Goal: Task Accomplishment & Management: Use online tool/utility

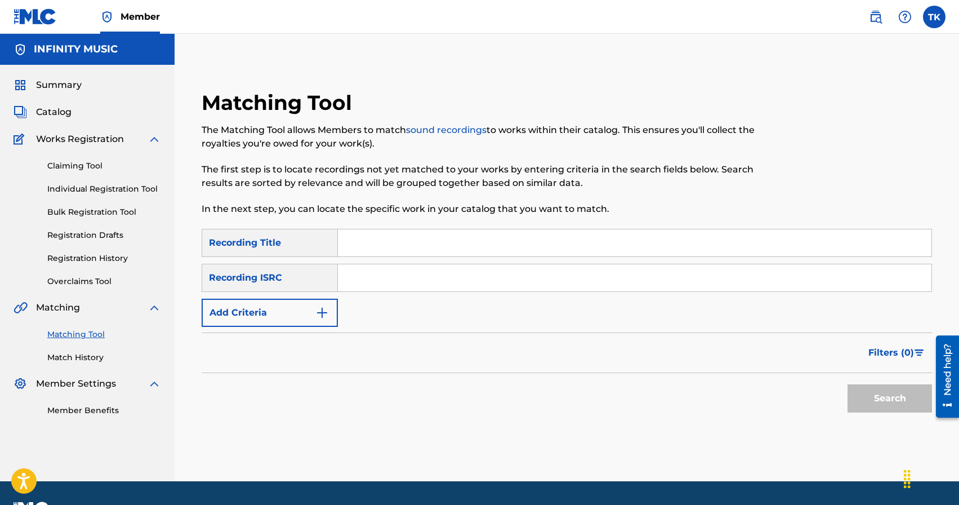
click at [478, 248] on input "Search Form" at bounding box center [635, 242] width 594 height 27
type input "правда улиц"
click at [332, 311] on button "Add Criteria" at bounding box center [270, 313] width 136 height 28
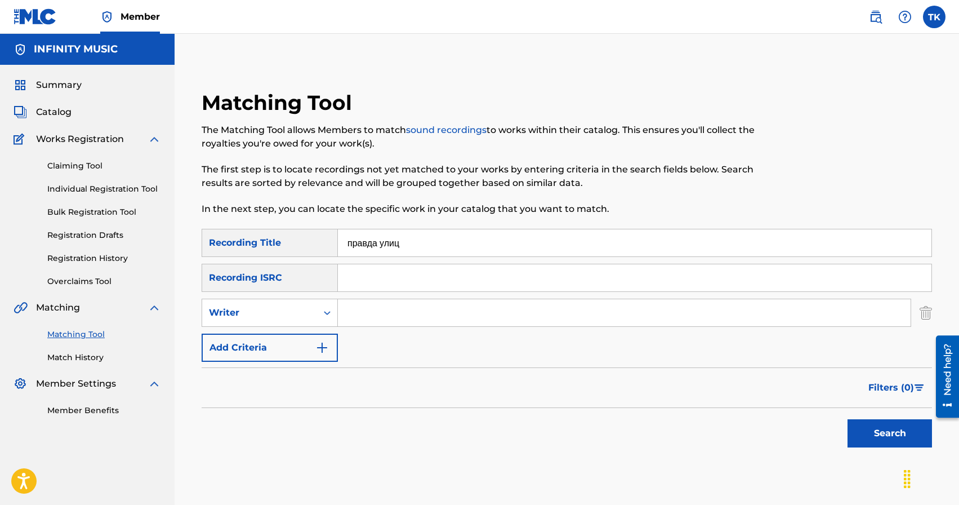
click at [332, 311] on icon "Search Form" at bounding box center [327, 312] width 11 height 11
click at [318, 341] on div "Recording Artist" at bounding box center [269, 341] width 135 height 28
click at [369, 329] on div "SearchWithCriteria2811c30a-c918-4af3-bce3-ae75e2410133 Recording Title правда у…" at bounding box center [567, 295] width 730 height 133
click at [377, 321] on input "Search Form" at bounding box center [624, 312] width 573 height 27
click at [872, 436] on button "Search" at bounding box center [890, 433] width 84 height 28
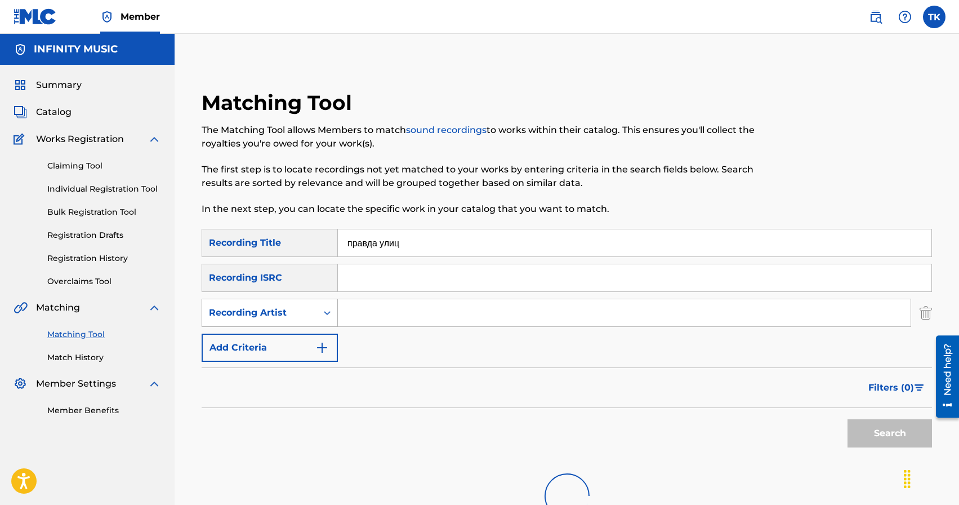
click at [301, 315] on div "Recording Artist" at bounding box center [259, 313] width 101 height 14
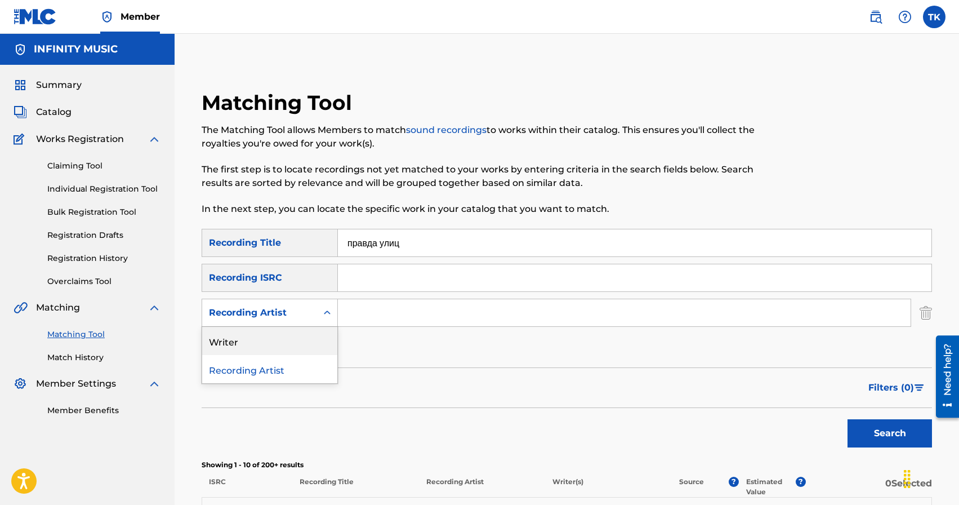
click at [404, 310] on input "Search Form" at bounding box center [624, 312] width 573 height 27
type input "KREC"
click at [866, 430] on button "Search" at bounding box center [890, 433] width 84 height 28
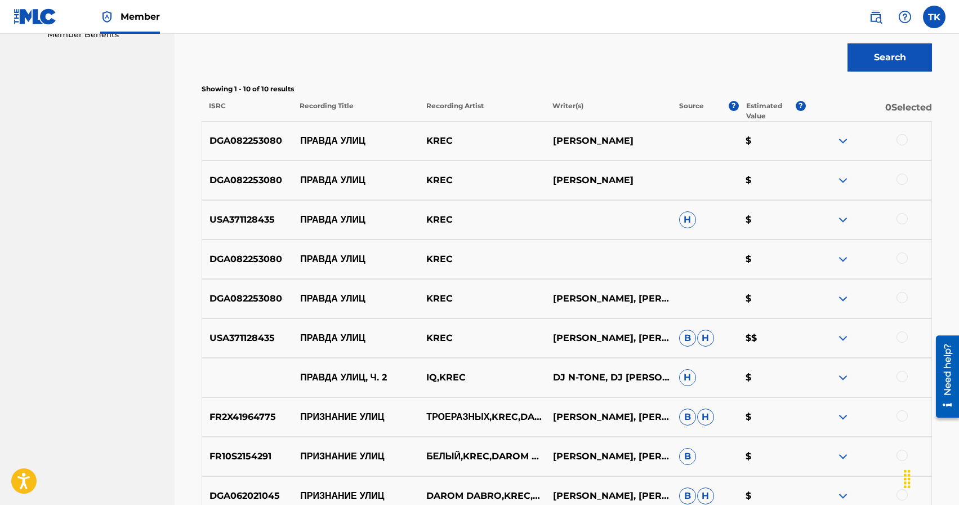
scroll to position [373, 0]
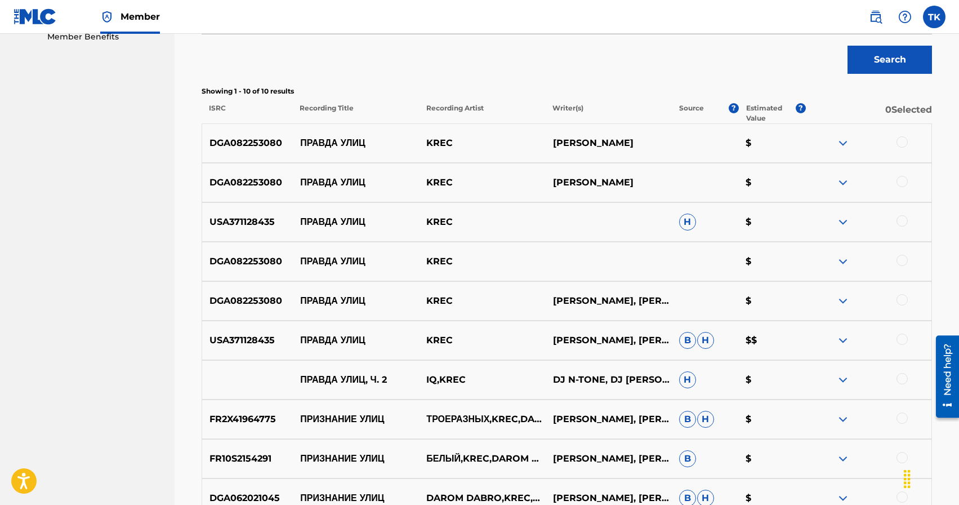
click at [902, 338] on div at bounding box center [902, 338] width 11 height 11
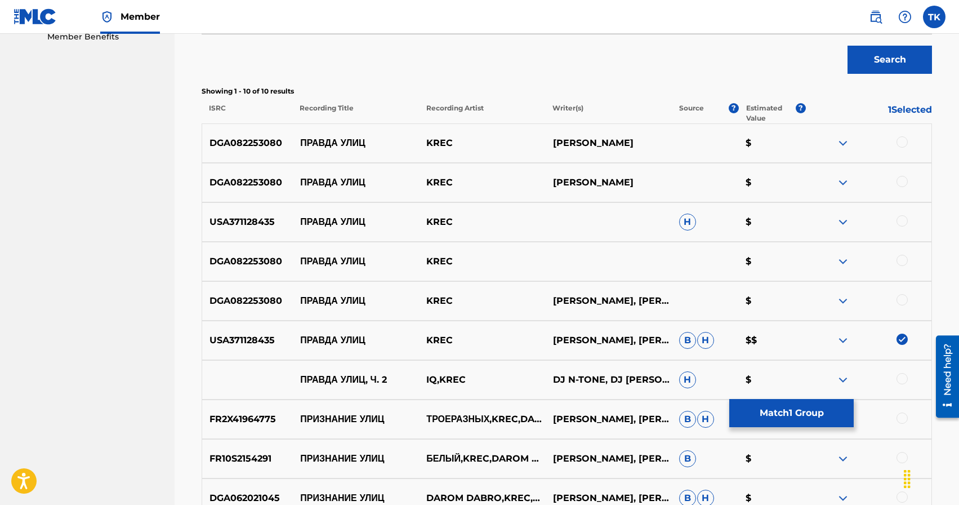
click at [901, 299] on div at bounding box center [902, 299] width 11 height 11
click at [903, 259] on div at bounding box center [902, 260] width 11 height 11
click at [902, 222] on div at bounding box center [902, 220] width 11 height 11
click at [901, 178] on div at bounding box center [902, 181] width 11 height 11
click at [901, 145] on div at bounding box center [902, 141] width 11 height 11
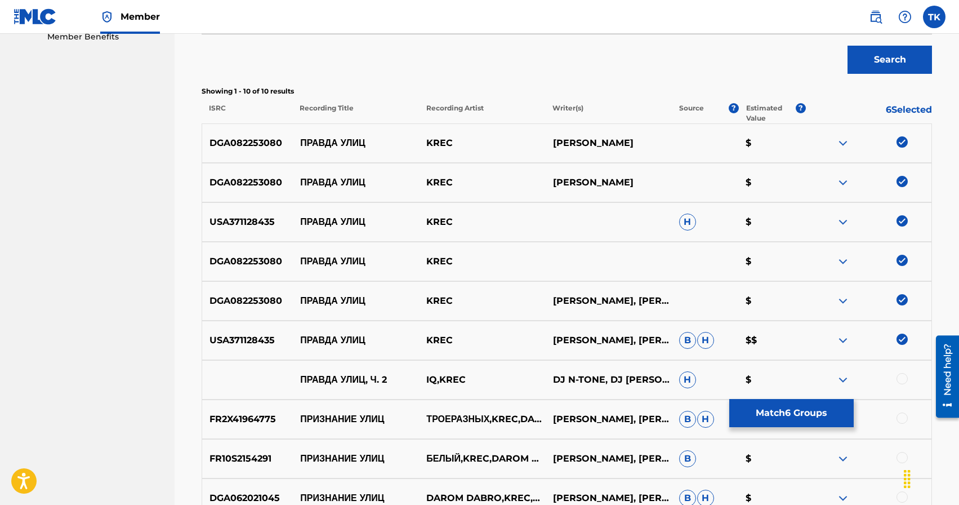
click at [796, 416] on button "Match 6 Groups" at bounding box center [791, 413] width 124 height 28
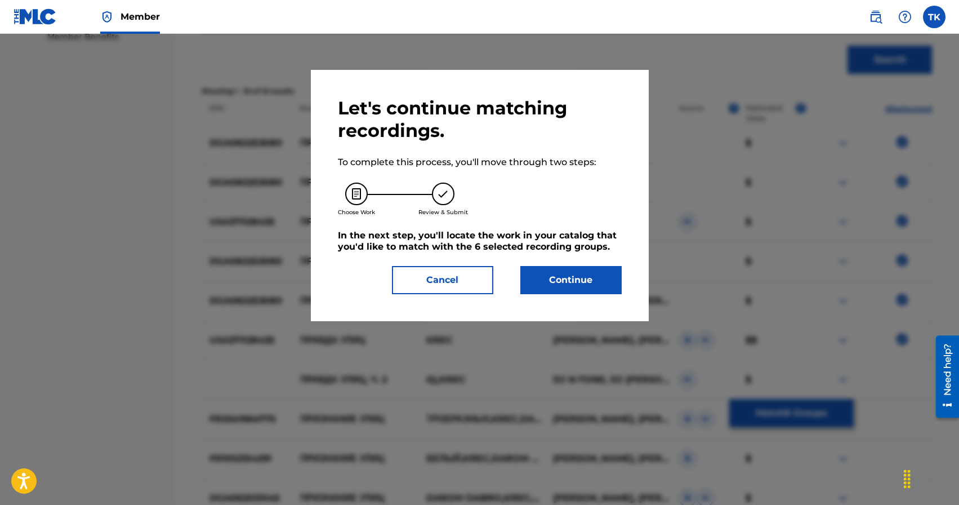
click at [591, 288] on button "Continue" at bounding box center [570, 280] width 101 height 28
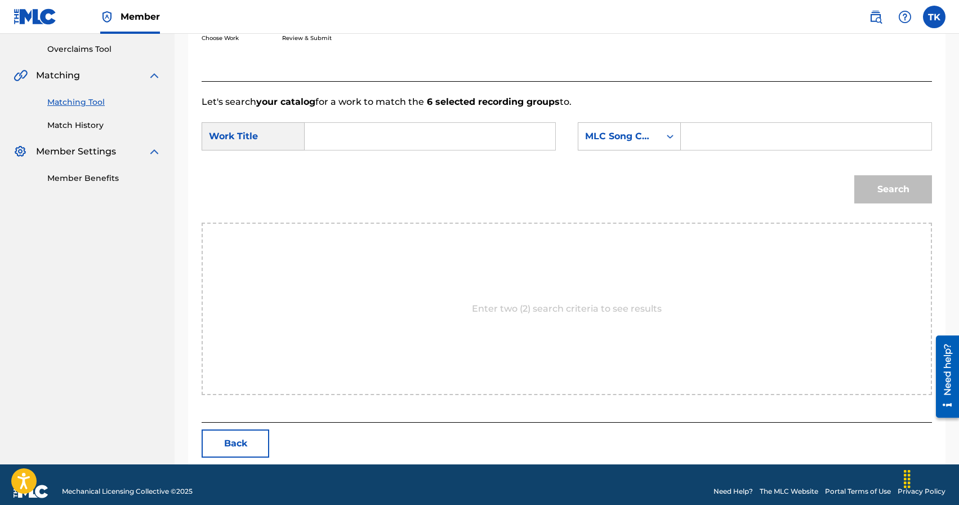
scroll to position [246, 0]
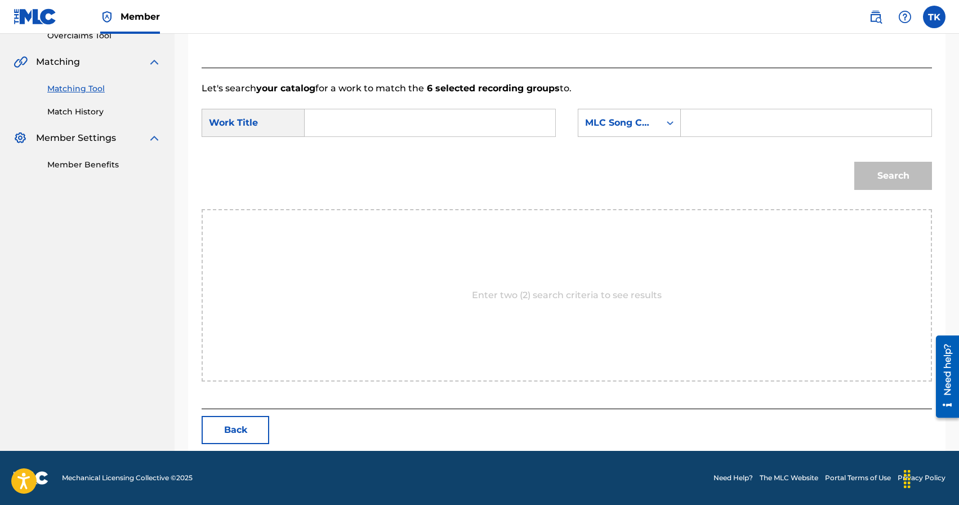
click at [433, 123] on input "Search Form" at bounding box center [429, 122] width 231 height 27
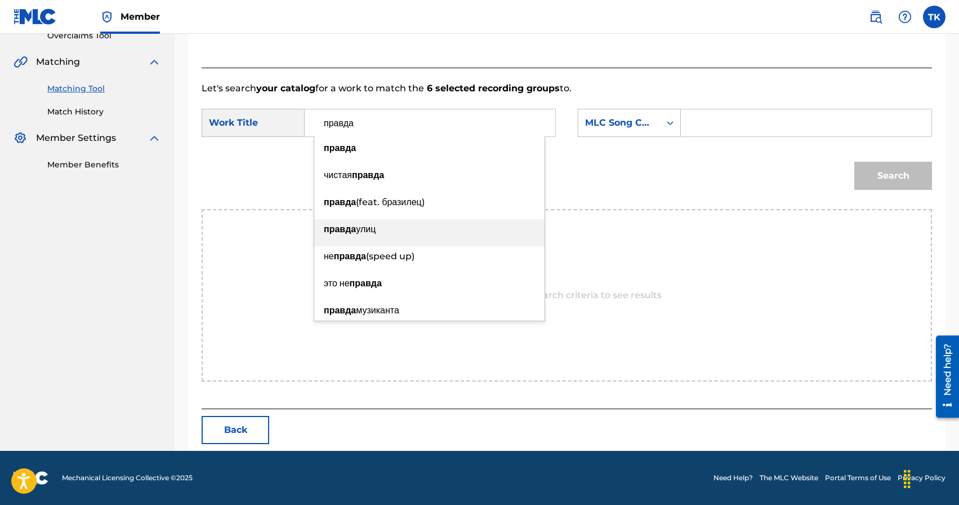
click at [390, 223] on div "правда улиц" at bounding box center [429, 229] width 230 height 20
type input "правда улиц"
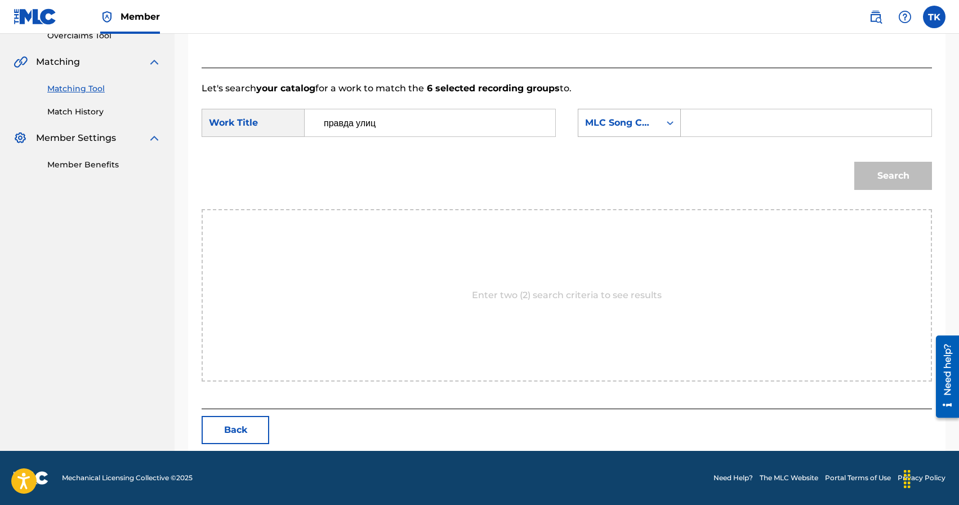
click at [641, 127] on div "MLC Song Code" at bounding box center [619, 123] width 68 height 14
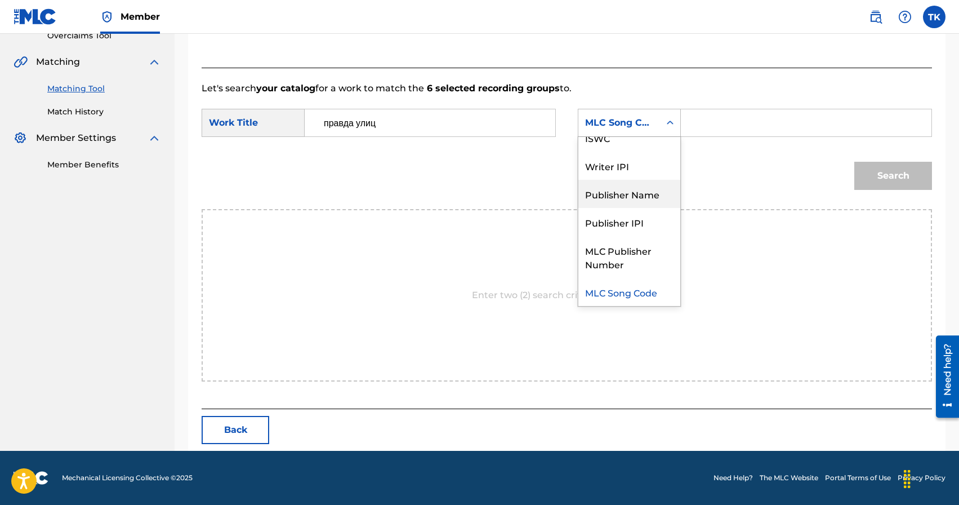
click at [635, 193] on div "Publisher Name" at bounding box center [629, 194] width 102 height 28
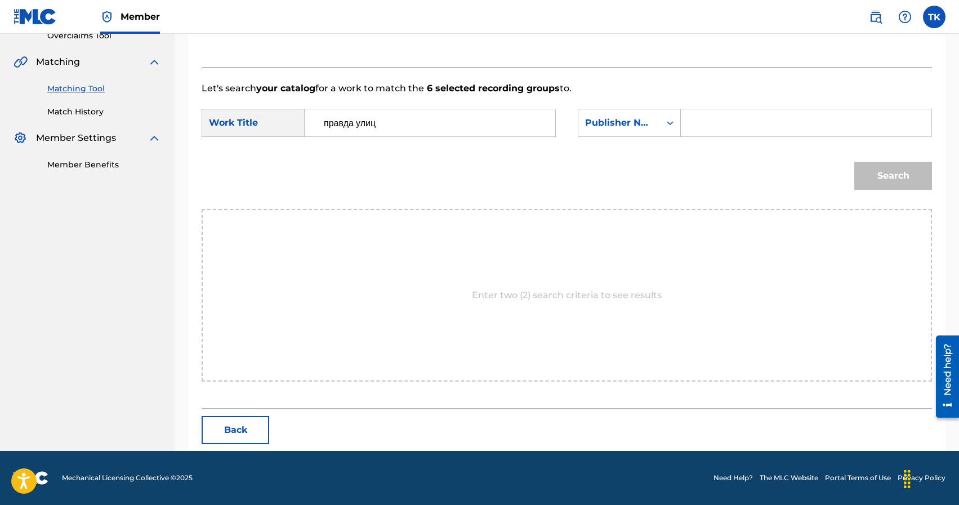
click at [711, 127] on input "Search Form" at bounding box center [805, 122] width 231 height 27
type input "INFINITY MUSIC"
click at [884, 179] on button "Search" at bounding box center [893, 176] width 78 height 28
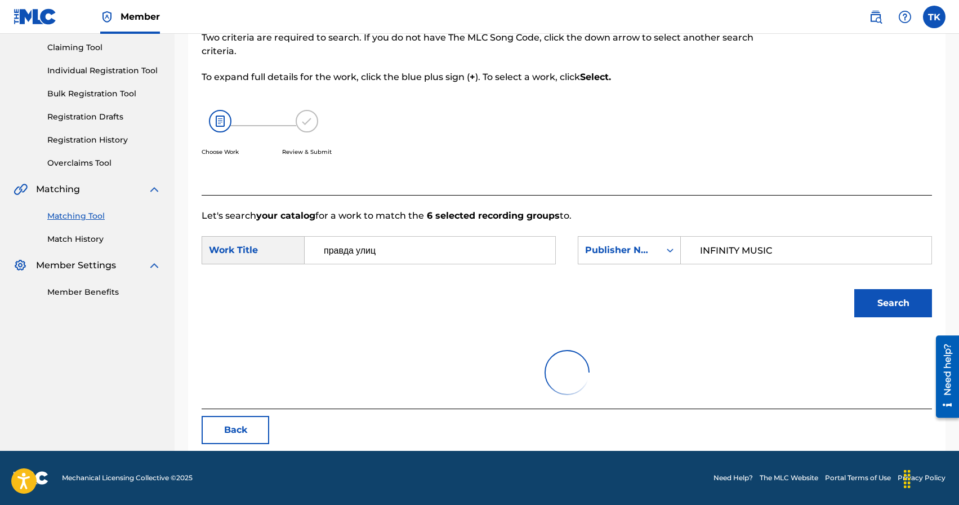
scroll to position [246, 0]
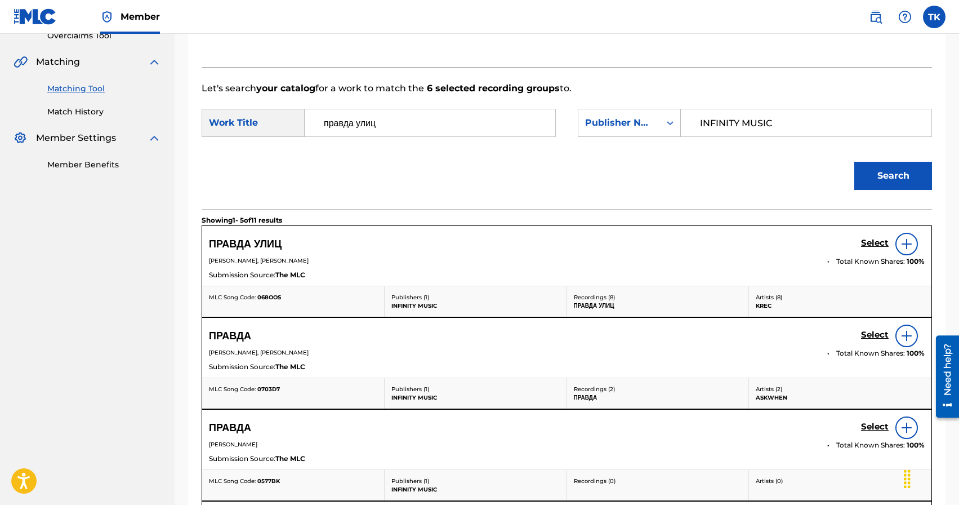
click at [871, 244] on h5 "Select" at bounding box center [875, 243] width 28 height 11
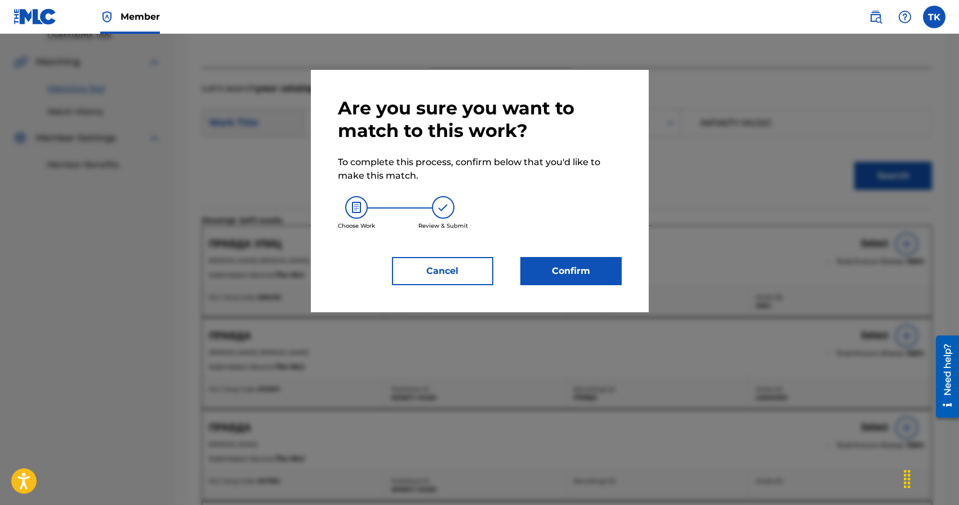
click at [604, 280] on button "Confirm" at bounding box center [570, 271] width 101 height 28
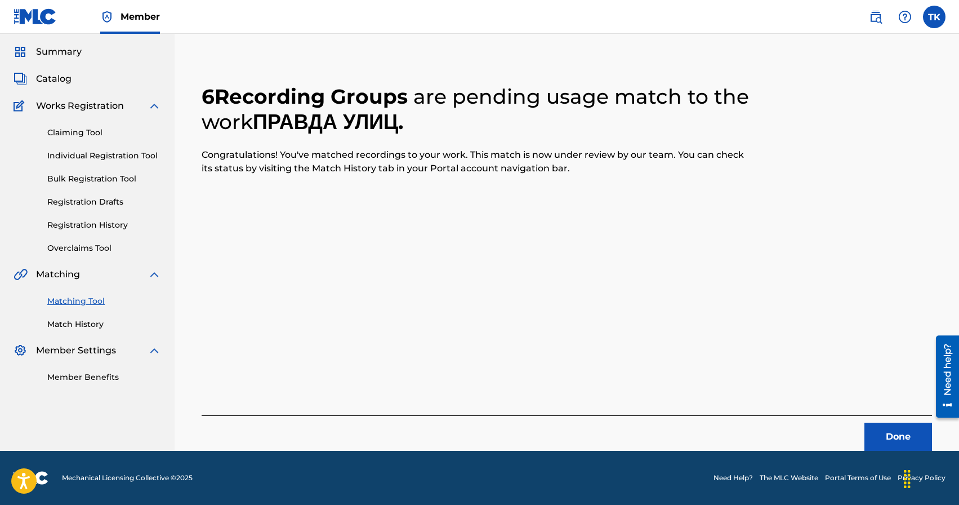
scroll to position [33, 0]
click at [897, 433] on button "Done" at bounding box center [899, 436] width 68 height 28
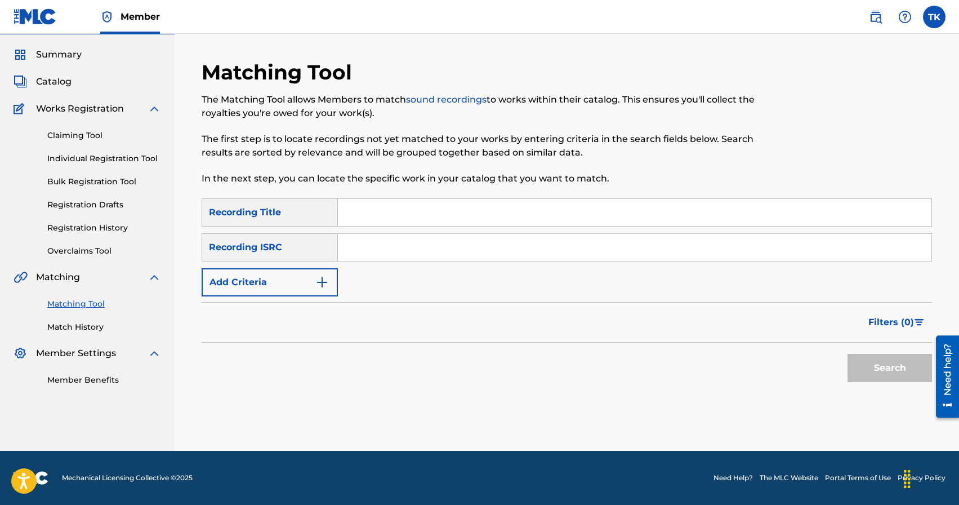
scroll to position [0, 0]
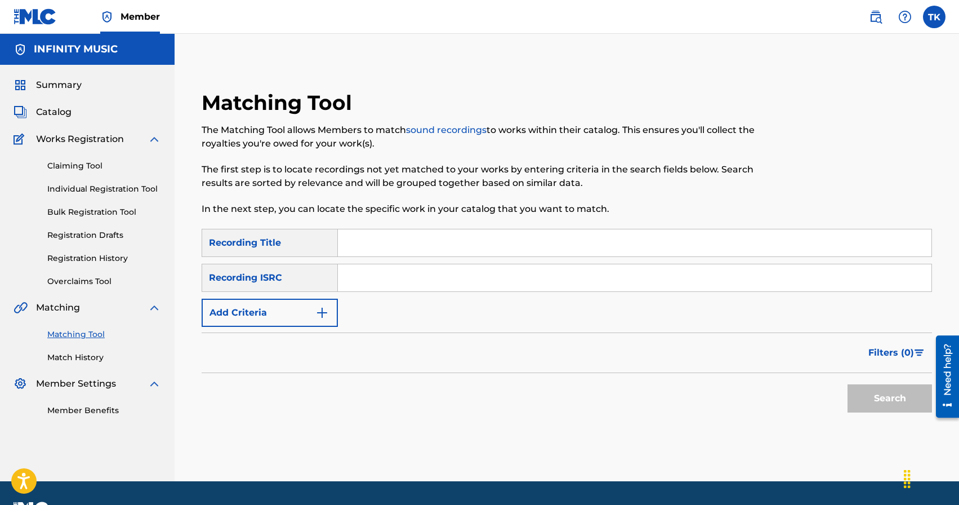
click at [398, 249] on input "Search Form" at bounding box center [635, 242] width 594 height 27
type input "ответь мне"
click at [320, 302] on button "Add Criteria" at bounding box center [270, 313] width 136 height 28
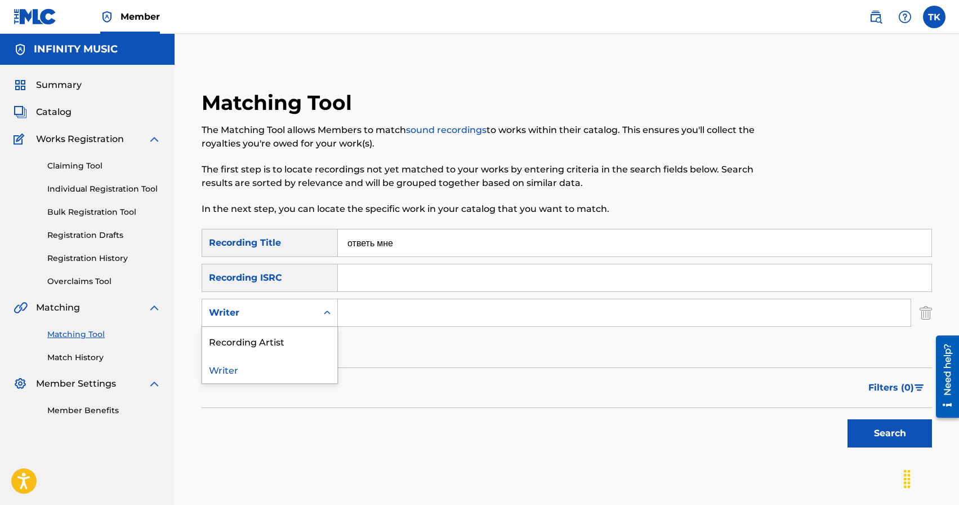
click at [320, 302] on div "Search Form" at bounding box center [327, 312] width 20 height 20
click at [315, 338] on div "Recording Artist" at bounding box center [269, 341] width 135 height 28
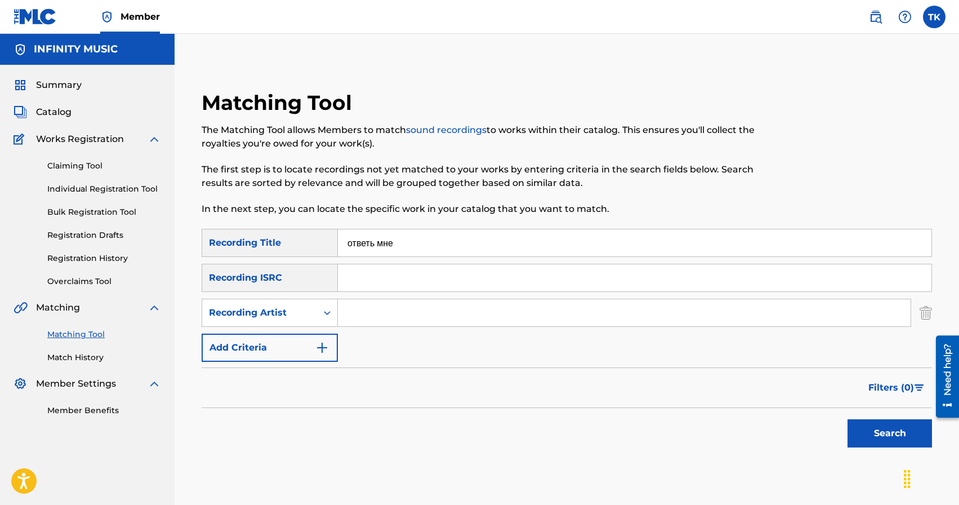
click at [381, 321] on input "Search Form" at bounding box center [624, 312] width 573 height 27
type input "KREC"
click at [868, 439] on button "Search" at bounding box center [890, 433] width 84 height 28
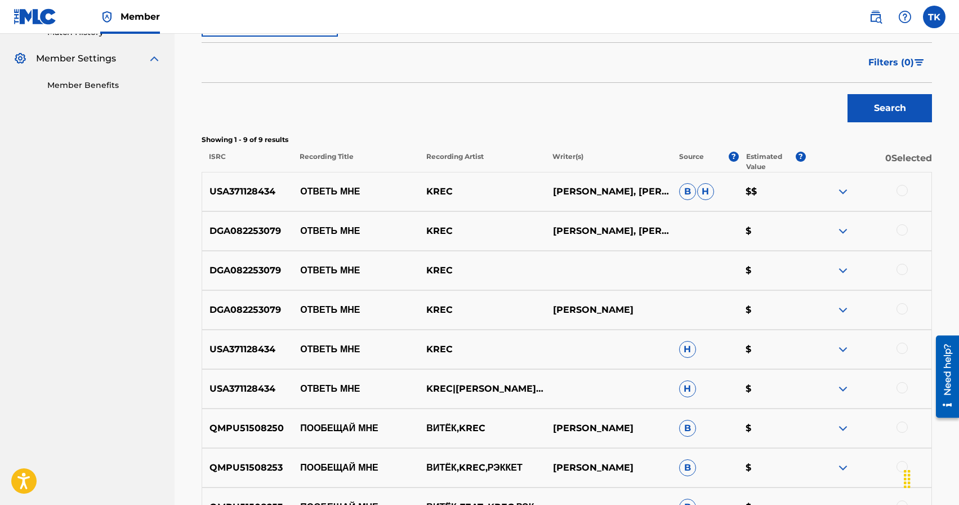
scroll to position [328, 0]
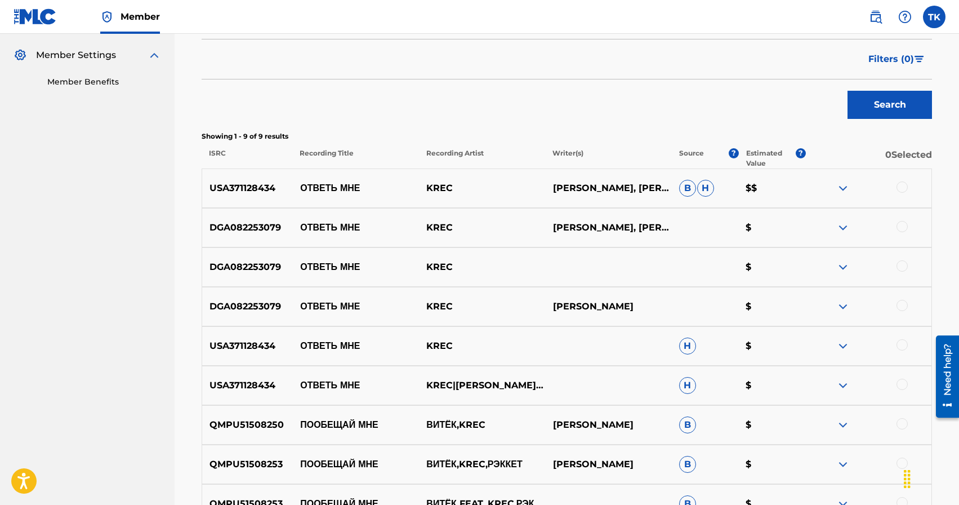
click at [899, 382] on div at bounding box center [902, 383] width 11 height 11
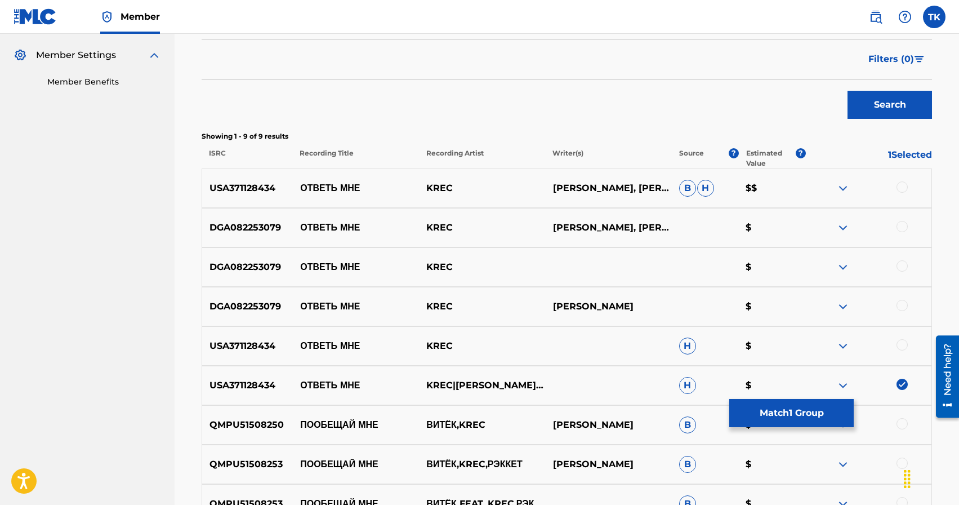
click at [905, 341] on div at bounding box center [902, 344] width 11 height 11
click at [903, 301] on div at bounding box center [902, 305] width 11 height 11
click at [902, 262] on div at bounding box center [902, 265] width 11 height 11
click at [902, 224] on div at bounding box center [902, 226] width 11 height 11
click at [901, 189] on div at bounding box center [902, 186] width 11 height 11
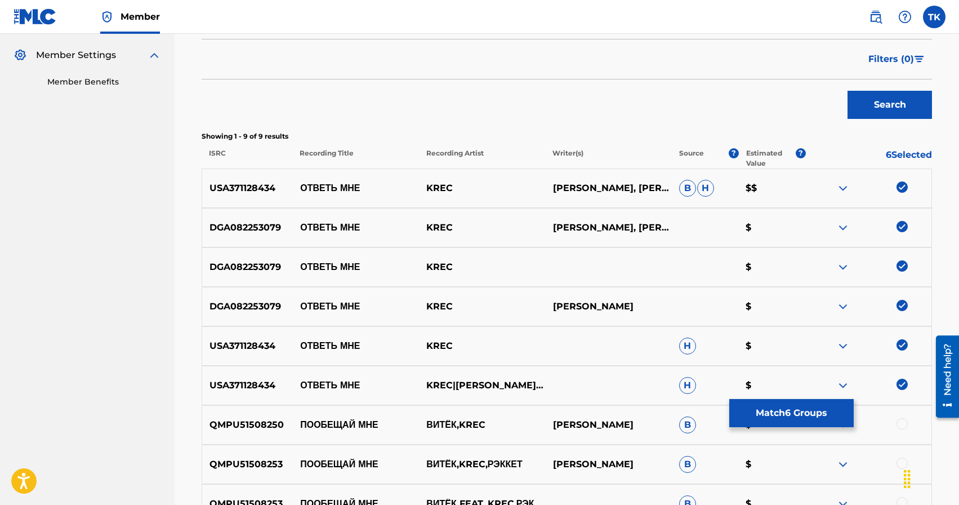
click at [780, 420] on button "Match 6 Groups" at bounding box center [791, 413] width 124 height 28
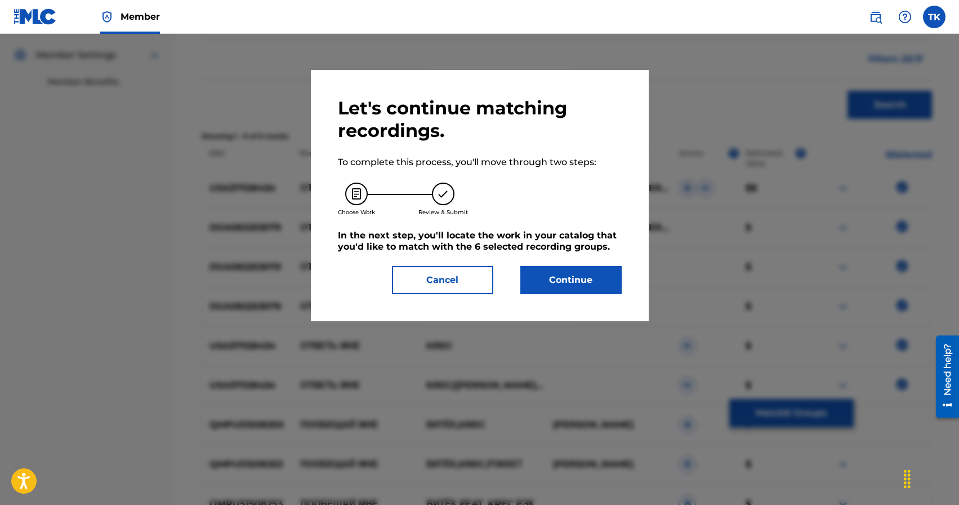
click at [581, 285] on button "Continue" at bounding box center [570, 280] width 101 height 28
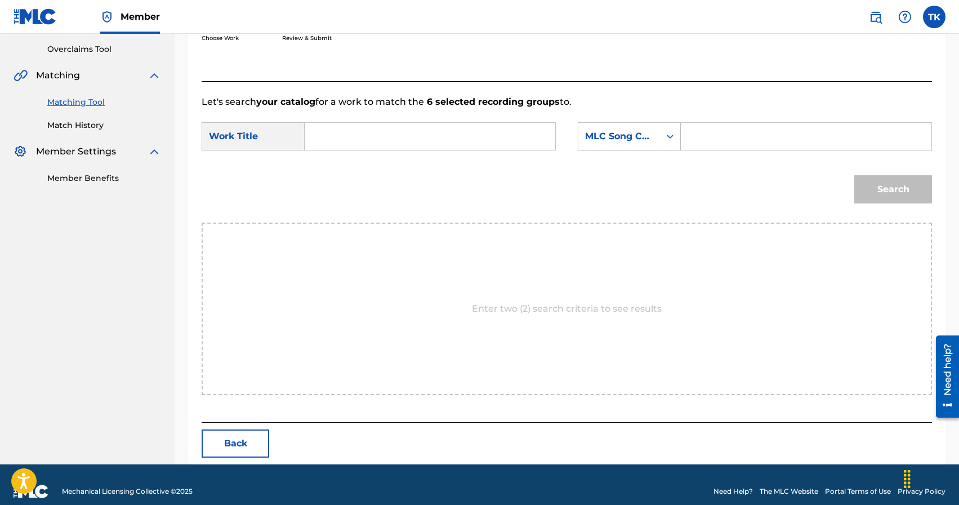
scroll to position [246, 0]
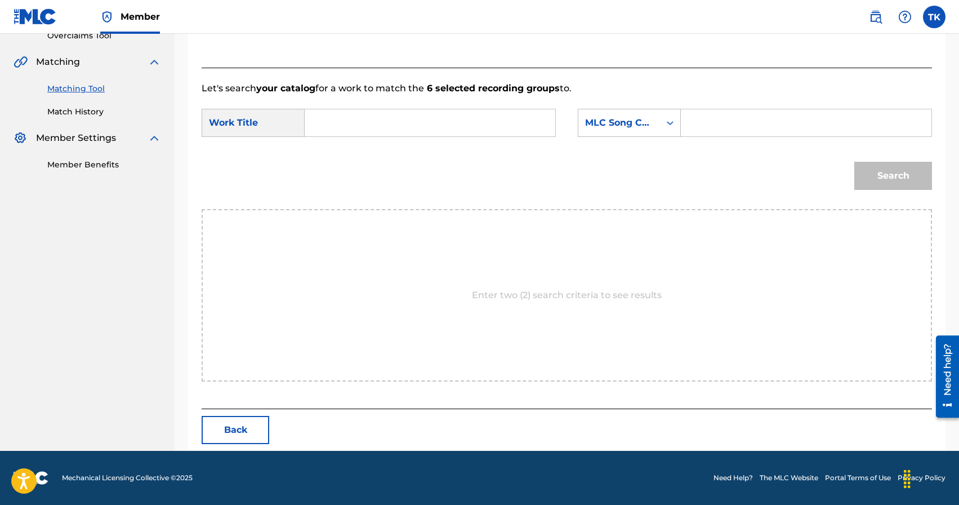
click at [460, 126] on input "Search Form" at bounding box center [429, 122] width 231 height 27
click at [422, 149] on div "ответь мне" at bounding box center [429, 148] width 230 height 20
type input "ответь мне"
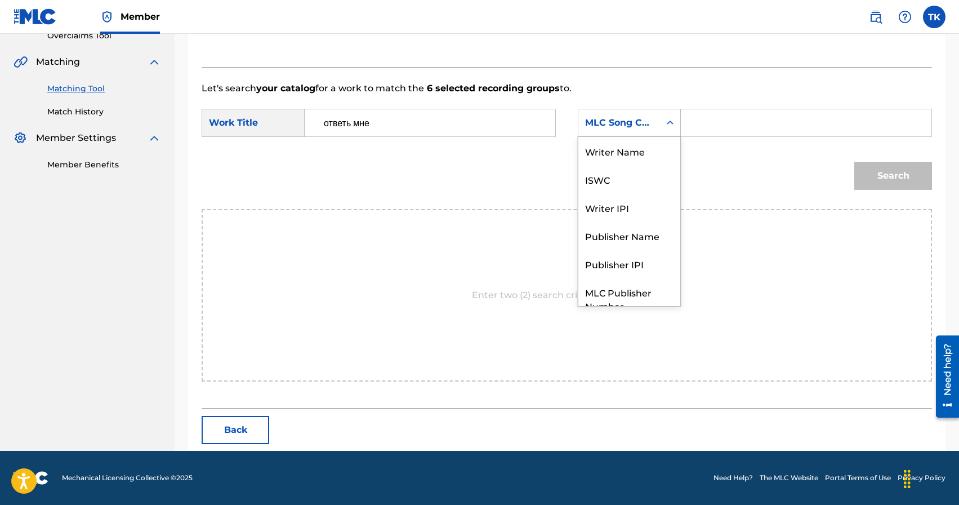
click at [661, 124] on div "Search Form" at bounding box center [670, 123] width 20 height 20
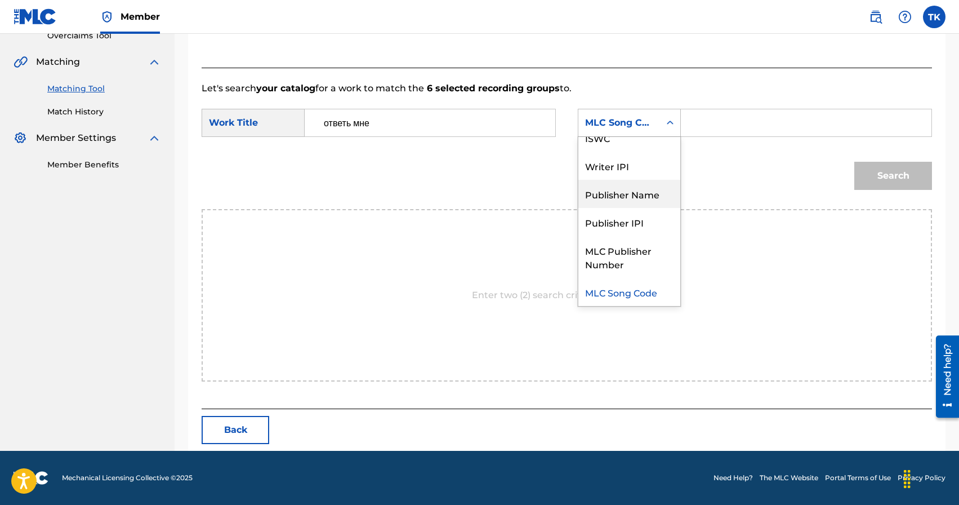
click at [639, 189] on div "Publisher Name" at bounding box center [629, 194] width 102 height 28
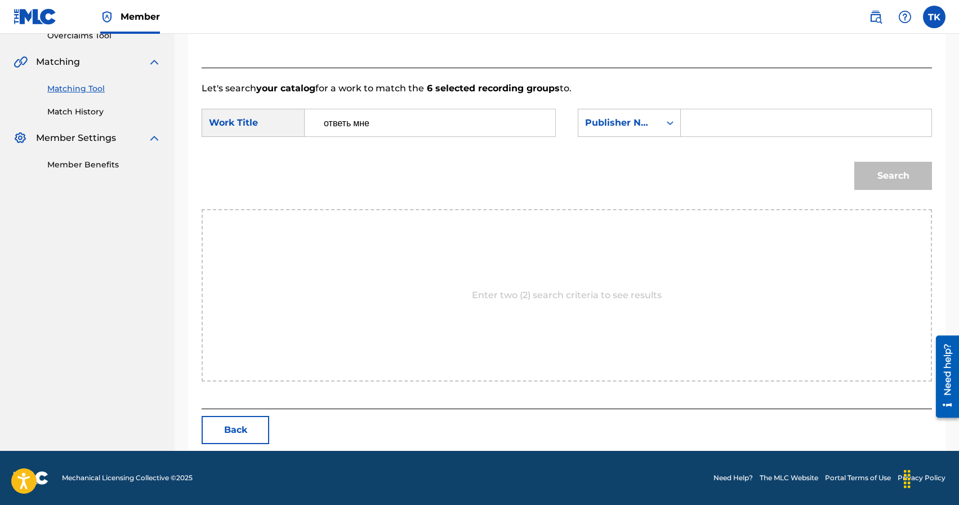
click at [720, 130] on input "Search Form" at bounding box center [805, 122] width 231 height 27
type input "INFINITY MUSIC"
click at [894, 182] on button "Search" at bounding box center [893, 176] width 78 height 28
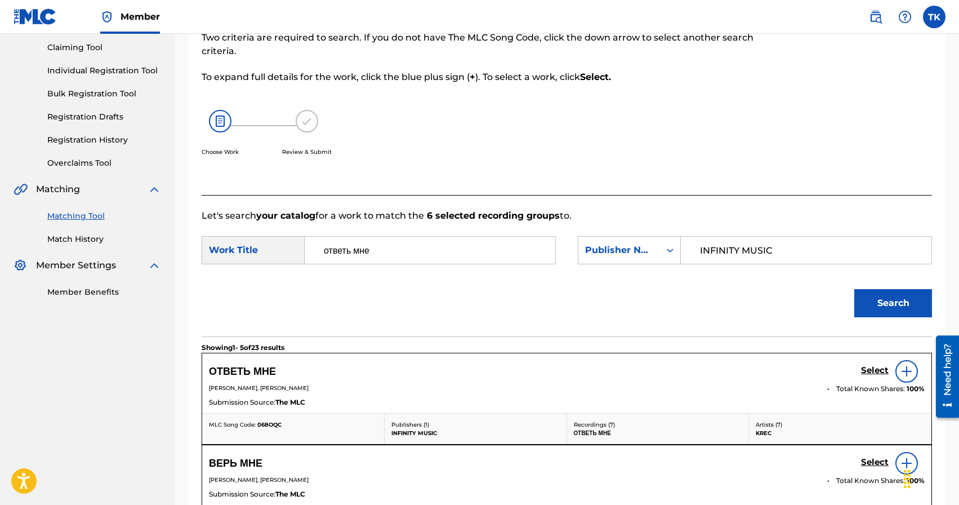
scroll to position [246, 0]
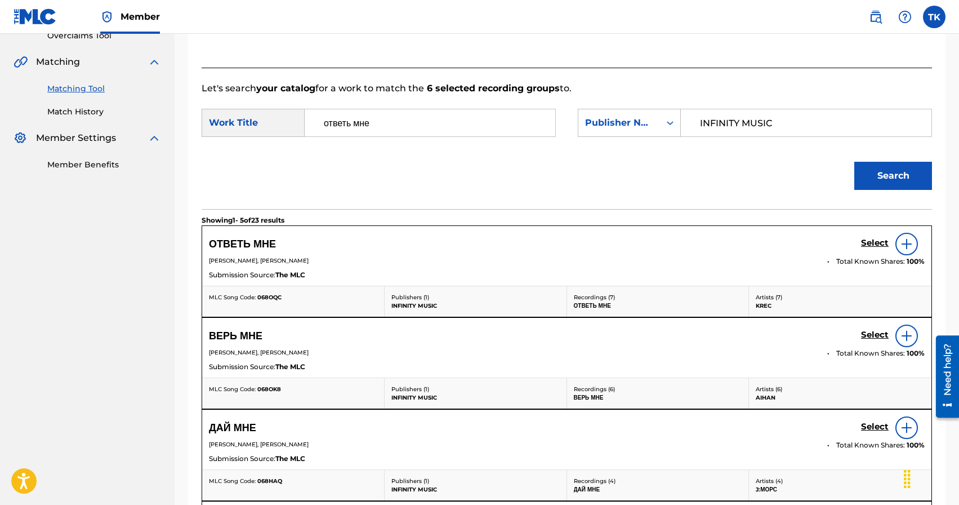
click at [873, 246] on h5 "Select" at bounding box center [875, 243] width 28 height 11
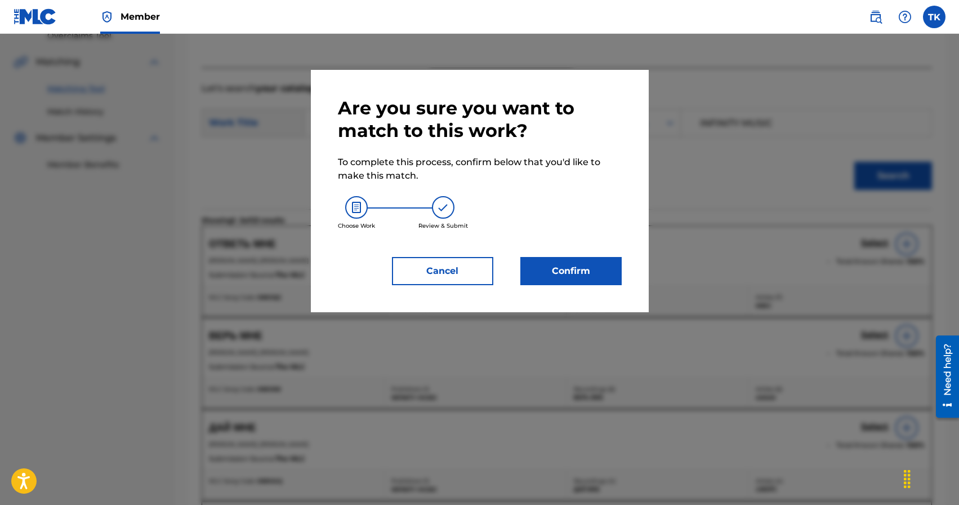
click at [597, 264] on button "Confirm" at bounding box center [570, 271] width 101 height 28
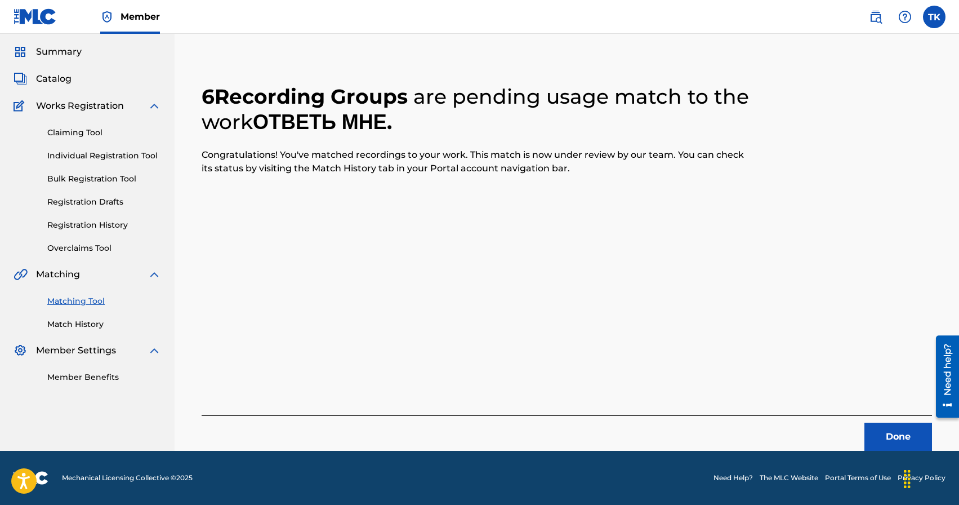
scroll to position [33, 0]
click at [876, 426] on button "Done" at bounding box center [899, 436] width 68 height 28
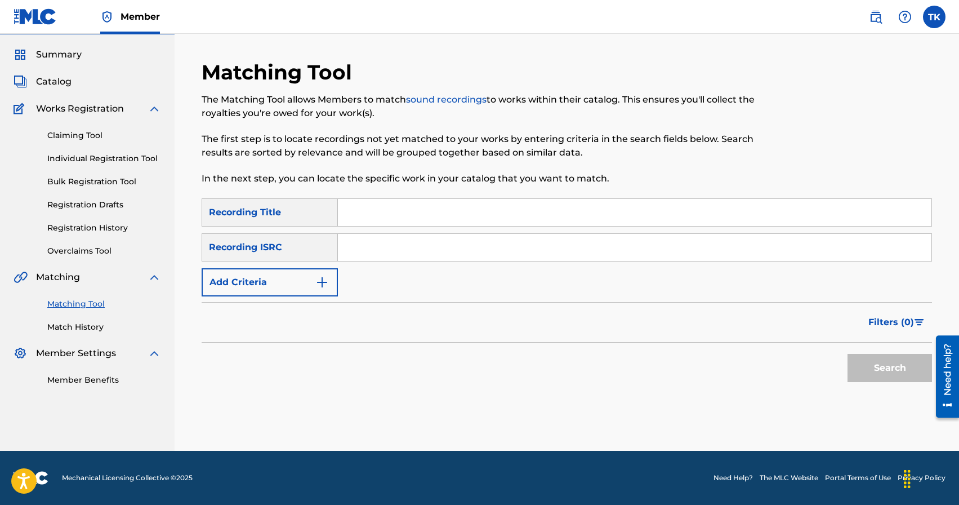
scroll to position [0, 0]
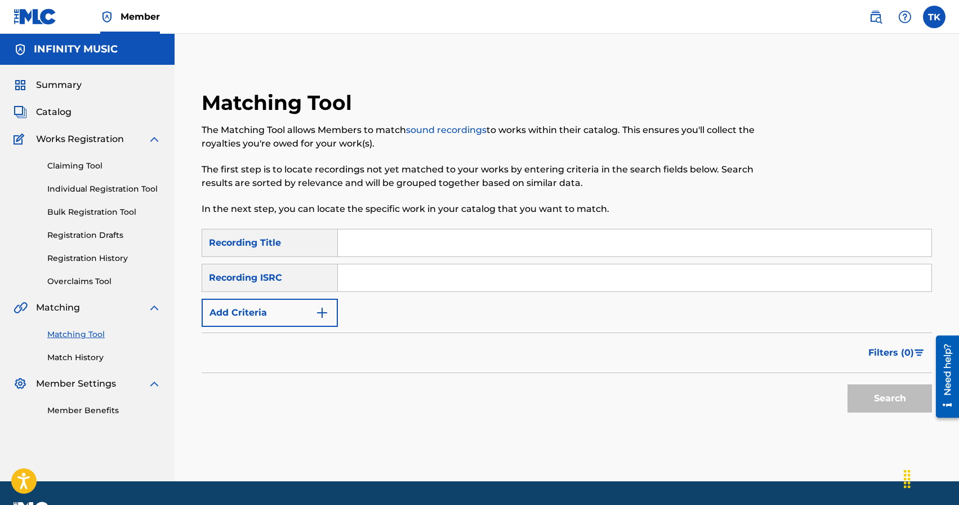
click at [406, 246] on input "Search Form" at bounding box center [635, 242] width 594 height 27
type input "хип хап"
click at [299, 313] on button "Add Criteria" at bounding box center [270, 313] width 136 height 28
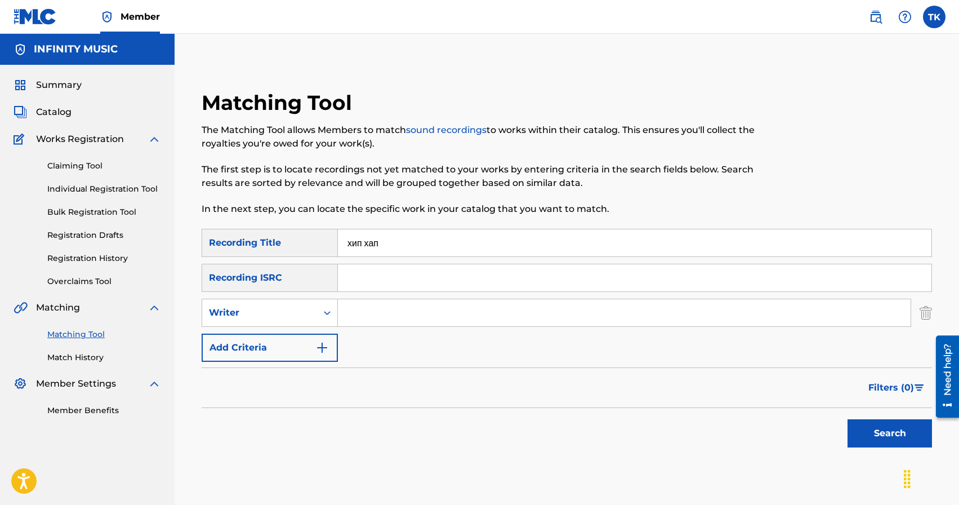
click at [299, 313] on div "Writer" at bounding box center [259, 313] width 101 height 14
click at [299, 332] on div "Recording Artist" at bounding box center [269, 341] width 135 height 28
click at [357, 323] on input "Search Form" at bounding box center [624, 312] width 573 height 27
type input "KREC"
click at [867, 438] on button "Search" at bounding box center [890, 433] width 84 height 28
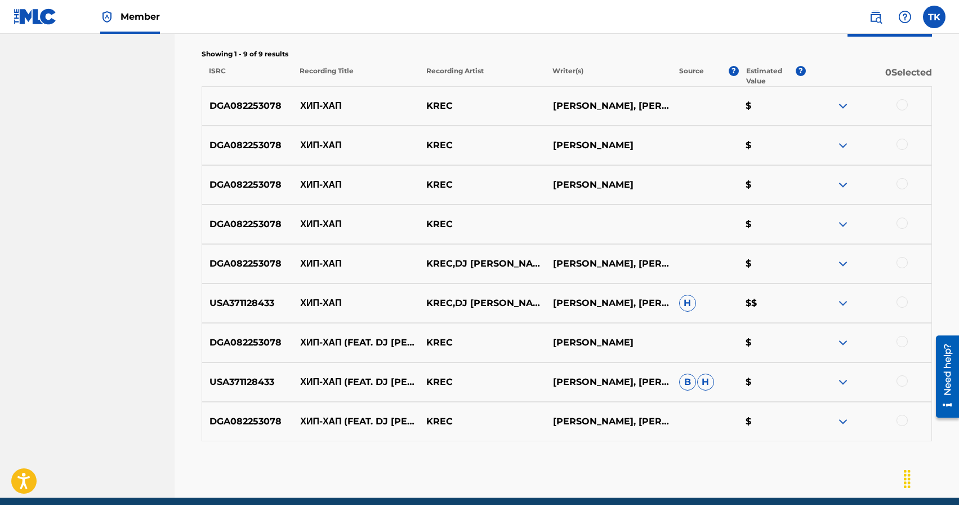
scroll to position [395, 0]
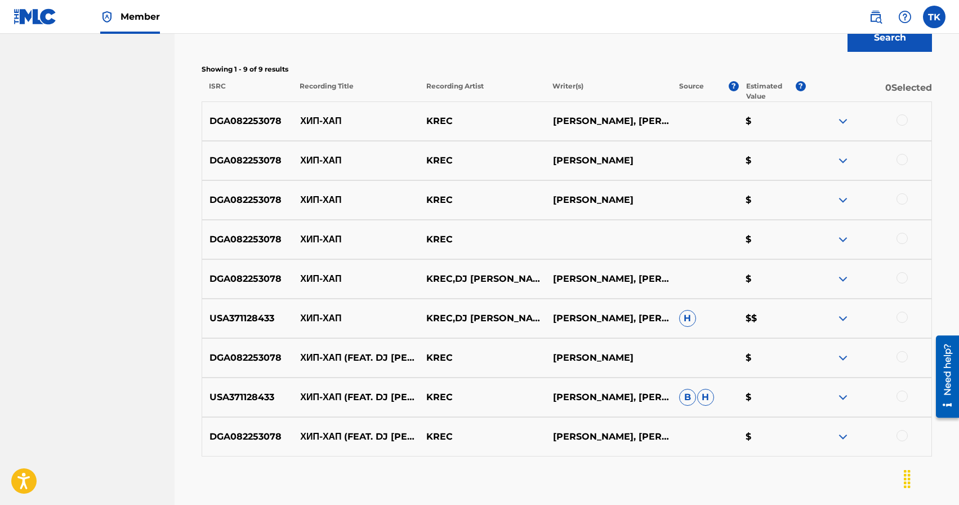
click at [905, 436] on div at bounding box center [902, 435] width 11 height 11
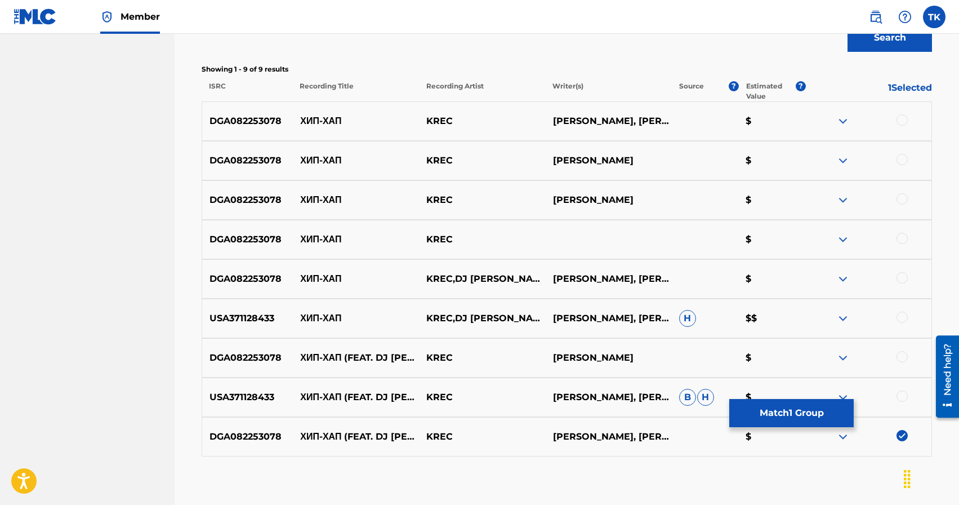
click at [901, 397] on div at bounding box center [902, 395] width 11 height 11
click at [905, 358] on div at bounding box center [902, 356] width 11 height 11
click at [902, 317] on div at bounding box center [902, 316] width 11 height 11
click at [901, 280] on div at bounding box center [902, 277] width 11 height 11
click at [901, 238] on div at bounding box center [902, 238] width 11 height 11
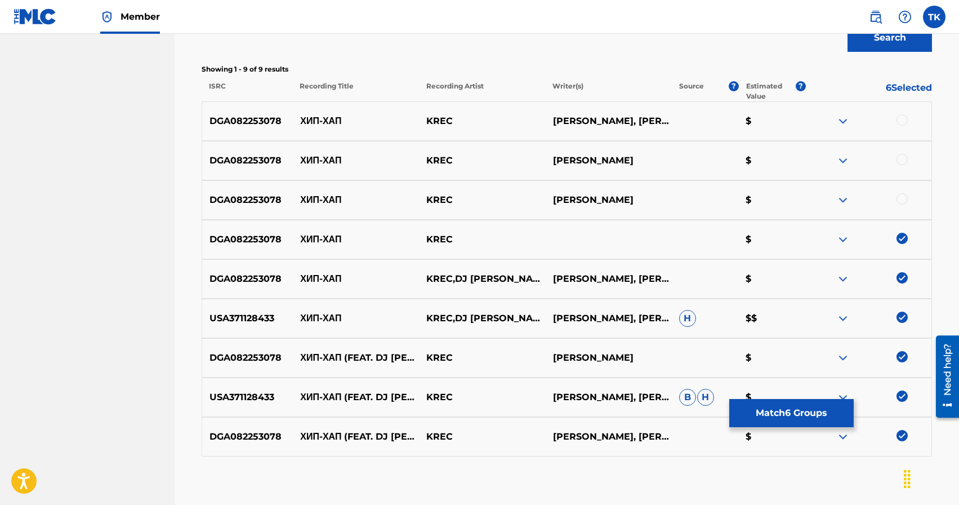
click at [901, 198] on div at bounding box center [902, 198] width 11 height 11
click at [901, 157] on div at bounding box center [902, 159] width 11 height 11
click at [901, 119] on div at bounding box center [902, 119] width 11 height 11
click at [790, 420] on button "Match 9 Groups" at bounding box center [791, 413] width 124 height 28
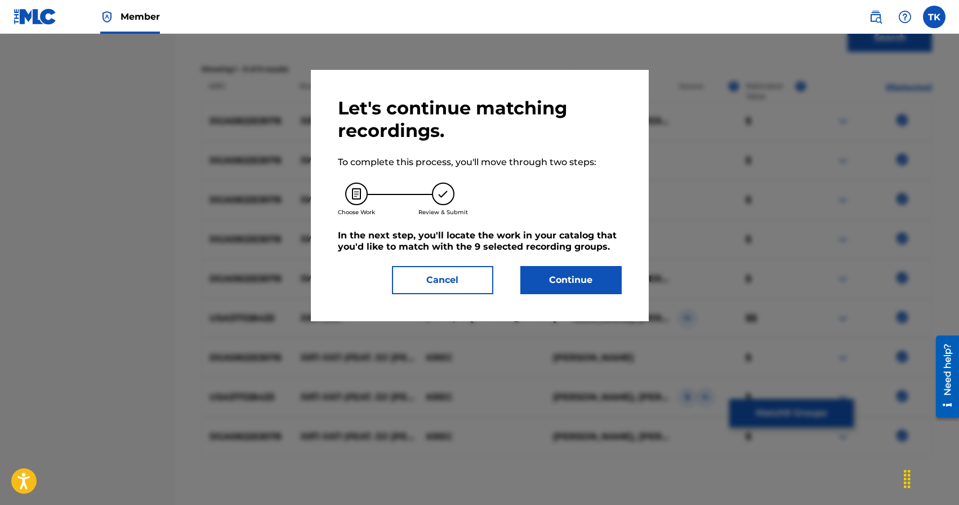
click at [588, 291] on button "Continue" at bounding box center [570, 280] width 101 height 28
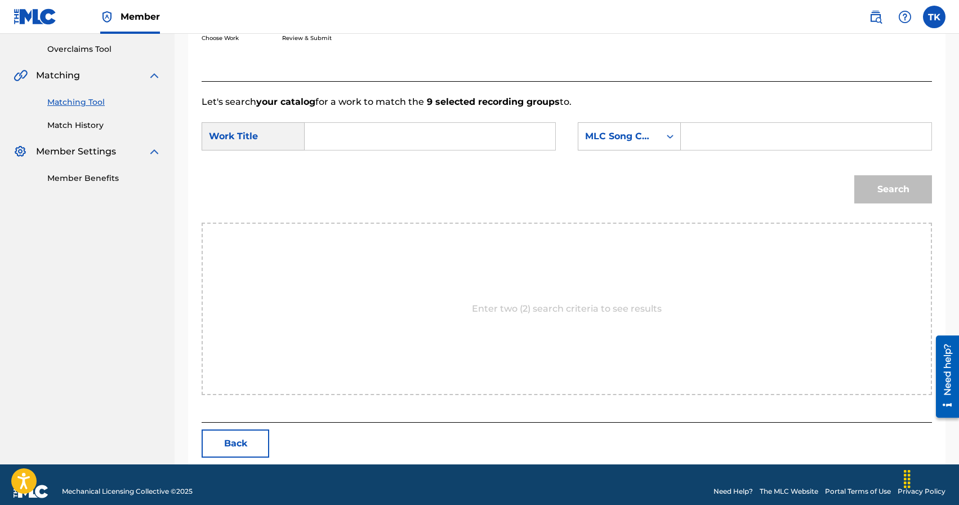
scroll to position [246, 0]
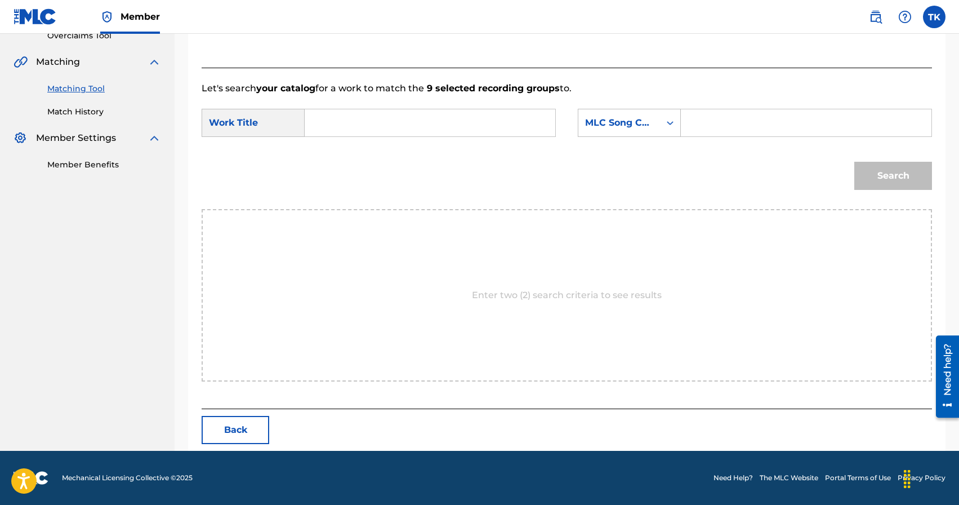
click at [456, 121] on input "Search Form" at bounding box center [429, 122] width 231 height 27
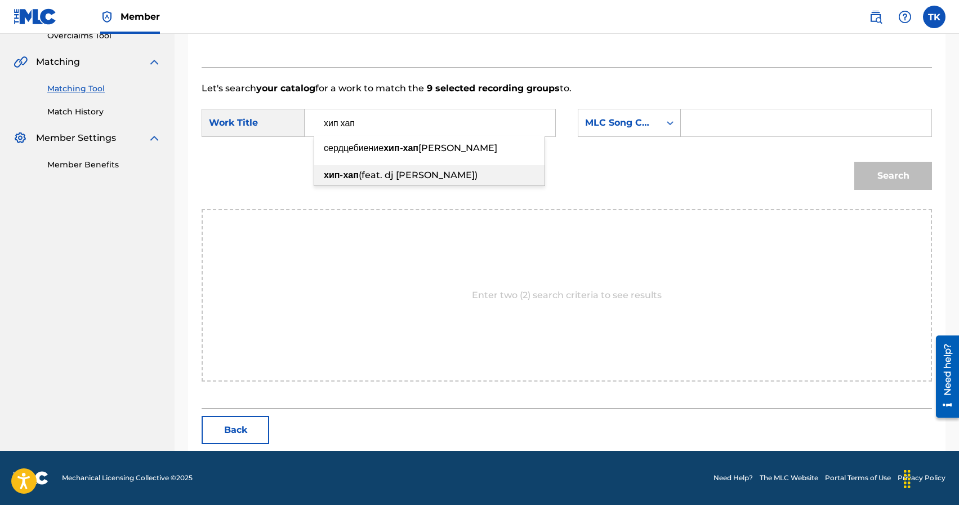
click at [430, 175] on div "хип - хап (feat. dj [PERSON_NAME])" at bounding box center [429, 175] width 230 height 20
type input "хип-хап (feat. dj [PERSON_NAME])"
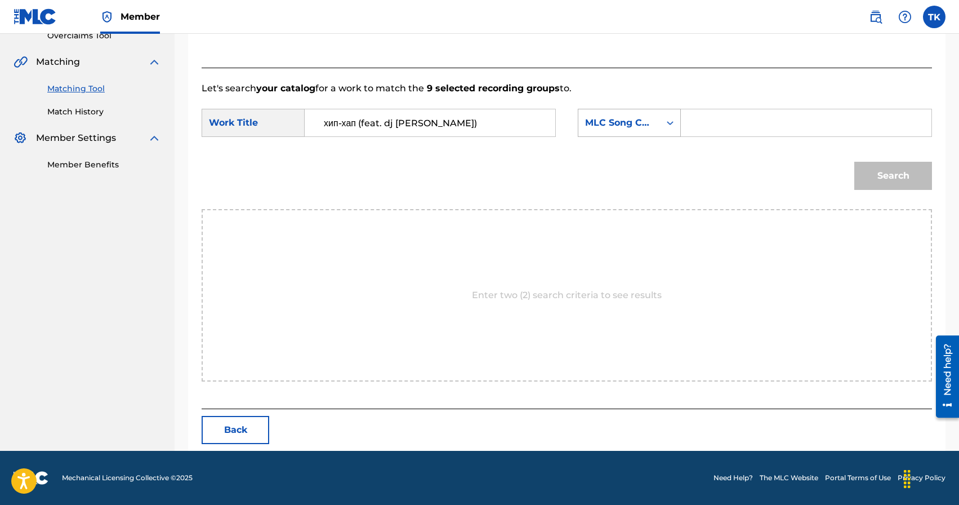
click at [653, 113] on div "MLC Song Code" at bounding box center [619, 122] width 82 height 21
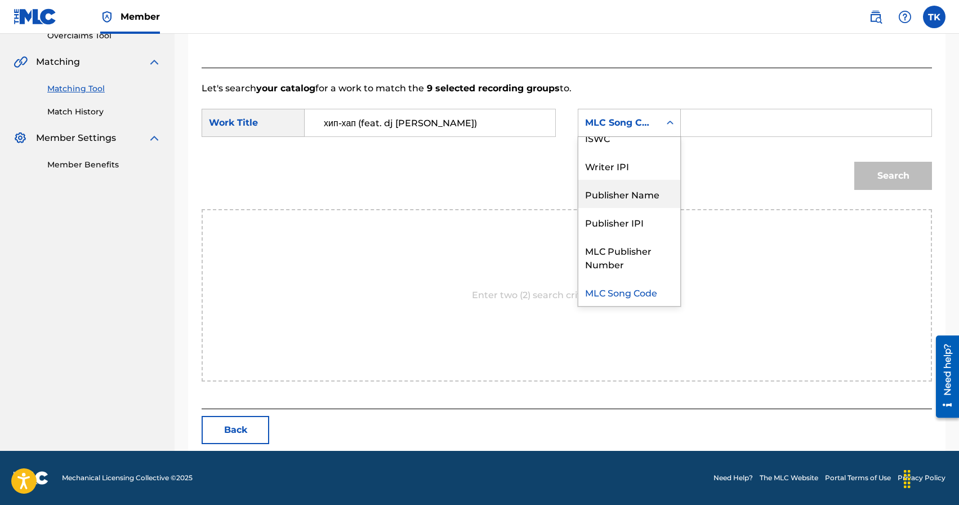
click at [647, 198] on div "Publisher Name" at bounding box center [629, 194] width 102 height 28
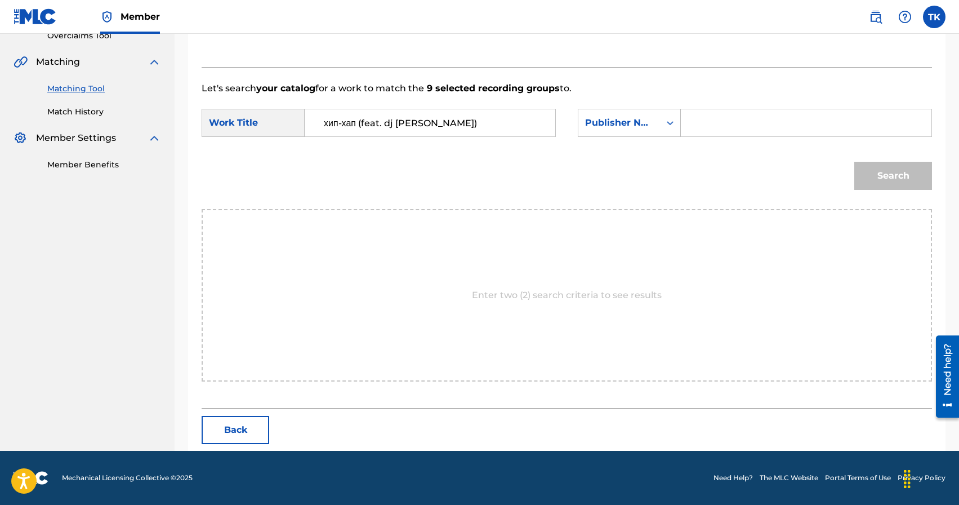
click at [736, 128] on input "Search Form" at bounding box center [805, 122] width 231 height 27
type input "INFINITY MUSIC"
click at [870, 173] on button "Search" at bounding box center [893, 176] width 78 height 28
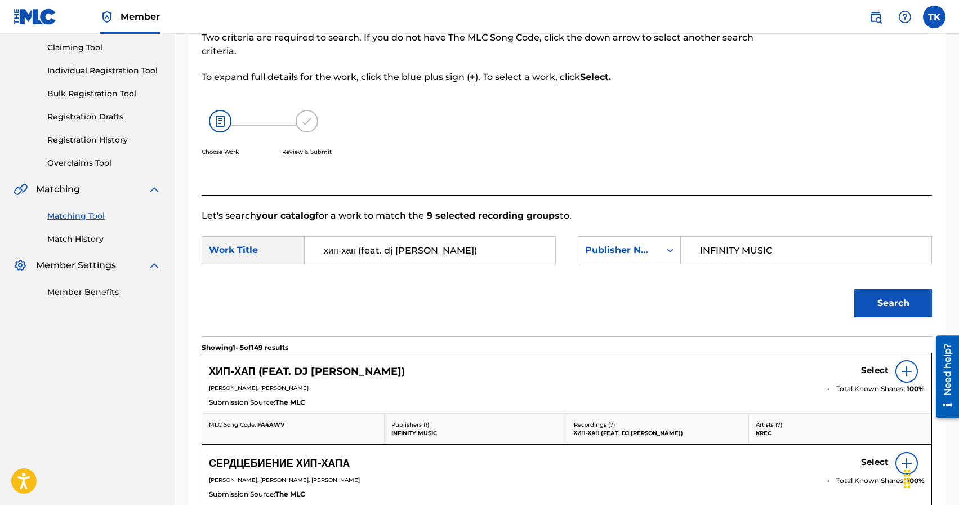
scroll to position [246, 0]
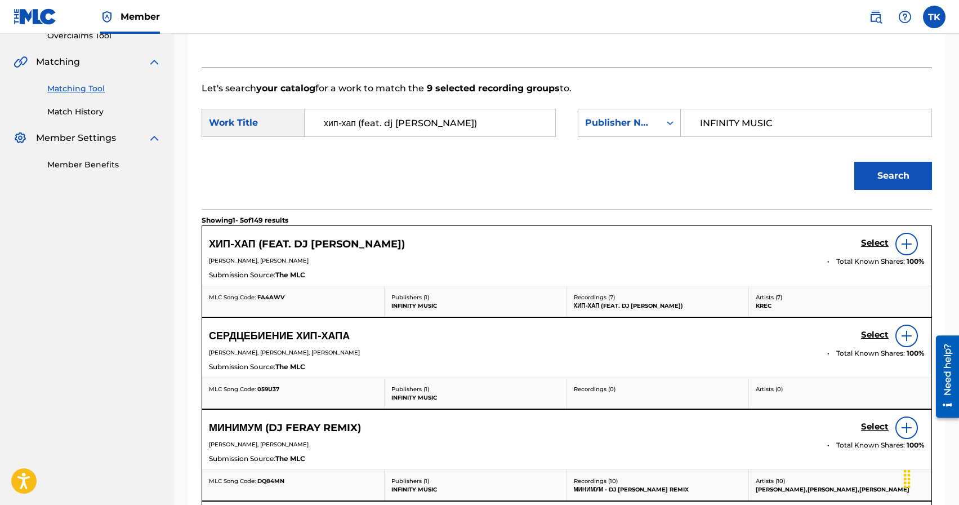
click at [865, 241] on h5 "Select" at bounding box center [875, 243] width 28 height 11
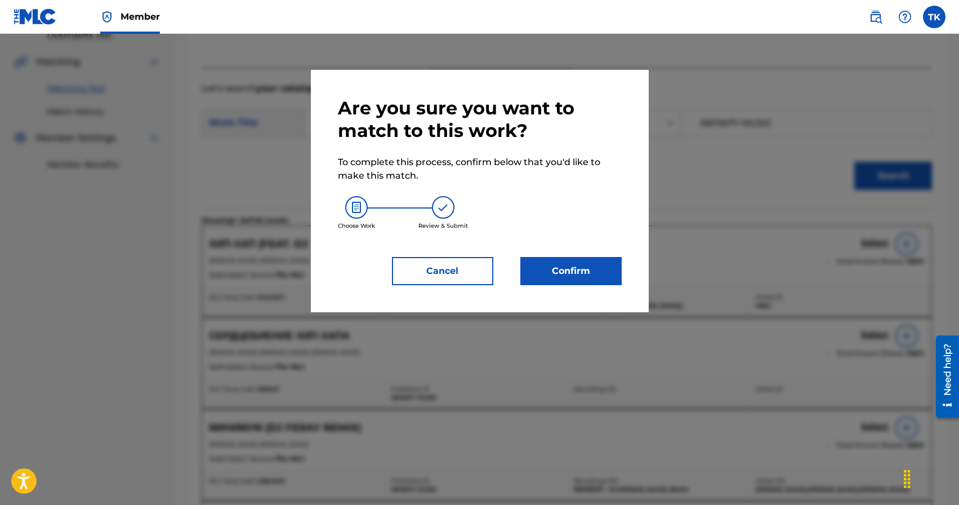
click at [581, 269] on button "Confirm" at bounding box center [570, 271] width 101 height 28
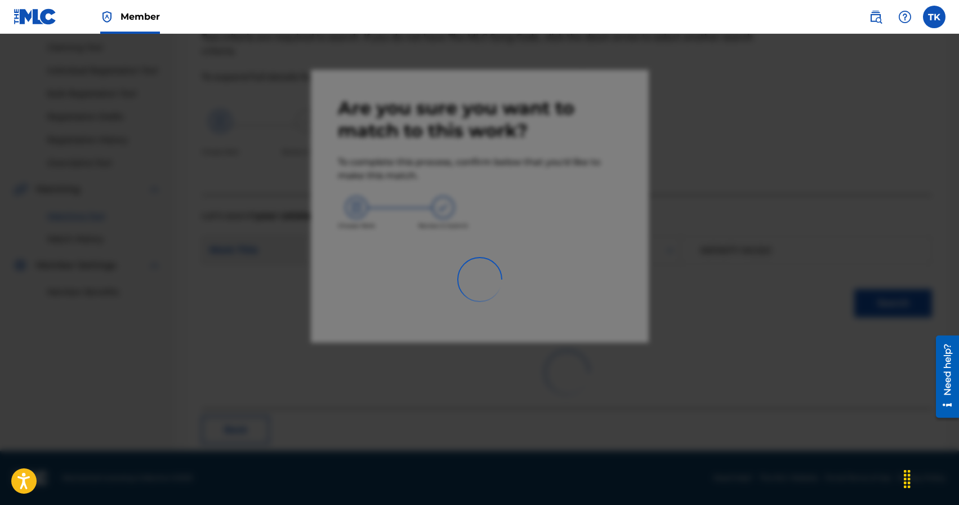
scroll to position [33, 0]
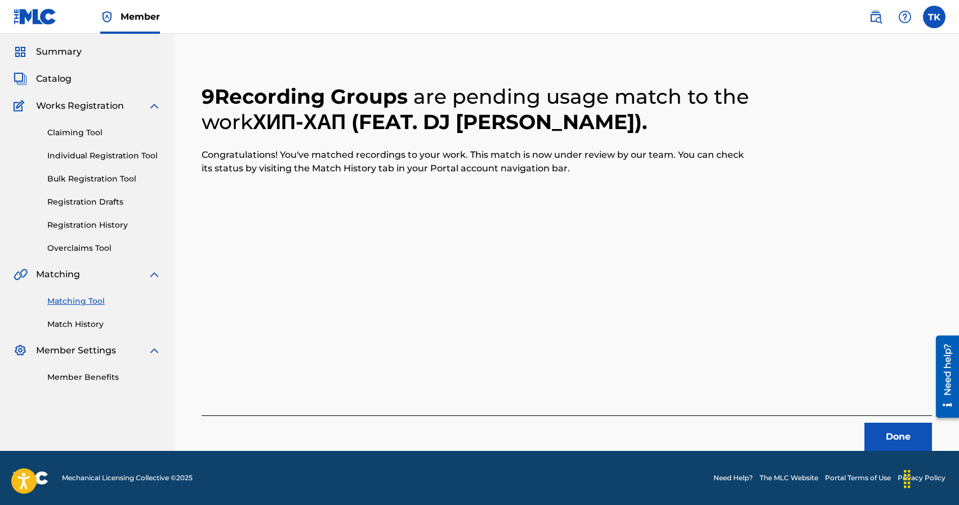
click at [895, 426] on button "Done" at bounding box center [899, 436] width 68 height 28
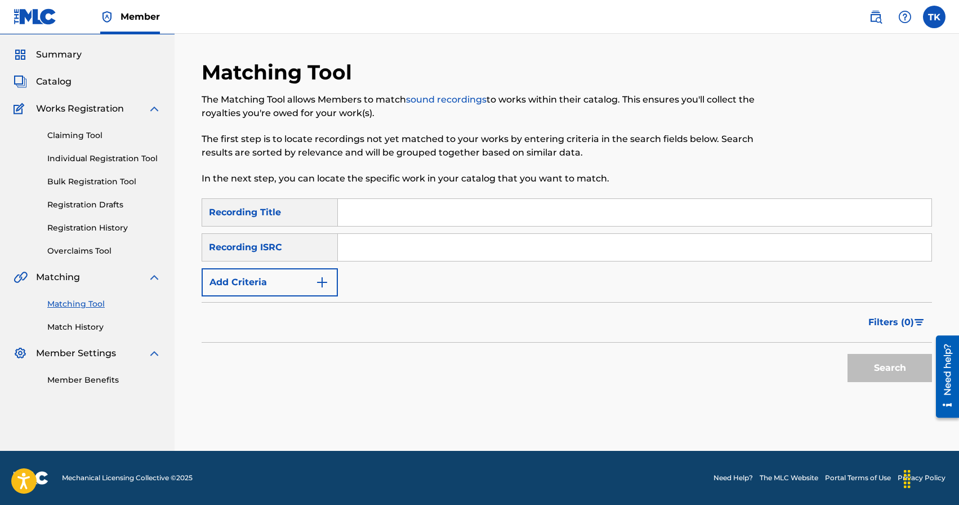
scroll to position [0, 0]
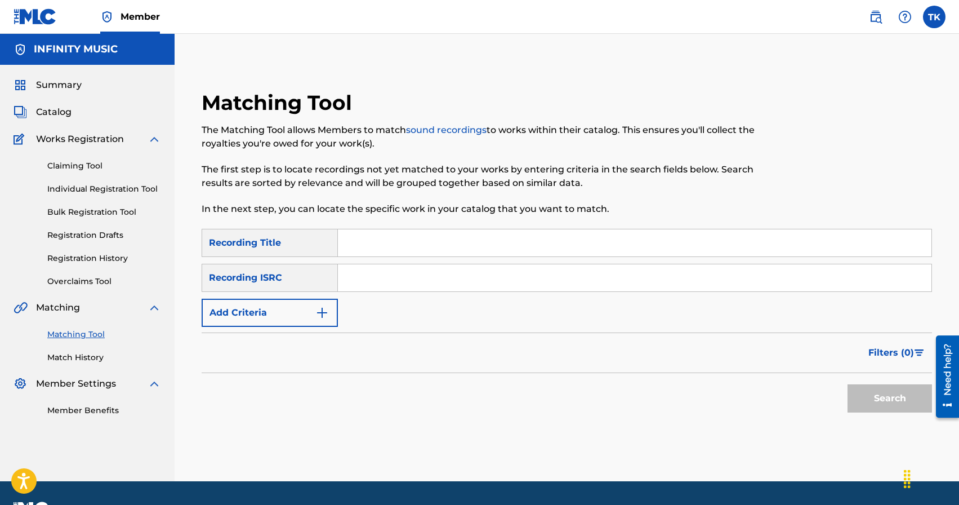
click at [413, 239] on input "Search Form" at bounding box center [635, 242] width 594 height 27
type input "каждый день"
click at [311, 315] on button "Add Criteria" at bounding box center [270, 313] width 136 height 28
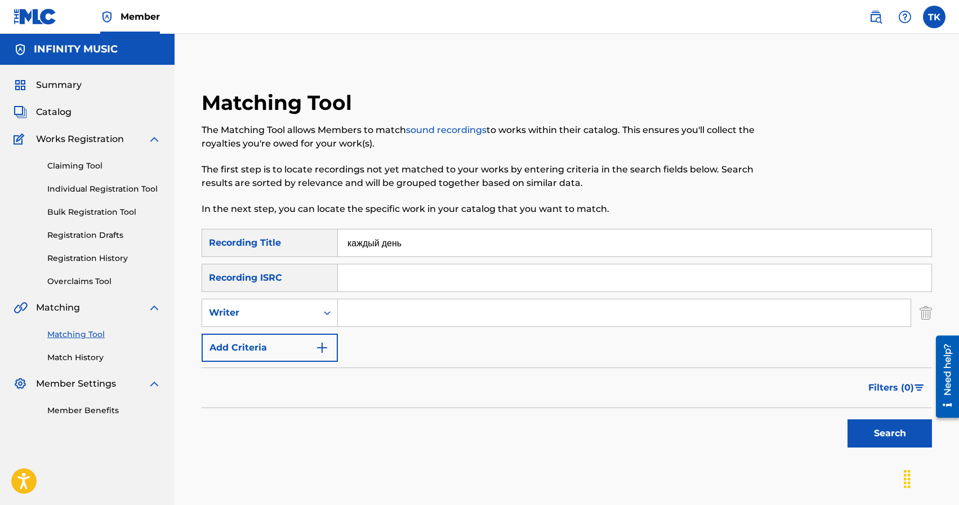
click at [311, 315] on div "Writer" at bounding box center [259, 312] width 115 height 21
click at [306, 336] on div "Recording Artist" at bounding box center [269, 341] width 135 height 28
click at [359, 317] on input "Search Form" at bounding box center [624, 312] width 573 height 27
type input "KREC"
click at [875, 424] on button "Search" at bounding box center [890, 433] width 84 height 28
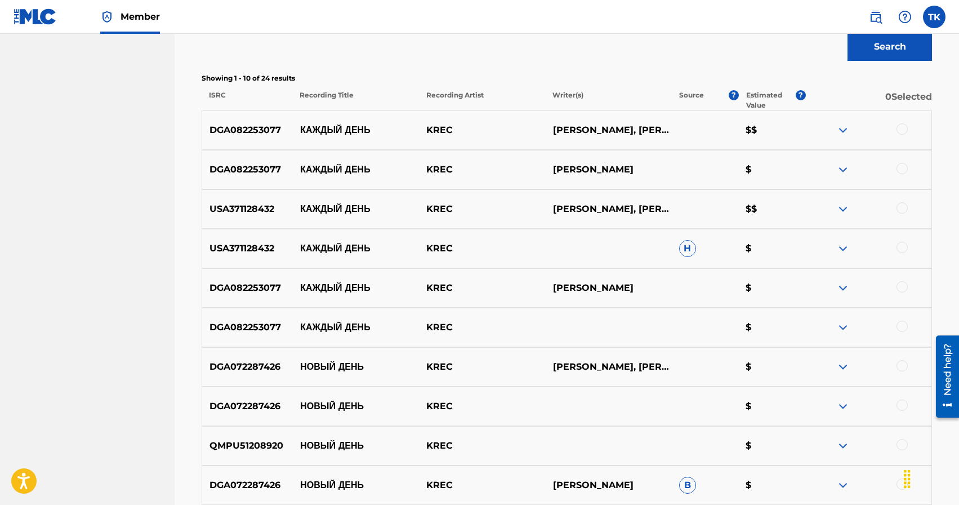
scroll to position [379, 0]
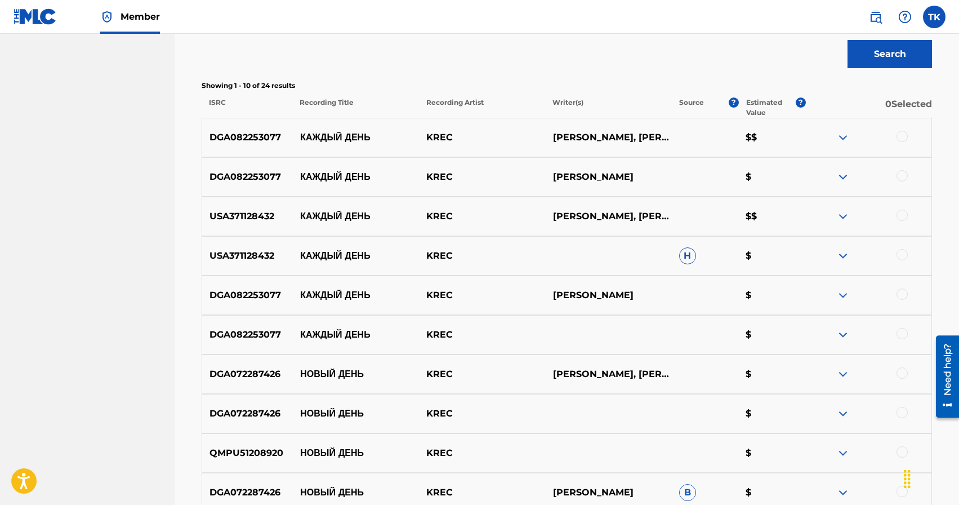
click at [902, 336] on div at bounding box center [902, 333] width 11 height 11
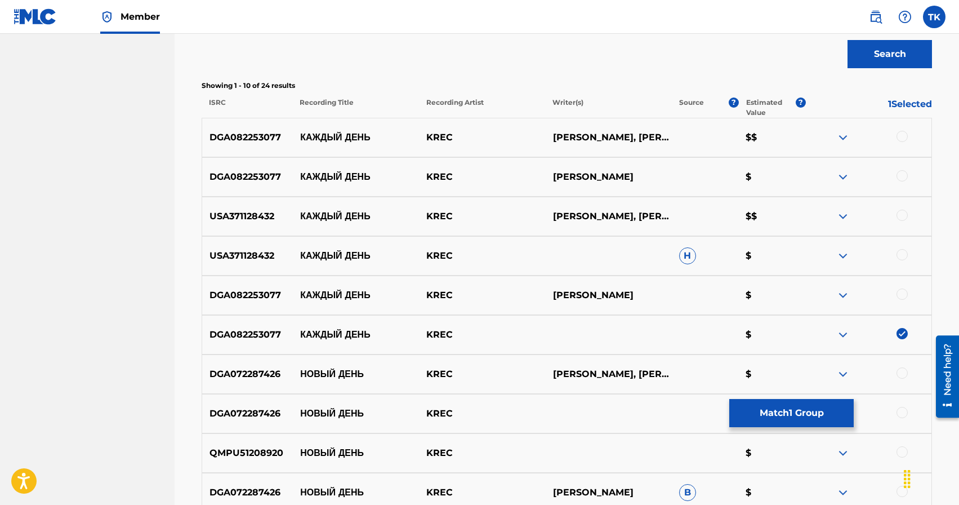
click at [903, 296] on div at bounding box center [902, 293] width 11 height 11
click at [905, 257] on div at bounding box center [902, 254] width 11 height 11
click at [903, 217] on div at bounding box center [902, 215] width 11 height 11
click at [902, 177] on div at bounding box center [902, 175] width 11 height 11
click at [901, 135] on div at bounding box center [902, 136] width 11 height 11
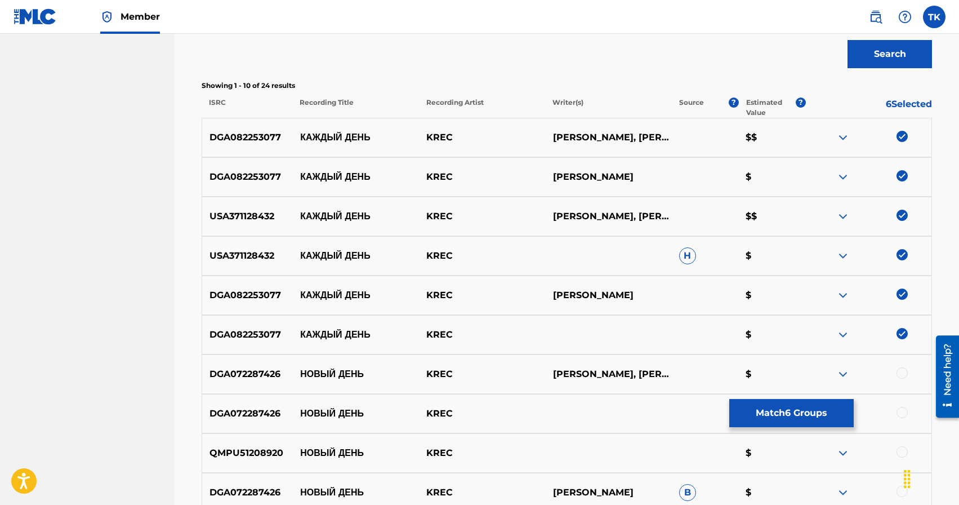
click at [763, 420] on button "Match 6 Groups" at bounding box center [791, 413] width 124 height 28
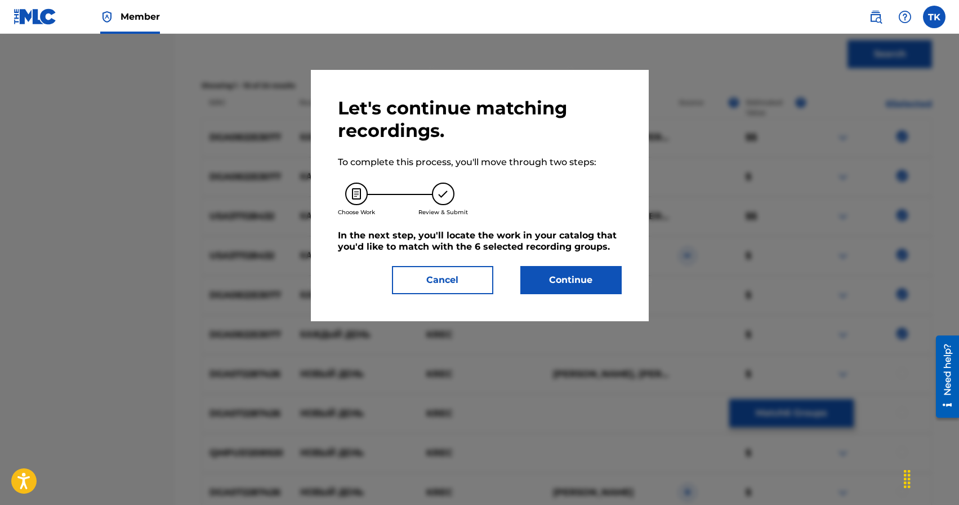
click at [604, 282] on button "Continue" at bounding box center [570, 280] width 101 height 28
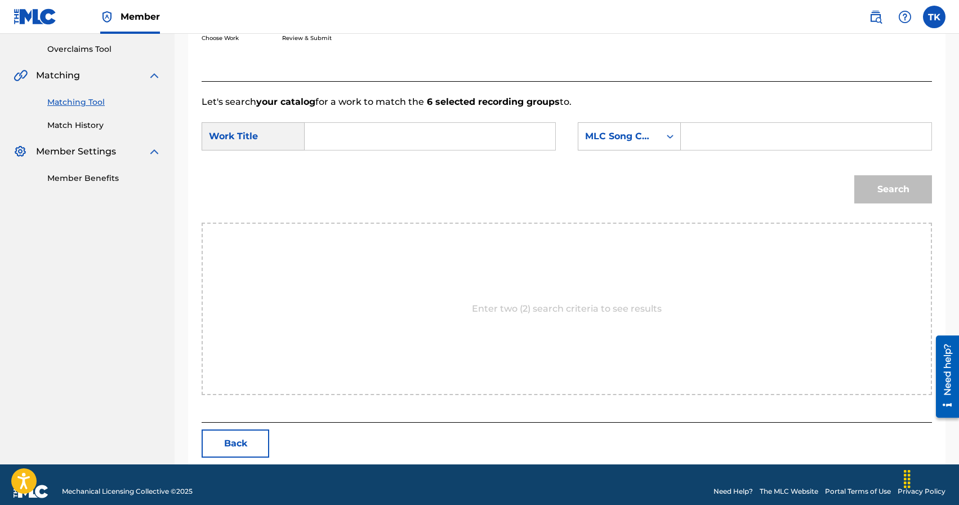
scroll to position [246, 0]
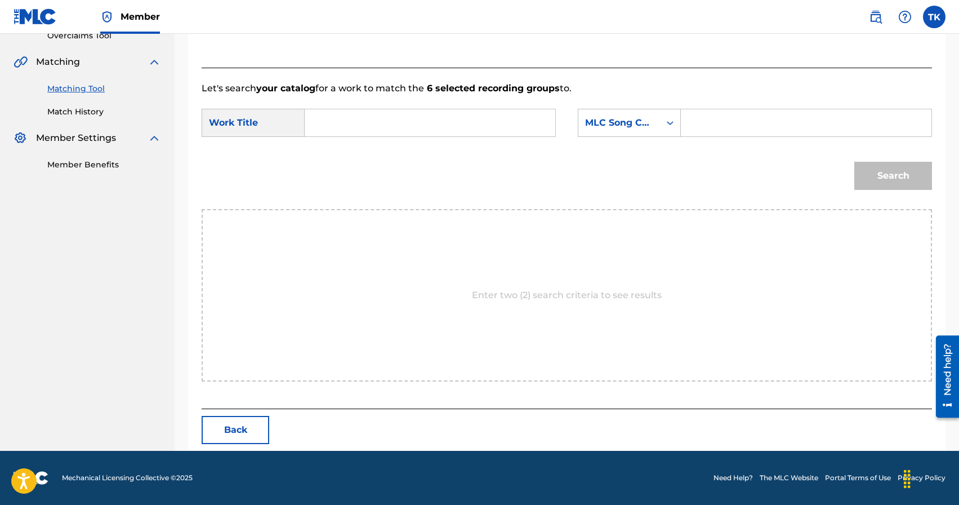
click at [457, 114] on input "Search Form" at bounding box center [429, 122] width 231 height 27
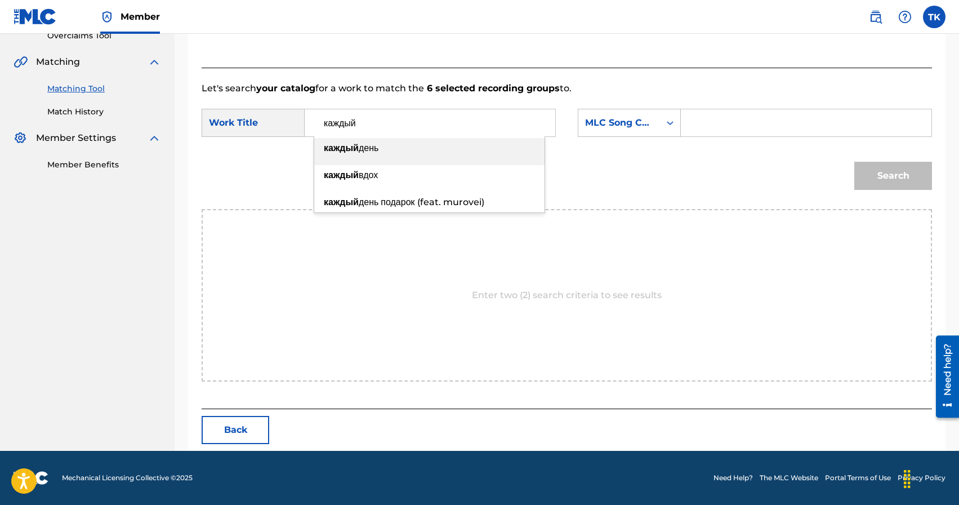
click at [422, 150] on div "каждый день" at bounding box center [429, 148] width 230 height 20
type input "каждый день"
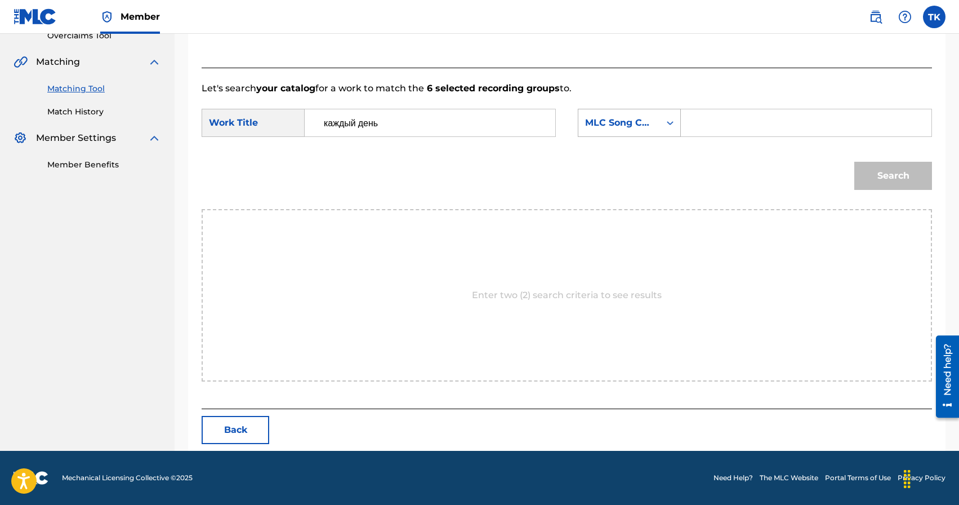
click at [623, 128] on div "MLC Song Code" at bounding box center [619, 123] width 68 height 14
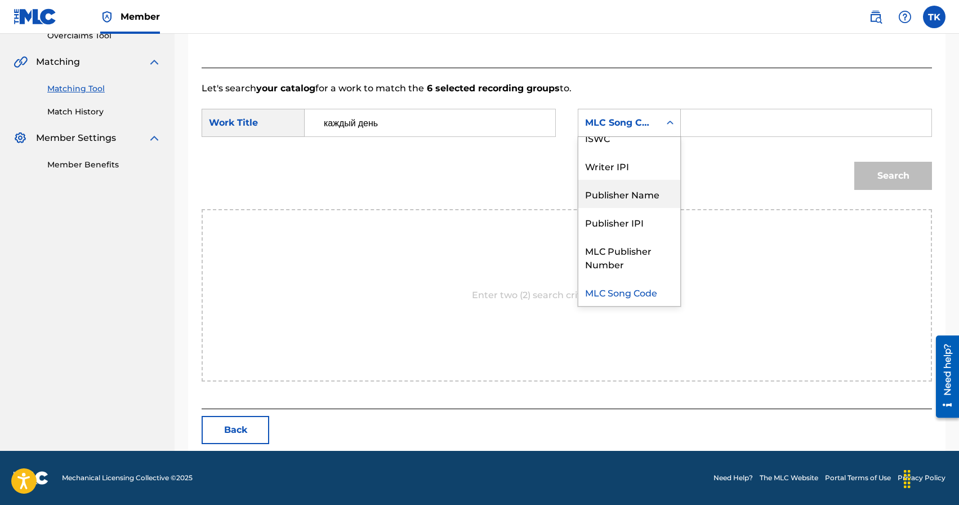
click at [628, 199] on div "Publisher Name" at bounding box center [629, 194] width 102 height 28
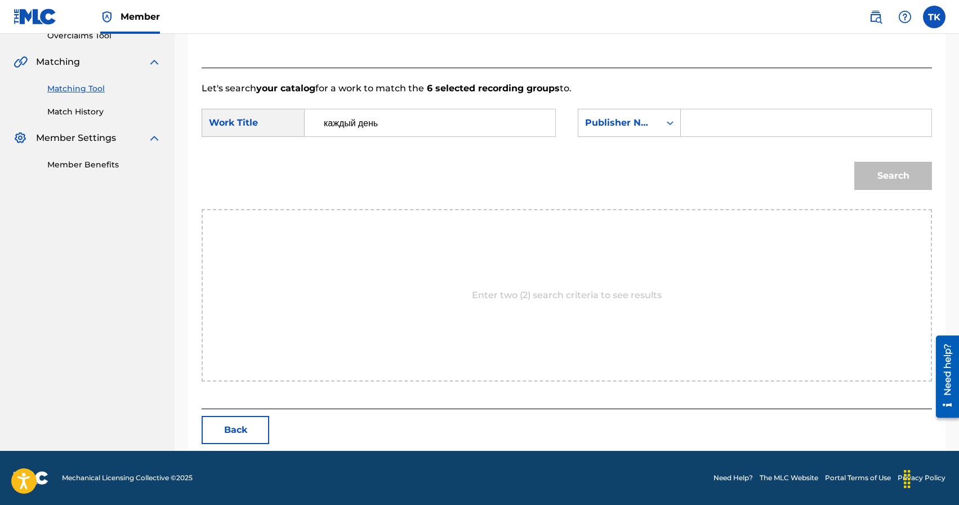
click at [727, 132] on input "Search Form" at bounding box center [805, 122] width 231 height 27
type input "INFINITY MUSIC"
click at [874, 162] on button "Search" at bounding box center [893, 176] width 78 height 28
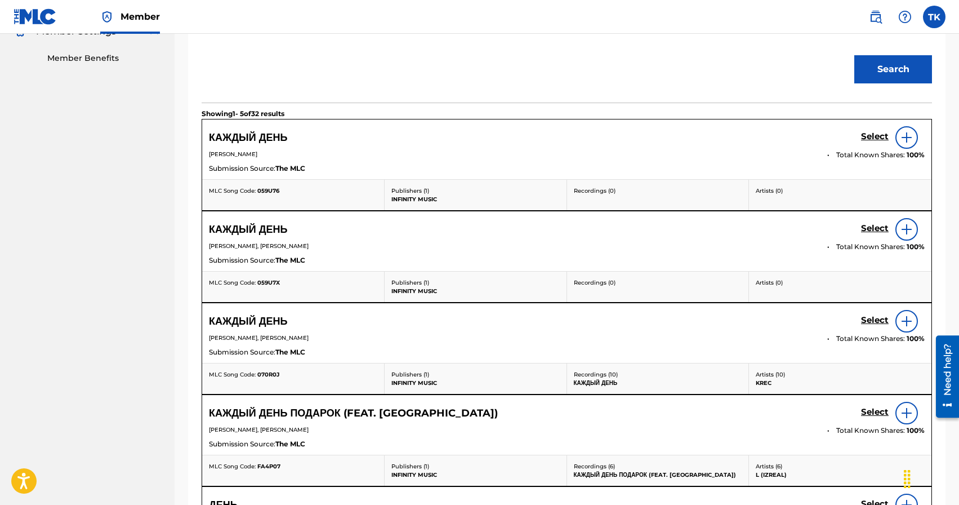
scroll to position [364, 0]
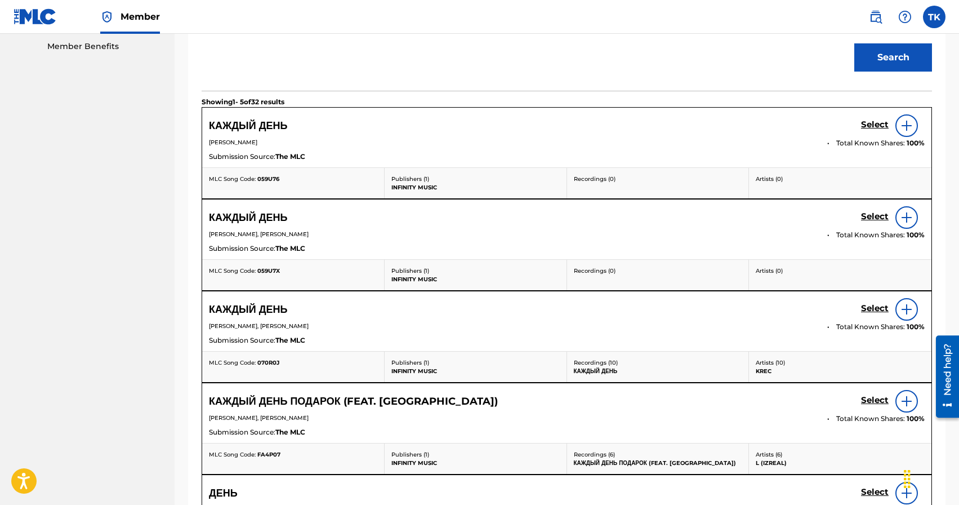
click at [875, 130] on h5 "Select" at bounding box center [875, 124] width 28 height 11
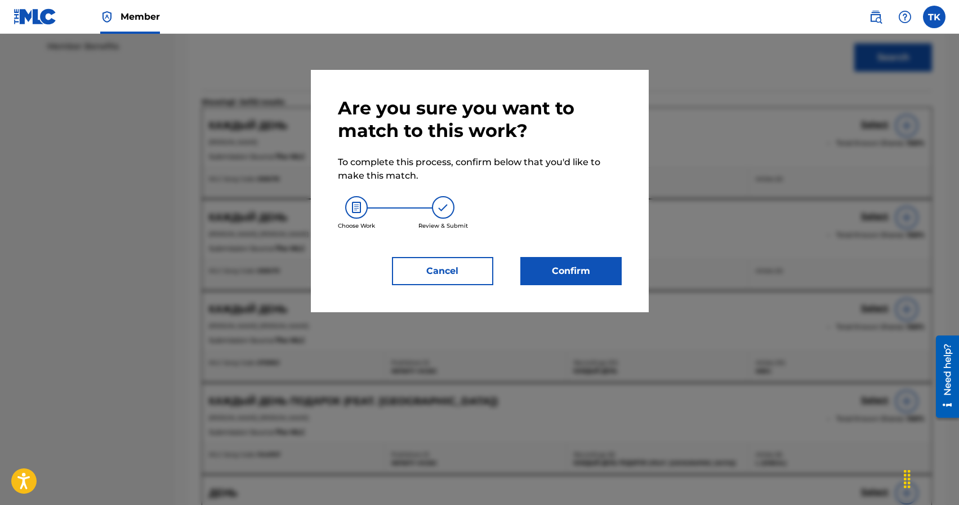
click at [607, 270] on button "Confirm" at bounding box center [570, 271] width 101 height 28
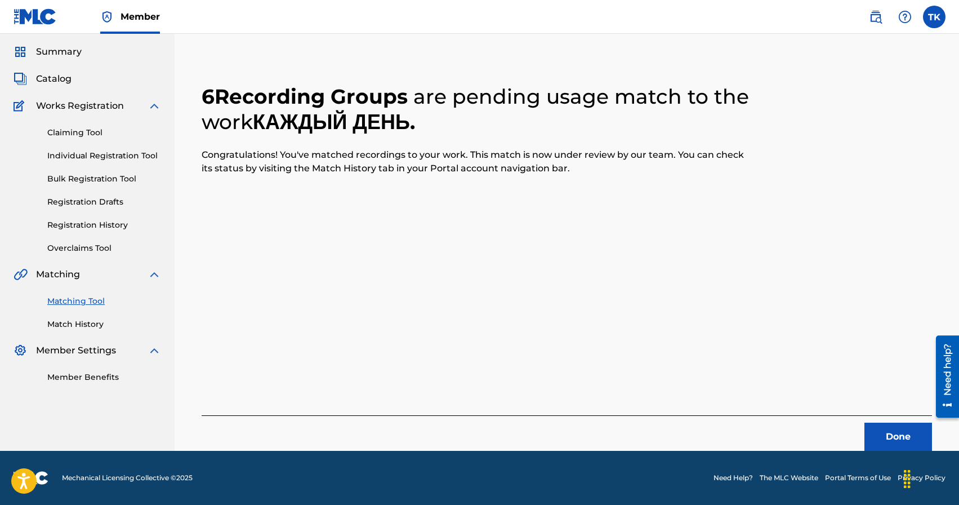
scroll to position [33, 0]
click at [885, 425] on button "Done" at bounding box center [899, 436] width 68 height 28
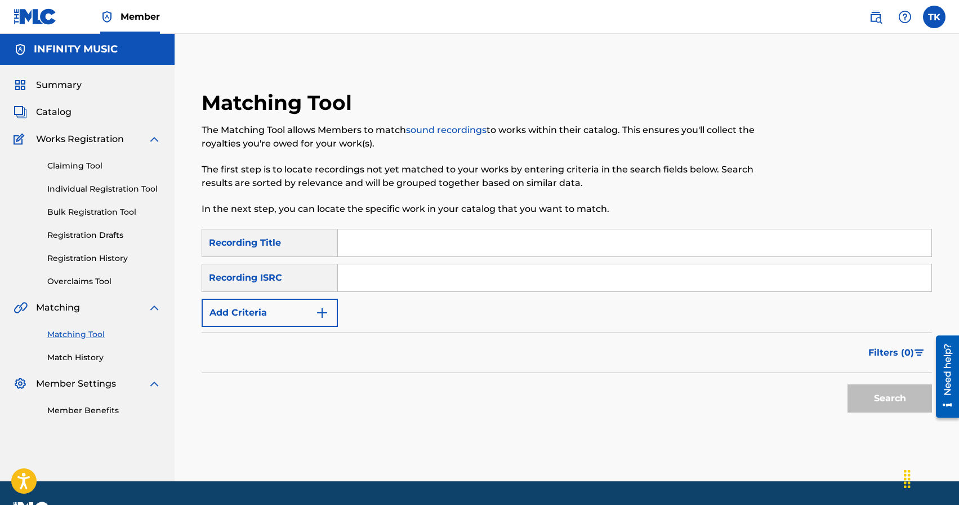
click at [409, 243] on input "Search Form" at bounding box center [635, 242] width 594 height 27
type input "улицы"
click at [333, 309] on button "Add Criteria" at bounding box center [270, 313] width 136 height 28
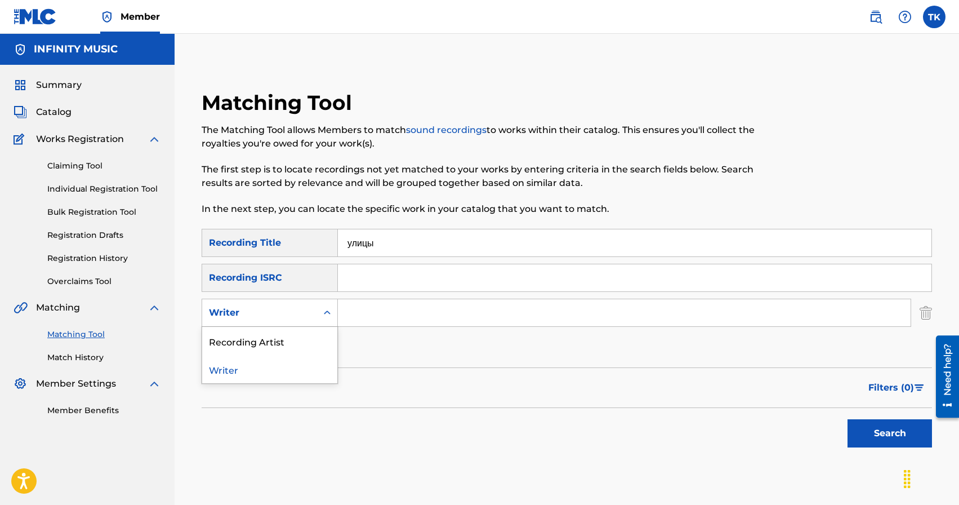
click at [333, 309] on div "Search Form" at bounding box center [327, 312] width 20 height 20
click at [319, 333] on div "Recording Artist" at bounding box center [269, 341] width 135 height 28
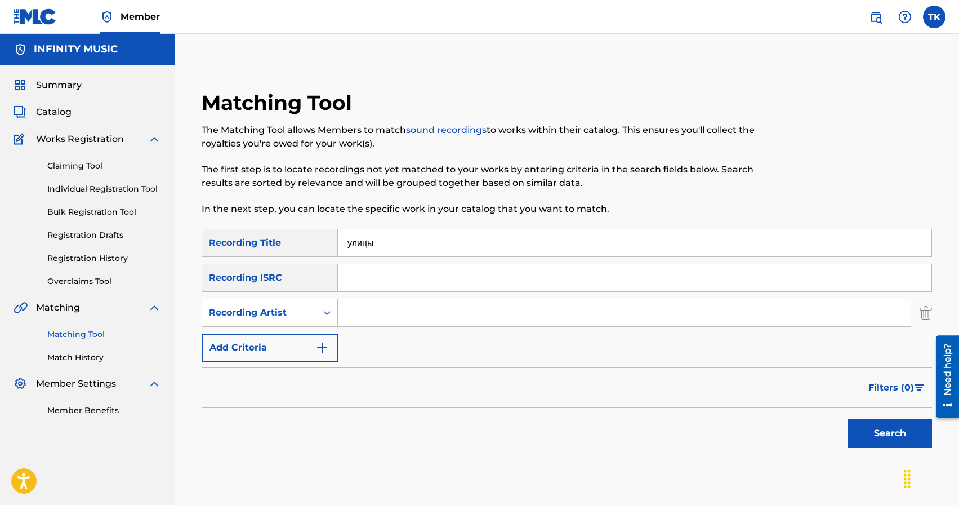
click at [382, 316] on input "Search Form" at bounding box center [624, 312] width 573 height 27
type input "KREC"
click at [873, 438] on button "Search" at bounding box center [890, 433] width 84 height 28
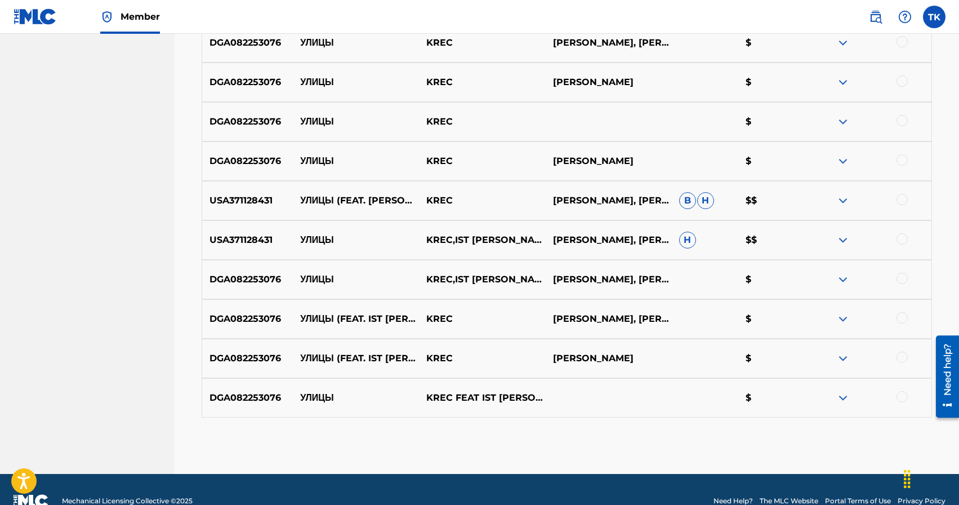
scroll to position [475, 0]
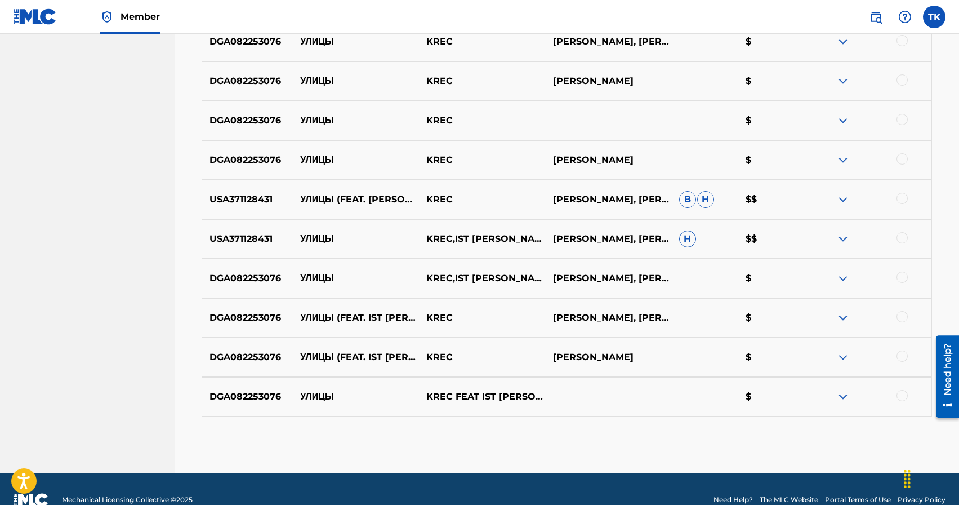
click at [903, 397] on div at bounding box center [902, 395] width 11 height 11
click at [903, 354] on div at bounding box center [902, 355] width 11 height 11
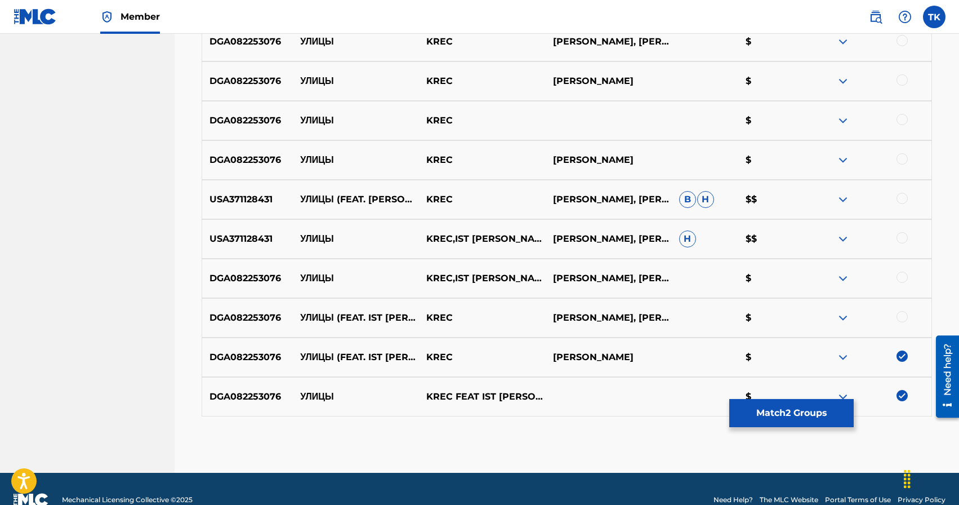
click at [900, 315] on div at bounding box center [902, 316] width 11 height 11
click at [900, 277] on div at bounding box center [902, 276] width 11 height 11
click at [902, 240] on div at bounding box center [902, 237] width 11 height 11
click at [902, 202] on div at bounding box center [902, 198] width 11 height 11
click at [902, 162] on div at bounding box center [902, 158] width 11 height 11
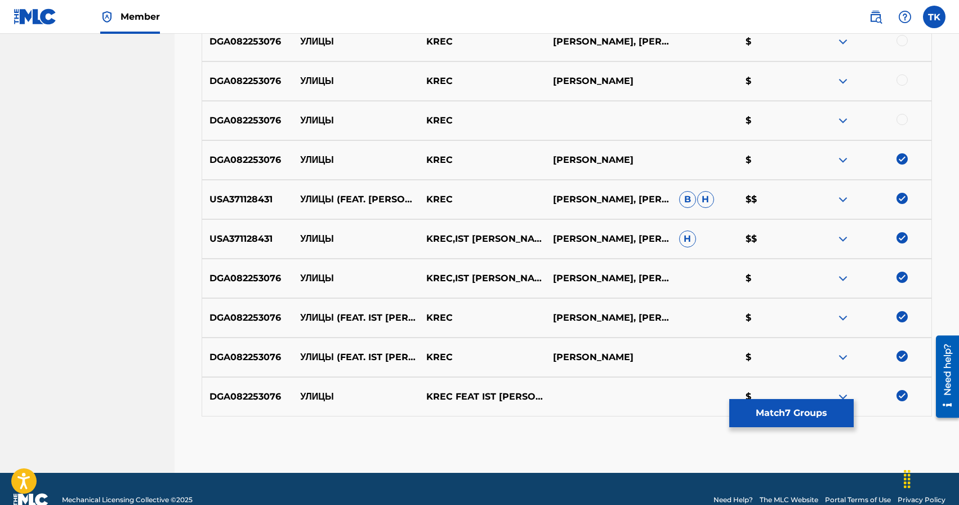
click at [902, 121] on div at bounding box center [902, 119] width 11 height 11
click at [902, 84] on div at bounding box center [902, 79] width 11 height 11
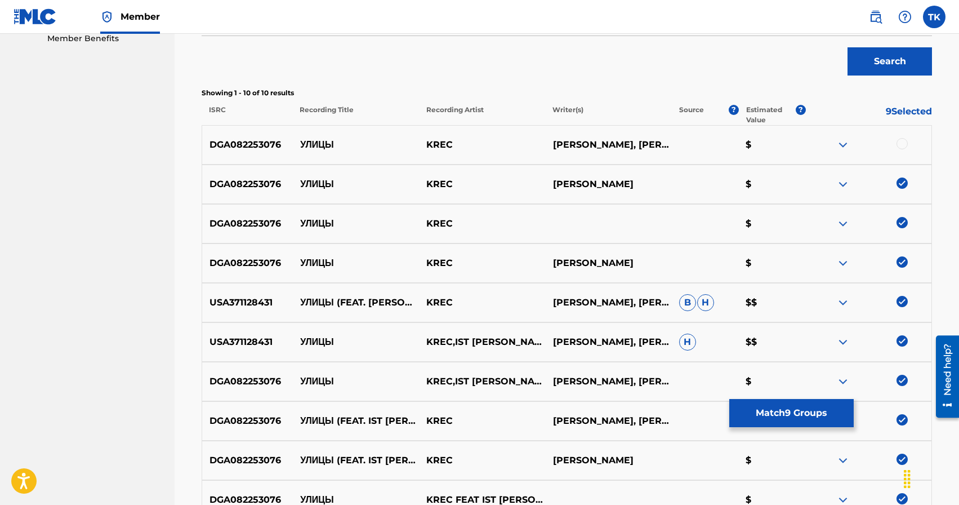
scroll to position [369, 0]
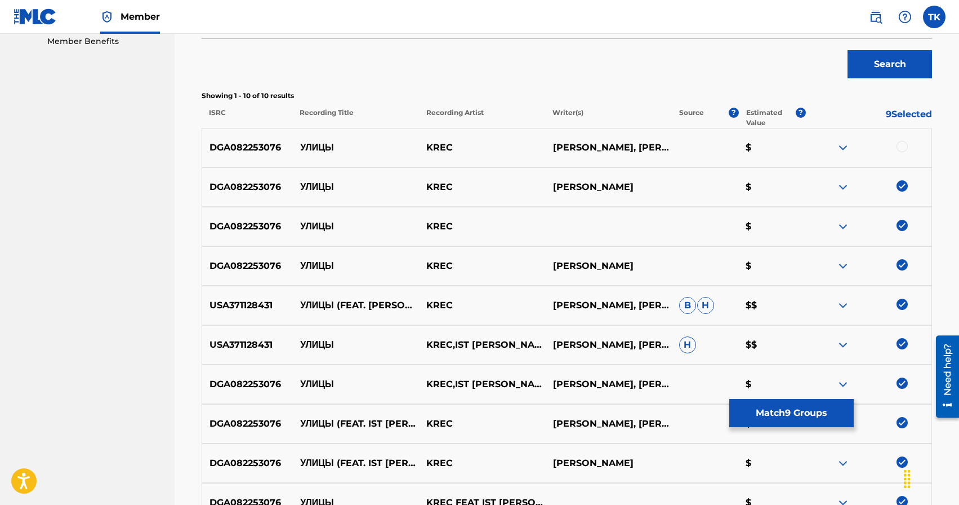
click at [903, 148] on div at bounding box center [902, 146] width 11 height 11
click at [809, 405] on button "Match 10 Groups" at bounding box center [791, 413] width 124 height 28
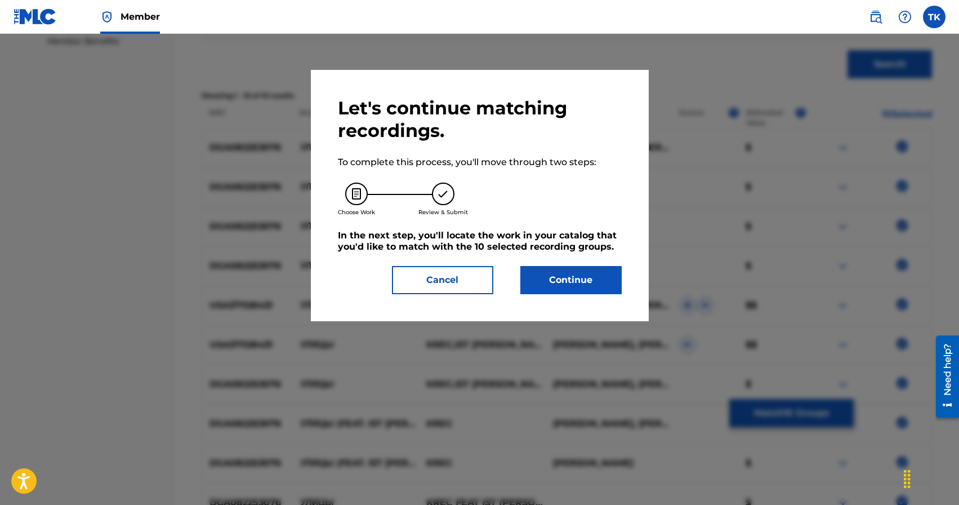
click at [589, 277] on button "Continue" at bounding box center [570, 280] width 101 height 28
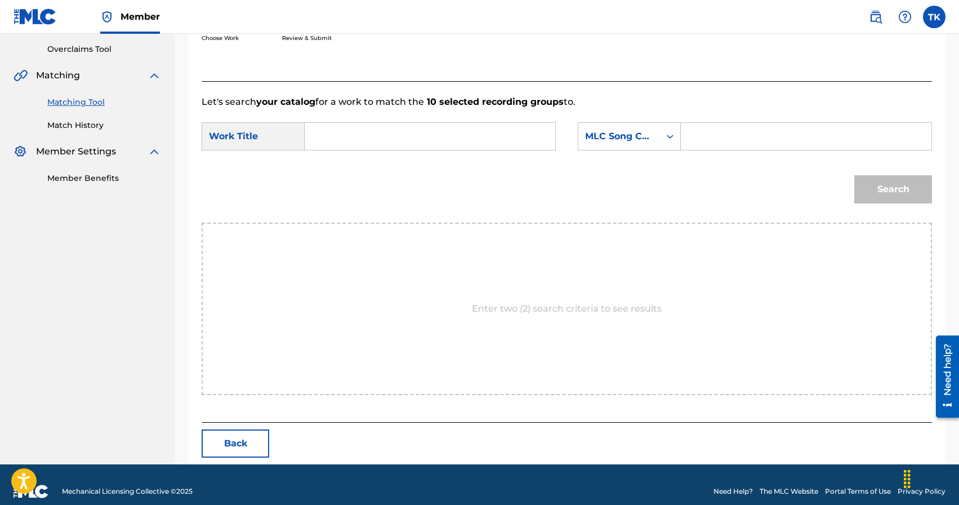
scroll to position [246, 0]
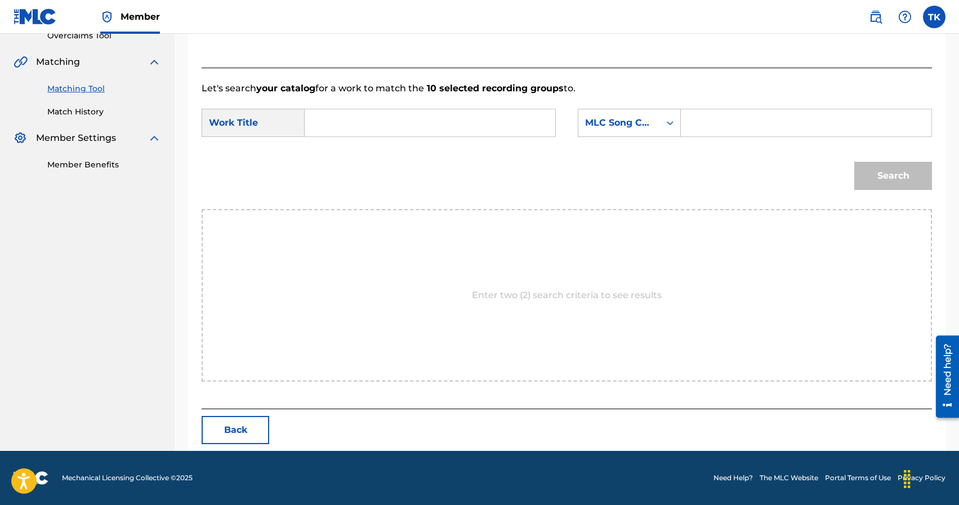
click at [437, 114] on input "Search Form" at bounding box center [429, 122] width 231 height 27
type input "ц"
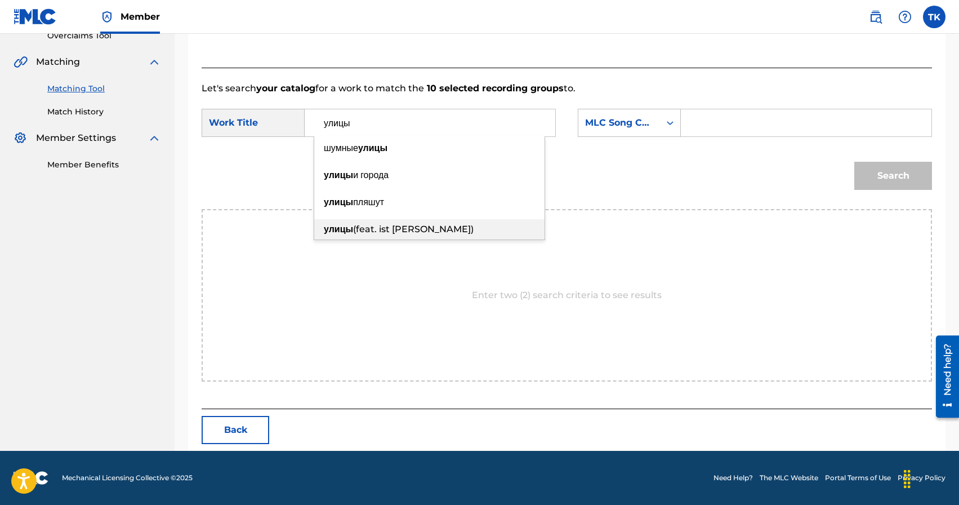
click at [444, 228] on div "улицы (feat. ist [PERSON_NAME])" at bounding box center [429, 229] width 230 height 20
type input "улицы (feat. ist [PERSON_NAME])"
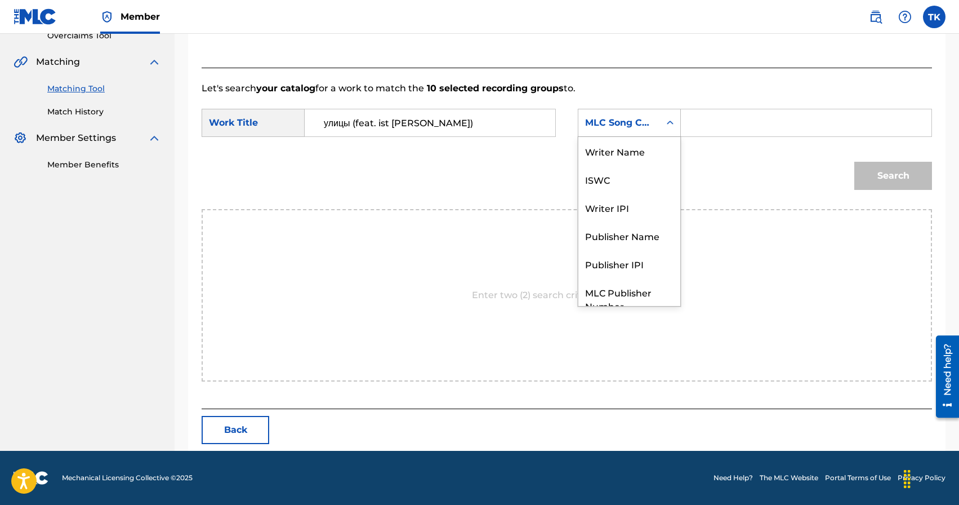
click at [635, 124] on div "MLC Song Code" at bounding box center [619, 123] width 68 height 14
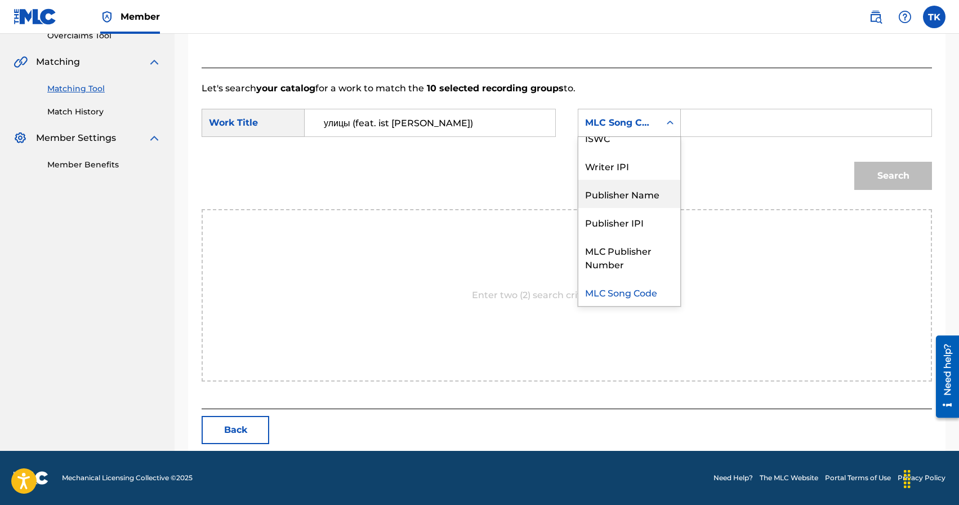
click at [627, 197] on div "Publisher Name" at bounding box center [629, 194] width 102 height 28
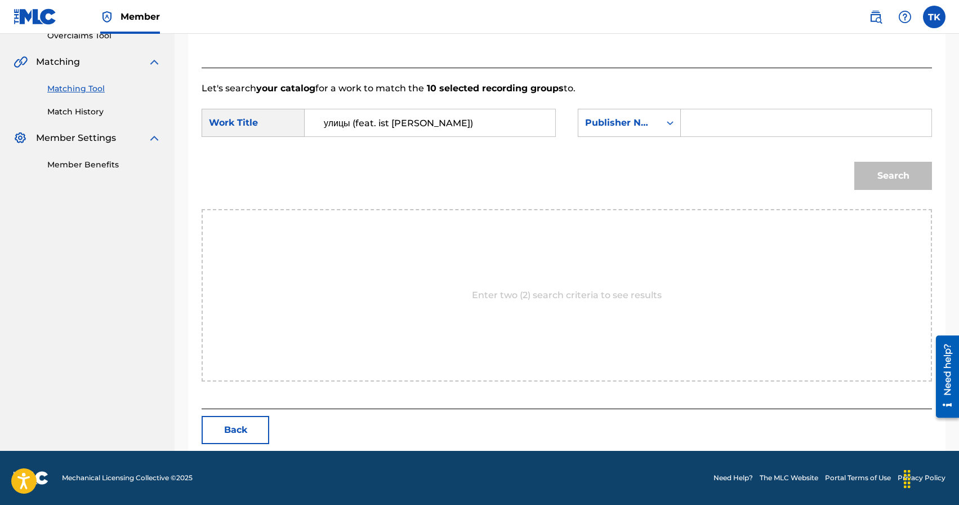
click at [706, 114] on input "Search Form" at bounding box center [805, 122] width 231 height 27
type input "INFINITY MUSIC"
click at [861, 180] on button "Search" at bounding box center [893, 176] width 78 height 28
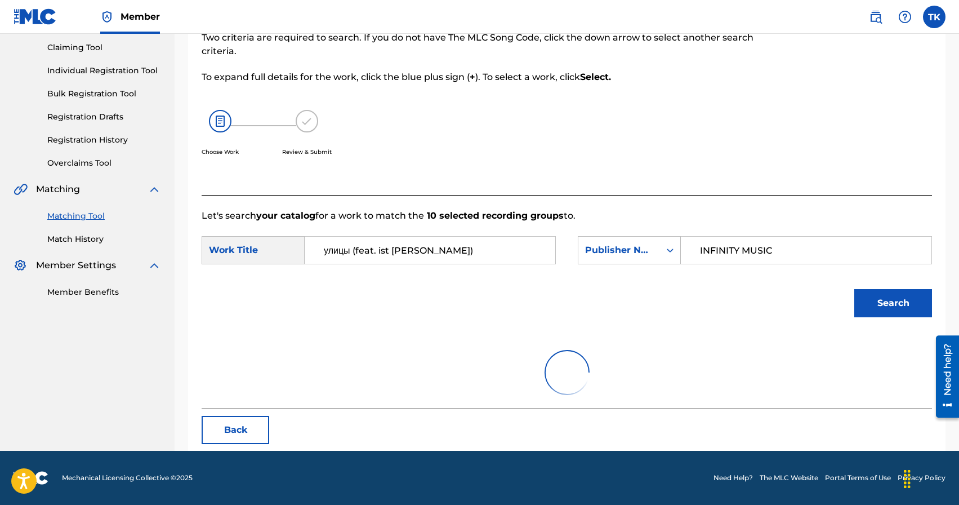
scroll to position [246, 0]
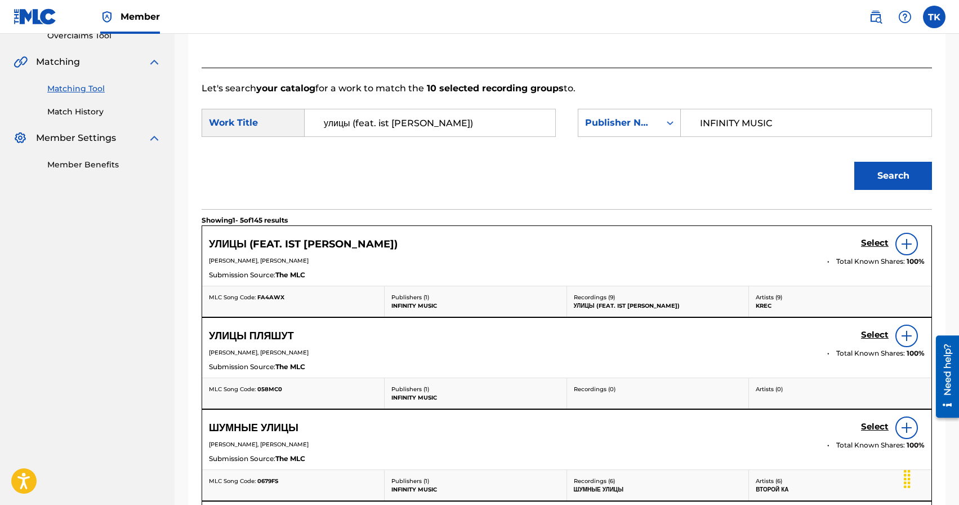
click at [871, 242] on h5 "Select" at bounding box center [875, 243] width 28 height 11
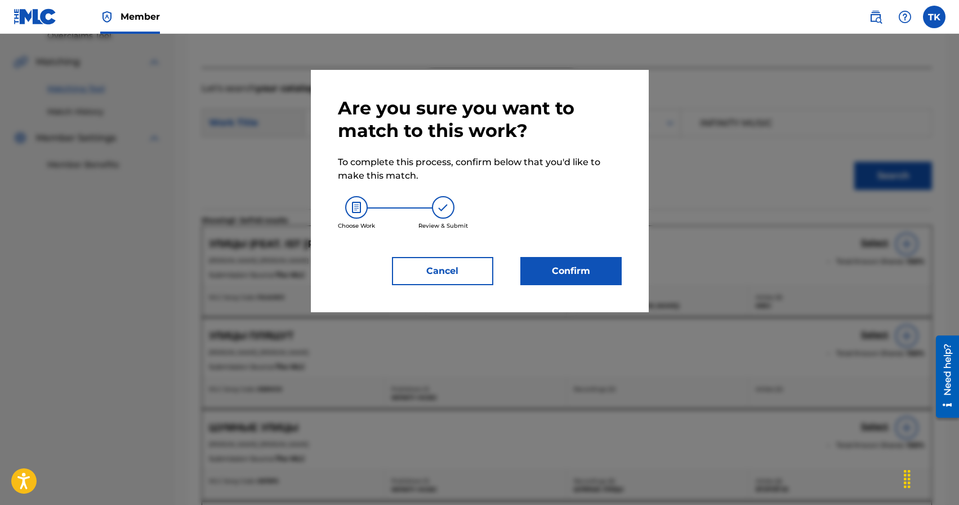
click at [584, 273] on button "Confirm" at bounding box center [570, 271] width 101 height 28
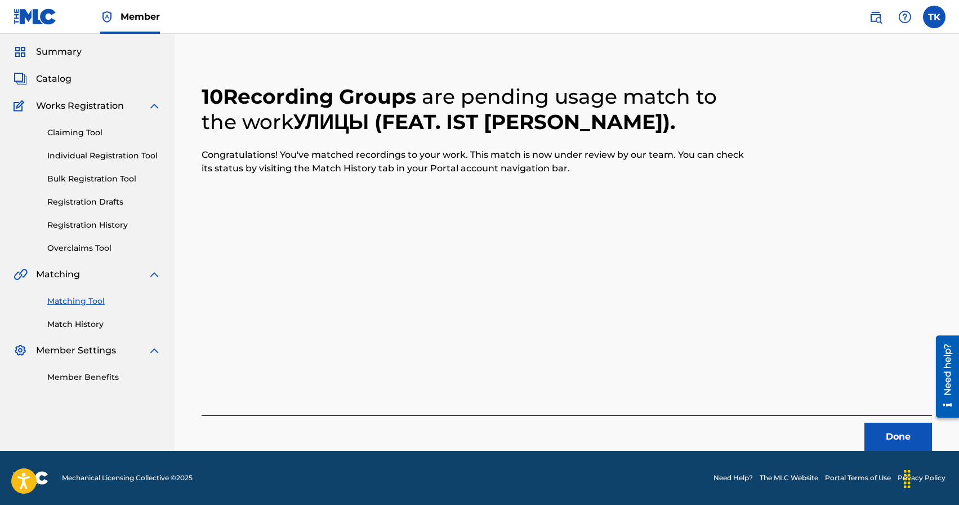
scroll to position [33, 0]
click at [890, 439] on button "Done" at bounding box center [899, 436] width 68 height 28
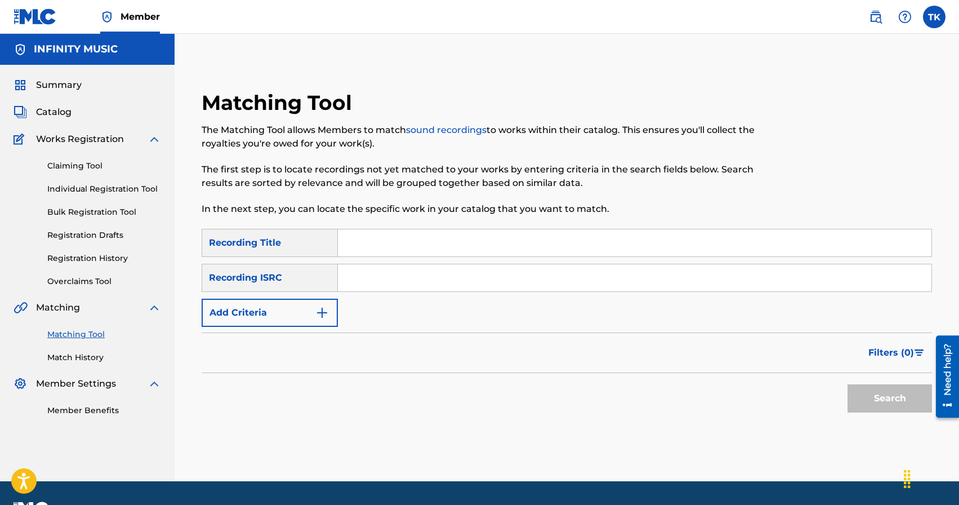
click at [444, 248] on input "Search Form" at bounding box center [635, 242] width 594 height 27
type input "к твоим ногам"
click at [317, 314] on img "Search Form" at bounding box center [322, 313] width 14 height 14
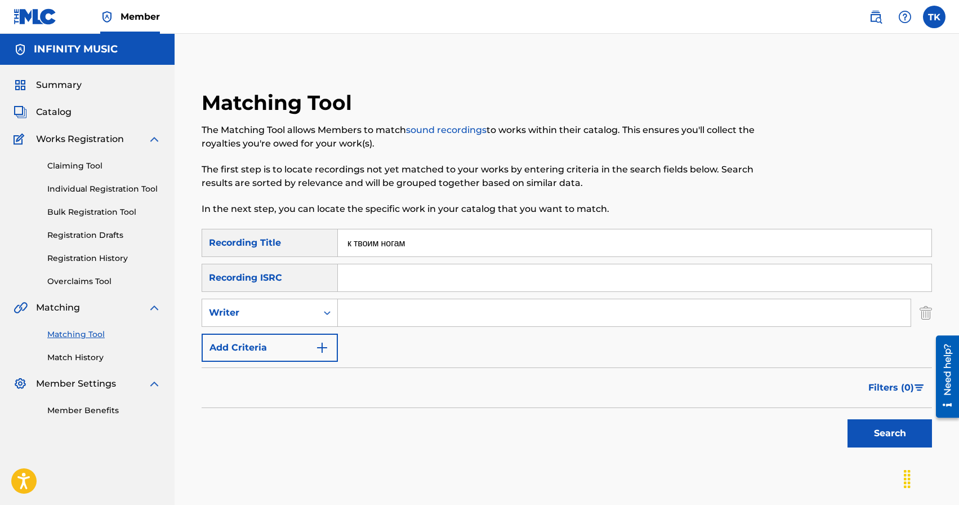
click at [317, 314] on div "Search Form" at bounding box center [327, 312] width 20 height 20
click at [314, 333] on div "Recording Artist" at bounding box center [269, 341] width 135 height 28
click at [373, 312] on input "Search Form" at bounding box center [624, 312] width 573 height 27
type input "KREC"
click at [861, 419] on button "Search" at bounding box center [890, 433] width 84 height 28
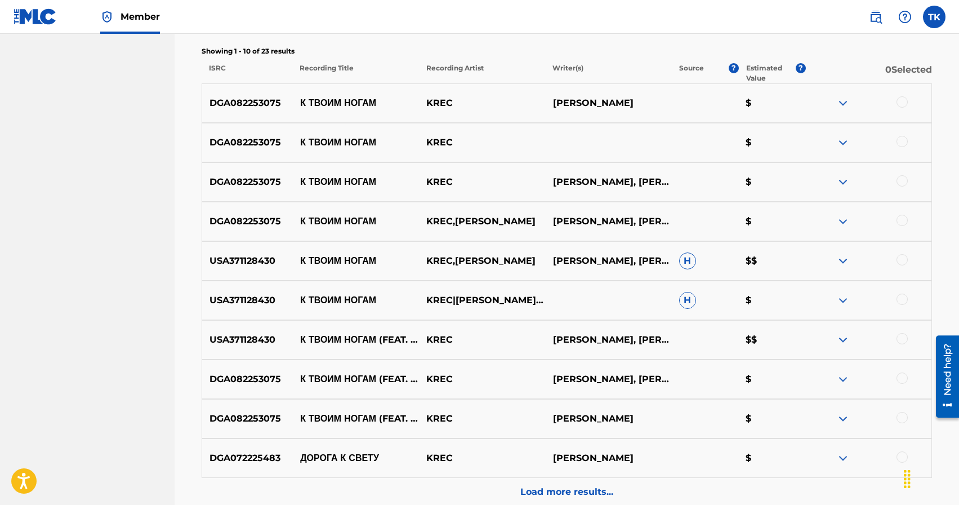
scroll to position [442, 0]
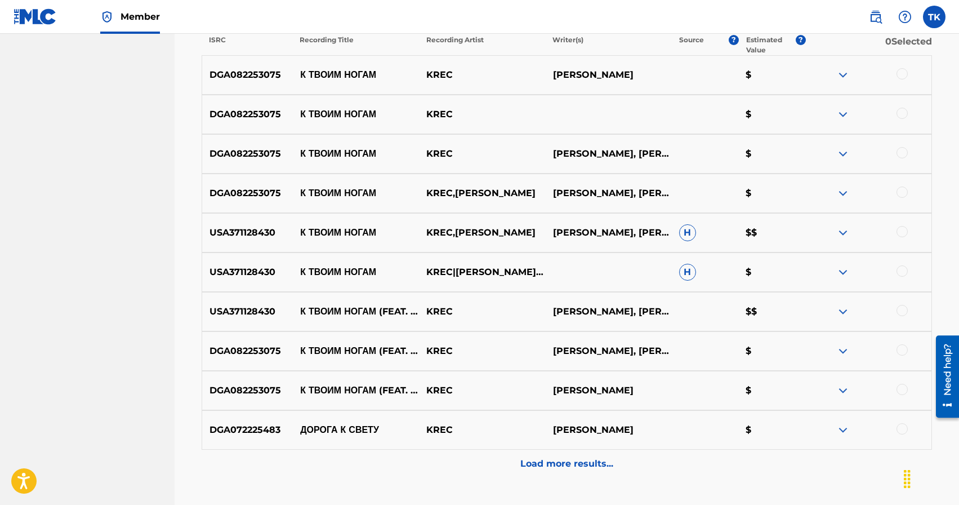
click at [906, 387] on div at bounding box center [902, 389] width 11 height 11
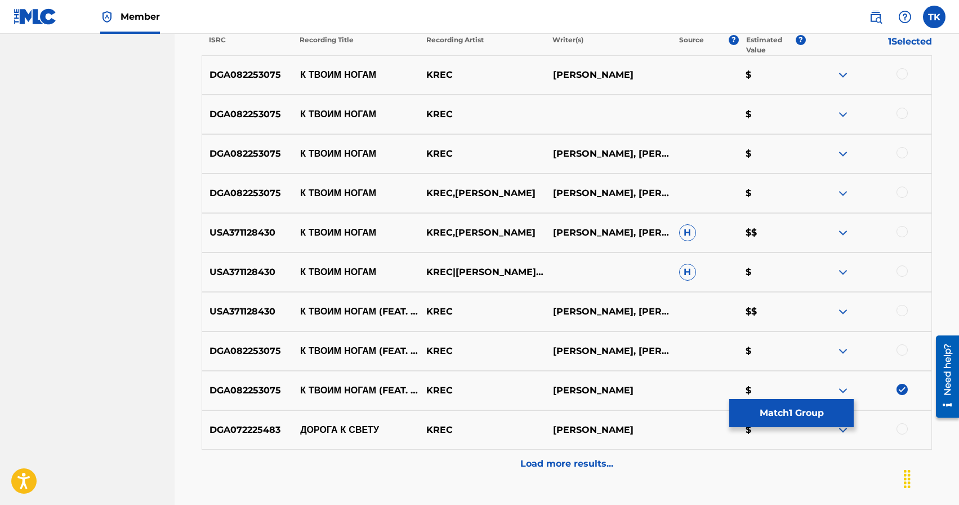
click at [902, 351] on div at bounding box center [902, 349] width 11 height 11
click at [901, 310] on div at bounding box center [902, 310] width 11 height 11
click at [902, 266] on div at bounding box center [902, 270] width 11 height 11
click at [901, 226] on div at bounding box center [902, 231] width 11 height 11
click at [902, 193] on div at bounding box center [902, 191] width 11 height 11
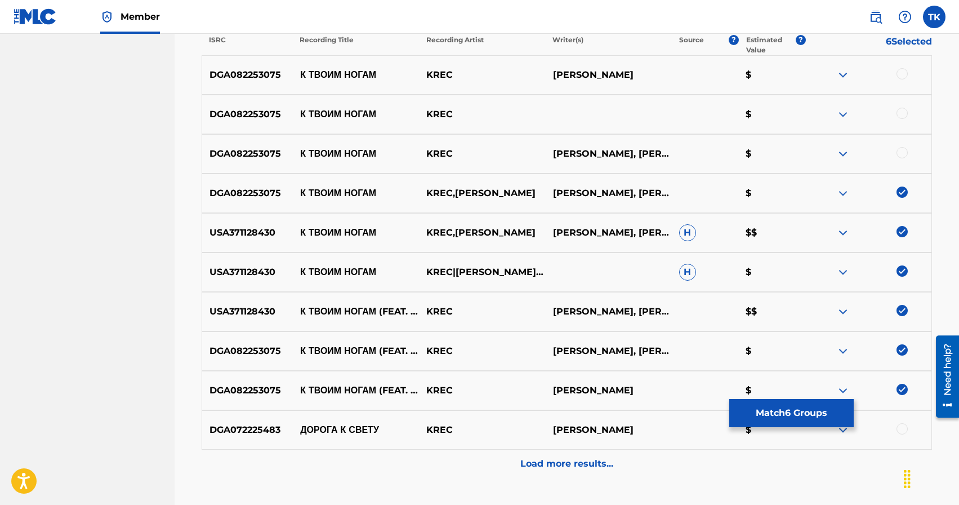
click at [902, 150] on div at bounding box center [902, 152] width 11 height 11
click at [901, 117] on div at bounding box center [902, 113] width 11 height 11
click at [903, 77] on div at bounding box center [902, 73] width 11 height 11
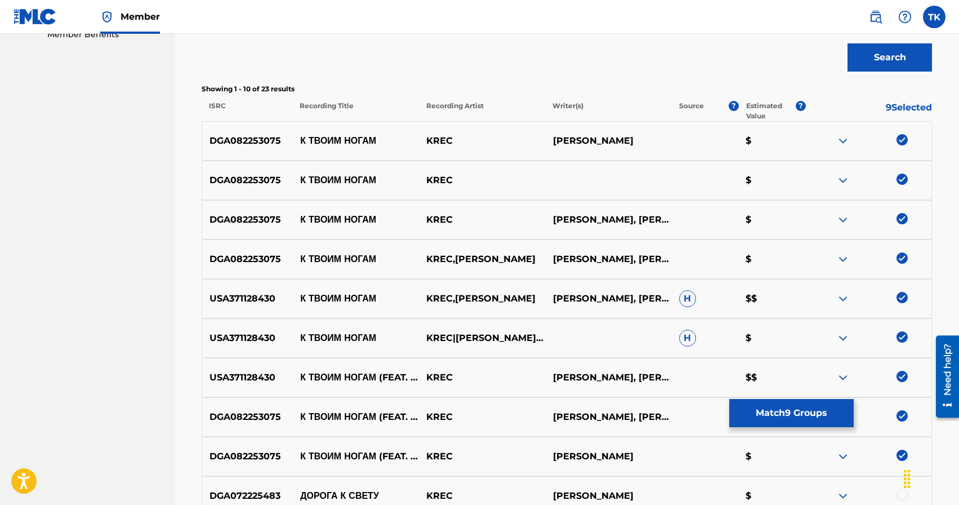
scroll to position [373, 0]
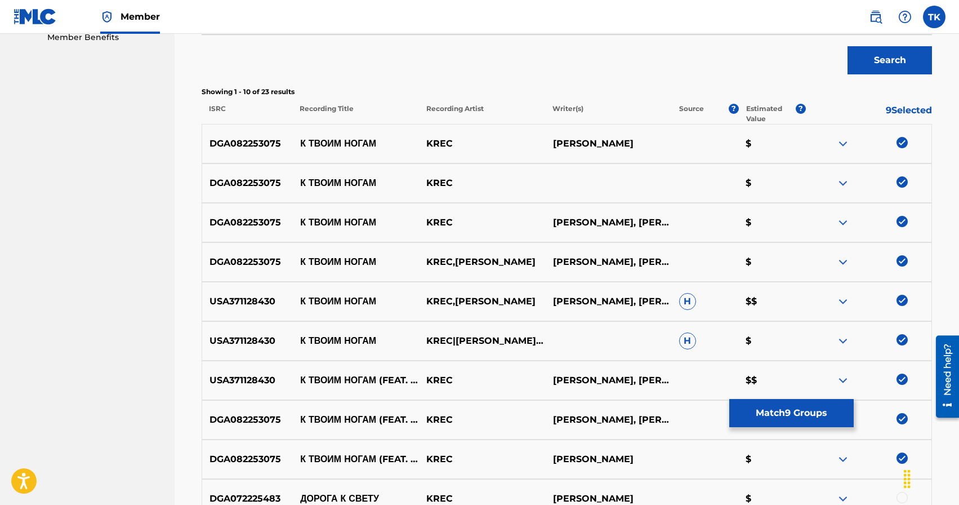
click at [784, 407] on button "Match 9 Groups" at bounding box center [791, 413] width 124 height 28
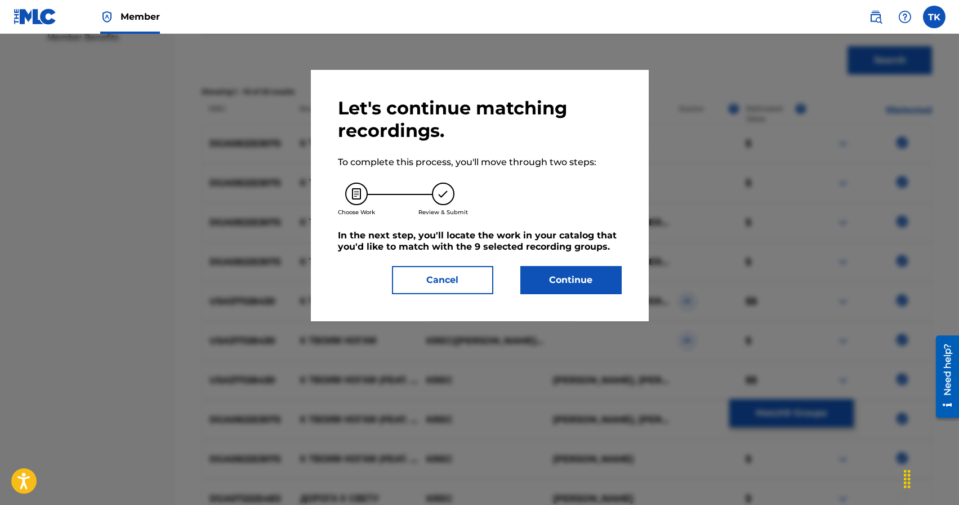
click at [592, 282] on button "Continue" at bounding box center [570, 280] width 101 height 28
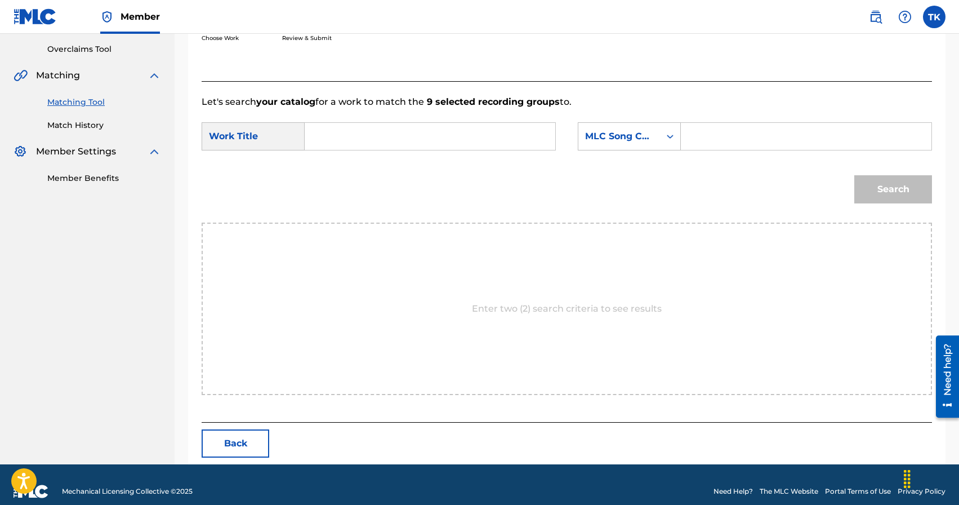
scroll to position [246, 0]
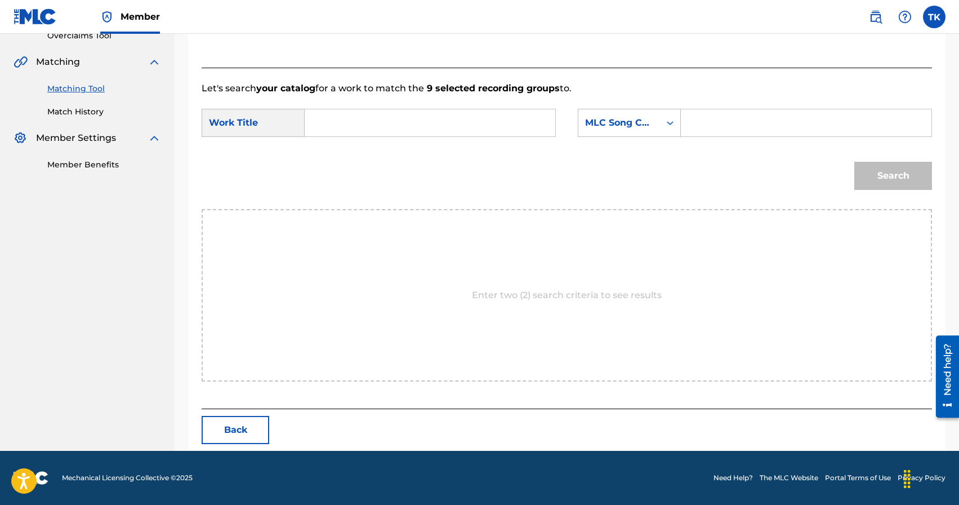
click at [422, 118] on input "Search Form" at bounding box center [429, 122] width 231 height 27
click at [408, 149] on span "ногам (feat. [PERSON_NAME])" at bounding box center [425, 147] width 134 height 11
type input "к твоим ногам (feat. [PERSON_NAME])"
click at [670, 130] on div "Search Form" at bounding box center [670, 123] width 20 height 20
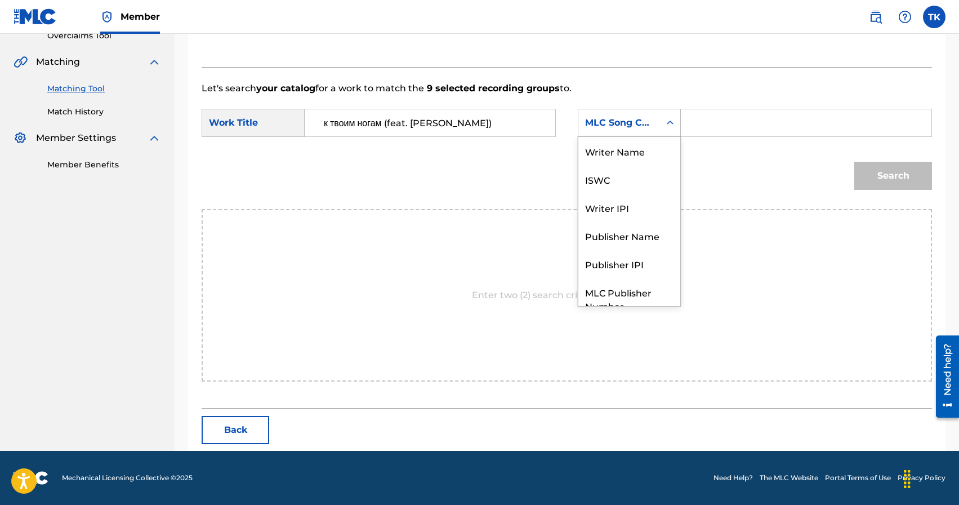
scroll to position [42, 0]
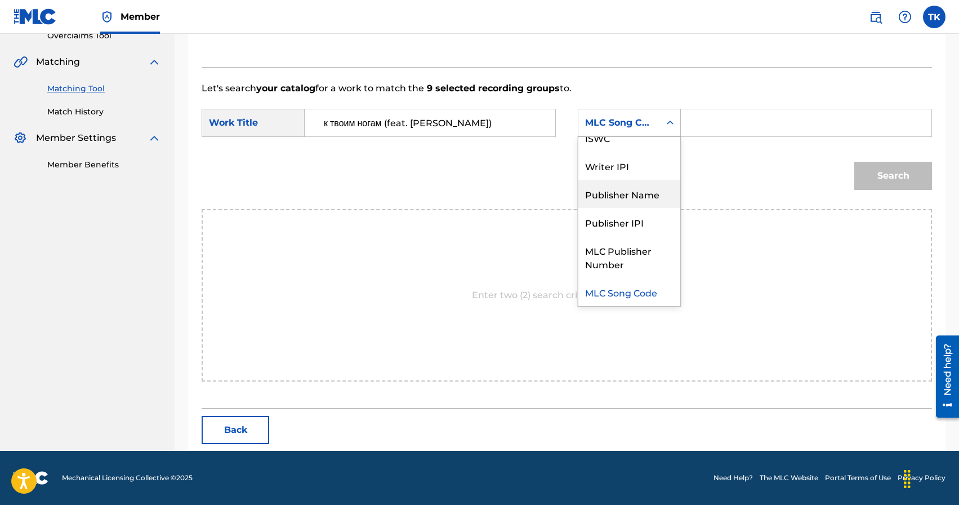
click at [642, 186] on div "Publisher Name" at bounding box center [629, 194] width 102 height 28
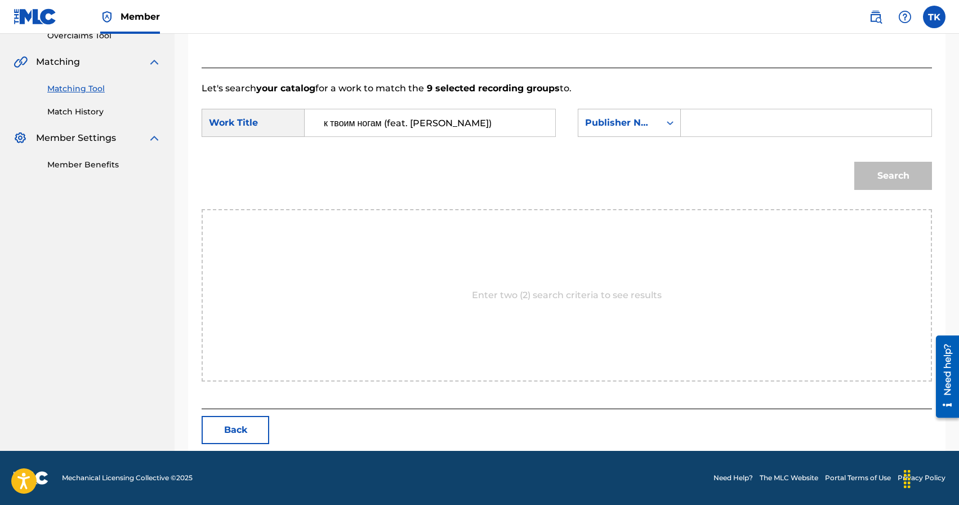
click at [722, 126] on input "Search Form" at bounding box center [805, 122] width 231 height 27
type input "INFINITY MUSIC"
click at [883, 179] on button "Search" at bounding box center [893, 176] width 78 height 28
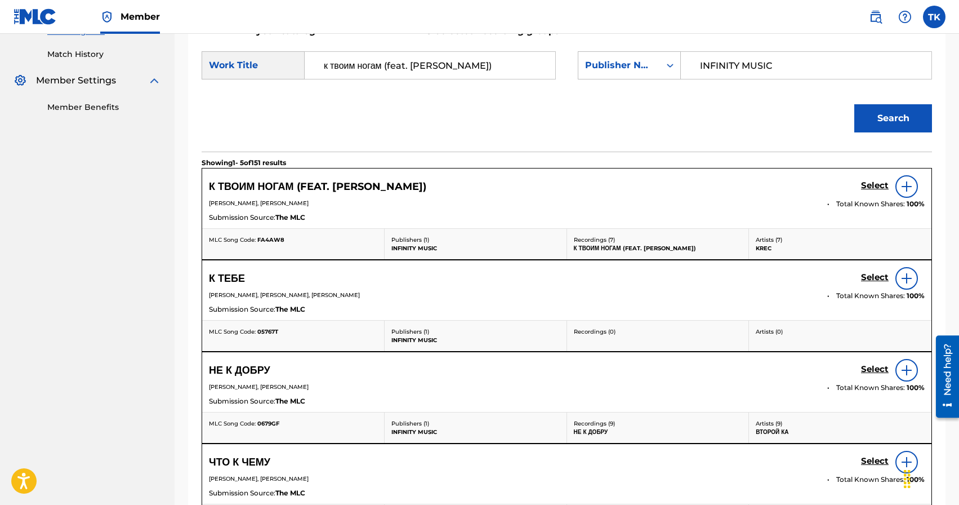
scroll to position [304, 0]
click at [870, 184] on h5 "Select" at bounding box center [875, 185] width 28 height 11
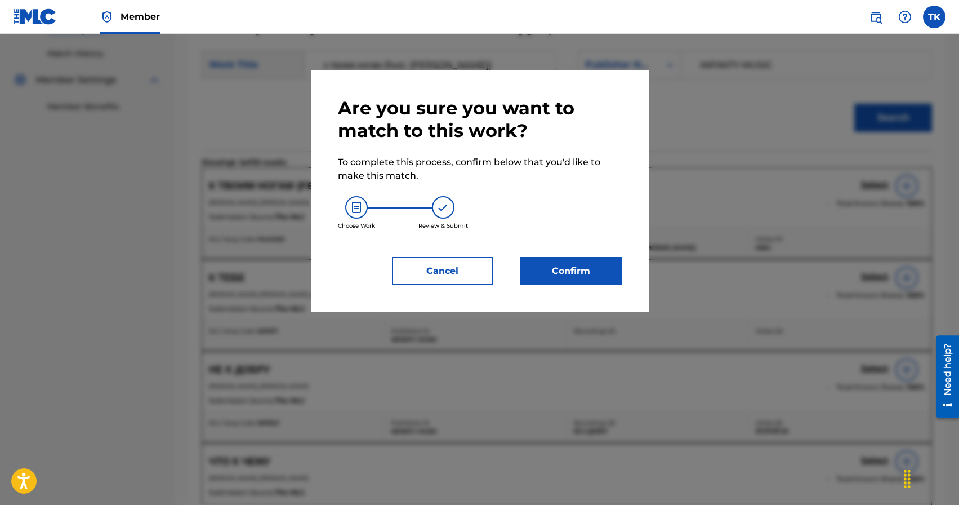
click at [610, 269] on button "Confirm" at bounding box center [570, 271] width 101 height 28
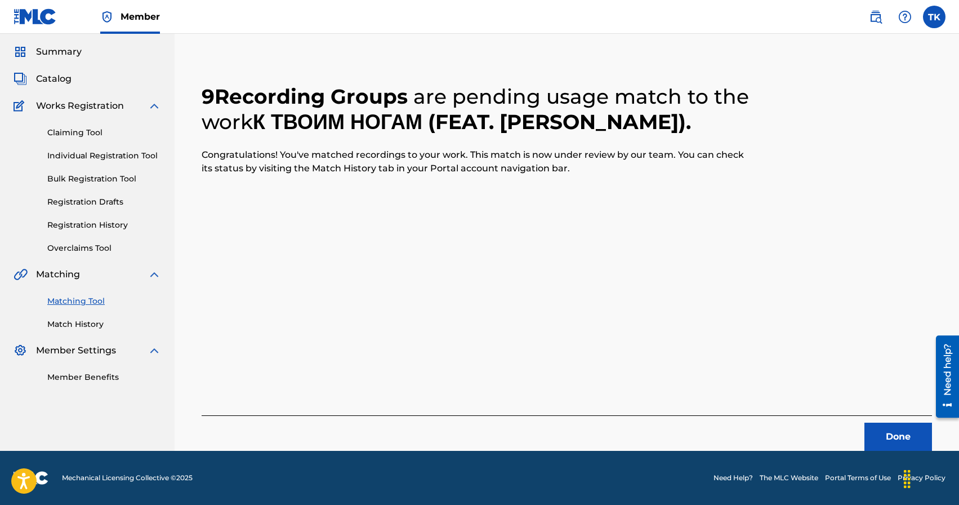
scroll to position [33, 0]
click at [869, 429] on button "Done" at bounding box center [899, 436] width 68 height 28
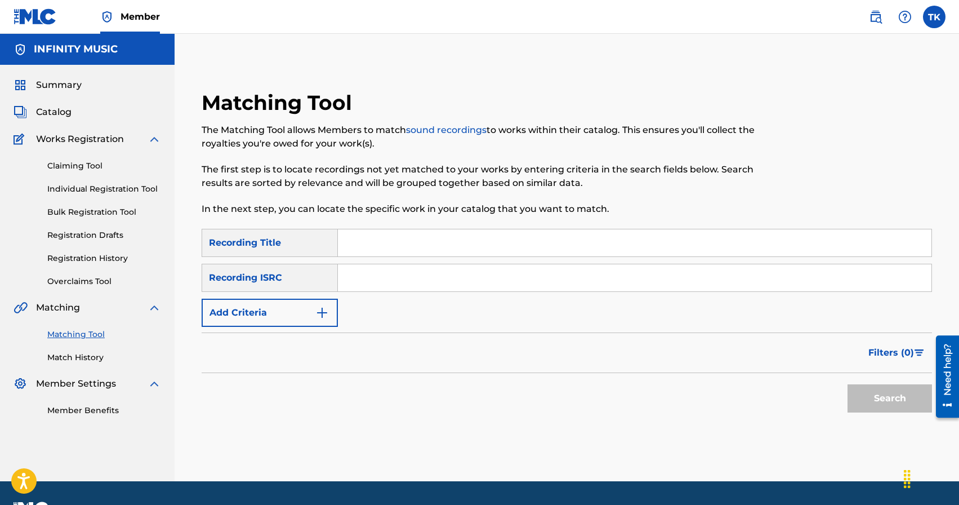
click at [429, 250] on input "Search Form" at bounding box center [635, 242] width 594 height 27
type input "буря и гром"
click at [316, 313] on img "Search Form" at bounding box center [322, 313] width 14 height 14
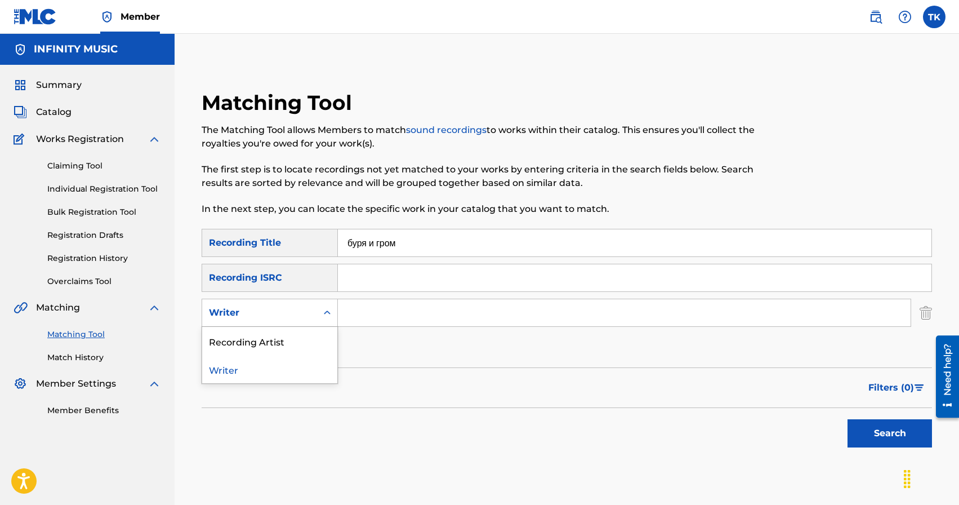
click at [316, 313] on div "Writer" at bounding box center [259, 312] width 115 height 21
click at [315, 338] on div "Recording Artist" at bounding box center [269, 341] width 135 height 28
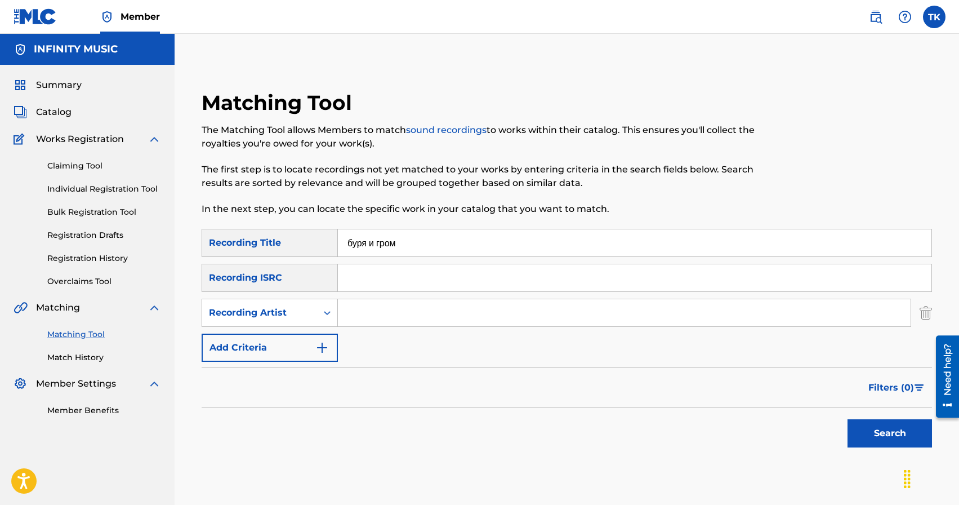
click at [366, 316] on input "Search Form" at bounding box center [624, 312] width 573 height 27
type input "KREC"
click at [868, 434] on button "Search" at bounding box center [890, 433] width 84 height 28
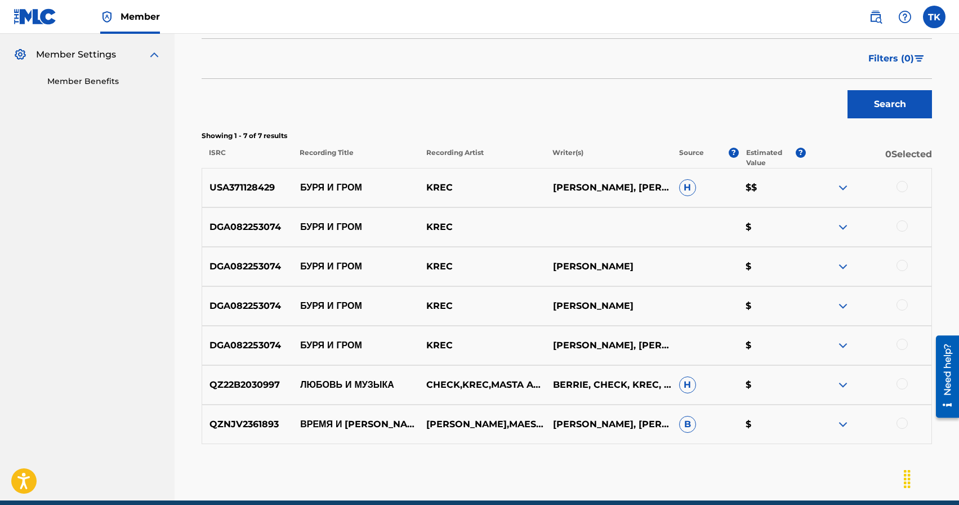
scroll to position [328, 0]
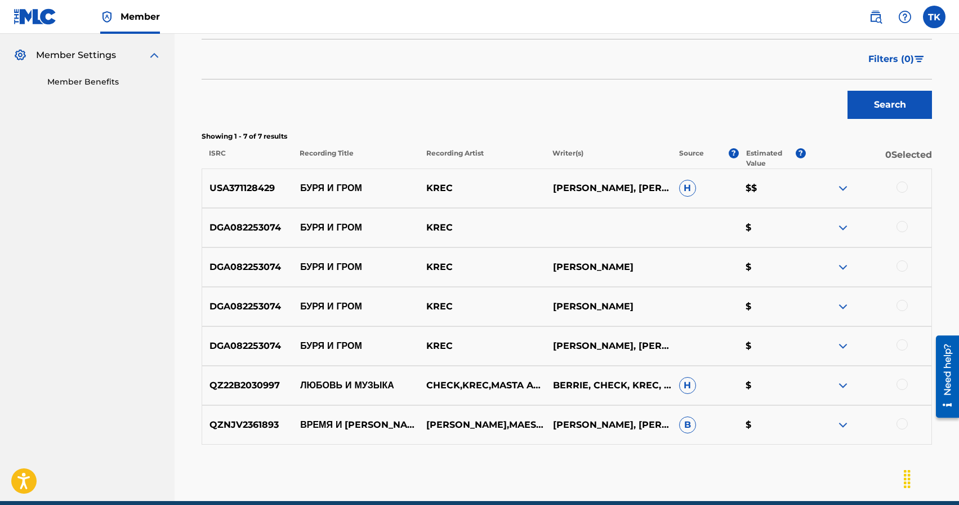
click at [903, 345] on div at bounding box center [902, 344] width 11 height 11
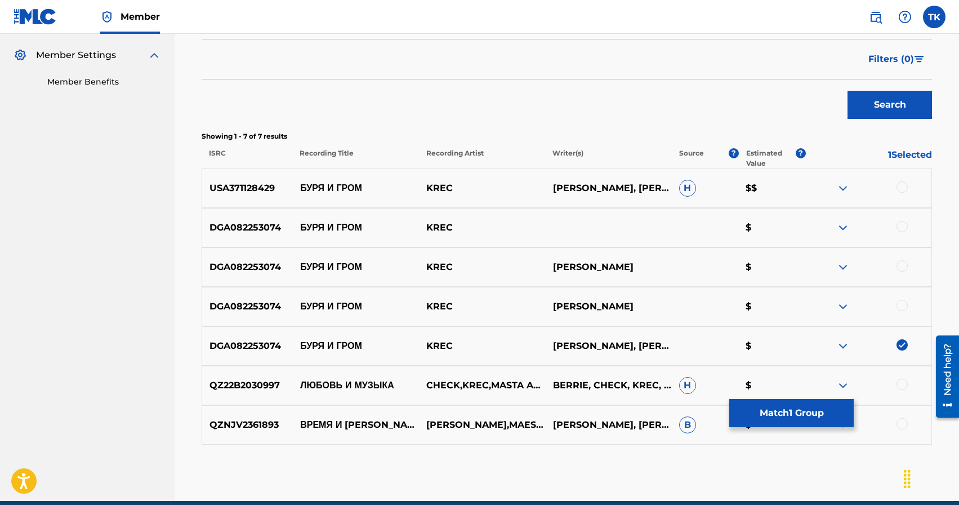
click at [906, 304] on div at bounding box center [902, 305] width 11 height 11
click at [905, 276] on div "DGA082253074 БУРЯ И ГРОМ KREC [PERSON_NAME] $" at bounding box center [567, 266] width 730 height 39
click at [905, 270] on div at bounding box center [902, 265] width 11 height 11
click at [901, 222] on div at bounding box center [902, 226] width 11 height 11
click at [901, 185] on div at bounding box center [902, 186] width 11 height 11
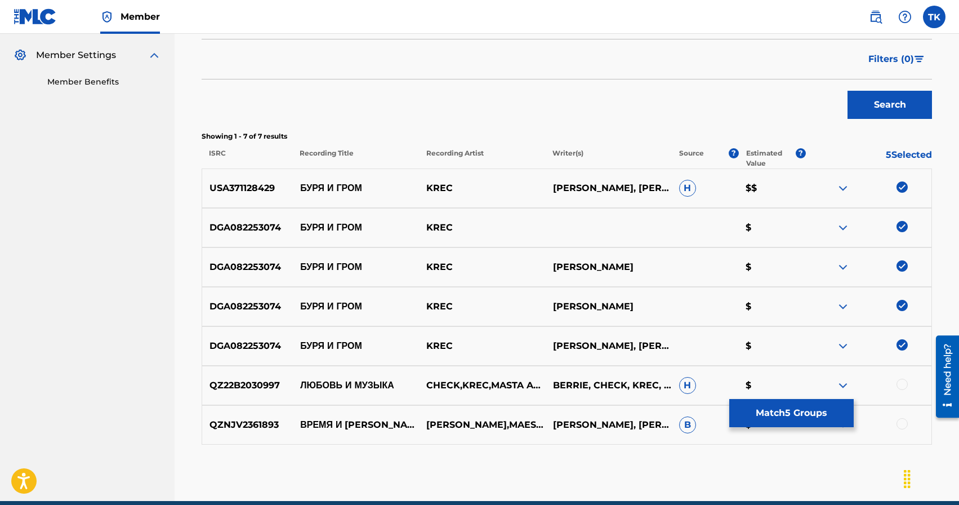
click at [805, 417] on button "Match 5 Groups" at bounding box center [791, 413] width 124 height 28
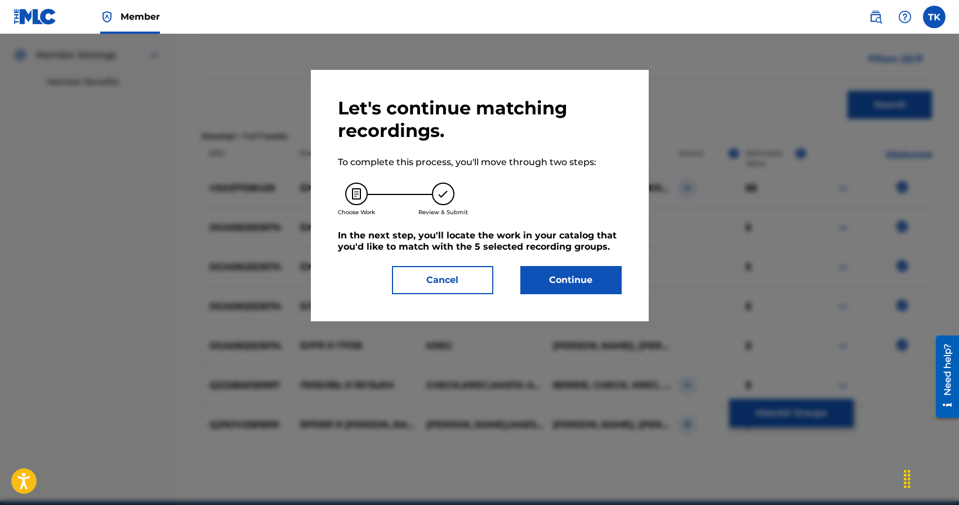
click at [577, 272] on button "Continue" at bounding box center [570, 280] width 101 height 28
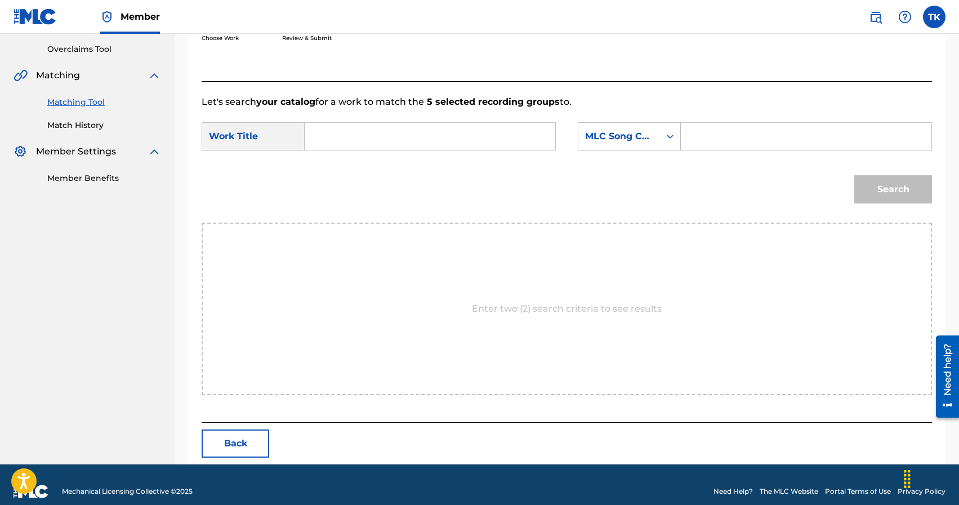
scroll to position [246, 0]
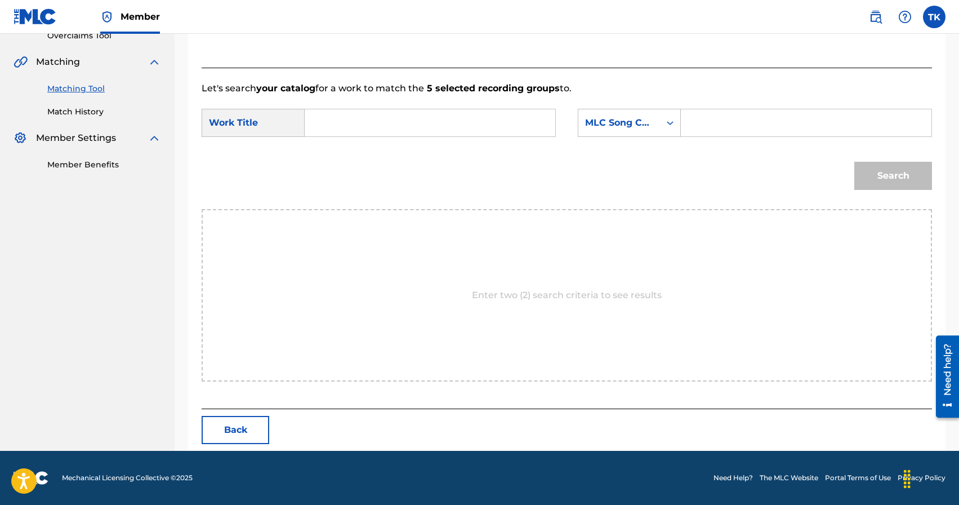
click at [435, 124] on input "Search Form" at bounding box center [429, 122] width 231 height 27
type input "буря и гром"
click at [440, 145] on div "буря и гром" at bounding box center [429, 148] width 230 height 20
click at [637, 126] on div "MLC Song Code" at bounding box center [619, 123] width 68 height 14
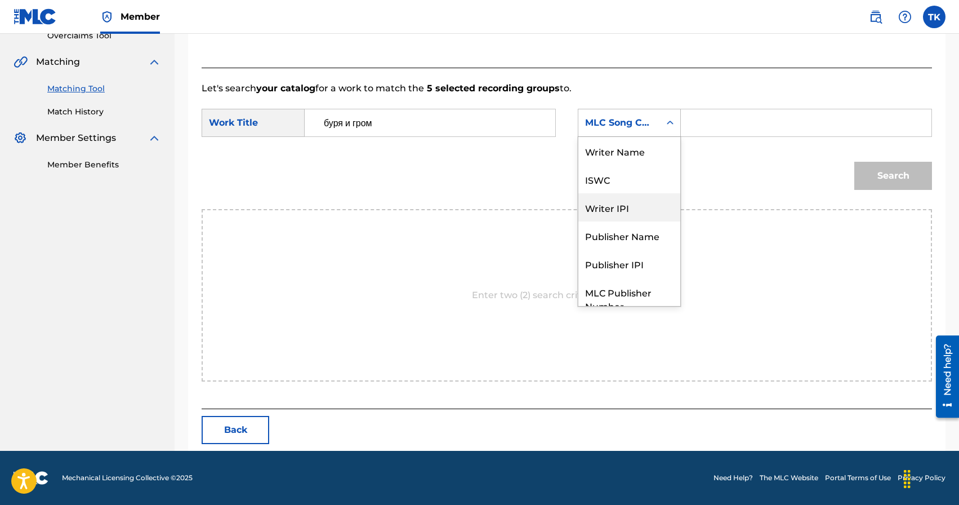
scroll to position [42, 0]
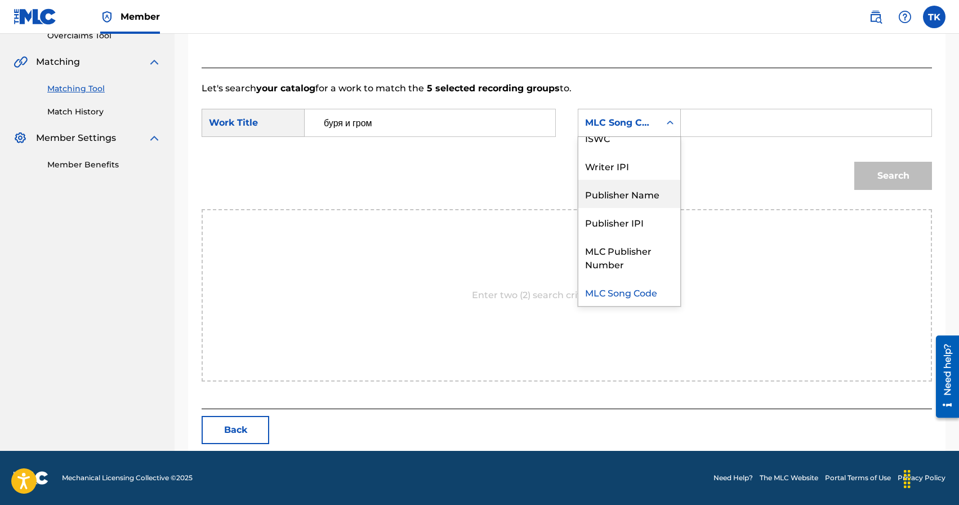
click at [638, 199] on div "Publisher Name" at bounding box center [629, 194] width 102 height 28
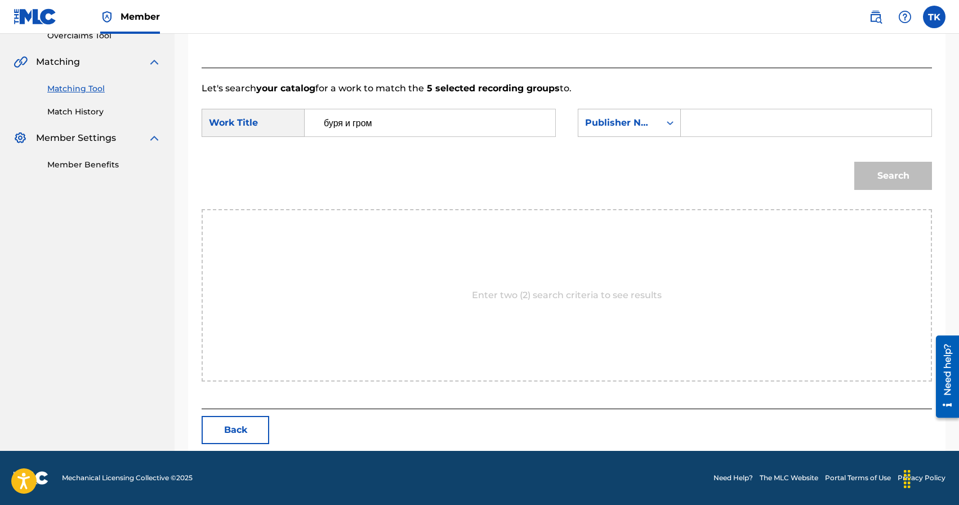
click at [729, 116] on input "Search Form" at bounding box center [805, 122] width 231 height 27
type input "INFINITY MUSIC"
click at [866, 171] on button "Search" at bounding box center [893, 176] width 78 height 28
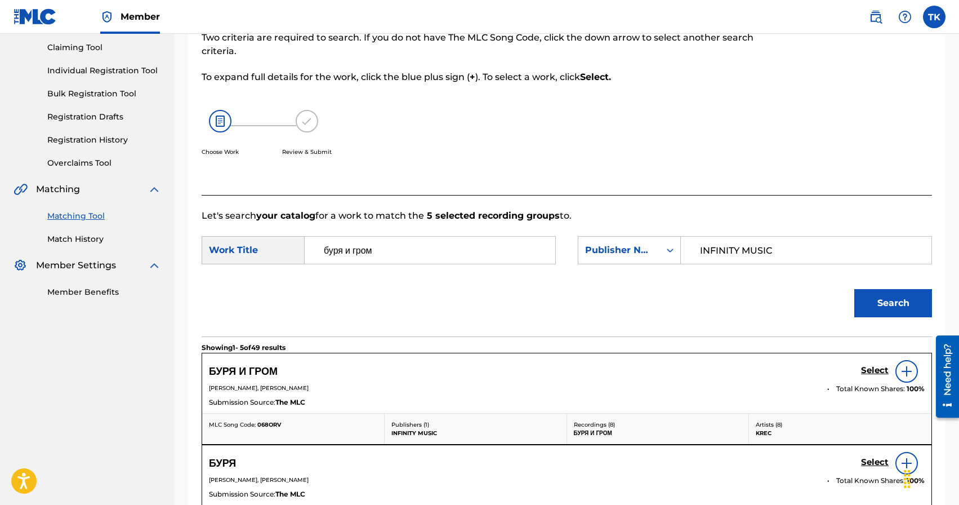
scroll to position [246, 0]
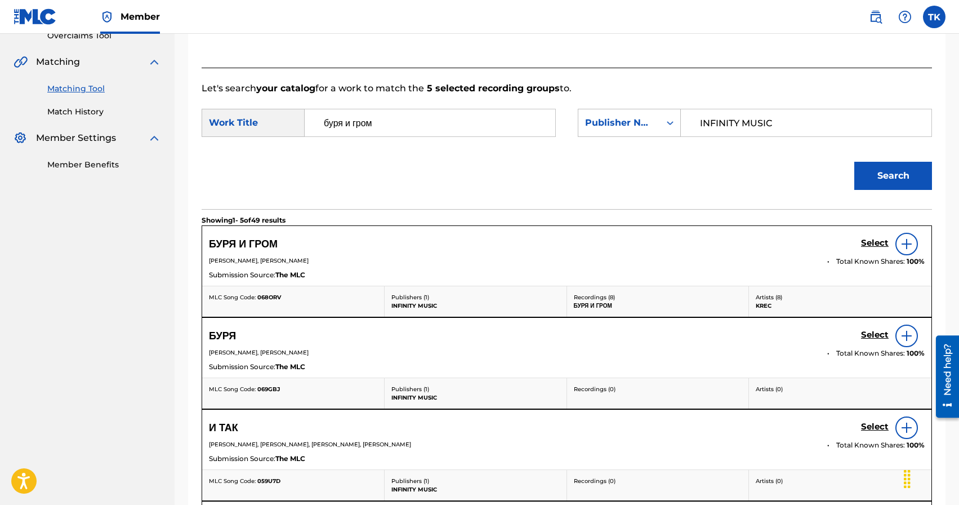
click at [871, 242] on h5 "Select" at bounding box center [875, 243] width 28 height 11
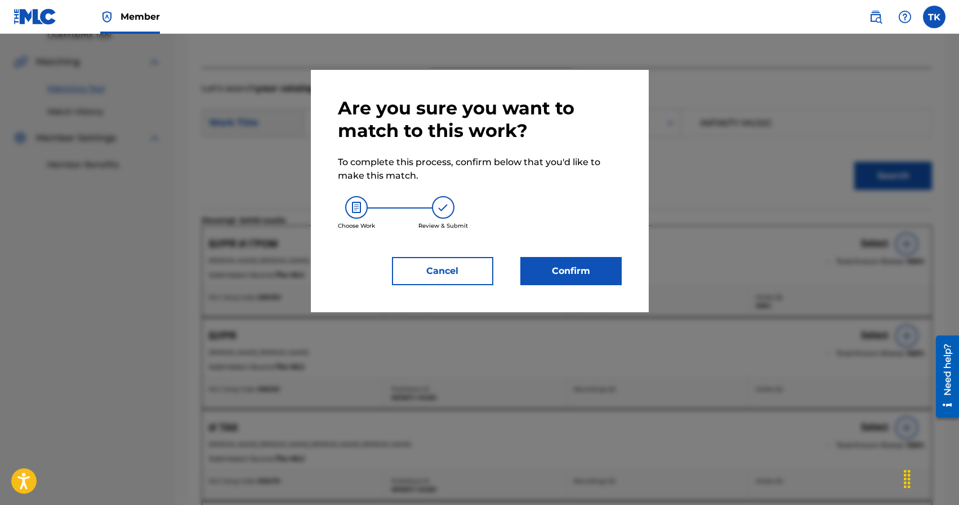
click at [603, 270] on button "Confirm" at bounding box center [570, 271] width 101 height 28
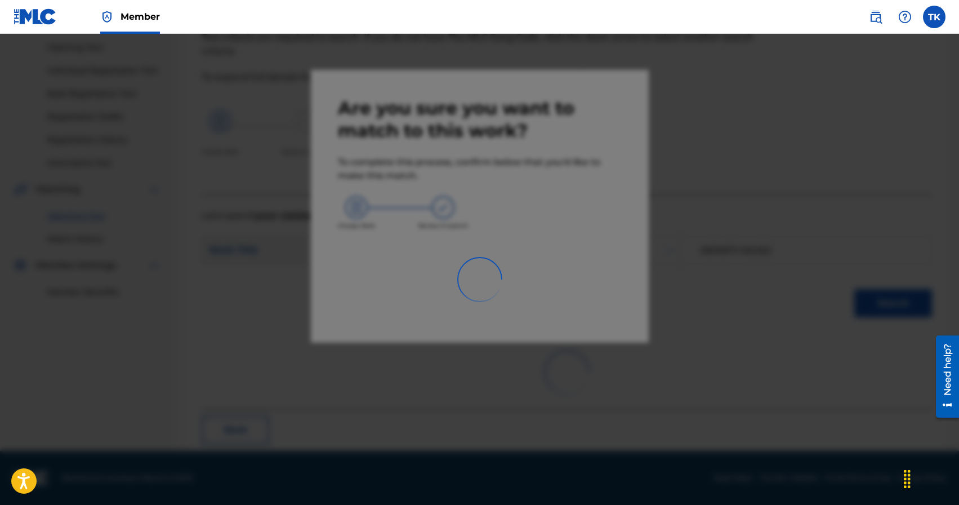
scroll to position [33, 0]
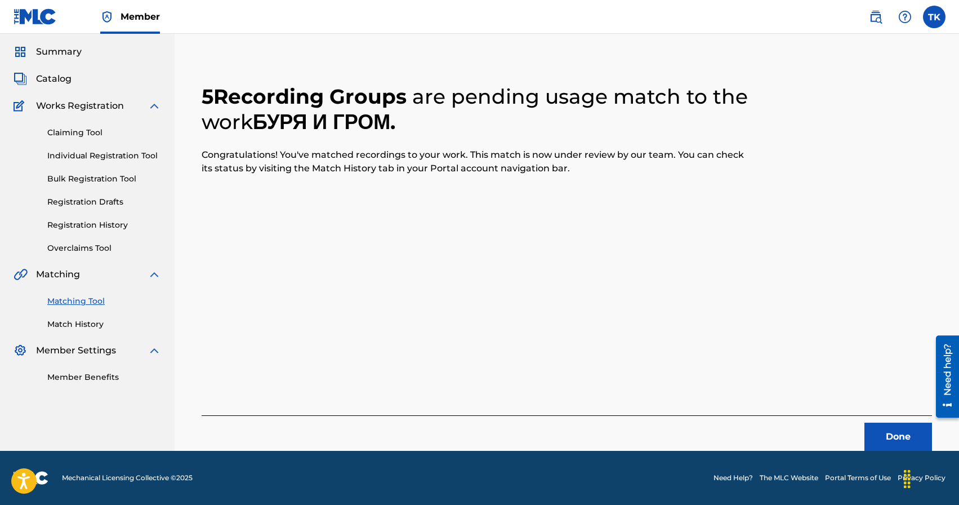
click at [892, 430] on button "Done" at bounding box center [899, 436] width 68 height 28
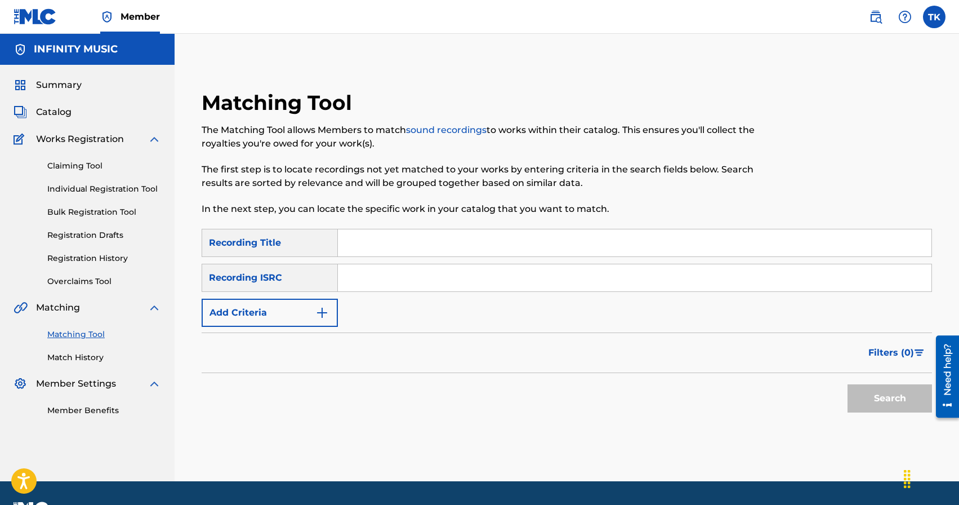
click at [424, 240] on input "Search Form" at bounding box center [635, 242] width 594 height 27
type input "не одинокий"
click at [315, 306] on img "Search Form" at bounding box center [322, 313] width 14 height 14
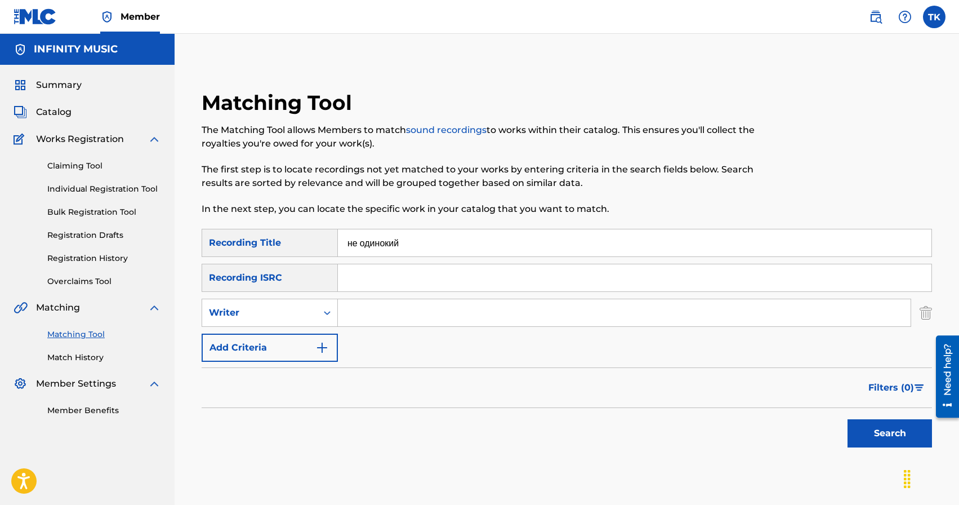
click at [315, 305] on div "Writer" at bounding box center [259, 312] width 115 height 21
click at [313, 337] on div "Recording Artist" at bounding box center [269, 341] width 135 height 28
click at [368, 307] on input "Search Form" at bounding box center [624, 312] width 573 height 27
click at [458, 313] on input "[PERSON_NAME]" at bounding box center [624, 312] width 573 height 27
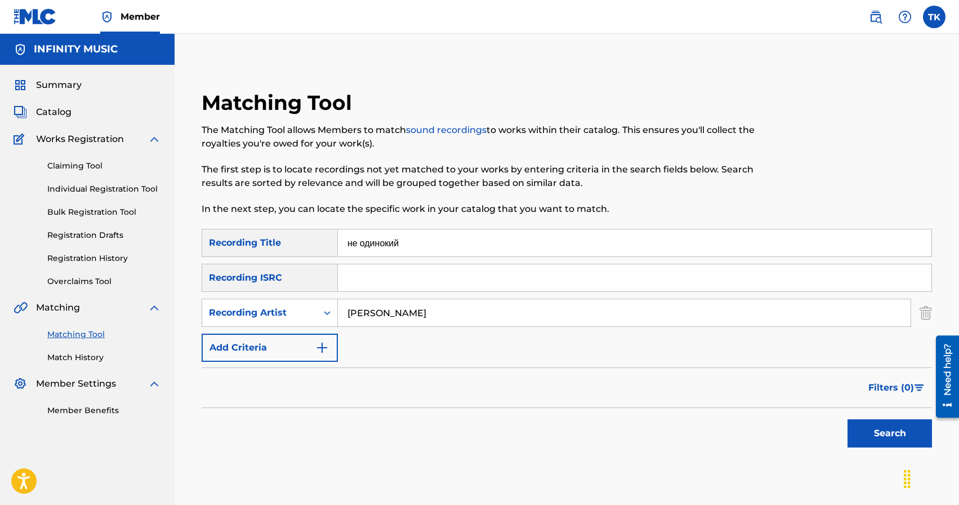
type input "М"
click at [440, 314] on input "Search Form" at bounding box center [624, 312] width 573 height 27
type input "KREC"
click at [865, 432] on button "Search" at bounding box center [890, 433] width 84 height 28
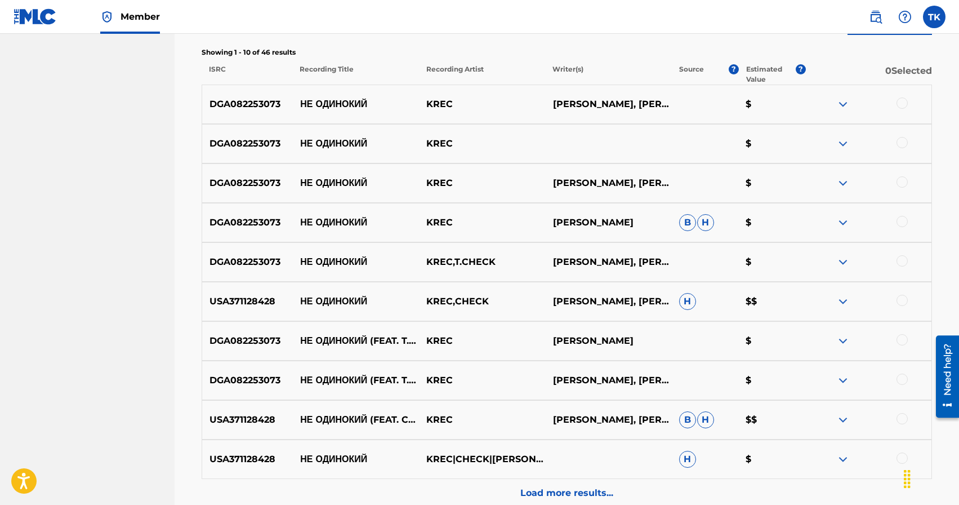
scroll to position [416, 0]
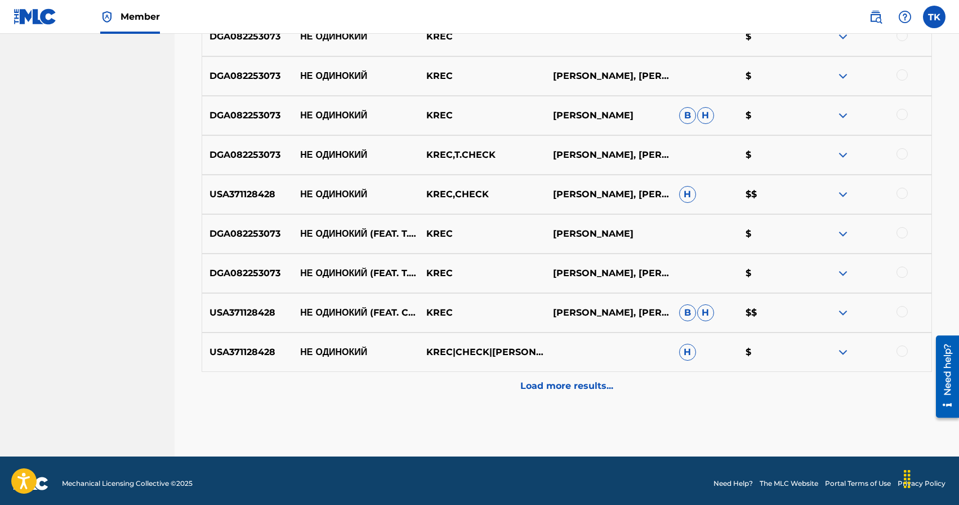
click at [572, 385] on p "Load more results..." at bounding box center [566, 386] width 93 height 14
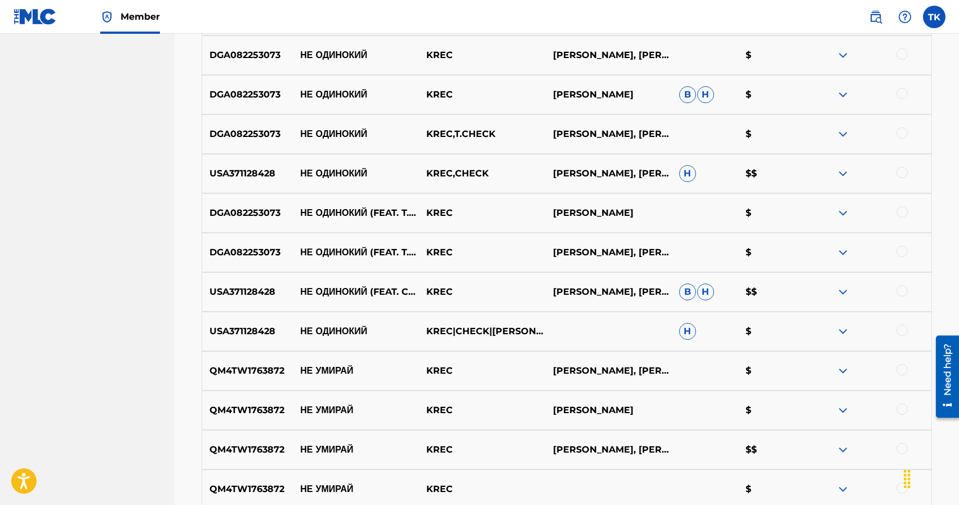
scroll to position [535, 0]
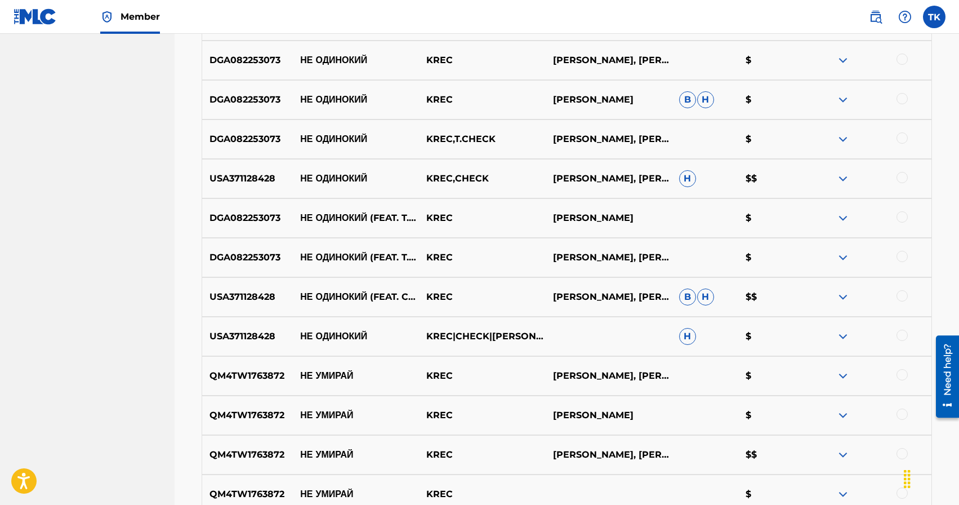
click at [908, 333] on div at bounding box center [902, 334] width 11 height 11
click at [903, 291] on div at bounding box center [902, 295] width 11 height 11
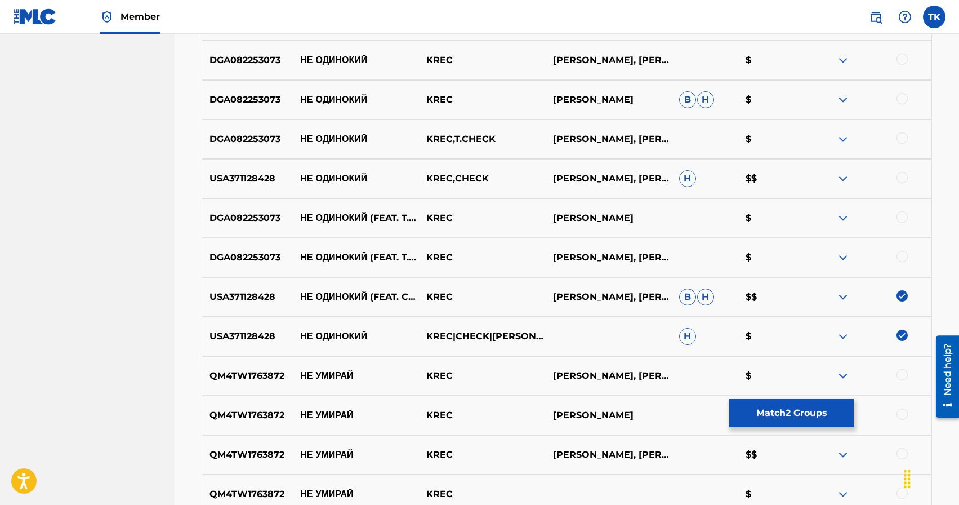
click at [905, 259] on div at bounding box center [902, 256] width 11 height 11
click at [904, 219] on div at bounding box center [902, 216] width 11 height 11
click at [902, 175] on div at bounding box center [902, 177] width 11 height 11
click at [902, 139] on div at bounding box center [902, 137] width 11 height 11
click at [901, 101] on div at bounding box center [902, 98] width 11 height 11
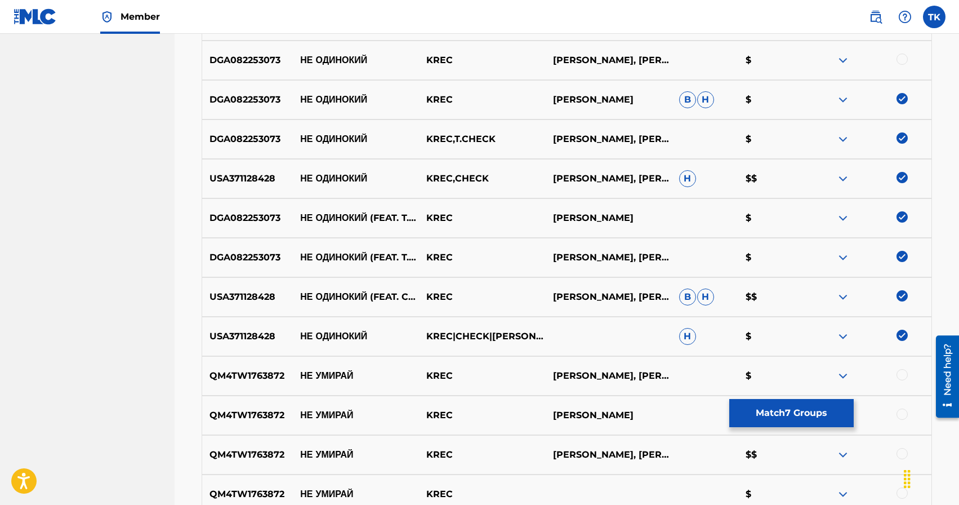
click at [901, 62] on div at bounding box center [902, 59] width 11 height 11
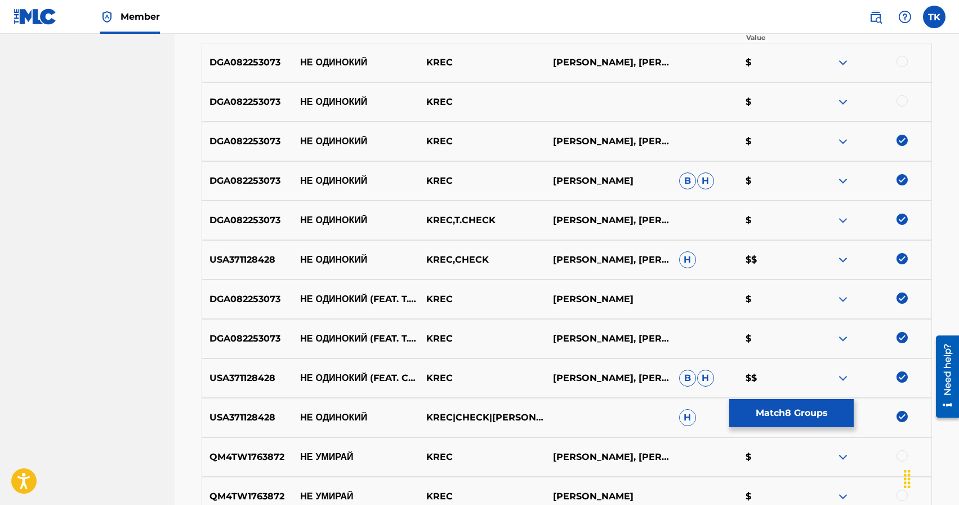
scroll to position [452, 0]
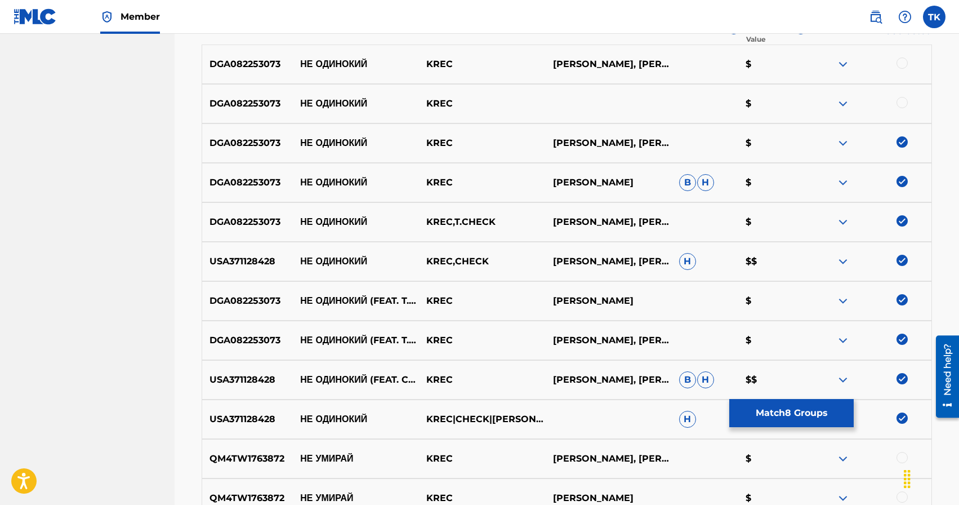
click at [898, 101] on div at bounding box center [902, 102] width 11 height 11
click at [898, 63] on div at bounding box center [902, 62] width 11 height 11
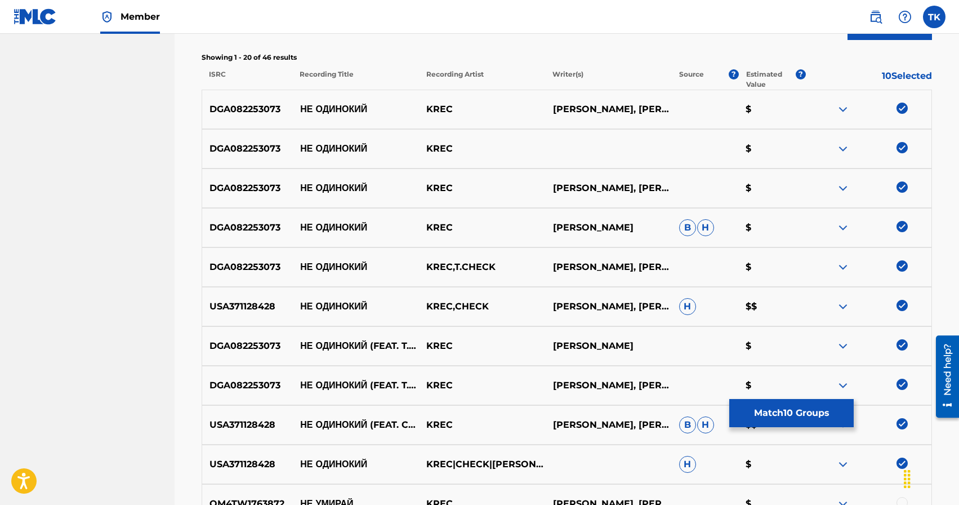
scroll to position [402, 0]
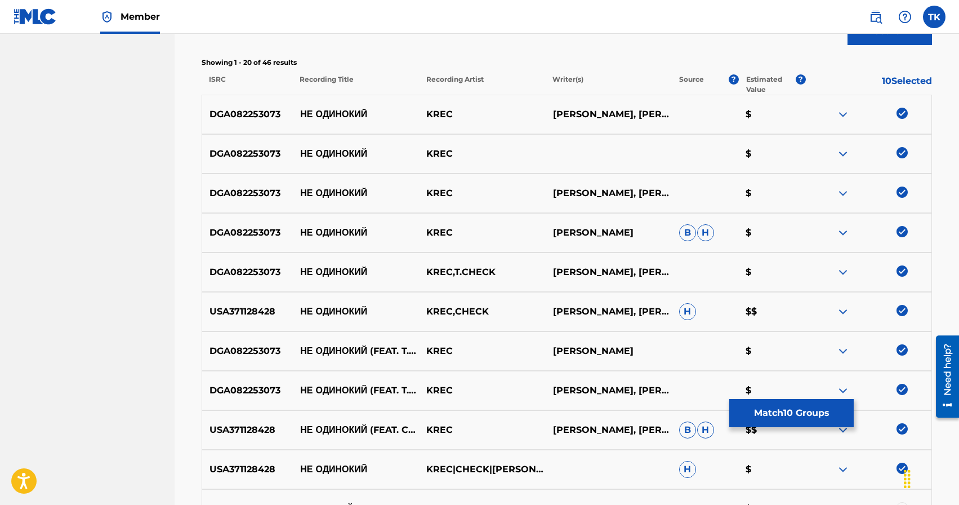
click at [805, 403] on button "Match 10 Groups" at bounding box center [791, 413] width 124 height 28
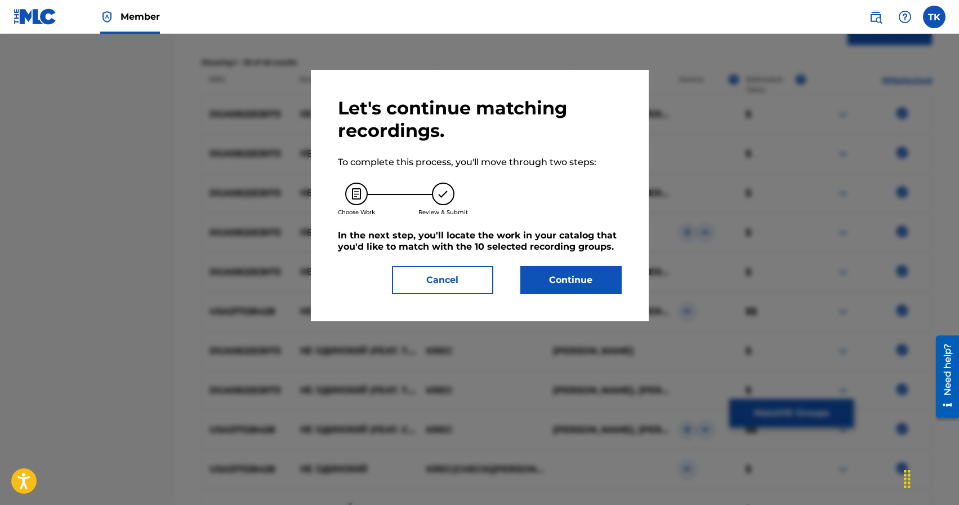
click at [581, 277] on button "Continue" at bounding box center [570, 280] width 101 height 28
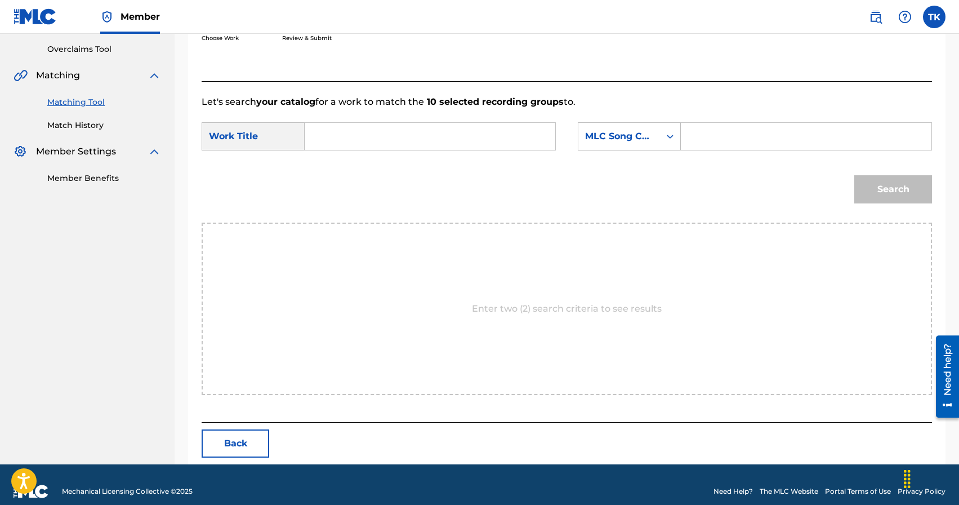
scroll to position [246, 0]
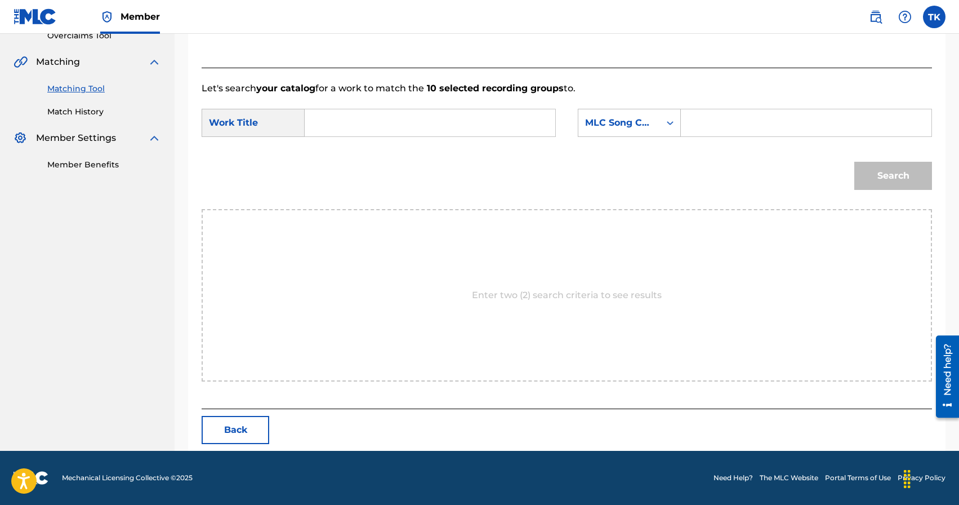
click at [457, 115] on input "Search Form" at bounding box center [429, 122] width 231 height 27
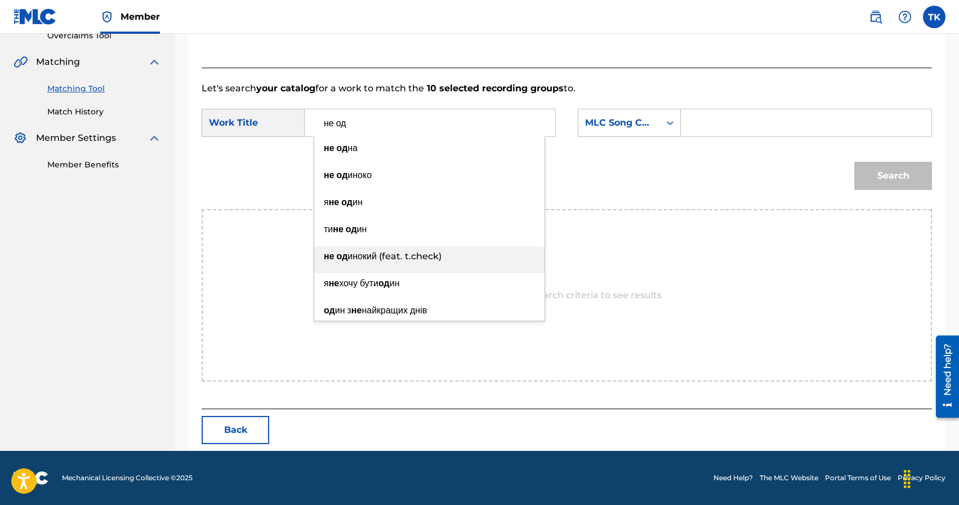
click at [435, 253] on span "инокий (feat. t.check)" at bounding box center [395, 256] width 94 height 11
type input "не одинокий (feat. t.check)"
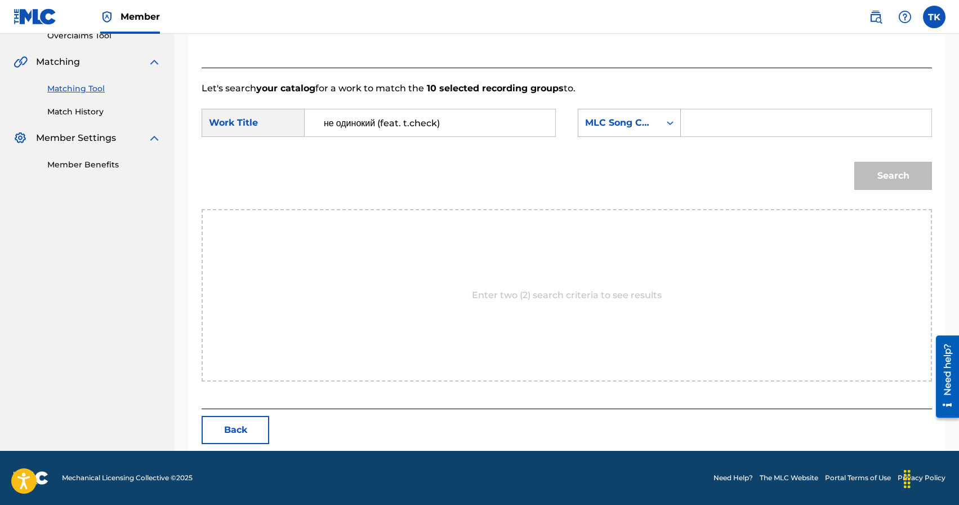
click at [653, 129] on div "MLC Song Code" at bounding box center [619, 122] width 82 height 21
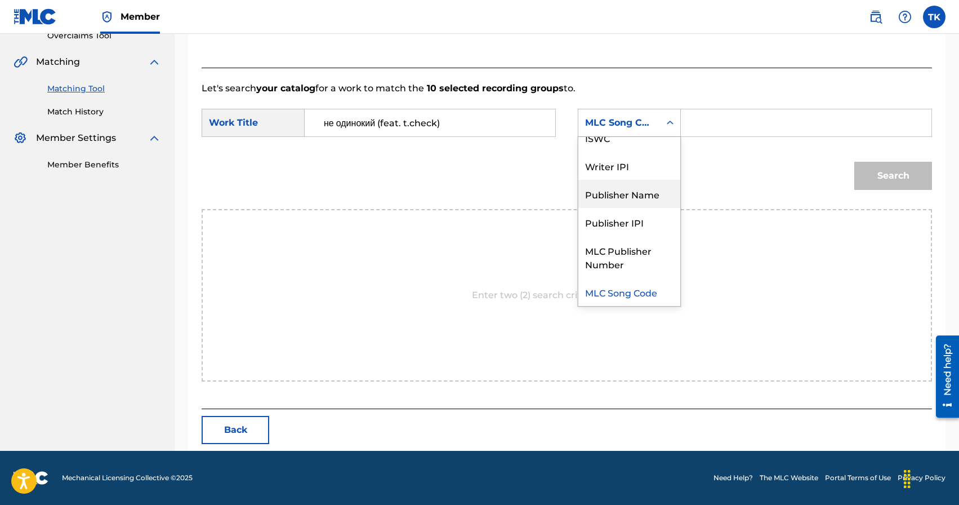
click at [644, 191] on div "Publisher Name" at bounding box center [629, 194] width 102 height 28
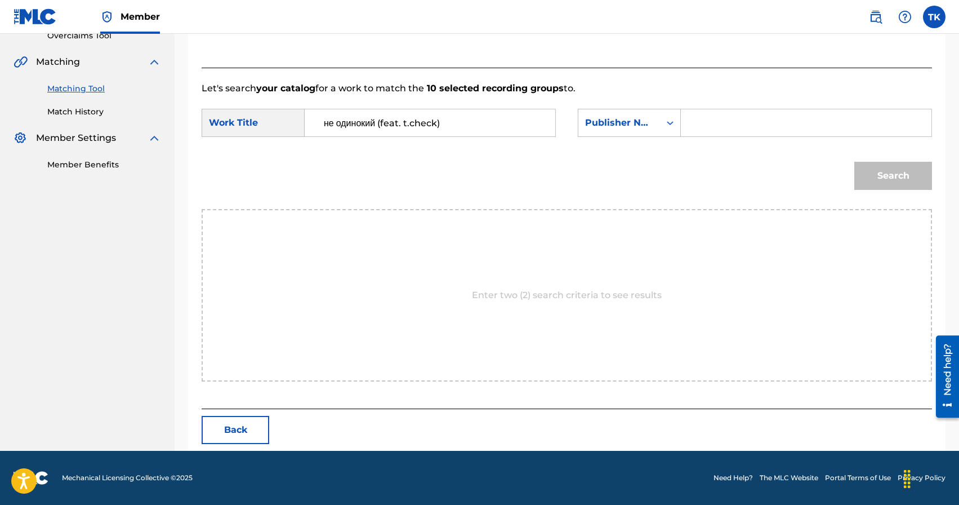
click at [737, 126] on input "Search Form" at bounding box center [805, 122] width 231 height 27
type input "INFINITY MUSIC"
click at [871, 178] on button "Search" at bounding box center [893, 176] width 78 height 28
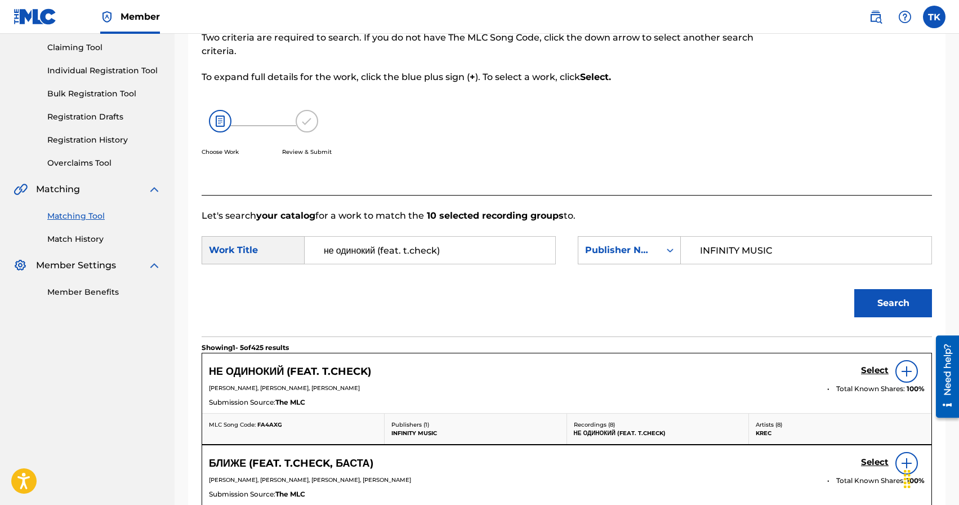
scroll to position [246, 0]
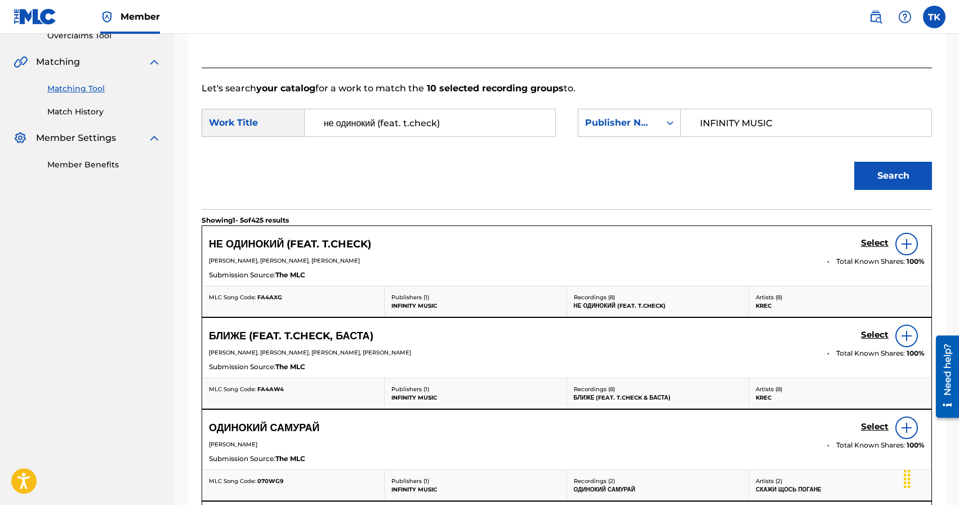
click at [870, 238] on h5 "Select" at bounding box center [875, 243] width 28 height 11
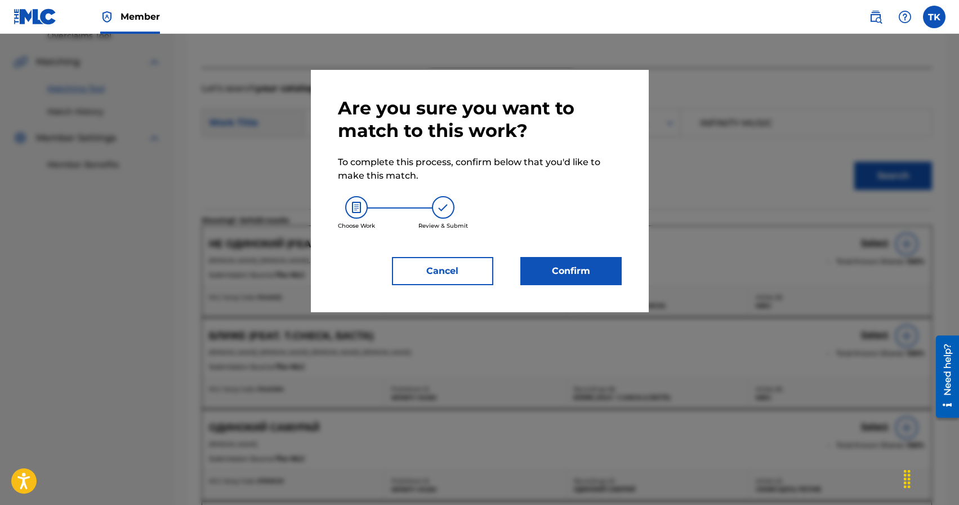
click at [576, 283] on button "Confirm" at bounding box center [570, 271] width 101 height 28
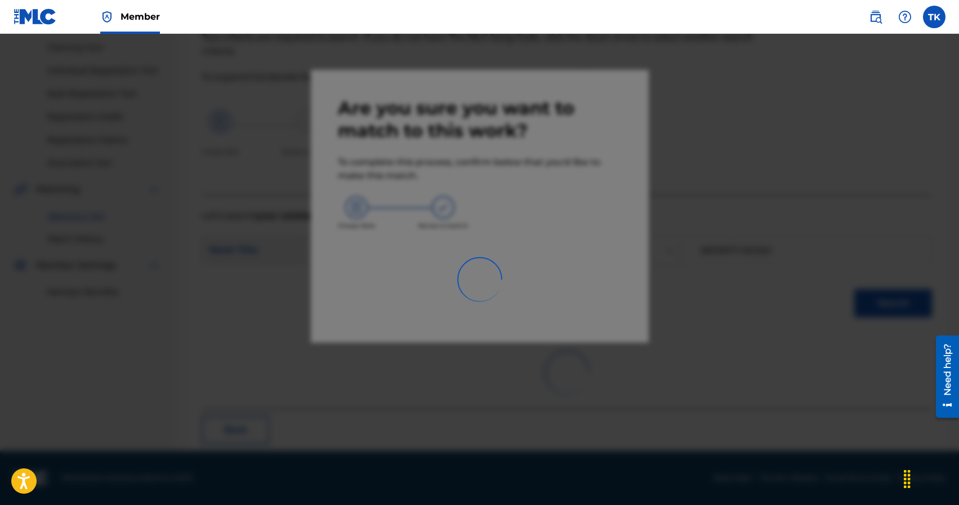
scroll to position [33, 0]
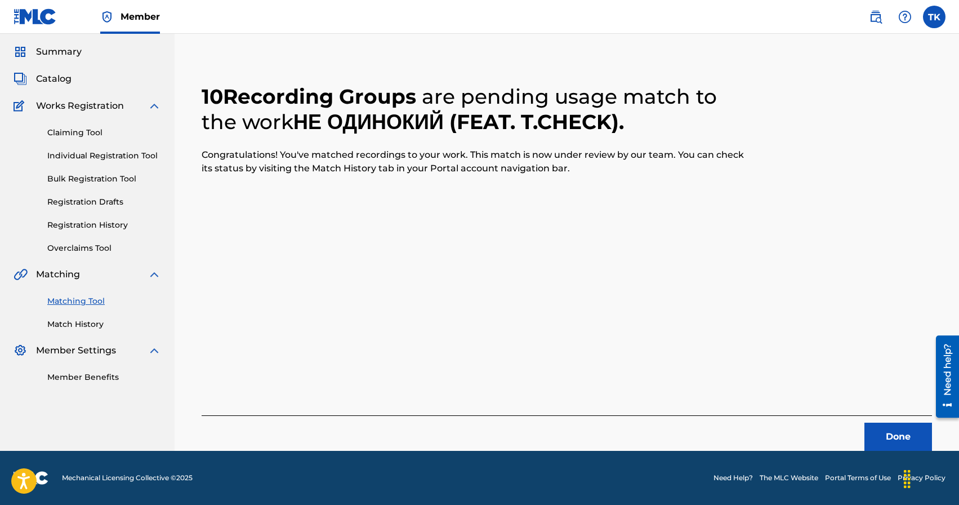
click at [867, 429] on button "Done" at bounding box center [899, 436] width 68 height 28
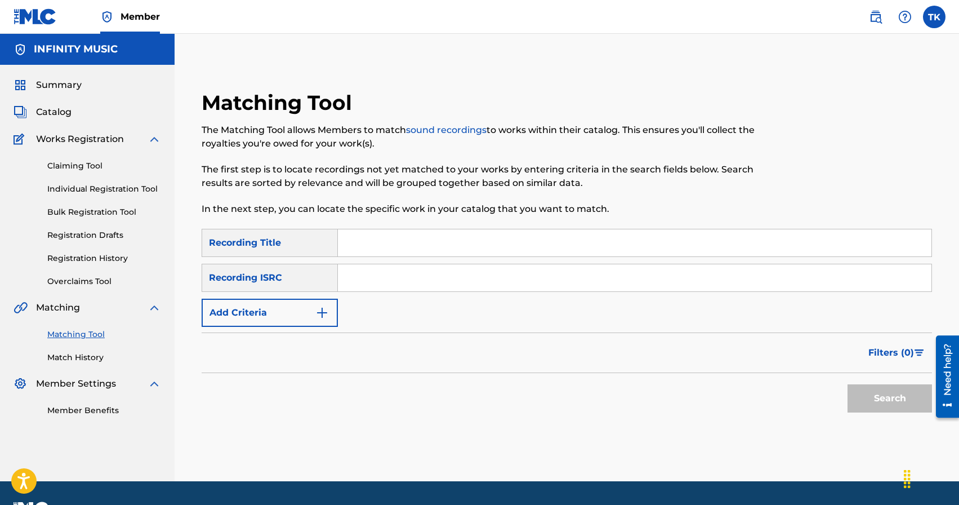
click at [434, 242] on input "Search Form" at bounding box center [635, 242] width 594 height 27
type input "незаметно"
click at [314, 309] on button "Add Criteria" at bounding box center [270, 313] width 136 height 28
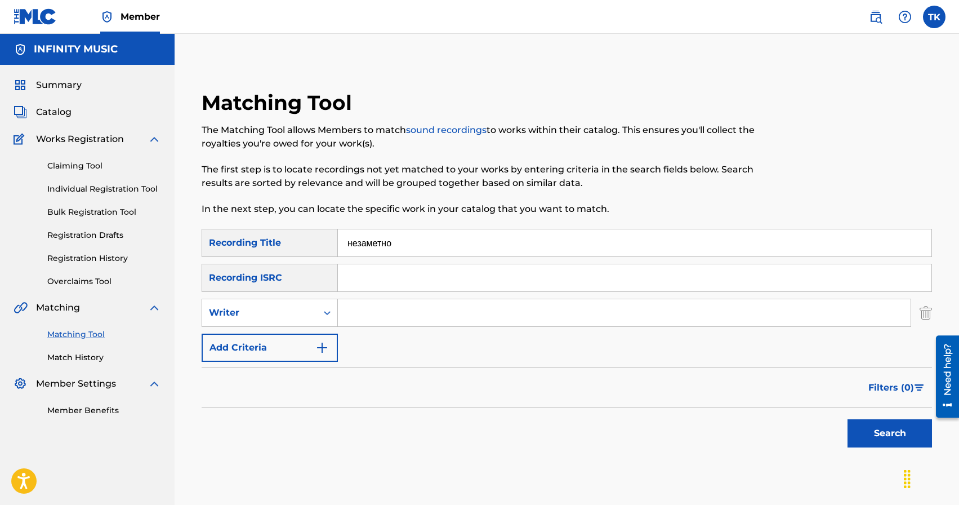
click at [314, 309] on div "Writer" at bounding box center [259, 312] width 115 height 21
drag, startPoint x: 311, startPoint y: 337, endPoint x: 323, endPoint y: 333, distance: 11.9
click at [311, 337] on div "Recording Artist" at bounding box center [269, 341] width 135 height 28
click at [354, 319] on input "Search Form" at bounding box center [624, 312] width 573 height 27
type input "KREC"
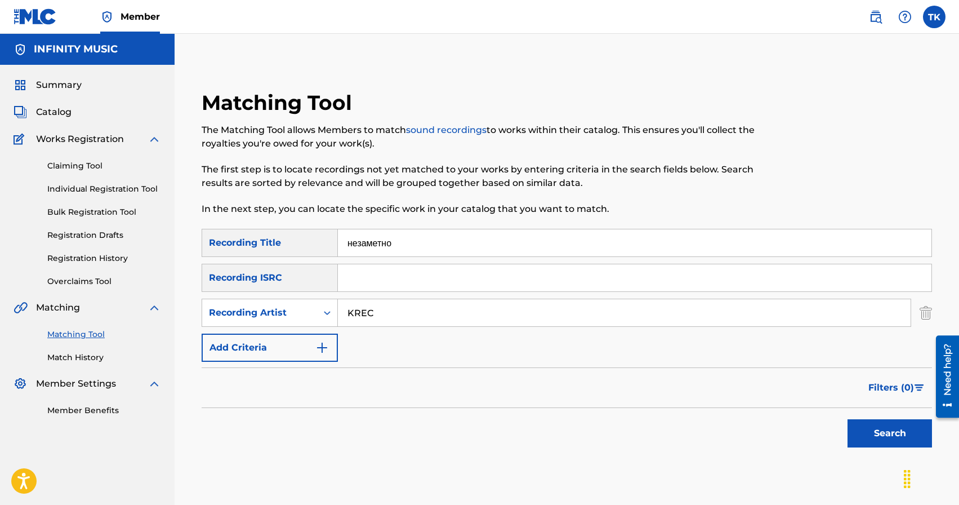
click at [879, 431] on button "Search" at bounding box center [890, 433] width 84 height 28
click at [703, 86] on div "Matching Tool The Matching Tool allows Members to match sound recordings to wor…" at bounding box center [567, 504] width 785 height 885
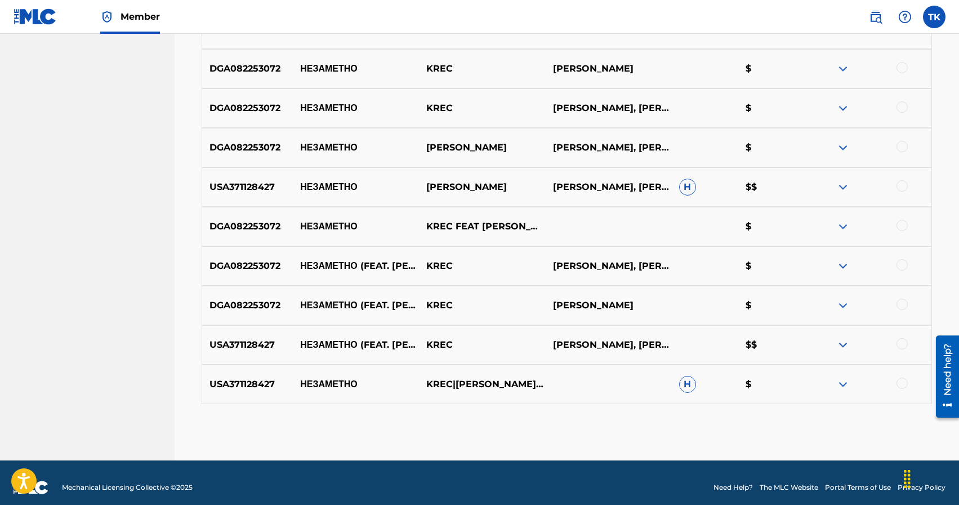
scroll to position [496, 0]
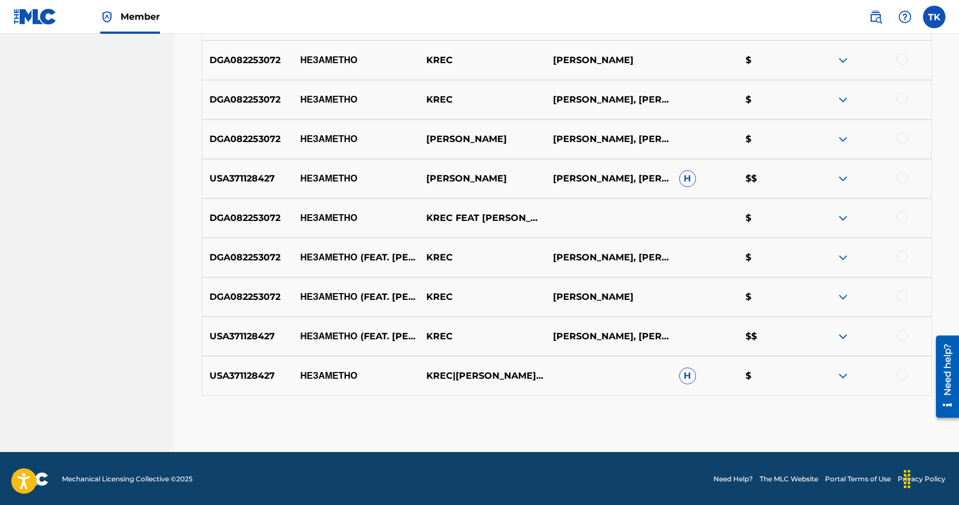
click at [904, 376] on div at bounding box center [902, 374] width 11 height 11
click at [905, 337] on div at bounding box center [902, 334] width 11 height 11
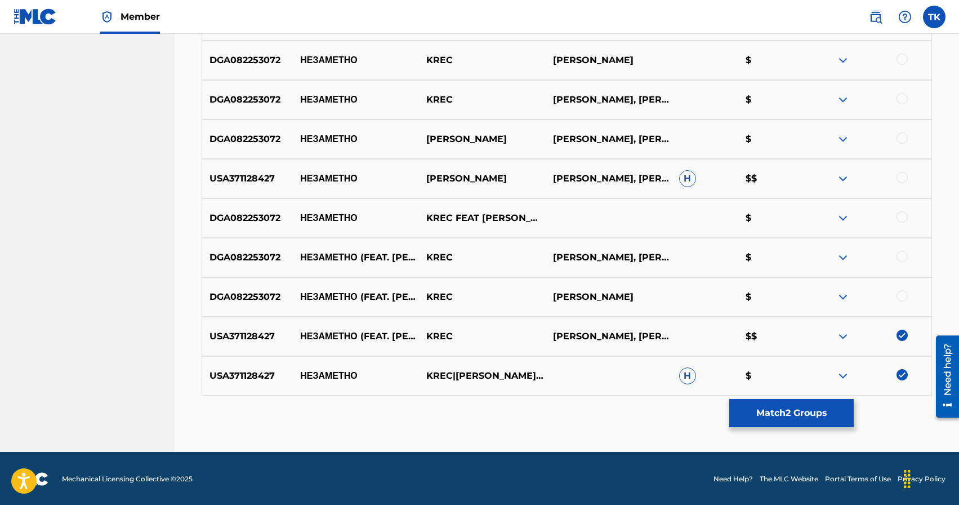
click at [903, 298] on div at bounding box center [902, 295] width 11 height 11
click at [903, 257] on div at bounding box center [902, 256] width 11 height 11
click at [901, 217] on div at bounding box center [902, 216] width 11 height 11
click at [901, 181] on div at bounding box center [902, 177] width 11 height 11
click at [901, 139] on div at bounding box center [902, 137] width 11 height 11
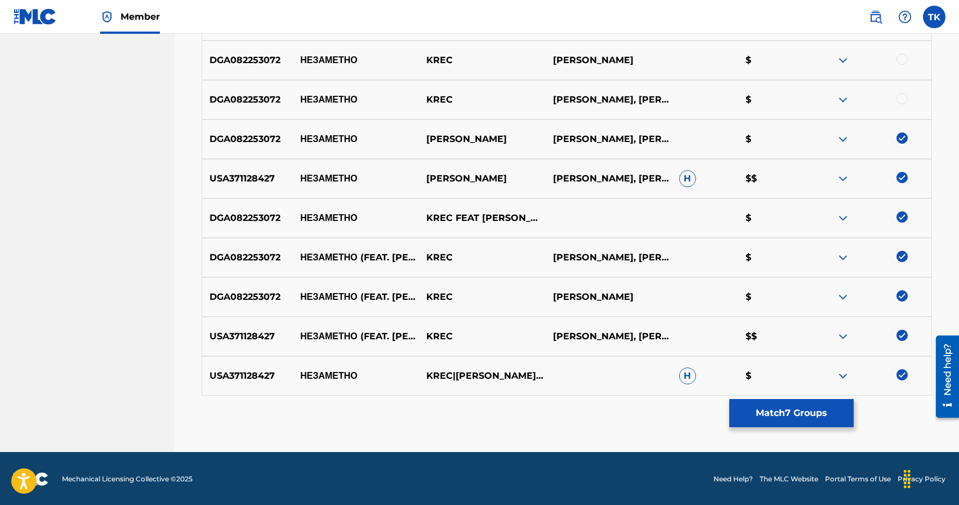
click at [901, 99] on div at bounding box center [902, 98] width 11 height 11
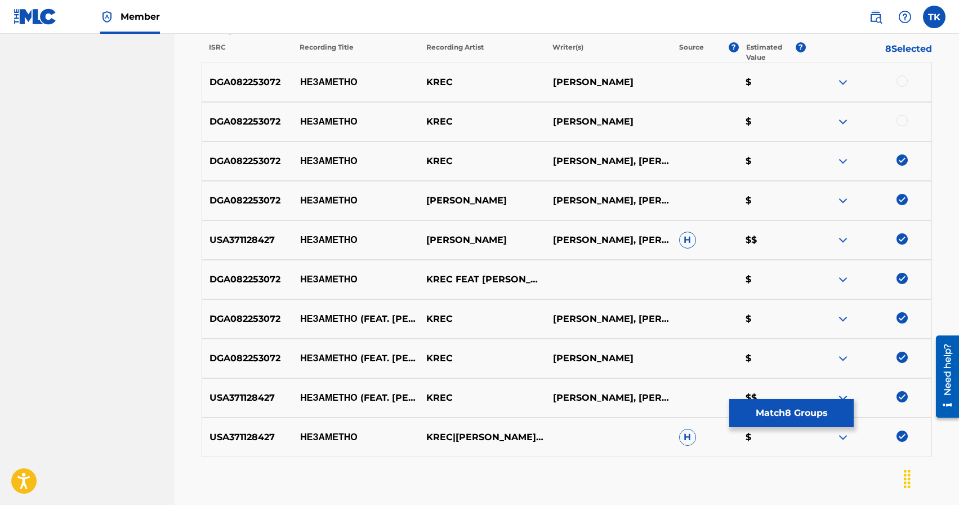
scroll to position [430, 0]
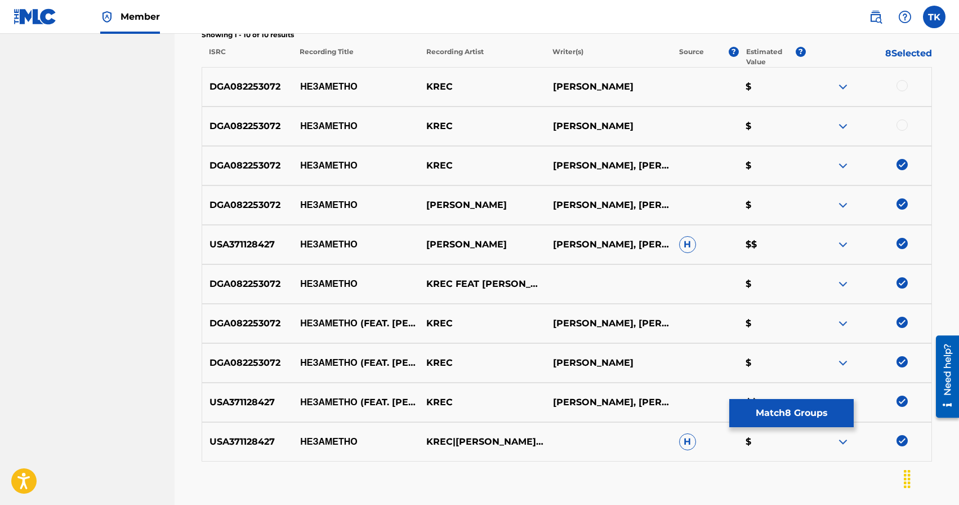
click at [903, 128] on div at bounding box center [902, 124] width 11 height 11
click at [903, 85] on div at bounding box center [902, 85] width 11 height 11
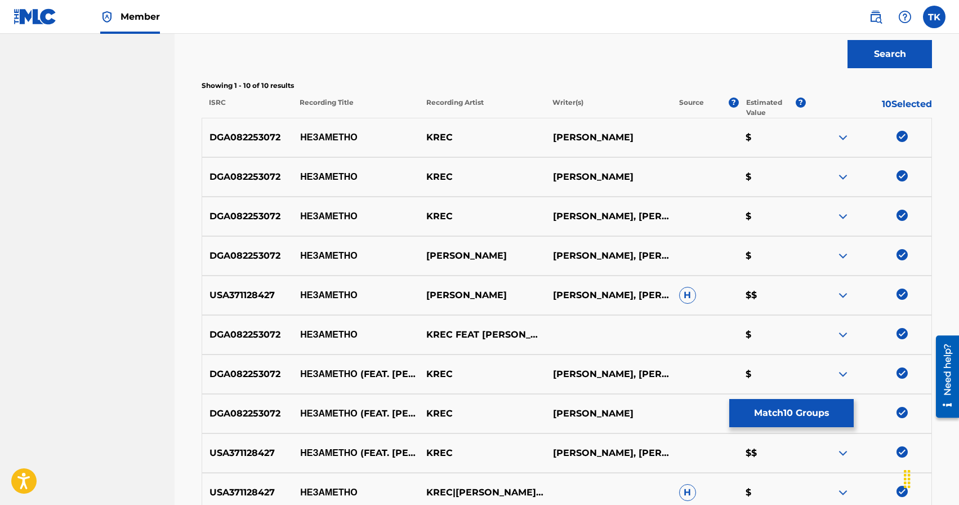
scroll to position [376, 0]
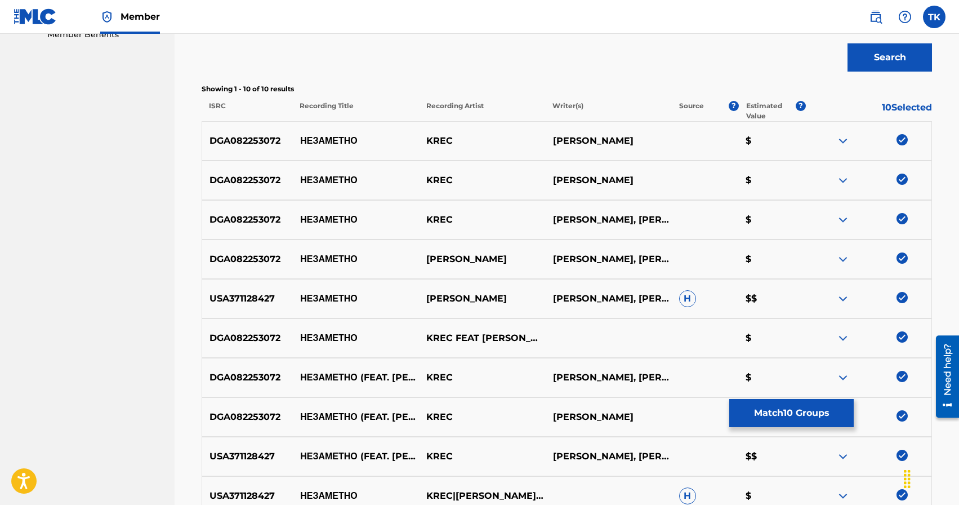
click at [788, 408] on button "Match 10 Groups" at bounding box center [791, 413] width 124 height 28
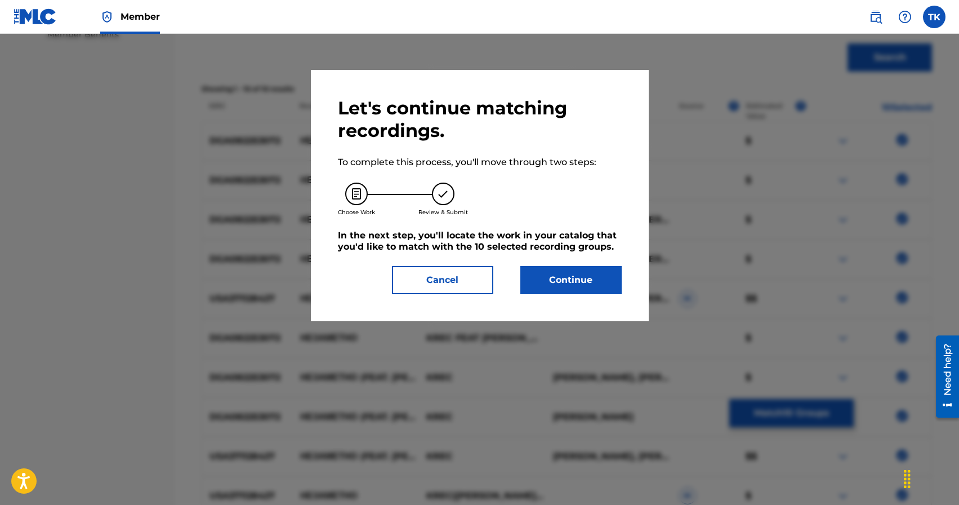
click at [573, 283] on button "Continue" at bounding box center [570, 280] width 101 height 28
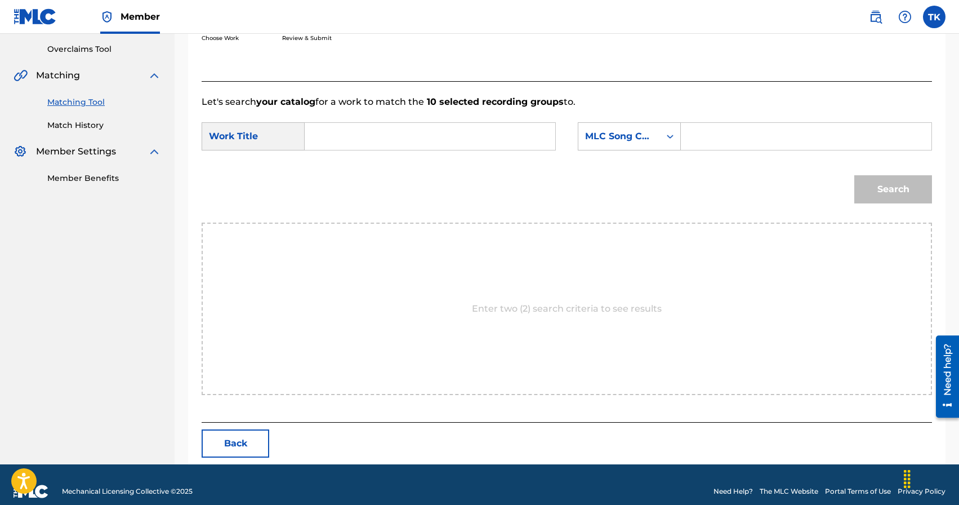
scroll to position [246, 0]
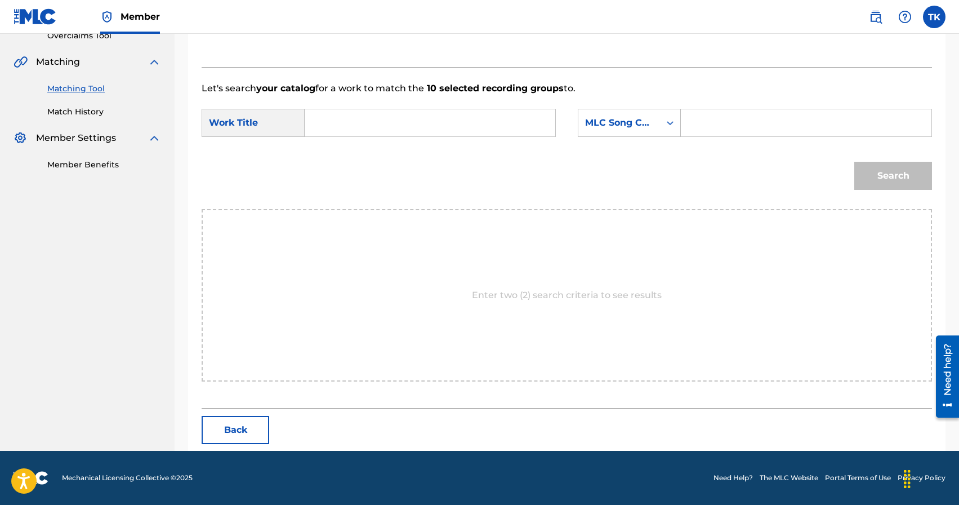
click at [437, 126] on input "Search Form" at bounding box center [429, 122] width 231 height 27
click at [342, 124] on input "не заметно" at bounding box center [429, 122] width 231 height 27
click at [340, 123] on input "не заметно" at bounding box center [429, 122] width 231 height 27
click at [467, 155] on div "незаметно (feat. [PERSON_NAME])" at bounding box center [429, 148] width 230 height 20
type input "незаметно (feat. [PERSON_NAME])"
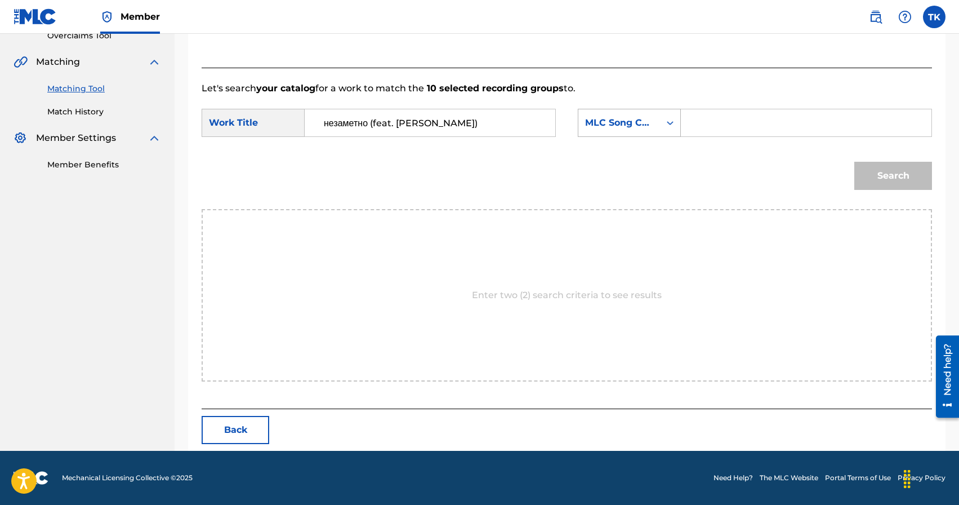
click at [651, 130] on div "MLC Song Code" at bounding box center [619, 122] width 82 height 21
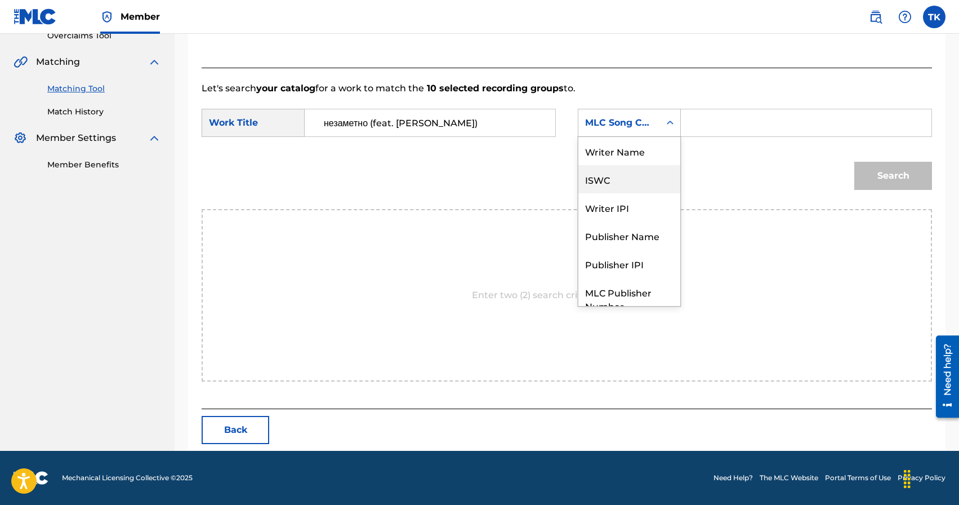
scroll to position [42, 0]
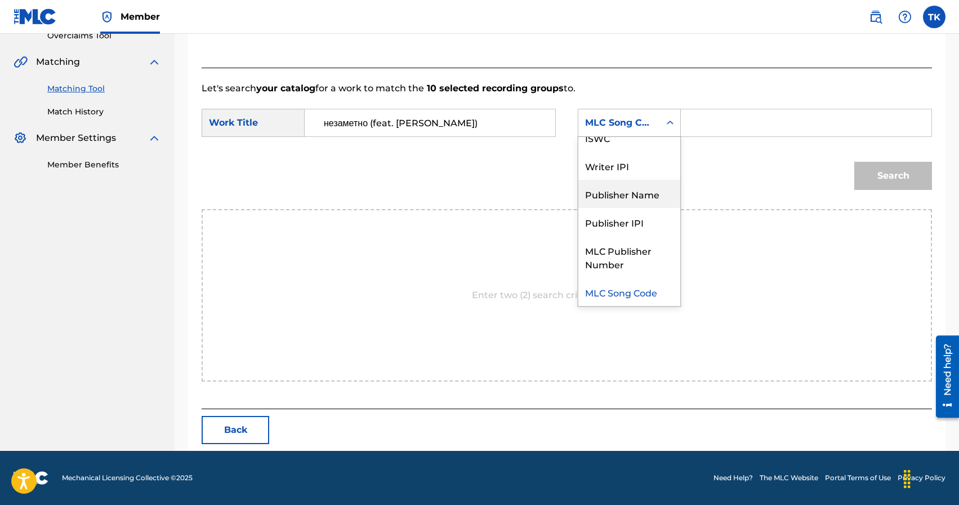
click at [630, 193] on div "Publisher Name" at bounding box center [629, 194] width 102 height 28
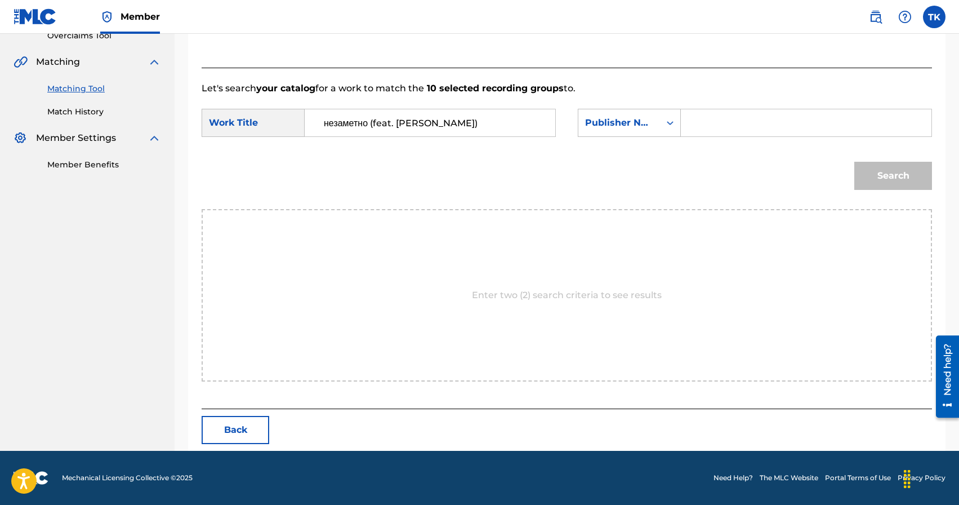
click at [723, 114] on input "Search Form" at bounding box center [805, 122] width 231 height 27
type input "INFINITY MUSIC"
click at [880, 172] on button "Search" at bounding box center [893, 176] width 78 height 28
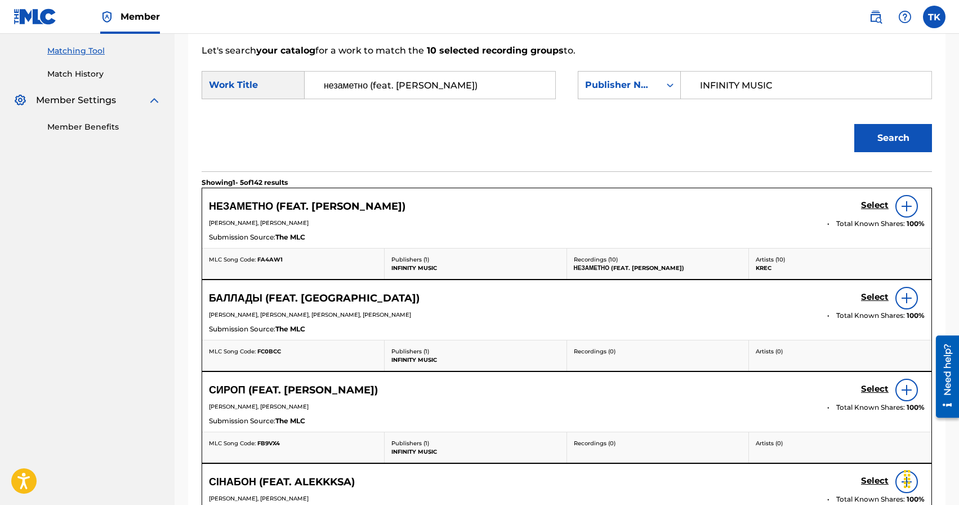
scroll to position [284, 0]
click at [865, 203] on h5 "Select" at bounding box center [875, 204] width 28 height 11
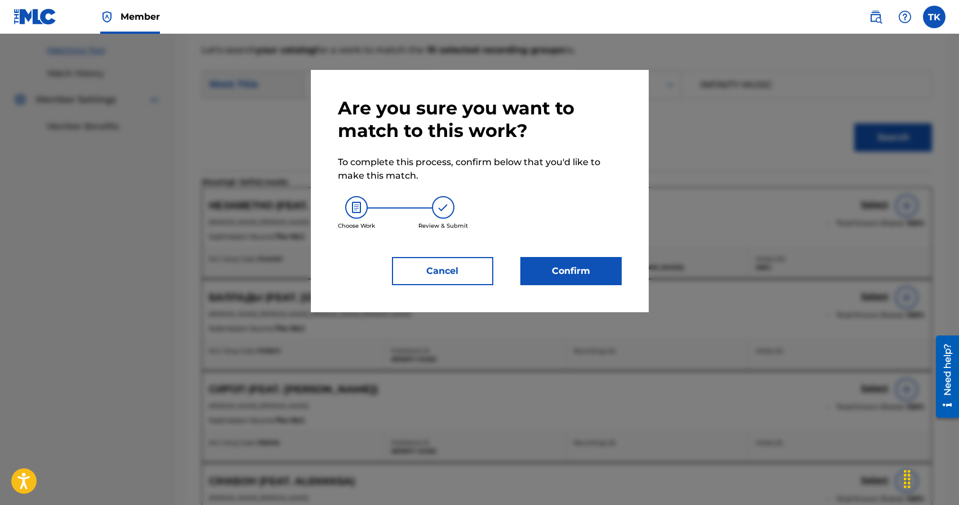
click at [612, 269] on button "Confirm" at bounding box center [570, 271] width 101 height 28
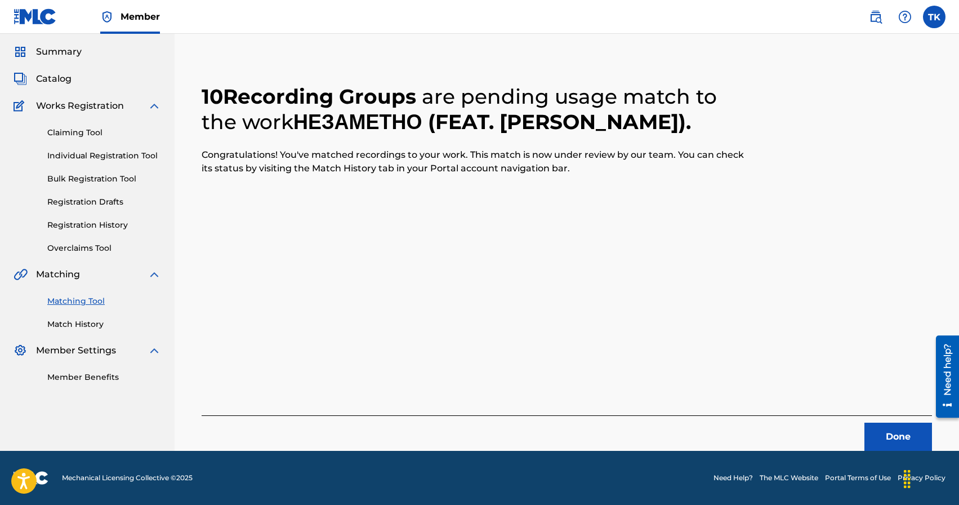
scroll to position [33, 0]
click at [903, 429] on button "Done" at bounding box center [899, 436] width 68 height 28
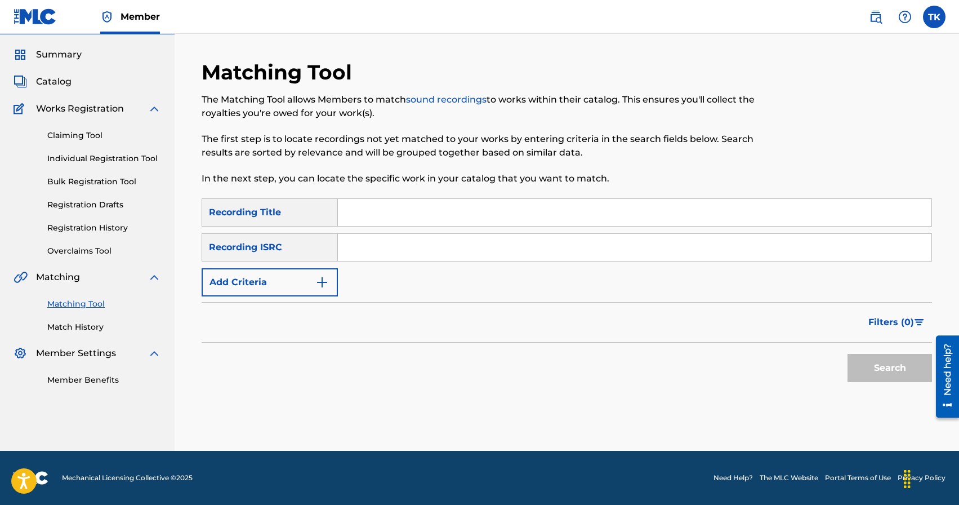
scroll to position [0, 0]
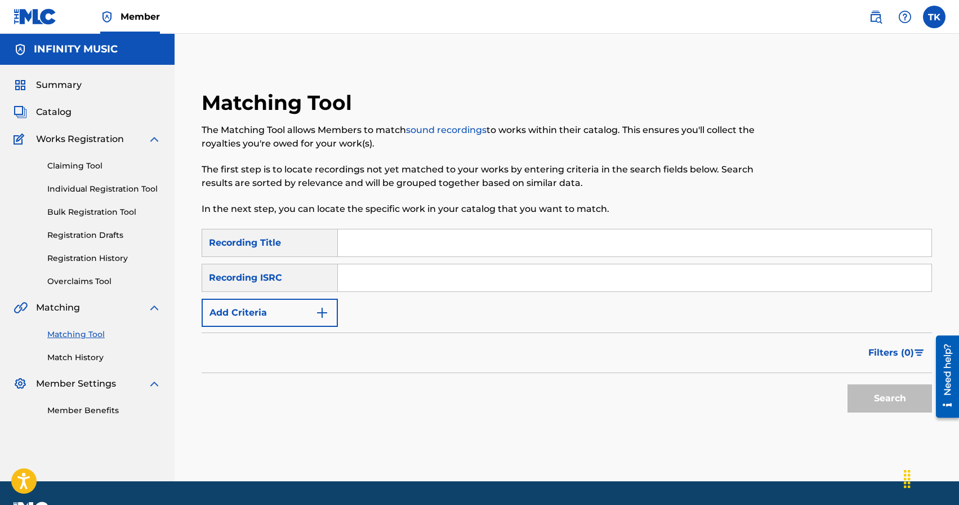
click at [402, 243] on input "Search Form" at bounding box center [635, 242] width 594 height 27
type input "Интро"
click at [312, 308] on button "Add Criteria" at bounding box center [270, 313] width 136 height 28
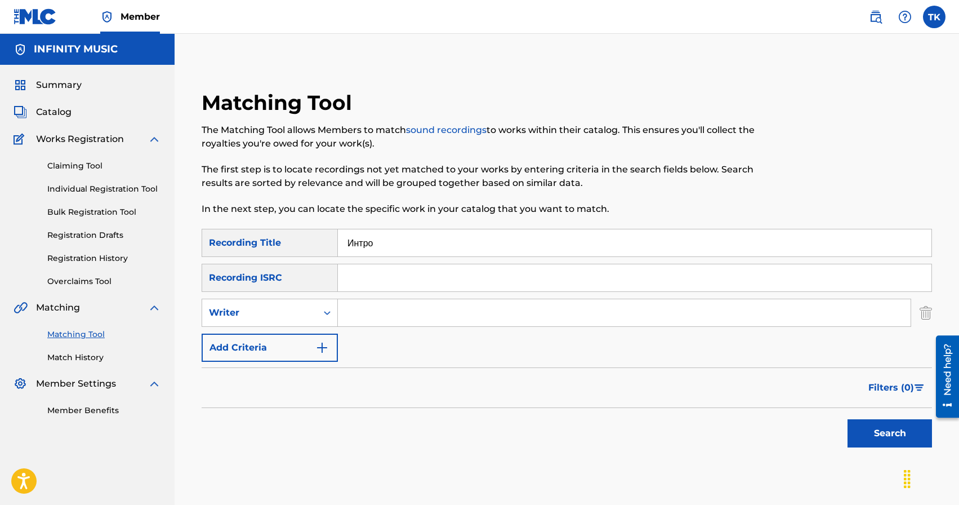
click at [312, 308] on div "Writer" at bounding box center [259, 312] width 115 height 21
drag, startPoint x: 311, startPoint y: 338, endPoint x: 320, endPoint y: 335, distance: 9.6
click at [311, 338] on div "Recording Artist" at bounding box center [269, 341] width 135 height 28
click at [376, 307] on input "Search Form" at bounding box center [624, 312] width 573 height 27
type input "KREC"
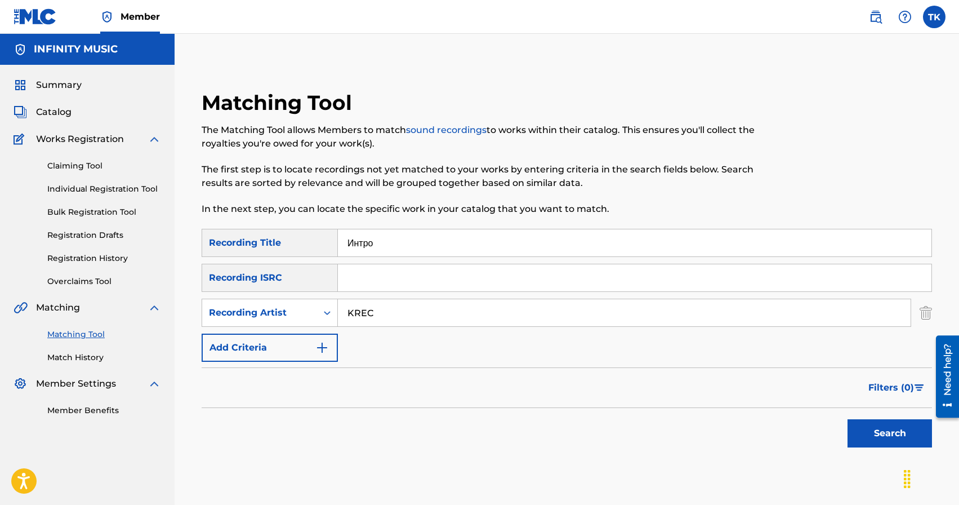
click at [884, 435] on button "Search" at bounding box center [890, 433] width 84 height 28
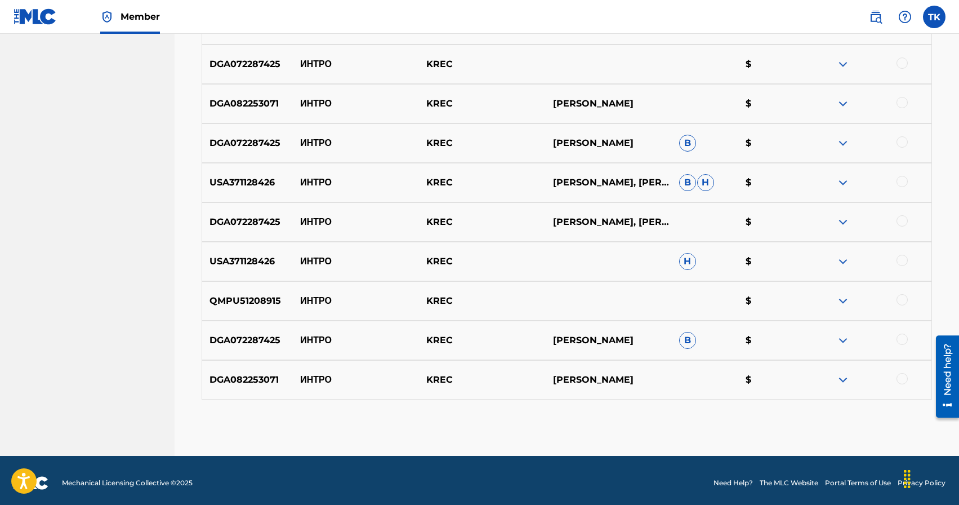
scroll to position [497, 0]
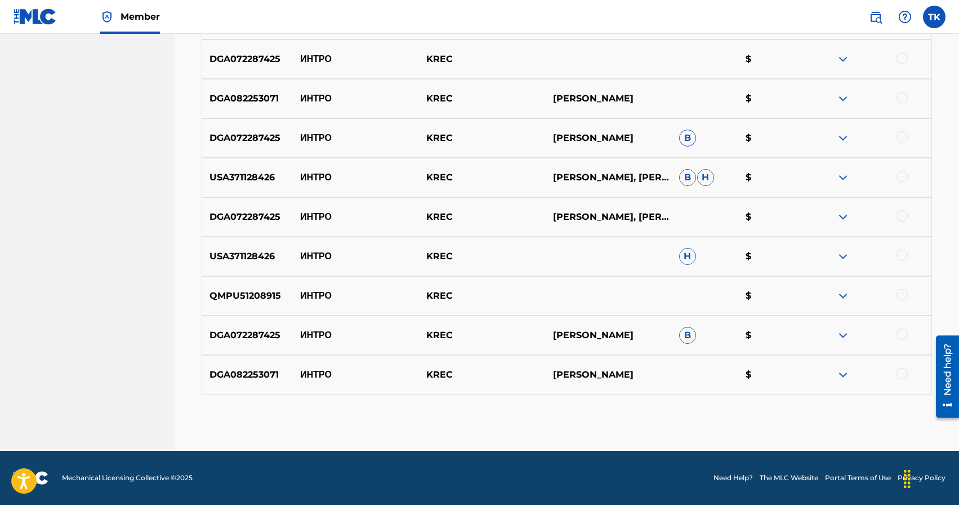
click at [902, 374] on div at bounding box center [902, 373] width 11 height 11
click at [904, 332] on div at bounding box center [902, 333] width 11 height 11
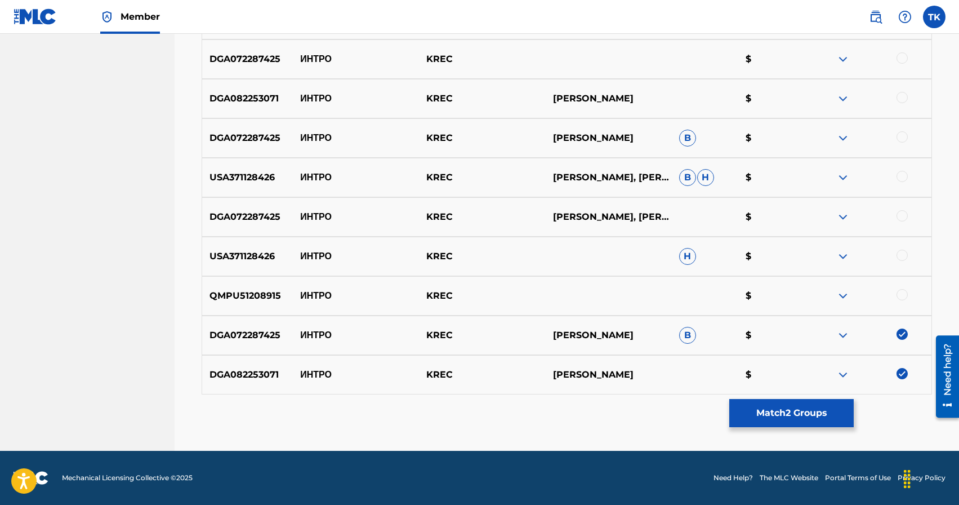
click at [902, 295] on div at bounding box center [902, 294] width 11 height 11
click at [901, 254] on div at bounding box center [902, 255] width 11 height 11
click at [901, 217] on div at bounding box center [902, 215] width 11 height 11
click at [901, 173] on div at bounding box center [902, 176] width 11 height 11
click at [898, 140] on div at bounding box center [902, 136] width 11 height 11
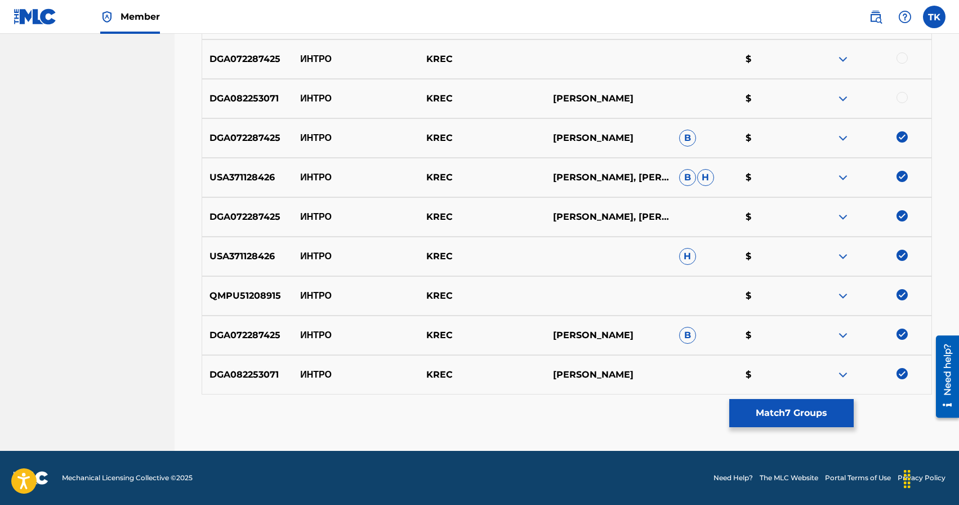
click at [902, 100] on div at bounding box center [902, 97] width 11 height 11
click at [901, 60] on div at bounding box center [902, 57] width 11 height 11
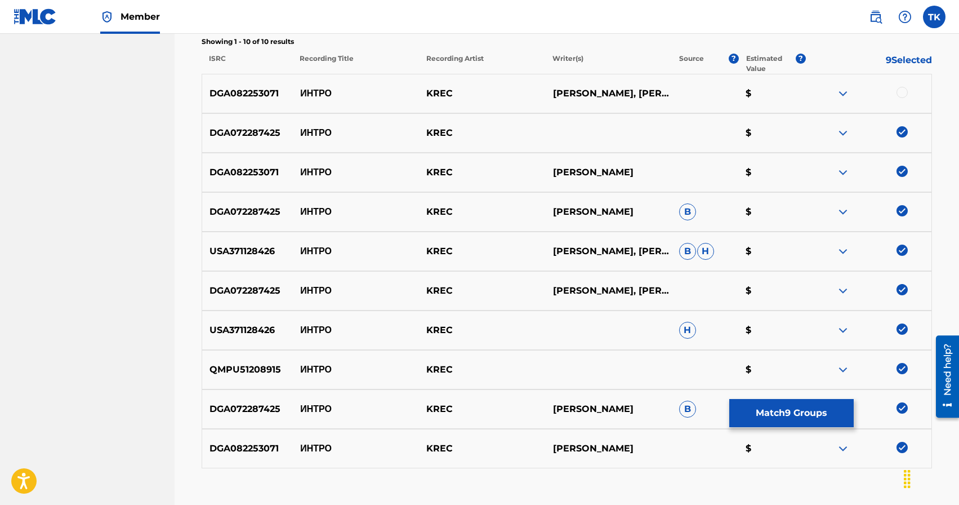
scroll to position [413, 0]
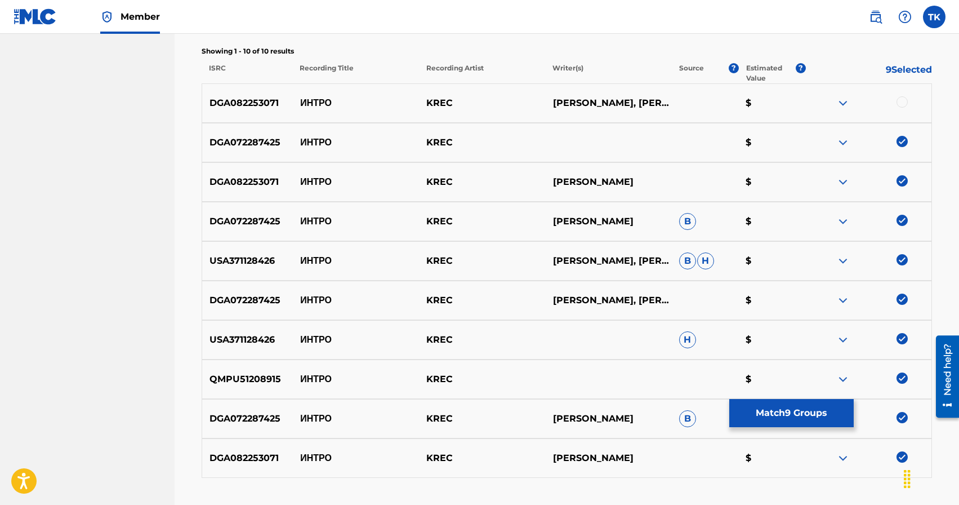
click at [903, 110] on div "DGA082253071 ИНТРО [PERSON_NAME] BROVKOV, [PERSON_NAME] $" at bounding box center [567, 102] width 730 height 39
click at [903, 104] on div at bounding box center [902, 101] width 11 height 11
click at [797, 418] on button "Match 10 Groups" at bounding box center [791, 413] width 124 height 28
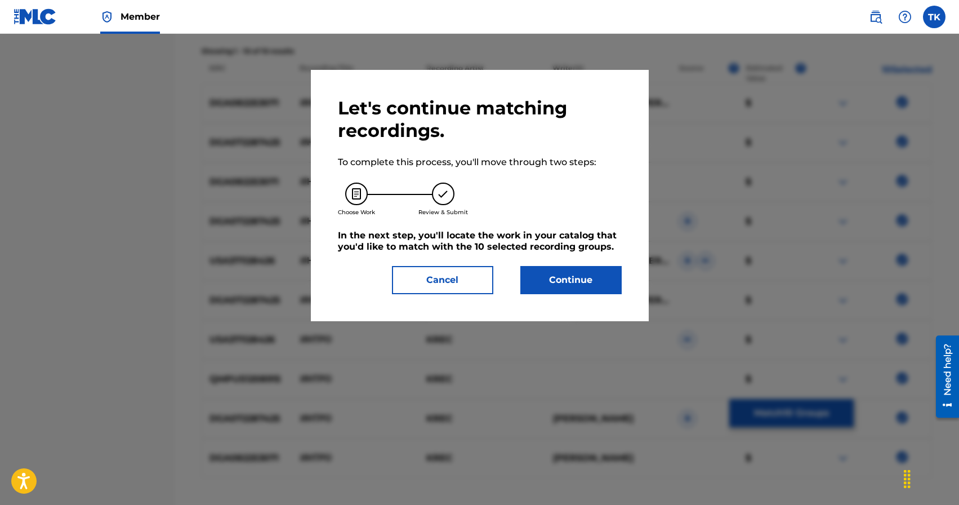
click at [559, 265] on div "Let's continue matching recordings. To complete this process, you'll move throu…" at bounding box center [480, 195] width 284 height 197
click at [562, 277] on button "Continue" at bounding box center [570, 280] width 101 height 28
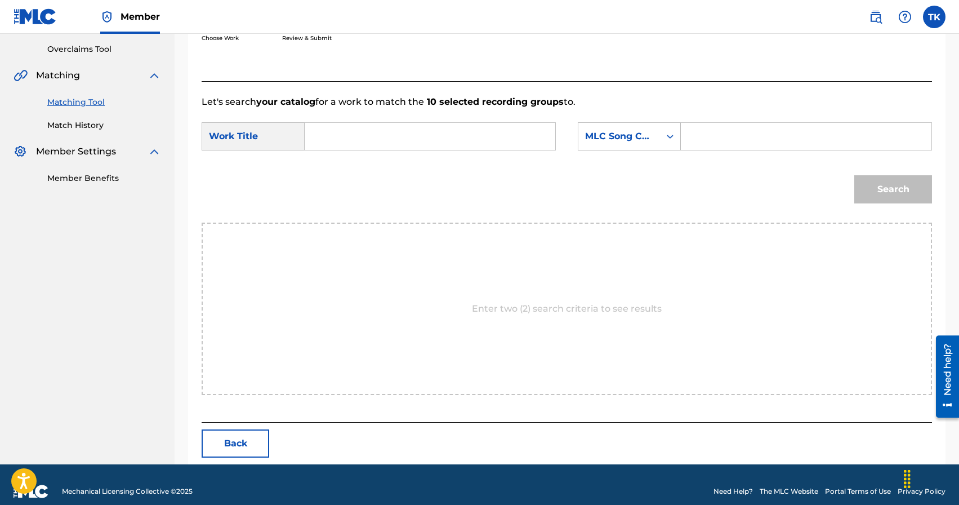
scroll to position [246, 0]
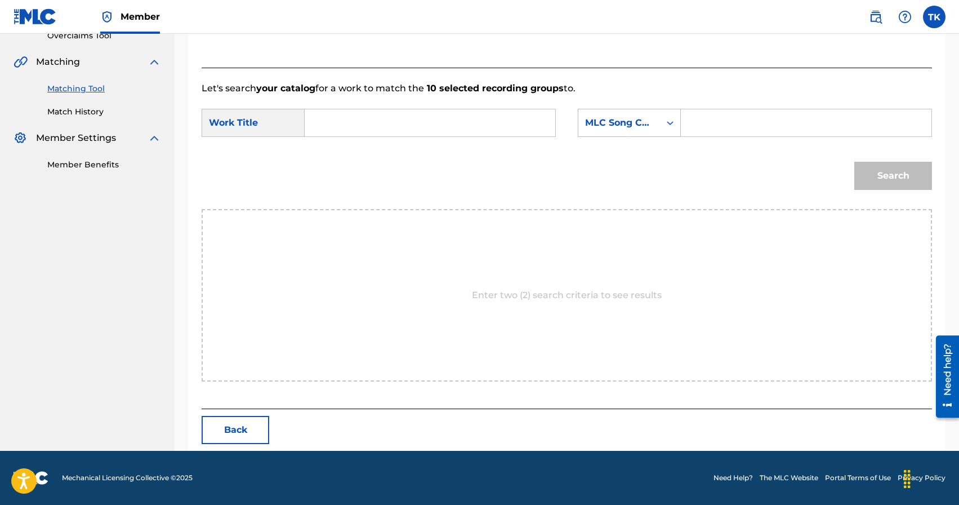
click at [406, 120] on input "Search Form" at bounding box center [429, 122] width 231 height 27
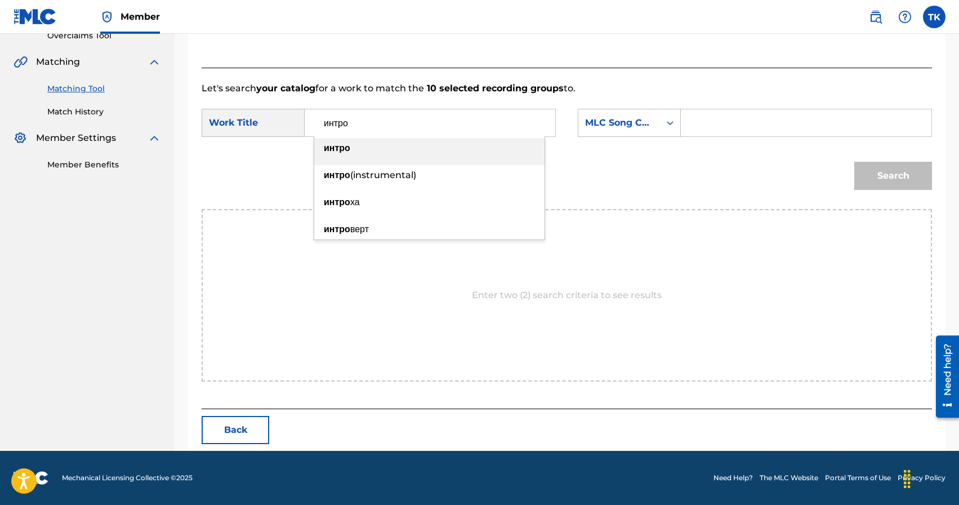
type input "интро"
click at [462, 149] on div "интро" at bounding box center [429, 148] width 230 height 20
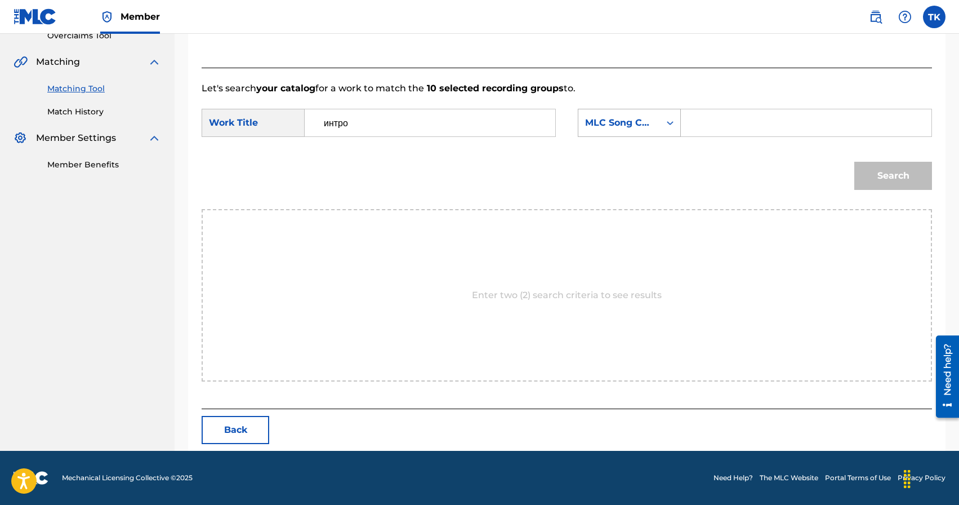
click at [633, 117] on div "MLC Song Code" at bounding box center [619, 123] width 68 height 14
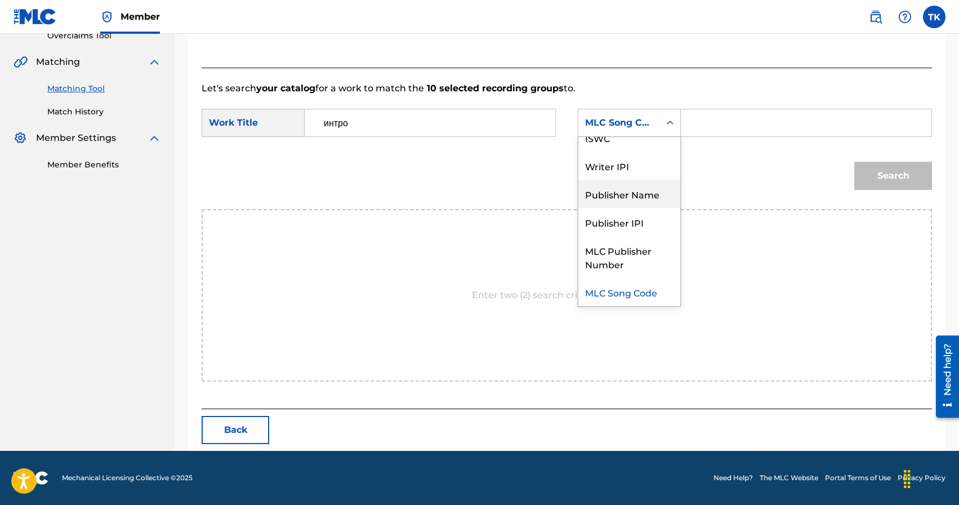
click at [642, 185] on div "Publisher Name" at bounding box center [629, 194] width 102 height 28
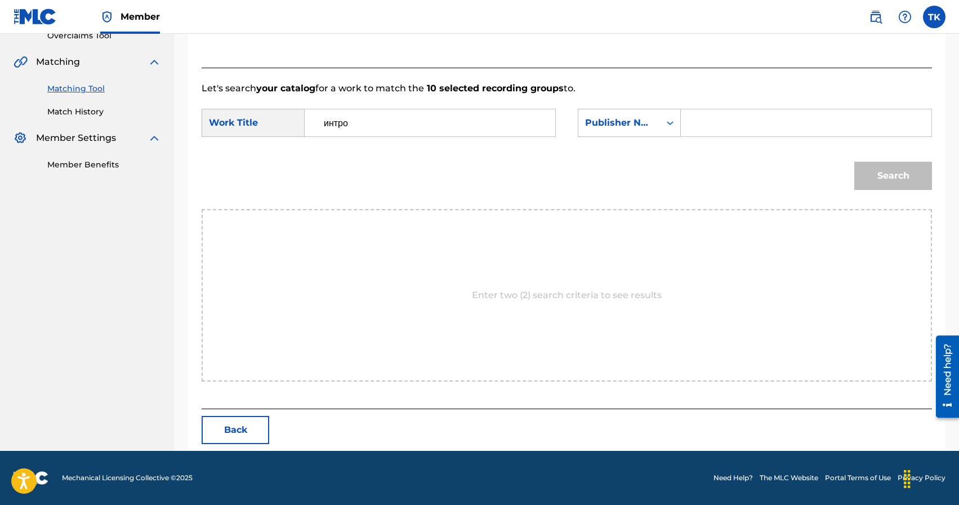
click at [705, 123] on input "Search Form" at bounding box center [805, 122] width 231 height 27
type input "INFINITY MUSIC"
click at [877, 164] on button "Search" at bounding box center [893, 176] width 78 height 28
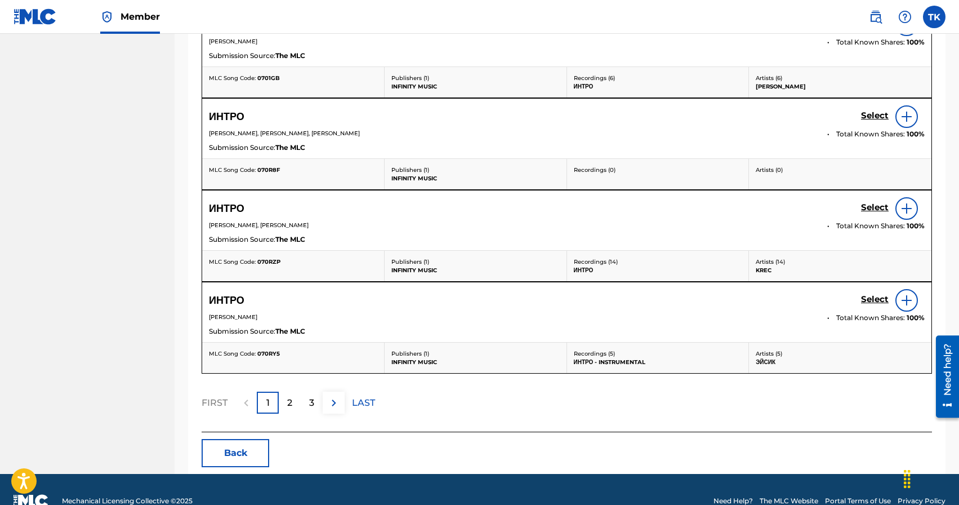
scroll to position [580, 0]
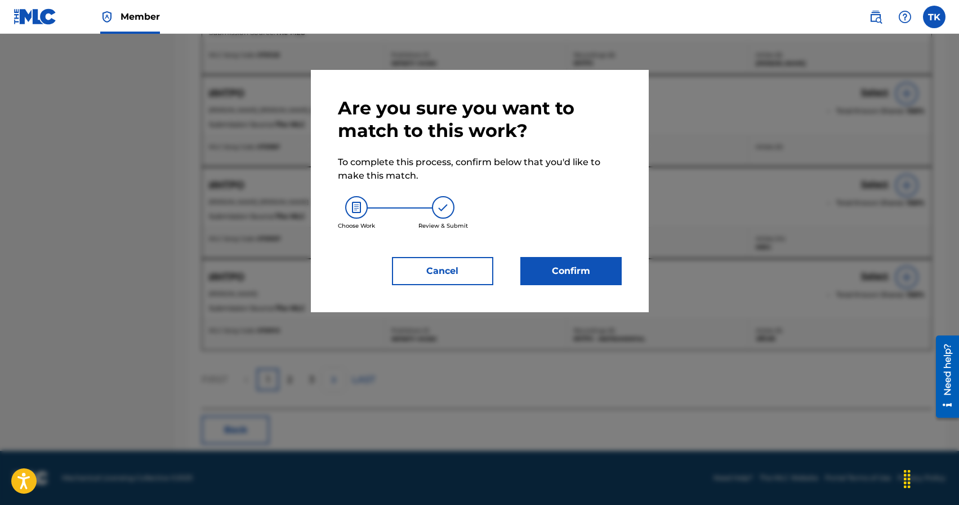
click at [601, 281] on button "Confirm" at bounding box center [570, 271] width 101 height 28
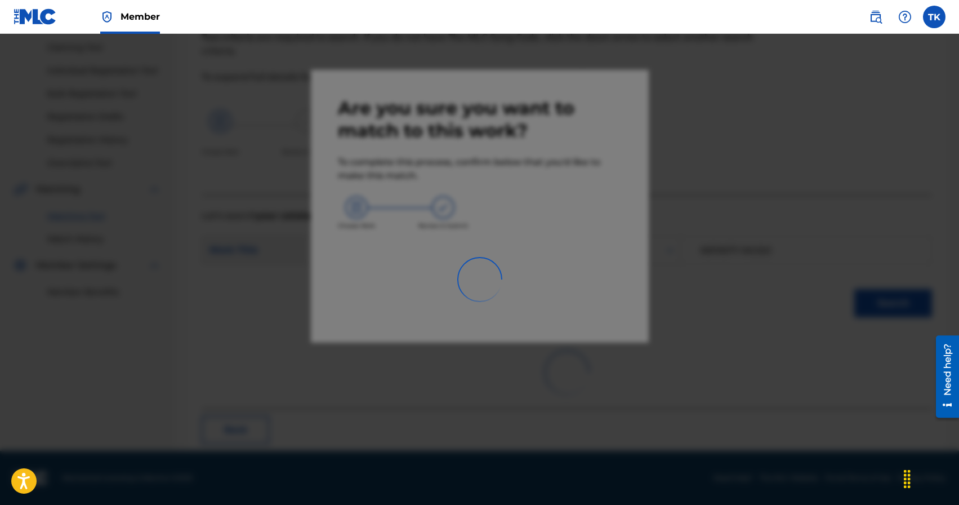
scroll to position [33, 0]
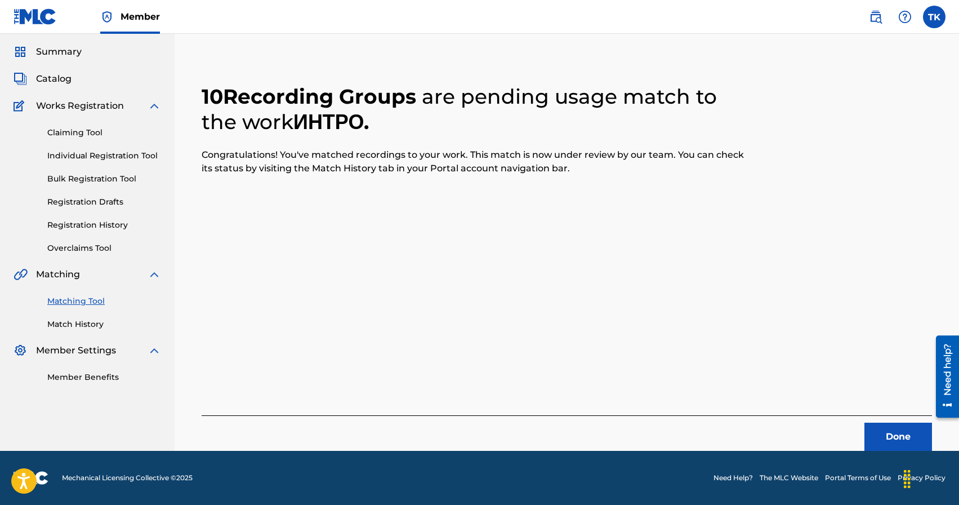
click at [885, 439] on button "Done" at bounding box center [899, 436] width 68 height 28
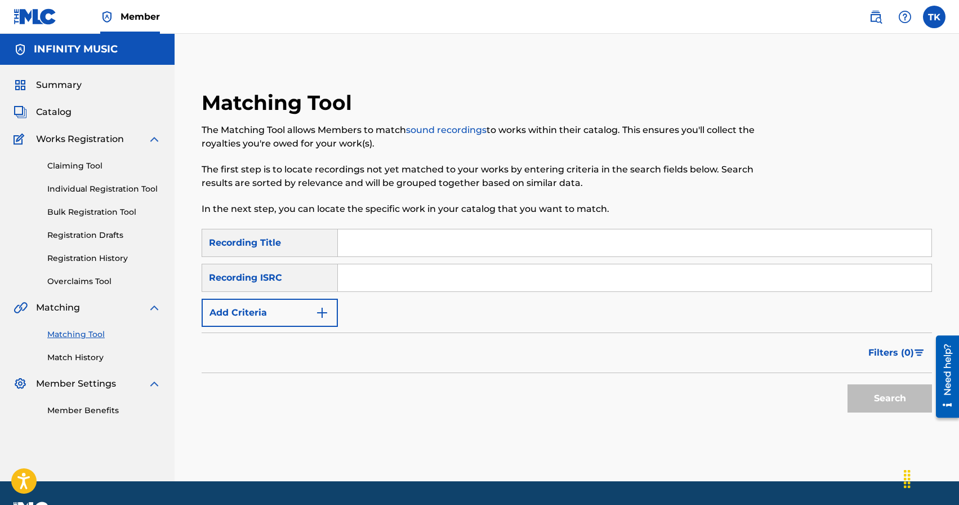
click at [422, 239] on input "Search Form" at bounding box center [635, 242] width 594 height 27
type input "огонь"
click at [322, 315] on img "Search Form" at bounding box center [322, 313] width 14 height 14
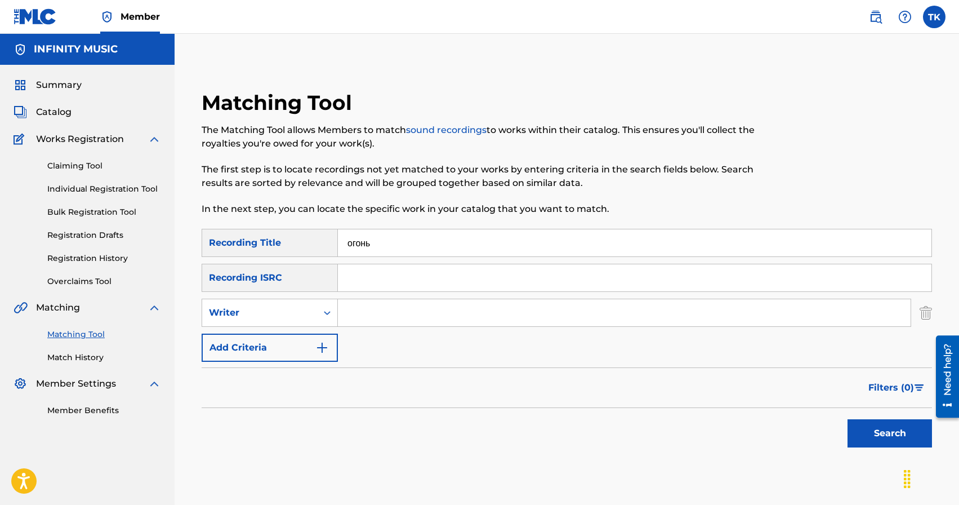
click at [322, 315] on icon "Search Form" at bounding box center [327, 312] width 11 height 11
click at [321, 336] on div "Recording Artist" at bounding box center [269, 341] width 135 height 28
click at [375, 319] on input "Search Form" at bounding box center [624, 312] width 573 height 27
type input "KREC"
click at [884, 430] on button "Search" at bounding box center [890, 433] width 84 height 28
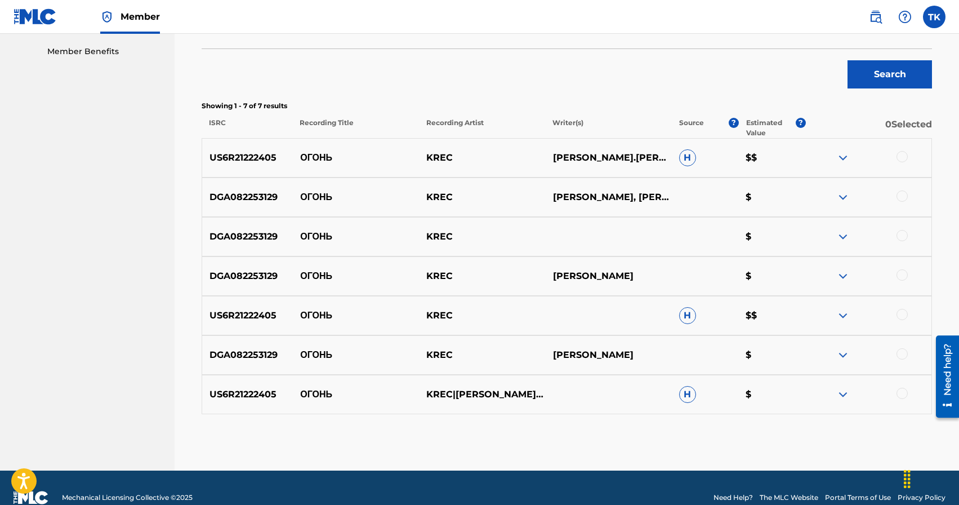
scroll to position [362, 0]
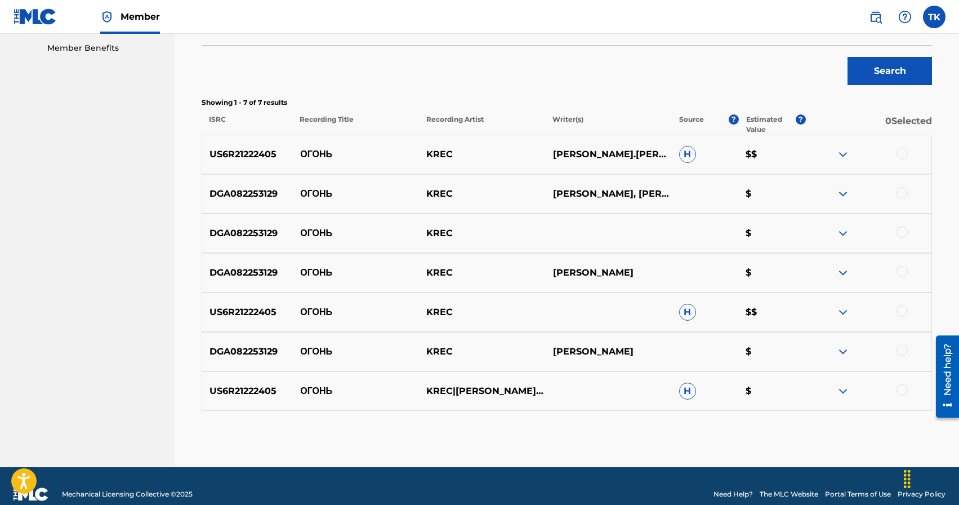
click at [902, 154] on div at bounding box center [902, 153] width 11 height 11
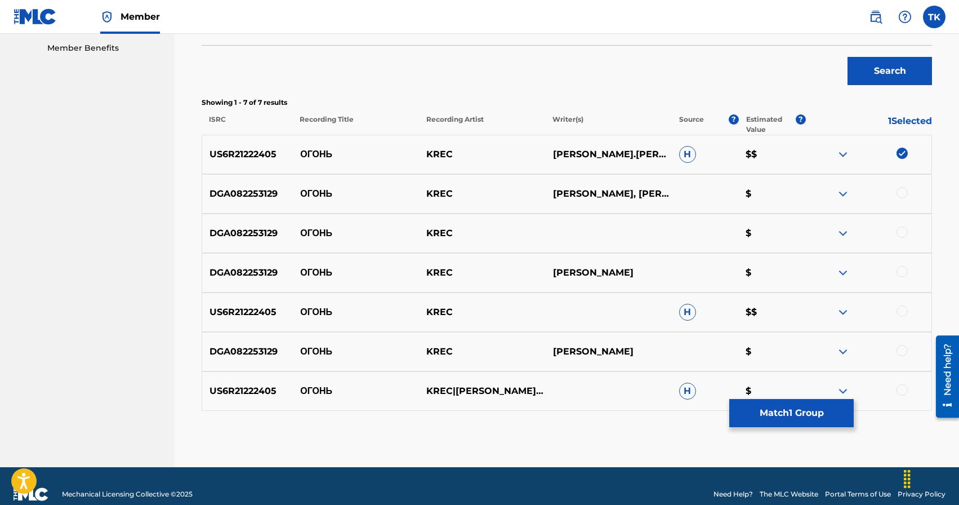
click at [903, 188] on div at bounding box center [902, 192] width 11 height 11
click at [903, 230] on div at bounding box center [902, 231] width 11 height 11
click at [905, 273] on div at bounding box center [902, 271] width 11 height 11
click at [903, 310] on div at bounding box center [902, 310] width 11 height 11
click at [907, 353] on div at bounding box center [868, 352] width 126 height 14
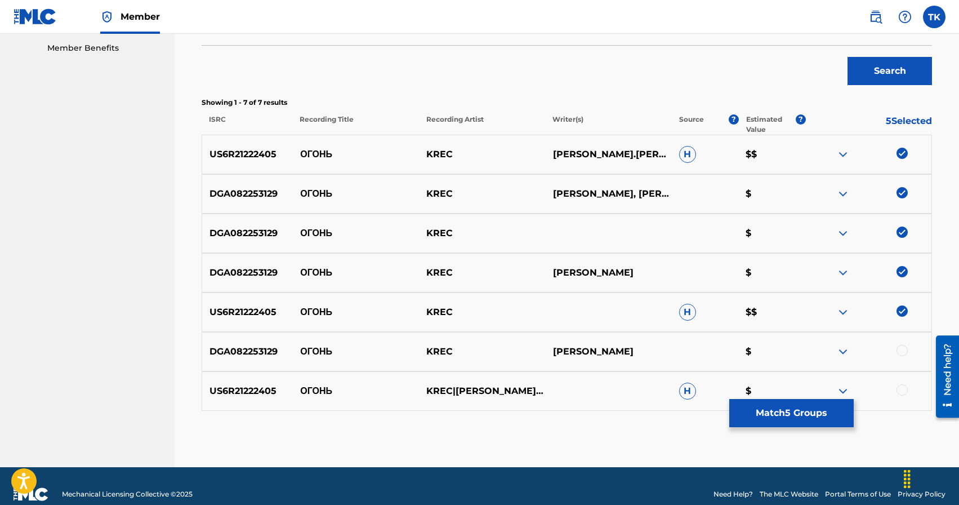
click at [904, 350] on div at bounding box center [902, 350] width 11 height 11
click at [903, 386] on div at bounding box center [902, 389] width 11 height 11
click at [822, 420] on button "Match 7 Groups" at bounding box center [791, 413] width 124 height 28
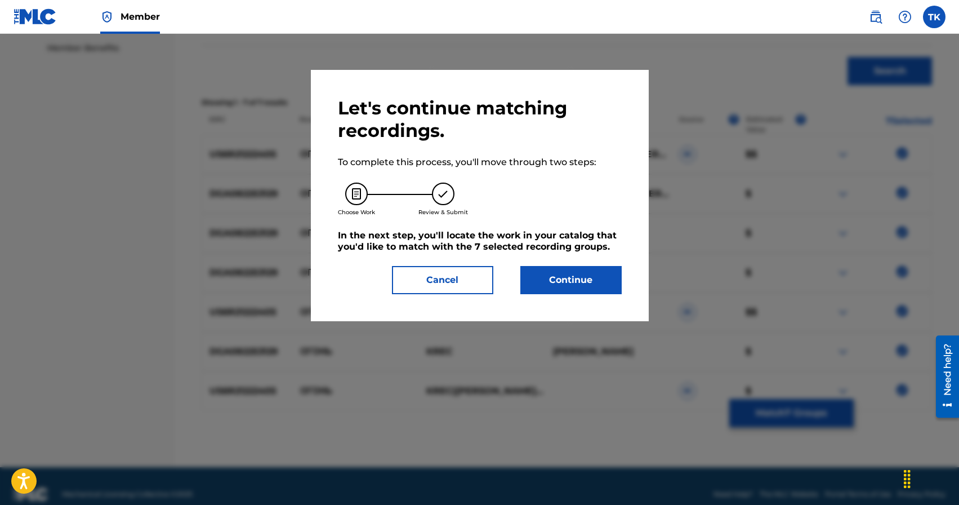
click at [587, 279] on button "Continue" at bounding box center [570, 280] width 101 height 28
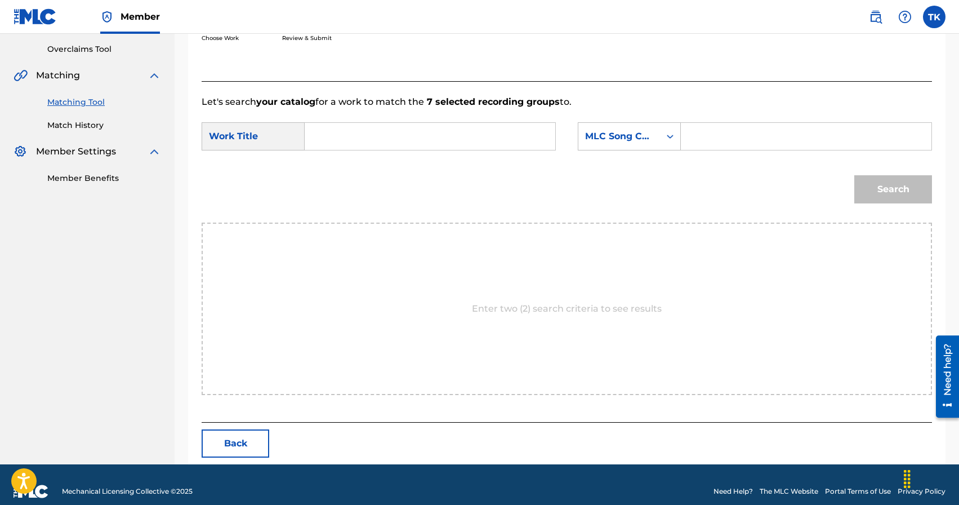
scroll to position [246, 0]
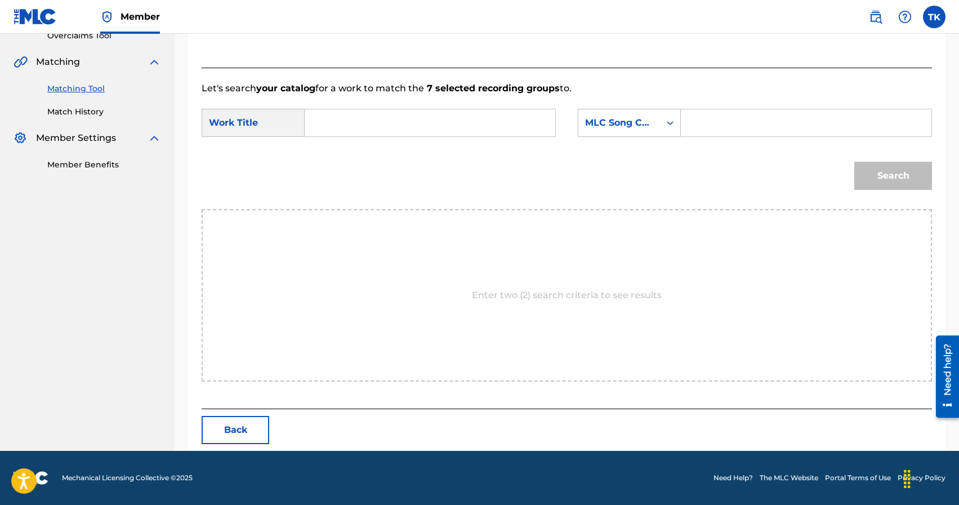
click at [432, 126] on input "Search Form" at bounding box center [429, 122] width 231 height 27
type input "огонь"
click at [489, 155] on div "огонь" at bounding box center [429, 148] width 230 height 20
click at [634, 119] on div "MLC Song Code" at bounding box center [619, 123] width 68 height 14
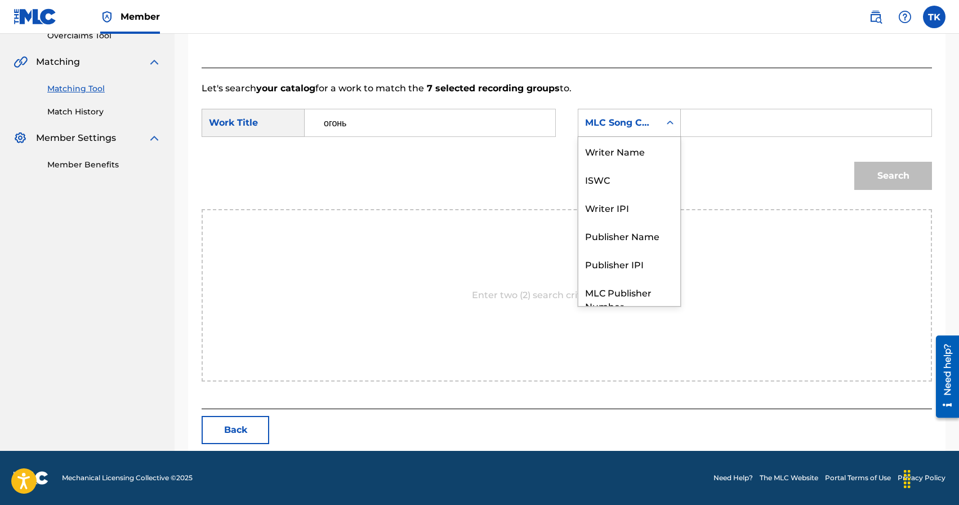
scroll to position [42, 0]
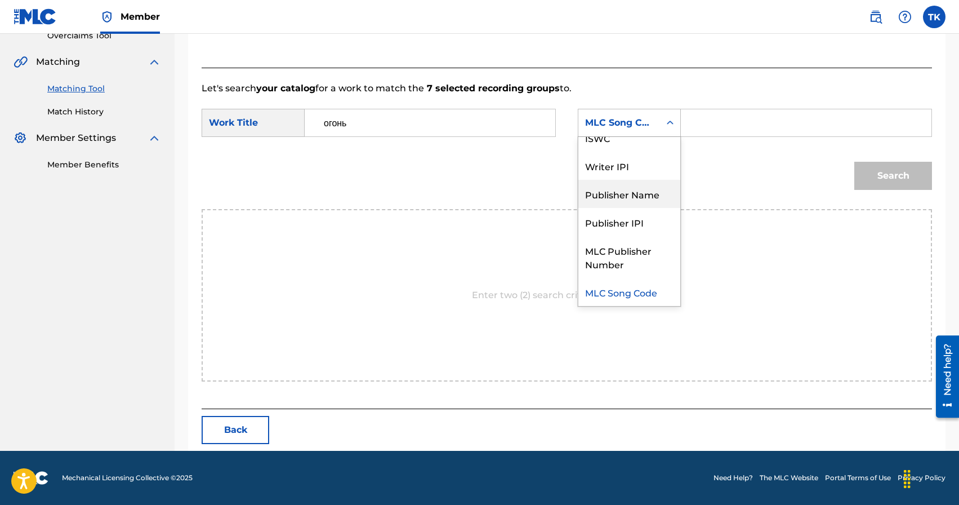
click at [640, 189] on div "Publisher Name" at bounding box center [629, 194] width 102 height 28
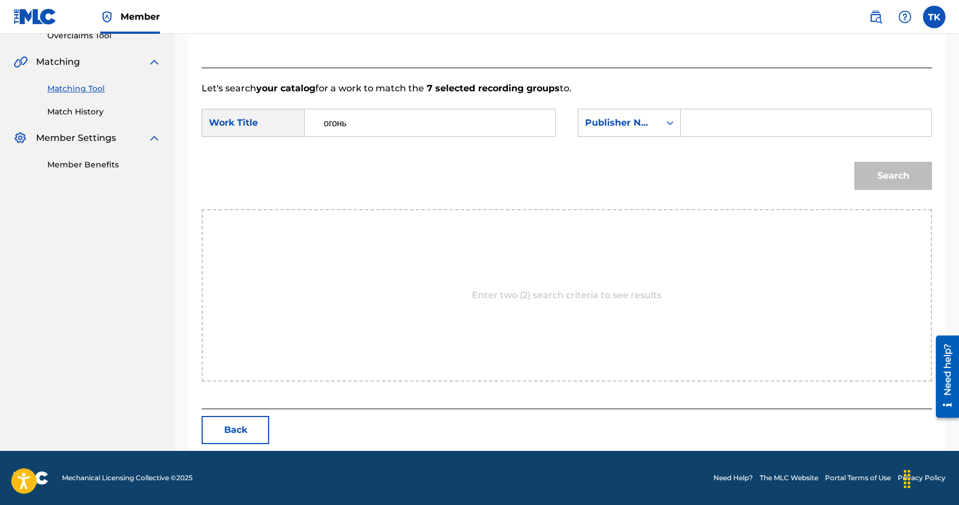
click at [698, 132] on input "Search Form" at bounding box center [805, 122] width 231 height 27
type input "INFINITY MUSIC"
click at [862, 173] on button "Search" at bounding box center [893, 176] width 78 height 28
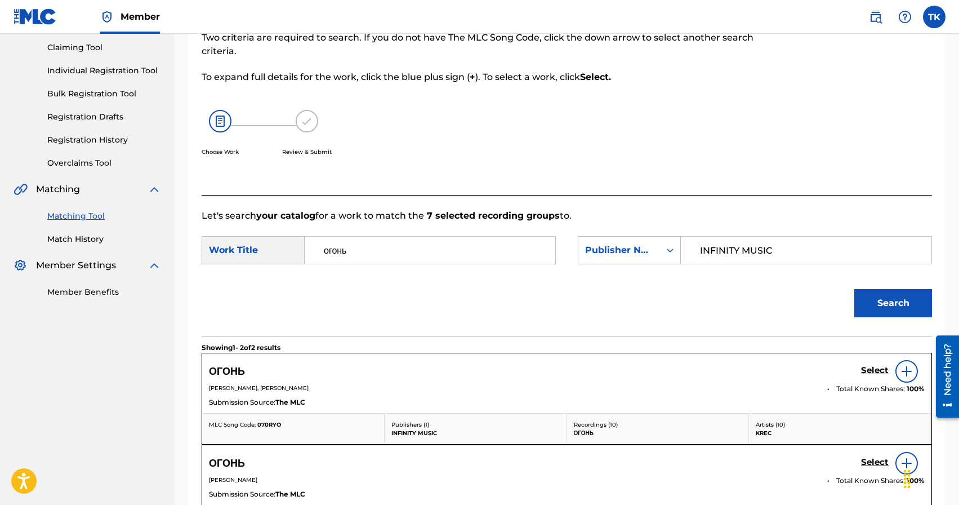
scroll to position [246, 0]
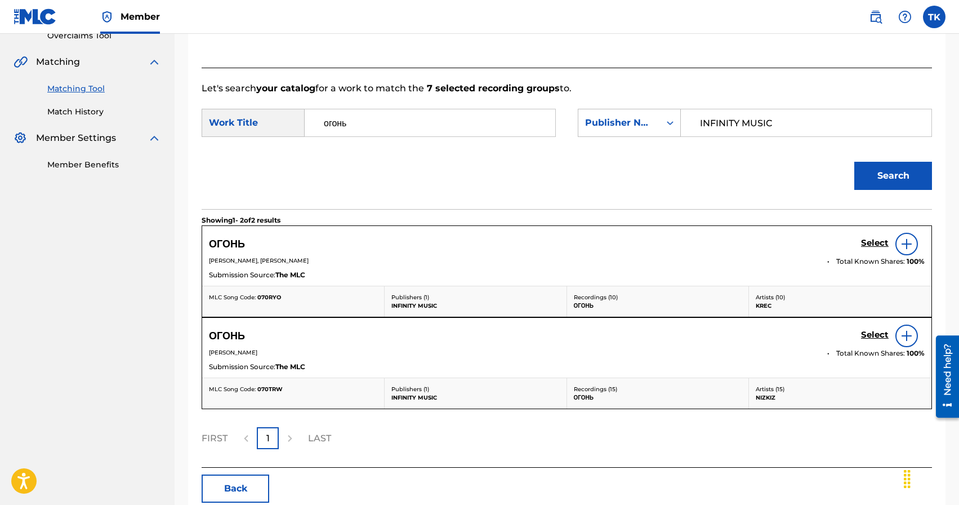
click at [867, 241] on h5 "Select" at bounding box center [875, 243] width 28 height 11
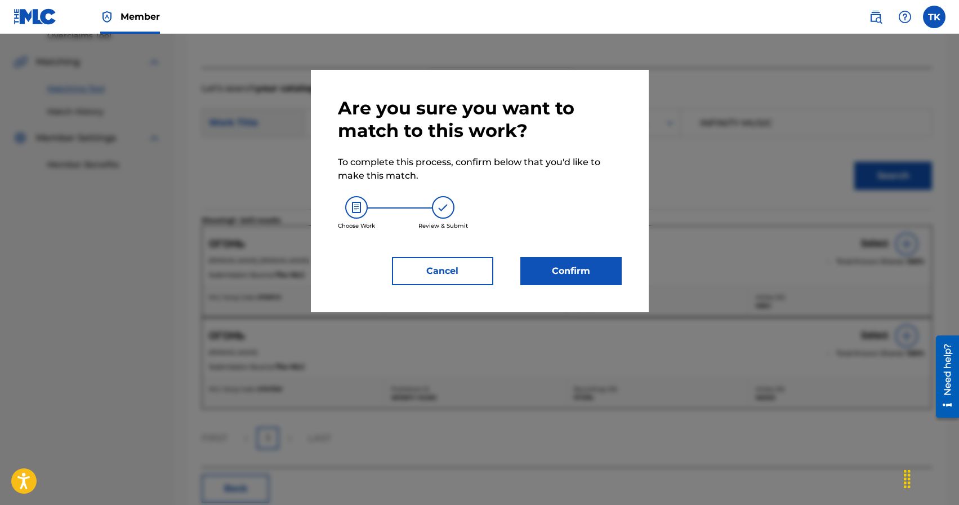
click at [586, 269] on button "Confirm" at bounding box center [570, 271] width 101 height 28
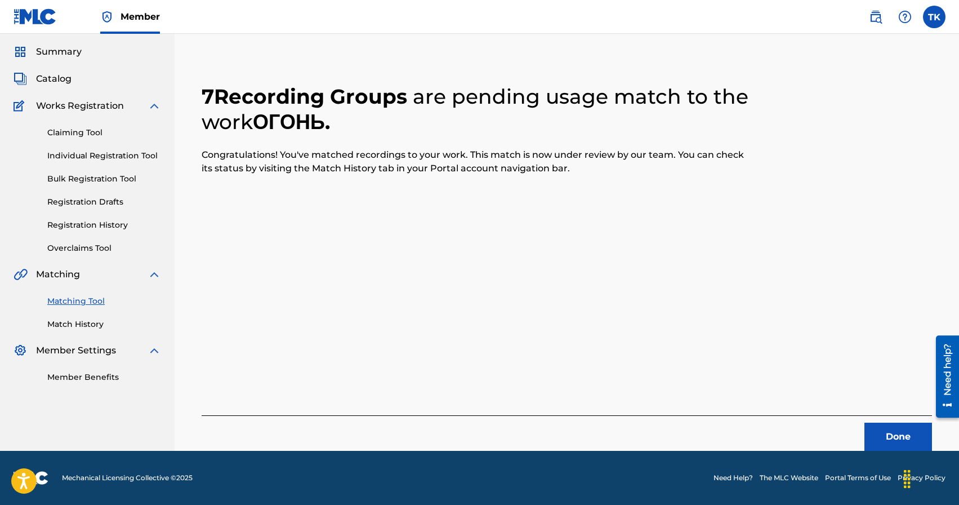
scroll to position [33, 0]
click at [892, 442] on button "Done" at bounding box center [899, 436] width 68 height 28
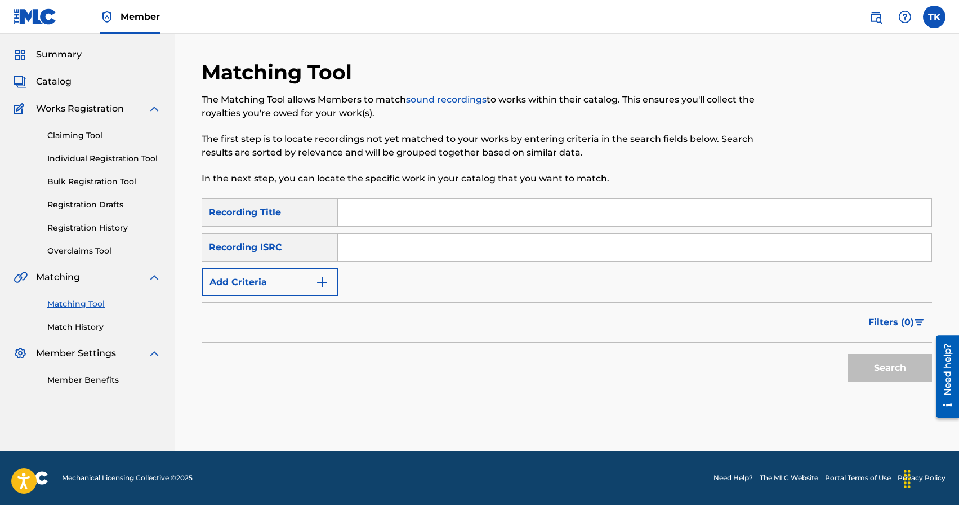
scroll to position [0, 0]
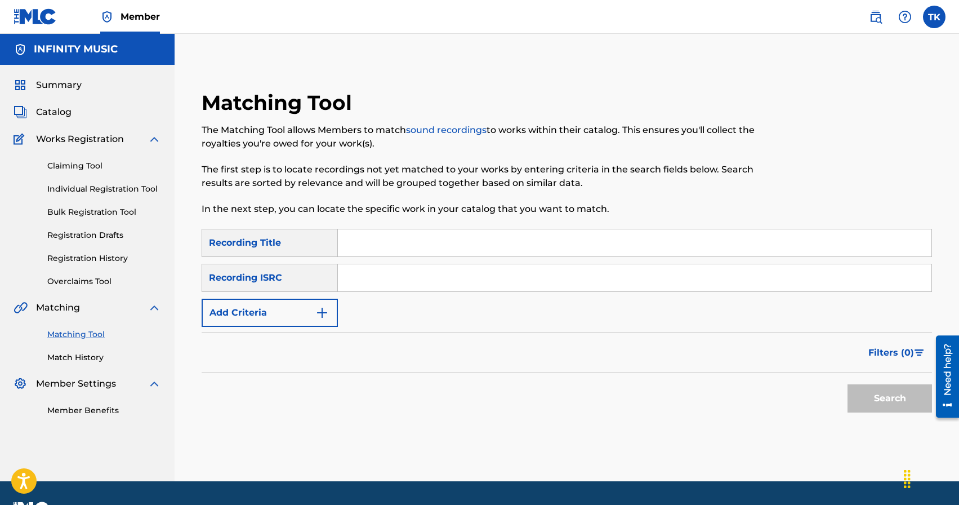
click at [431, 243] on input "Search Form" at bounding box center [635, 242] width 594 height 27
type input "р"
type input "по кругу"
click at [322, 312] on img "Search Form" at bounding box center [322, 313] width 14 height 14
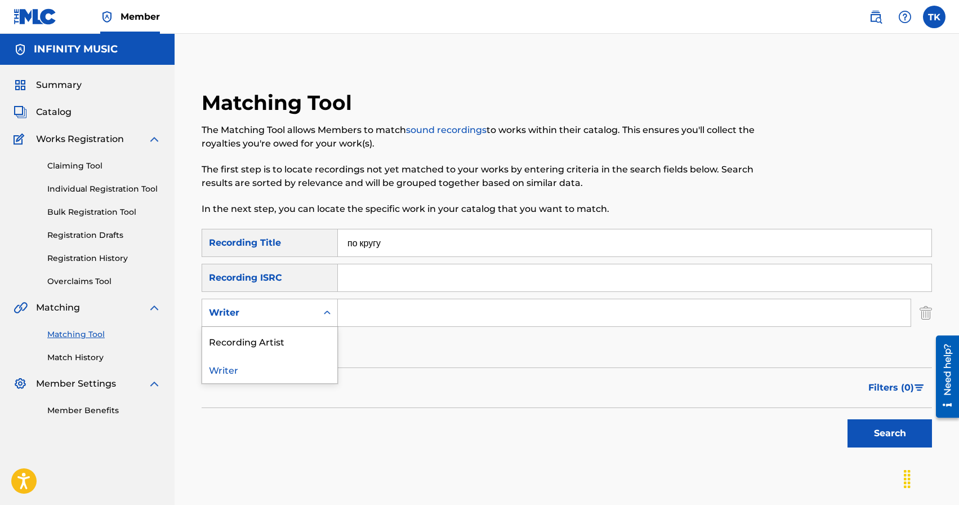
click at [322, 312] on icon "Search Form" at bounding box center [327, 312] width 11 height 11
click at [314, 341] on div "Recording Artist" at bounding box center [269, 341] width 135 height 28
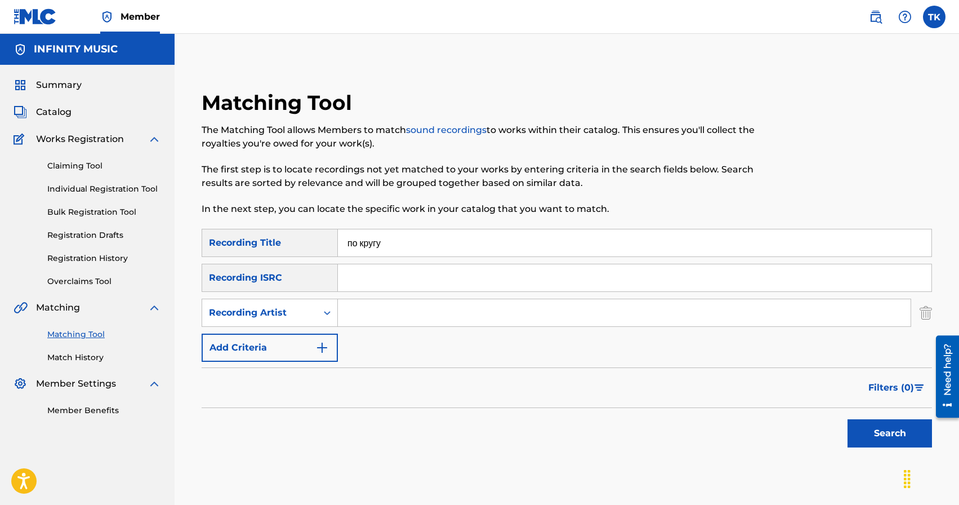
click at [368, 313] on input "Search Form" at bounding box center [624, 312] width 573 height 27
type input "KREC"
click at [859, 426] on button "Search" at bounding box center [890, 433] width 84 height 28
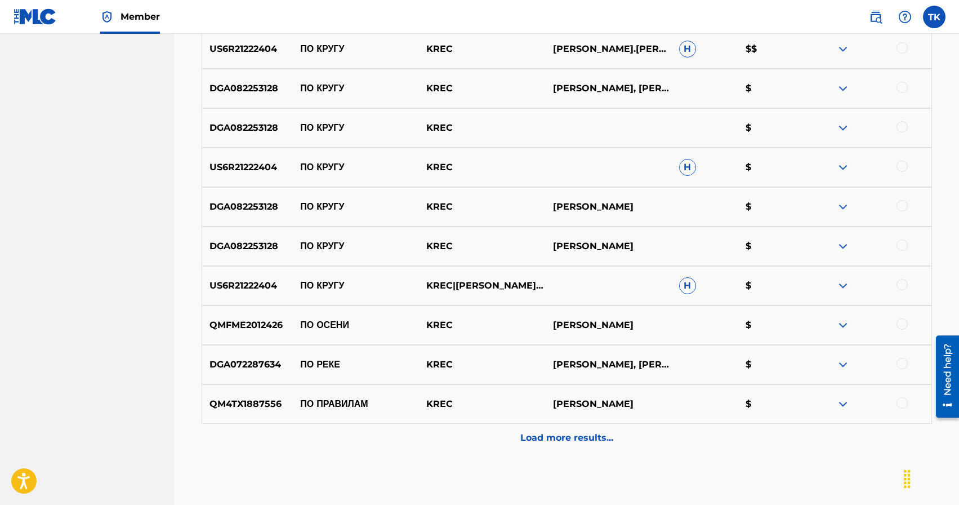
scroll to position [421, 0]
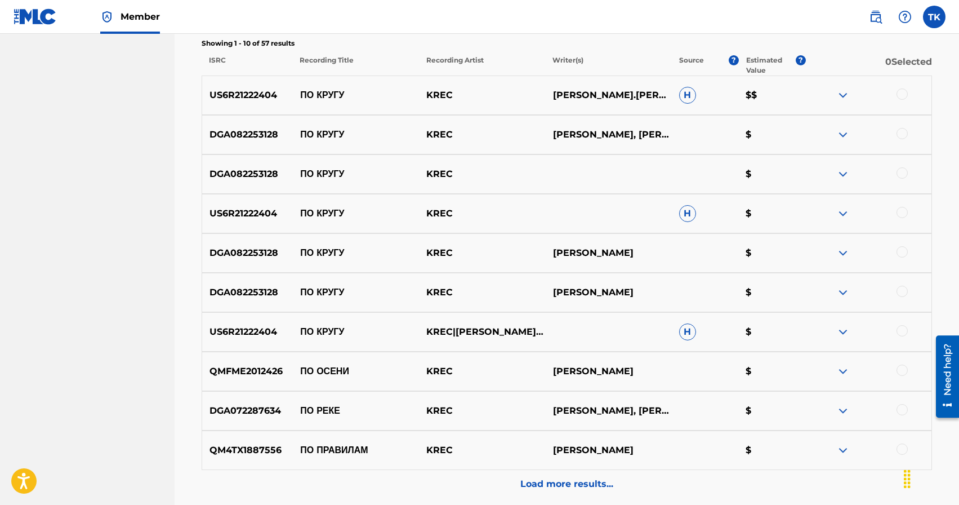
click at [901, 331] on div at bounding box center [902, 330] width 11 height 11
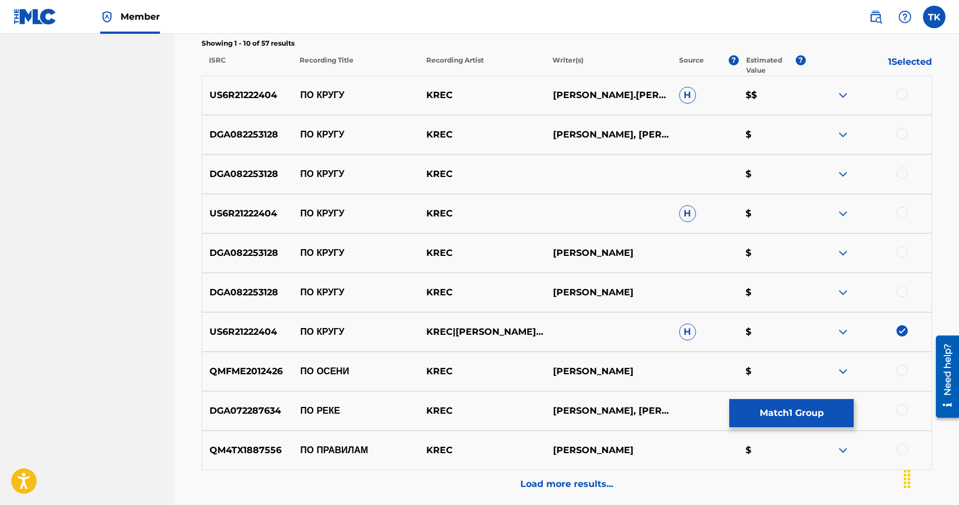
click at [903, 288] on div at bounding box center [902, 291] width 11 height 11
click at [904, 255] on div at bounding box center [902, 251] width 11 height 11
click at [904, 215] on div at bounding box center [902, 212] width 11 height 11
click at [903, 173] on div at bounding box center [902, 172] width 11 height 11
click at [903, 136] on div at bounding box center [902, 133] width 11 height 11
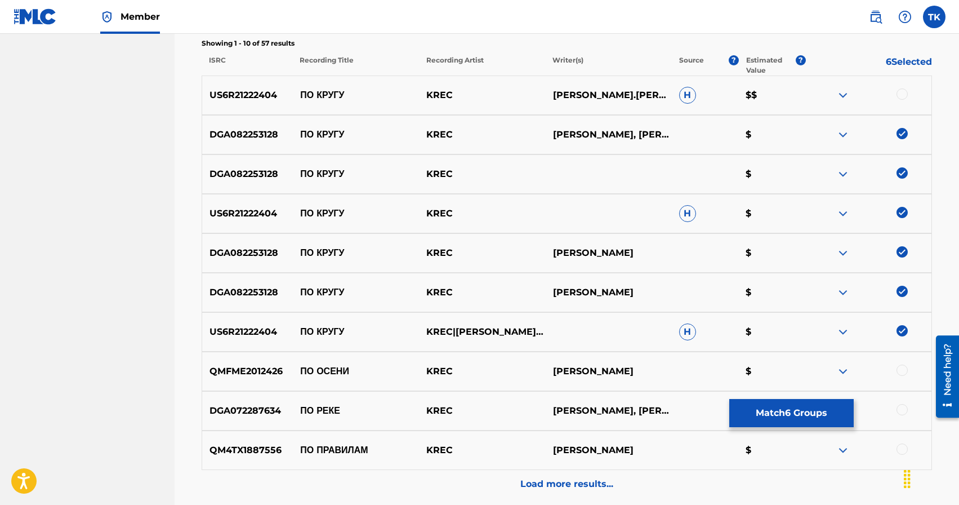
click at [903, 96] on div at bounding box center [902, 93] width 11 height 11
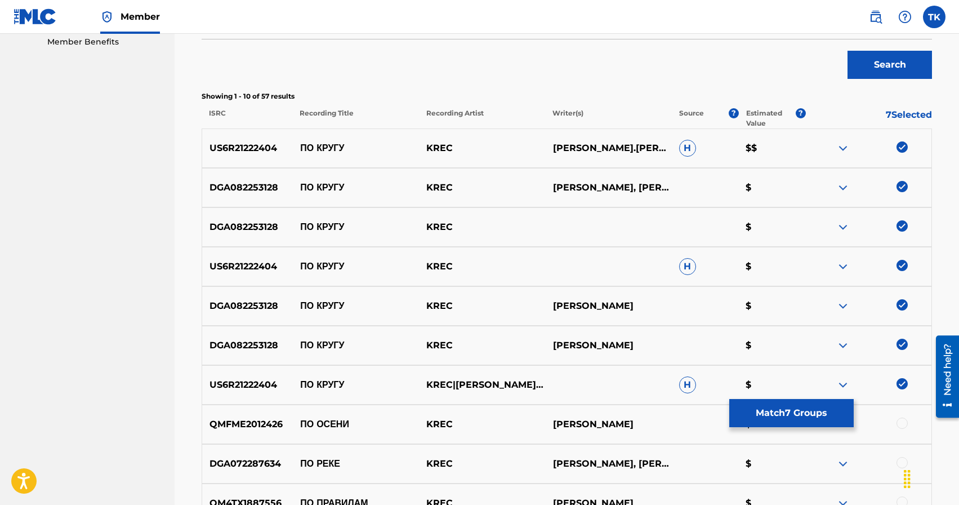
scroll to position [364, 0]
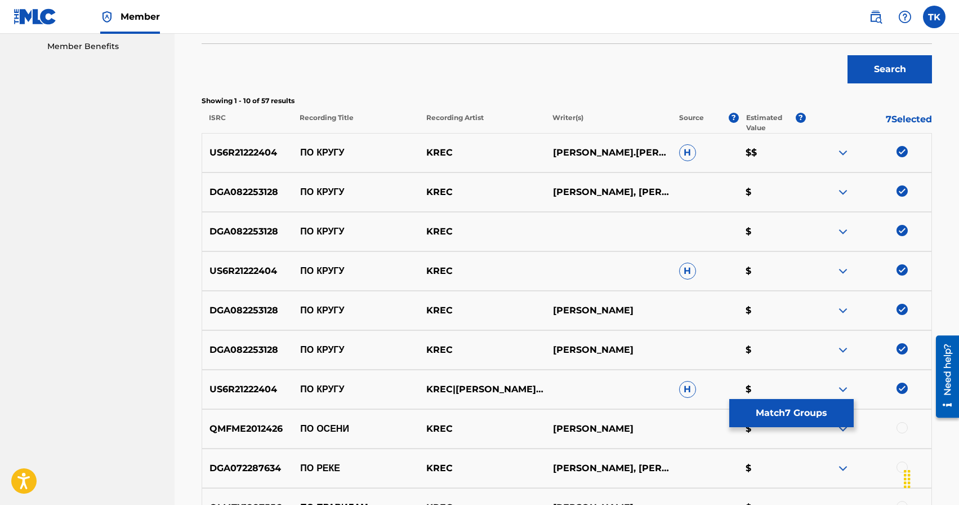
click at [785, 417] on button "Match 7 Groups" at bounding box center [791, 413] width 124 height 28
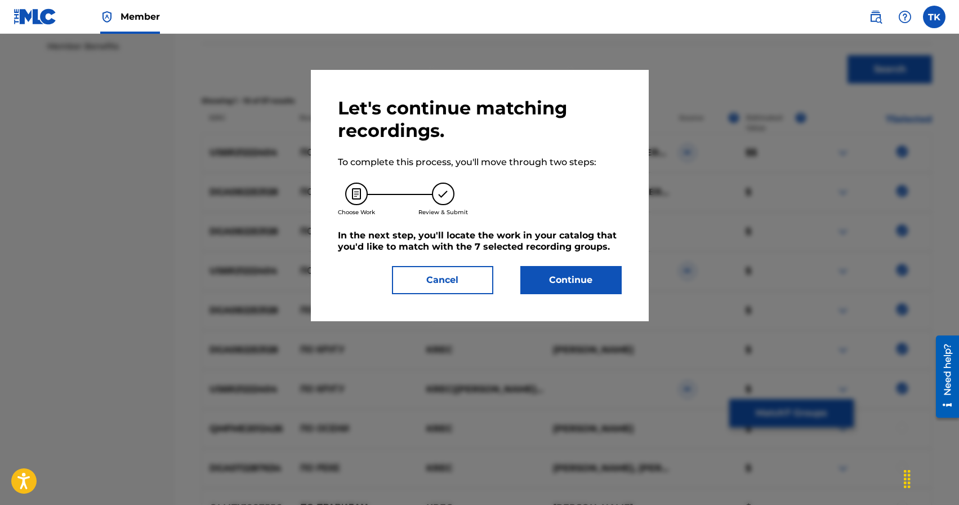
click at [583, 287] on button "Continue" at bounding box center [570, 280] width 101 height 28
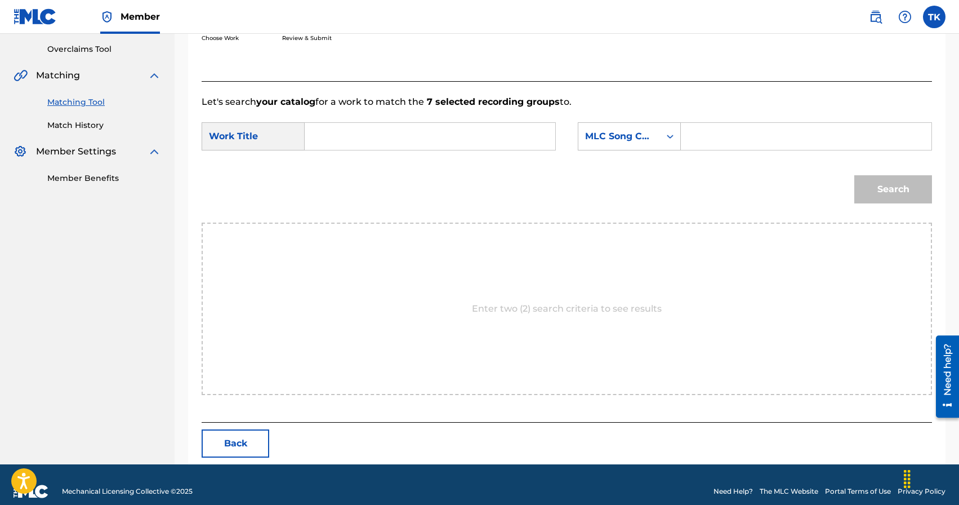
scroll to position [246, 0]
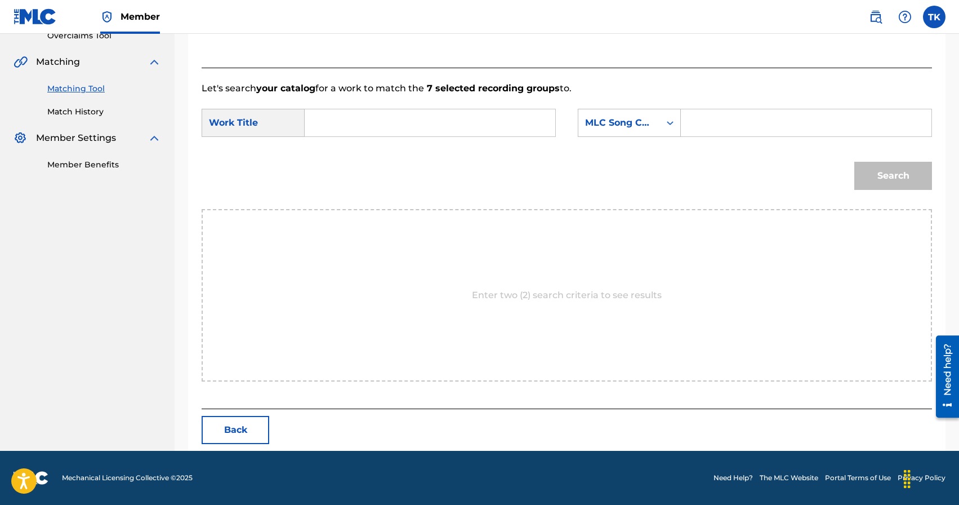
click at [449, 123] on input "Search Form" at bounding box center [429, 122] width 231 height 27
type input "по кругу"
click at [427, 150] on div "по кругу" at bounding box center [429, 148] width 230 height 20
click at [630, 124] on div "MLC Song Code" at bounding box center [619, 123] width 68 height 14
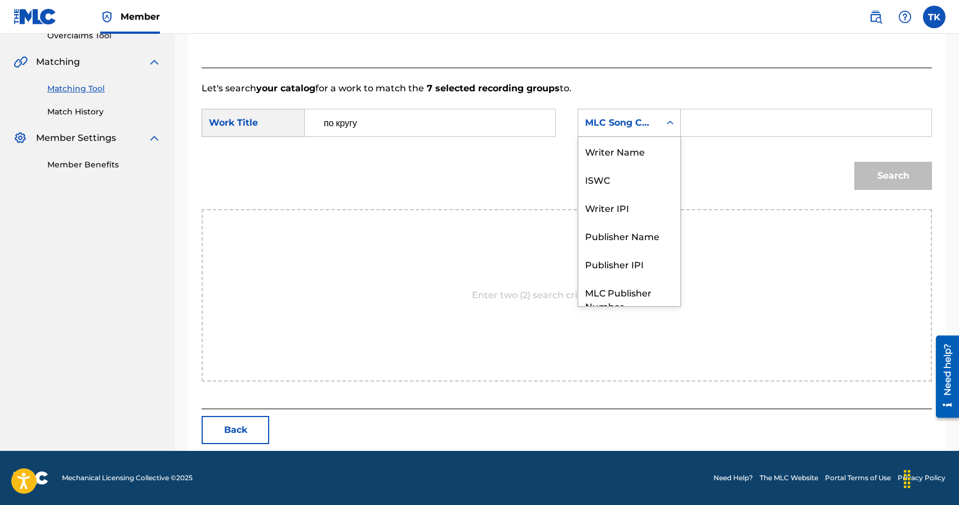
scroll to position [42, 0]
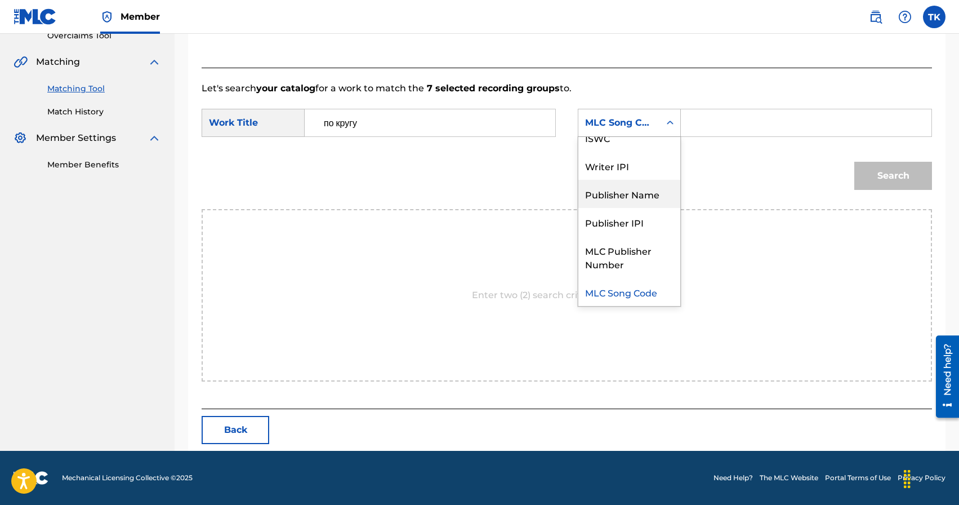
click at [629, 187] on div "Publisher Name" at bounding box center [629, 194] width 102 height 28
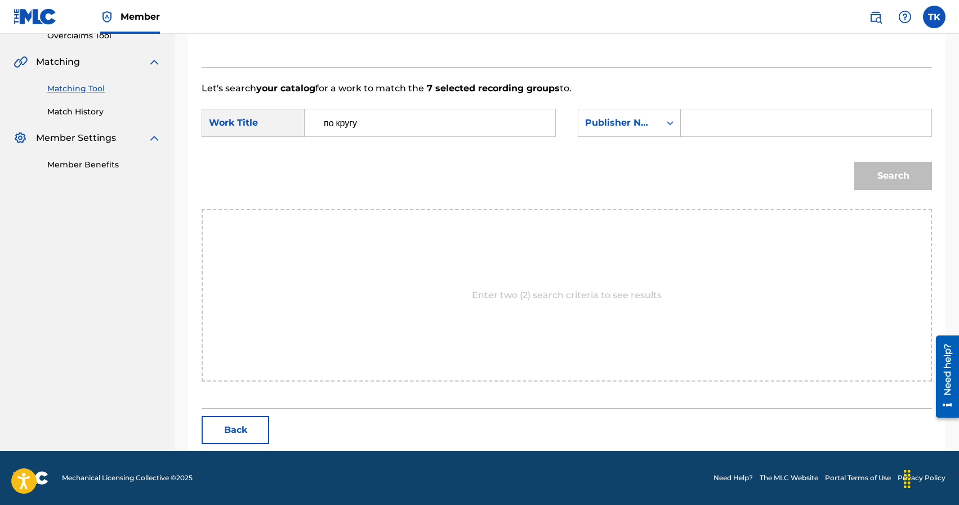
click at [729, 127] on input "Search Form" at bounding box center [805, 122] width 231 height 27
type input "INFINITY MUSIC"
click at [874, 168] on button "Search" at bounding box center [893, 176] width 78 height 28
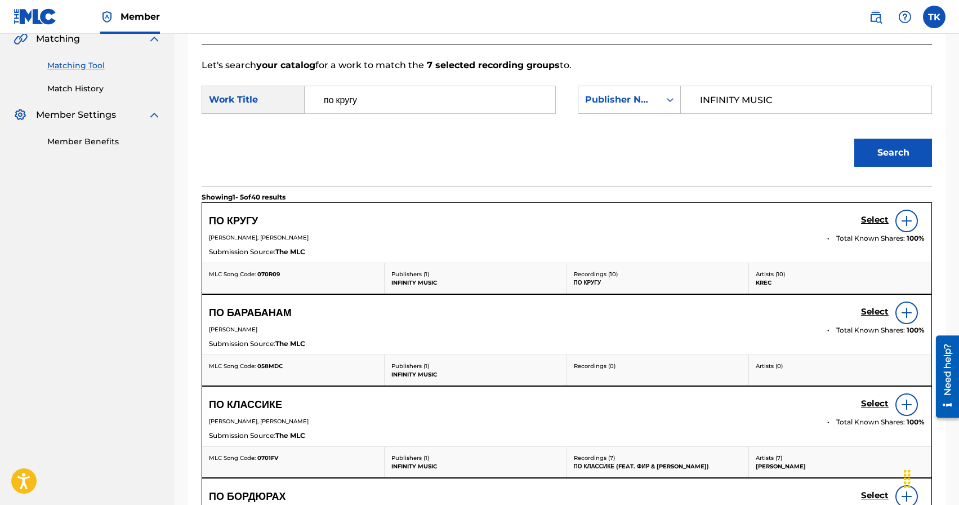
scroll to position [287, 0]
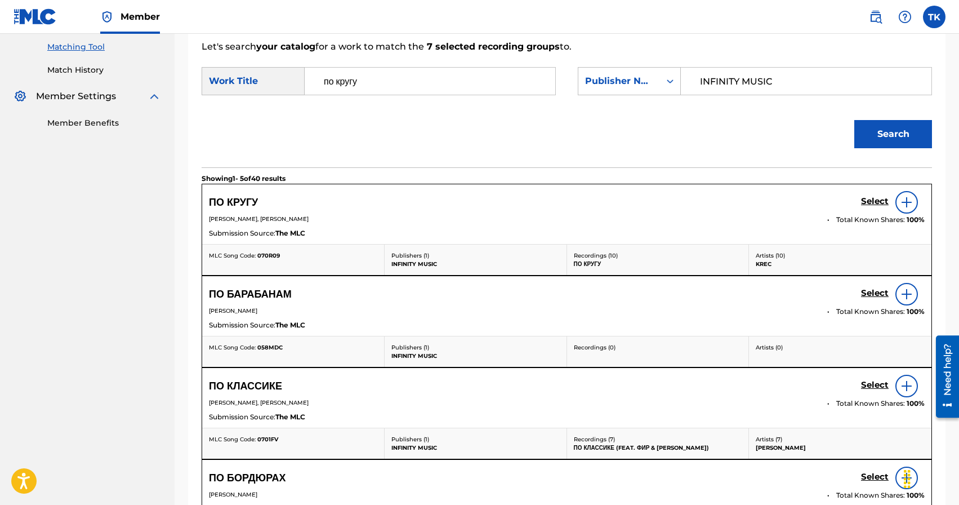
click at [871, 203] on h5 "Select" at bounding box center [875, 201] width 28 height 11
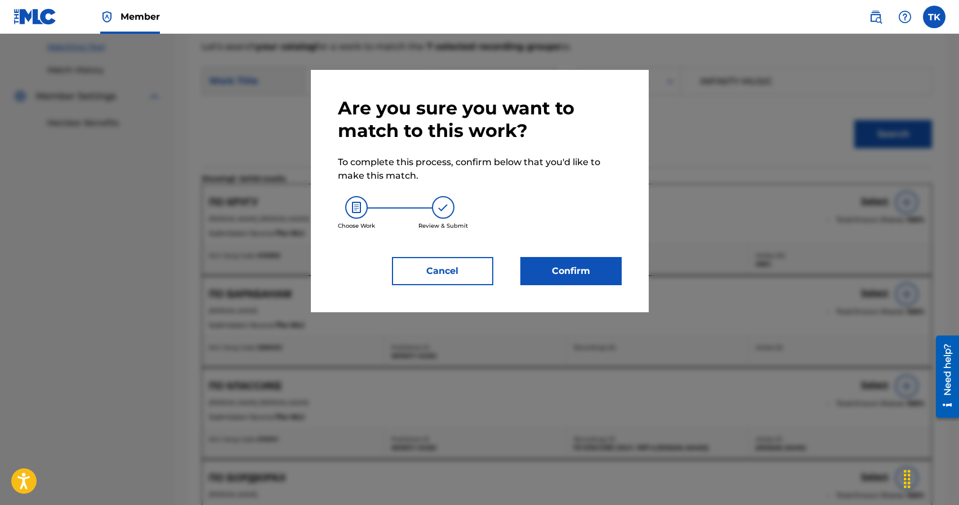
click at [607, 269] on button "Confirm" at bounding box center [570, 271] width 101 height 28
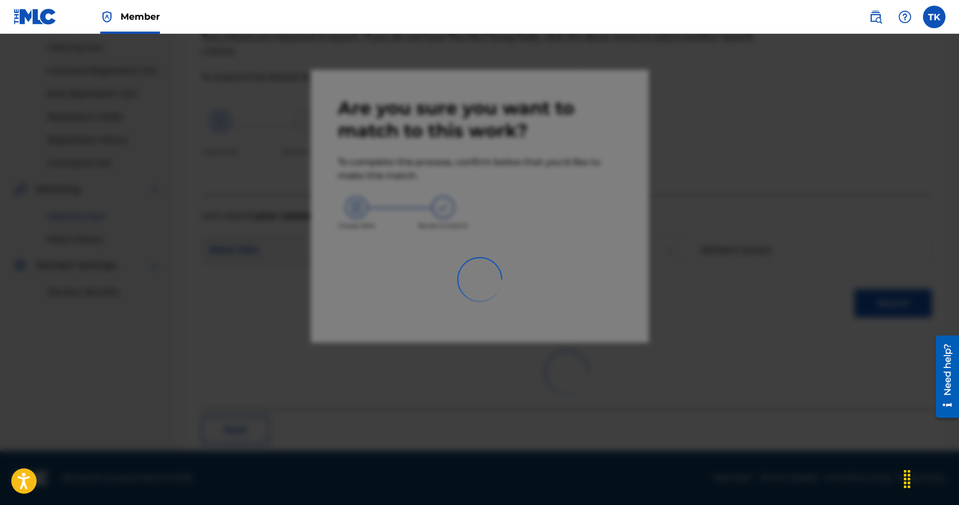
scroll to position [33, 0]
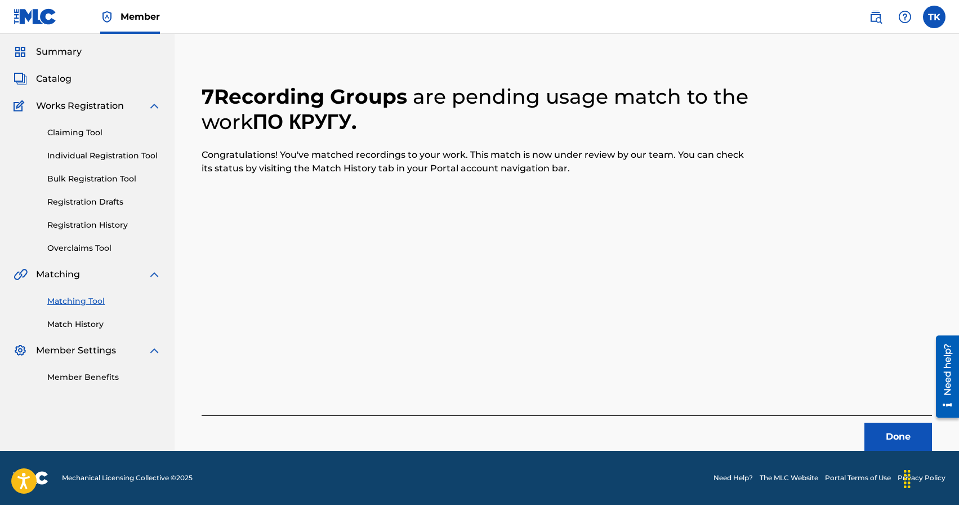
click at [874, 421] on div "Done" at bounding box center [567, 432] width 730 height 35
click at [874, 423] on button "Done" at bounding box center [899, 436] width 68 height 28
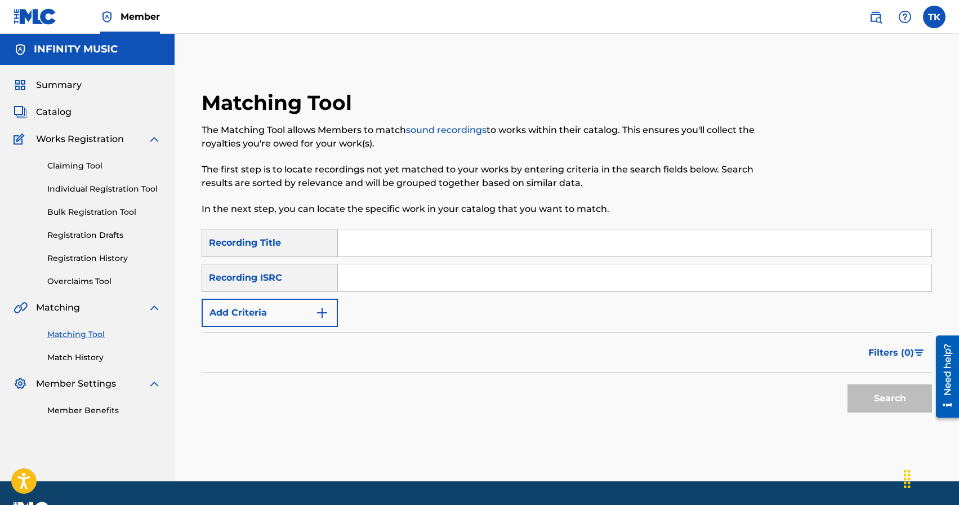
click at [403, 244] on input "Search Form" at bounding box center [635, 242] width 594 height 27
type input "время"
click at [315, 309] on img "Search Form" at bounding box center [322, 313] width 14 height 14
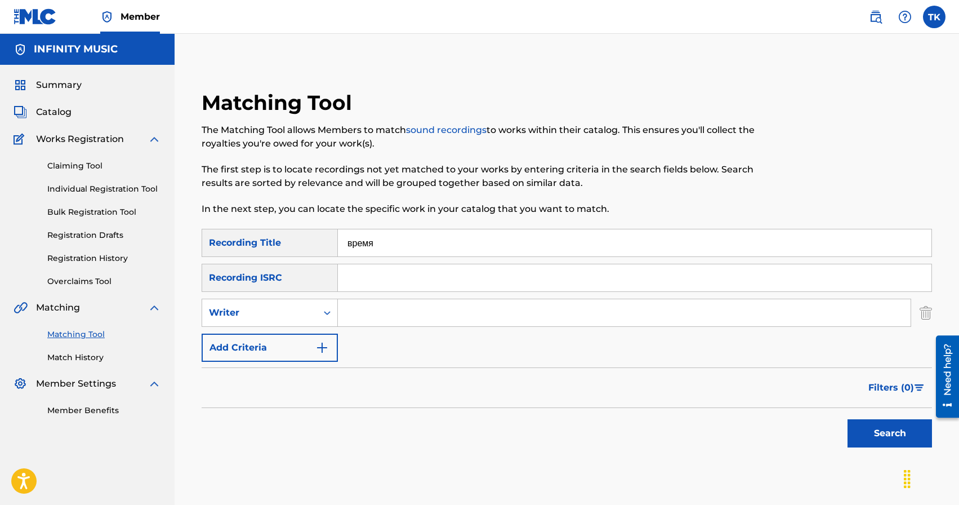
click at [315, 309] on div "Writer" at bounding box center [259, 312] width 115 height 21
click at [314, 335] on div "Recording Artist" at bounding box center [269, 341] width 135 height 28
click at [372, 312] on input "Search Form" at bounding box center [624, 312] width 573 height 27
type input "KREC"
click at [865, 438] on button "Search" at bounding box center [890, 433] width 84 height 28
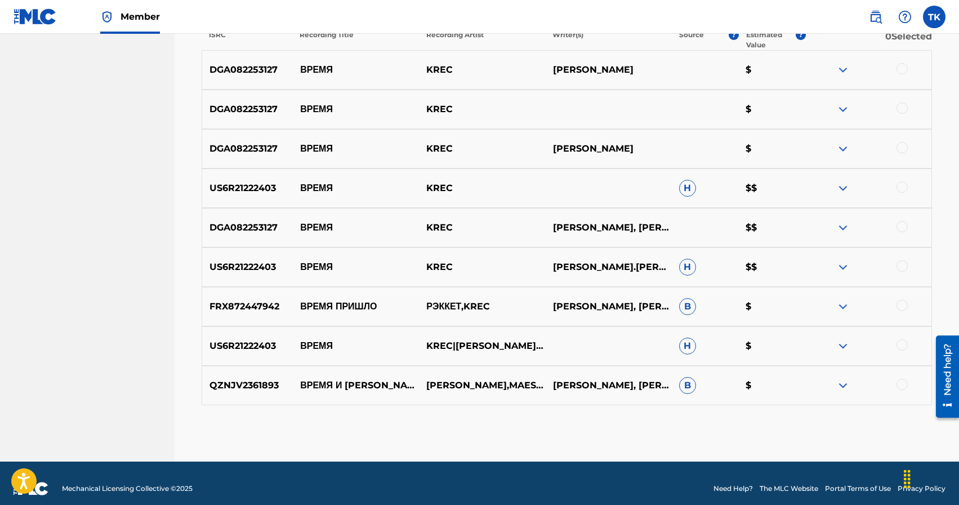
scroll to position [448, 0]
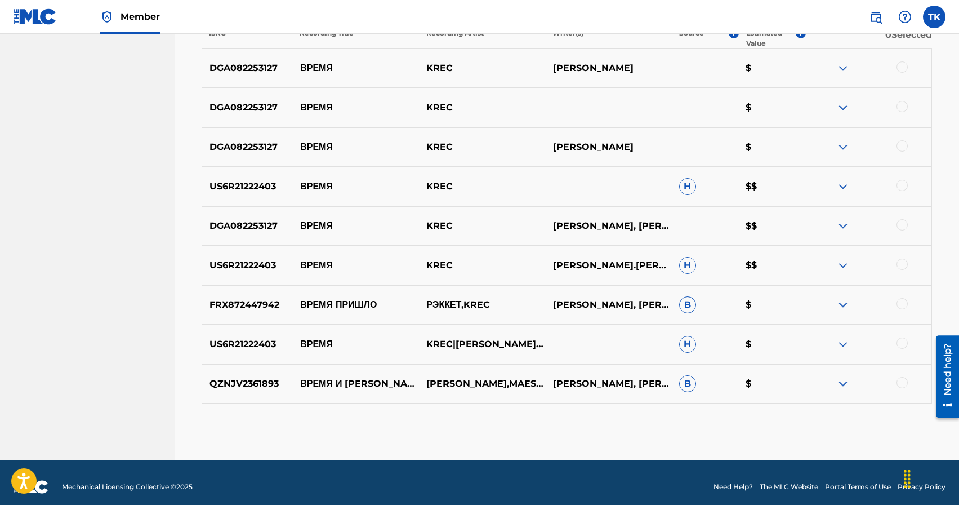
click at [900, 341] on div at bounding box center [902, 342] width 11 height 11
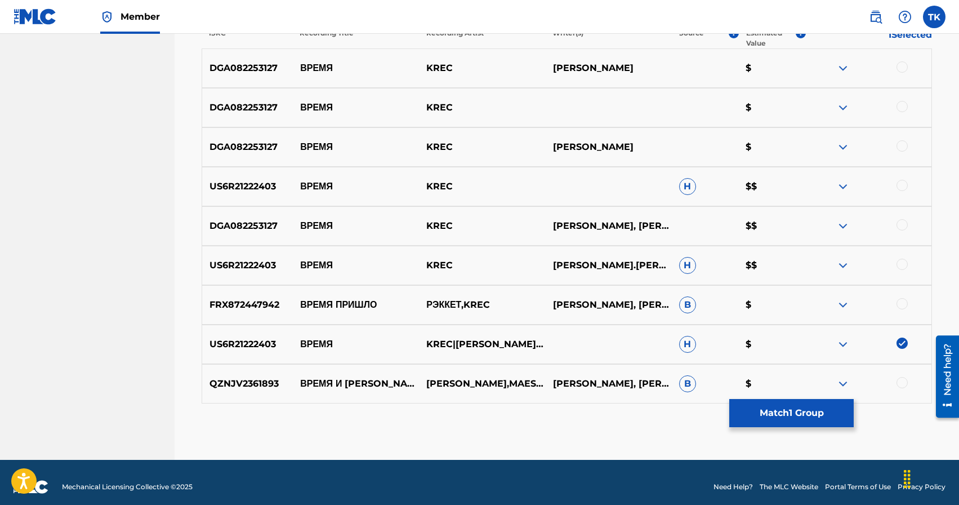
click at [902, 263] on div at bounding box center [902, 264] width 11 height 11
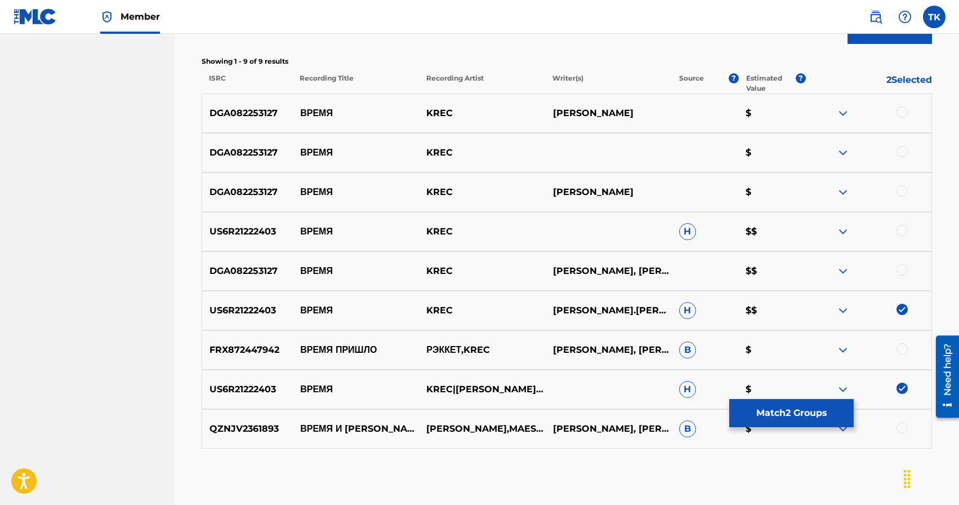
scroll to position [396, 0]
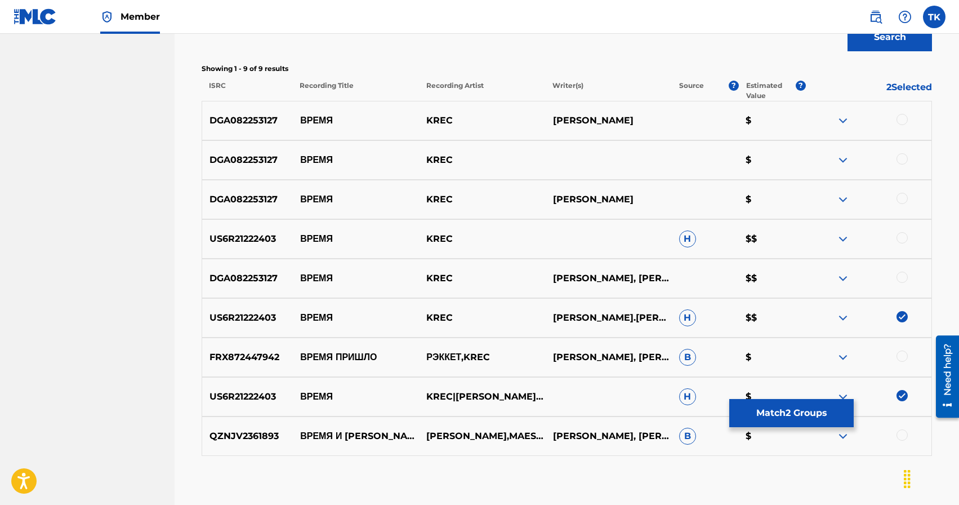
click at [903, 276] on div at bounding box center [902, 276] width 11 height 11
click at [906, 238] on div at bounding box center [902, 237] width 11 height 11
click at [902, 195] on div at bounding box center [902, 198] width 11 height 11
click at [901, 157] on div at bounding box center [902, 158] width 11 height 11
click at [899, 119] on div at bounding box center [902, 119] width 11 height 11
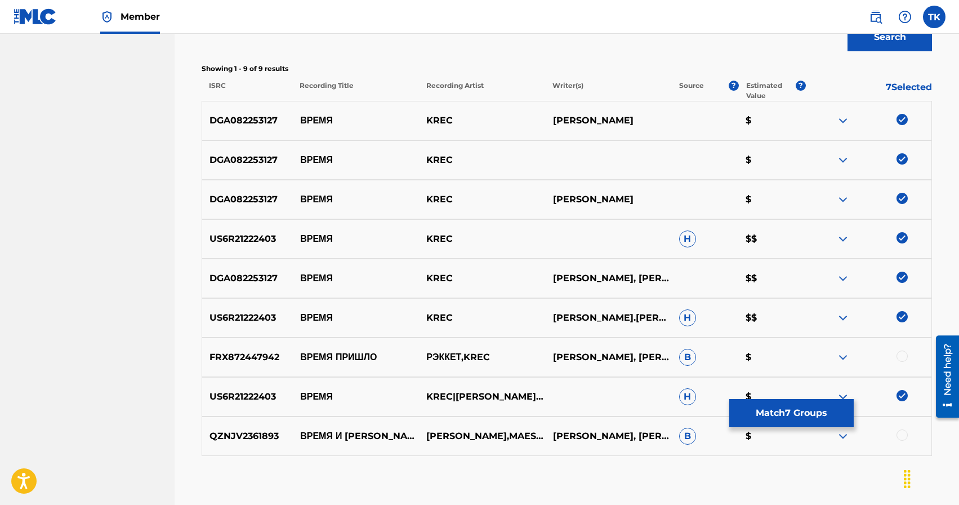
click at [798, 410] on button "Match 7 Groups" at bounding box center [791, 413] width 124 height 28
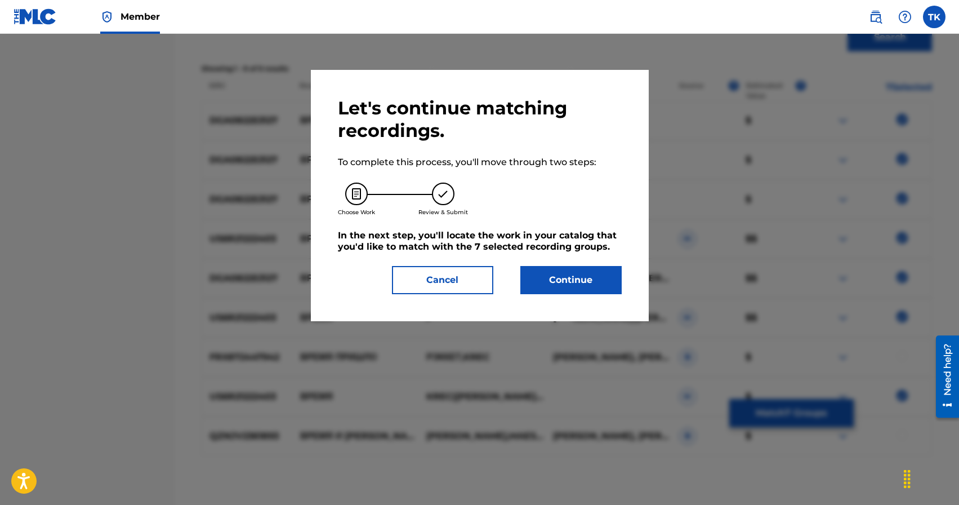
click at [574, 264] on div "Let's continue matching recordings. To complete this process, you'll move throu…" at bounding box center [480, 195] width 284 height 197
click at [572, 276] on button "Continue" at bounding box center [570, 280] width 101 height 28
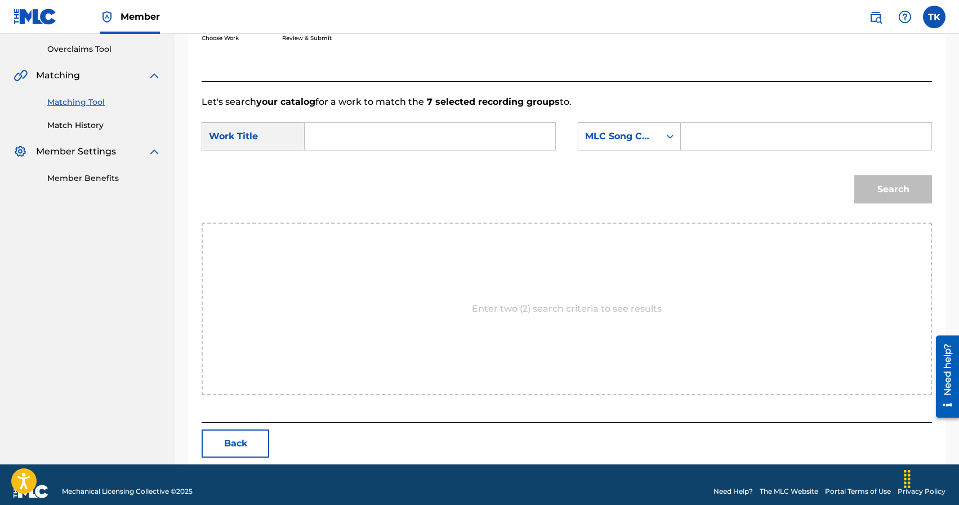
scroll to position [246, 0]
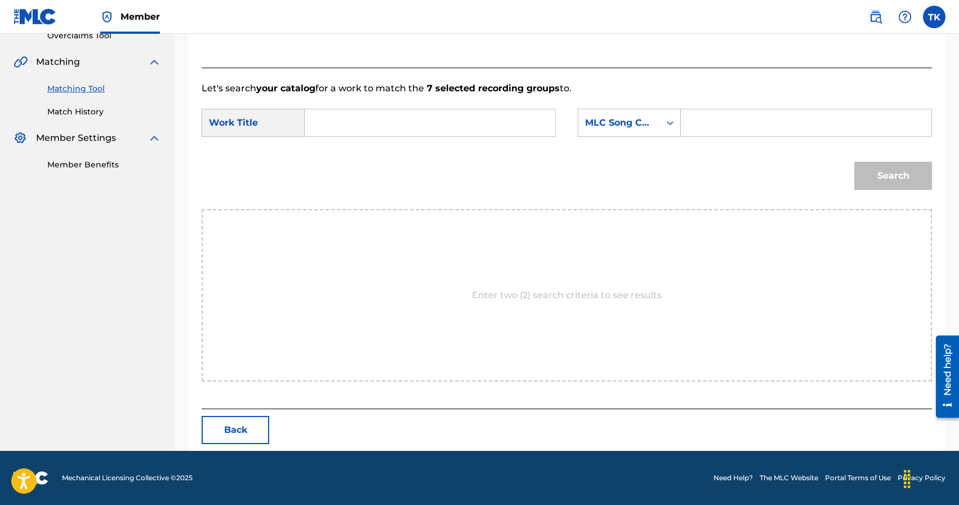
click at [401, 117] on input "Search Form" at bounding box center [429, 122] width 231 height 27
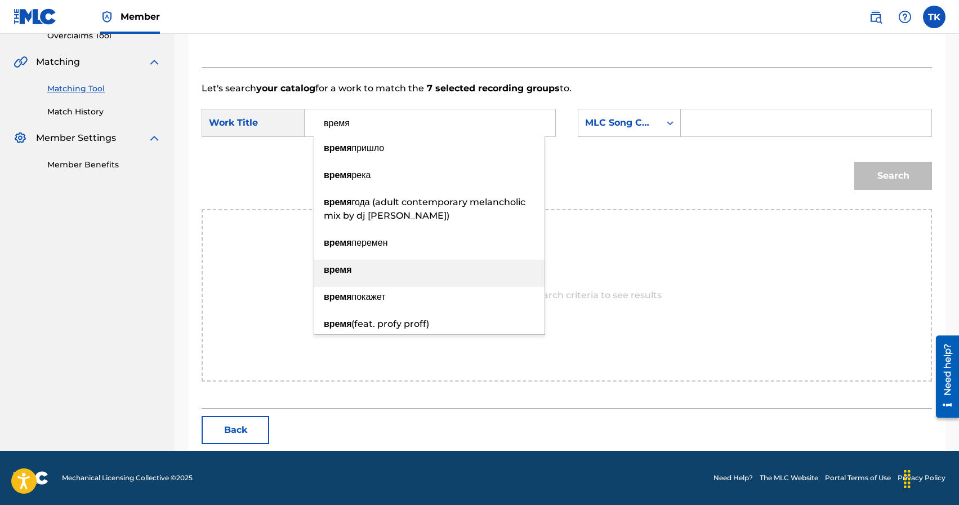
type input "время"
click at [461, 277] on div "время" at bounding box center [429, 270] width 230 height 20
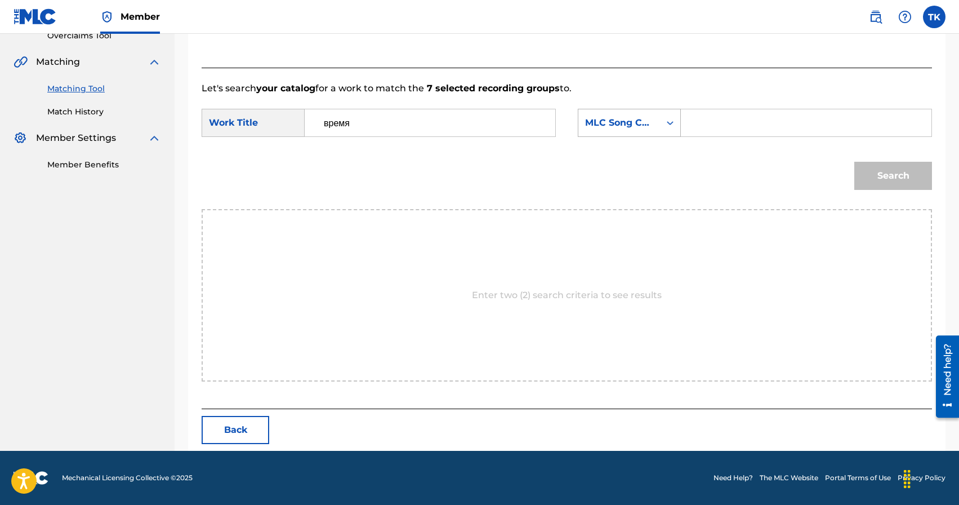
click at [660, 133] on div "MLC Song Code" at bounding box center [619, 122] width 82 height 21
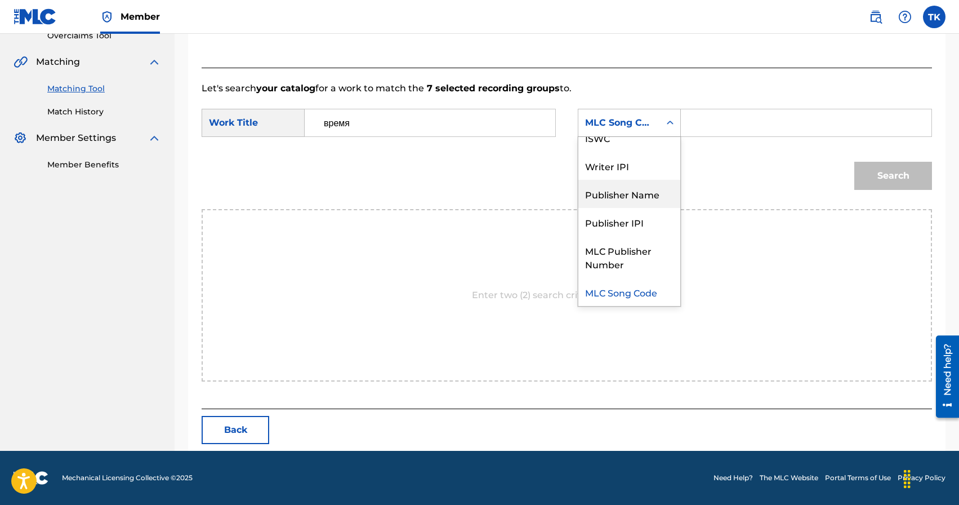
click at [645, 185] on div "Publisher Name" at bounding box center [629, 194] width 102 height 28
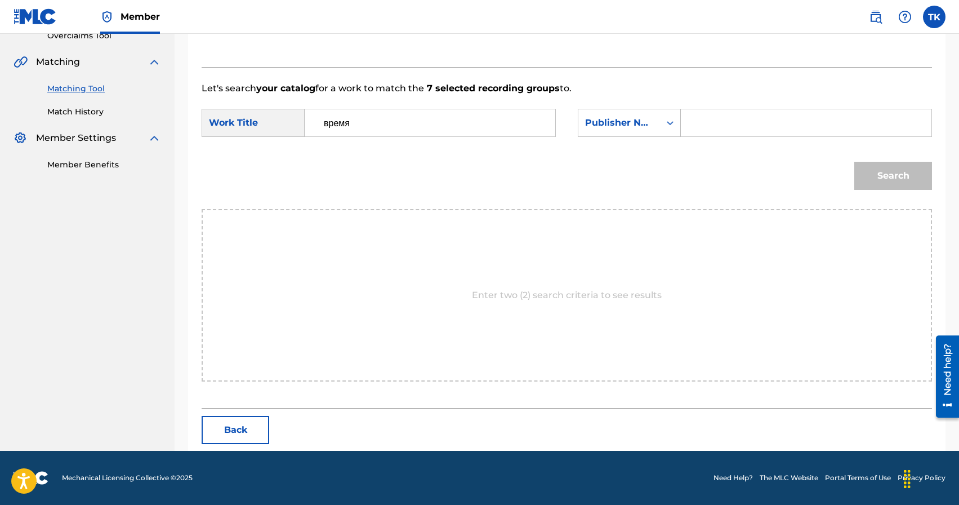
click at [703, 122] on input "Search Form" at bounding box center [805, 122] width 231 height 27
type input "INFINITY MUSIC"
click at [862, 179] on button "Search" at bounding box center [893, 176] width 78 height 28
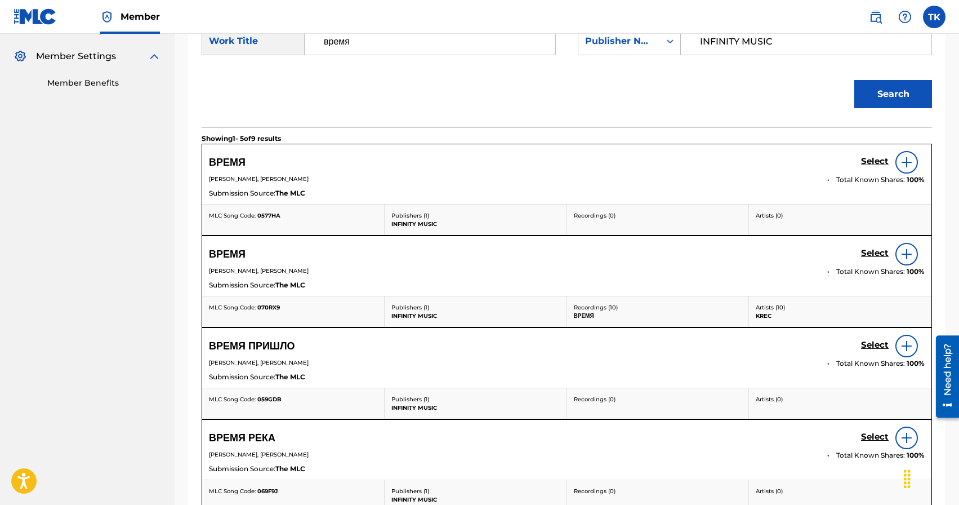
scroll to position [330, 0]
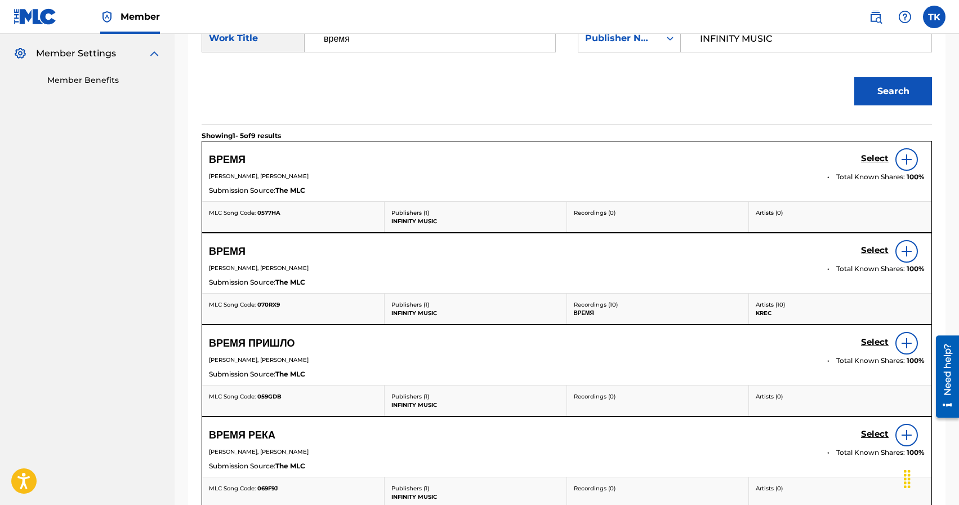
click at [866, 164] on h5 "Select" at bounding box center [875, 158] width 28 height 11
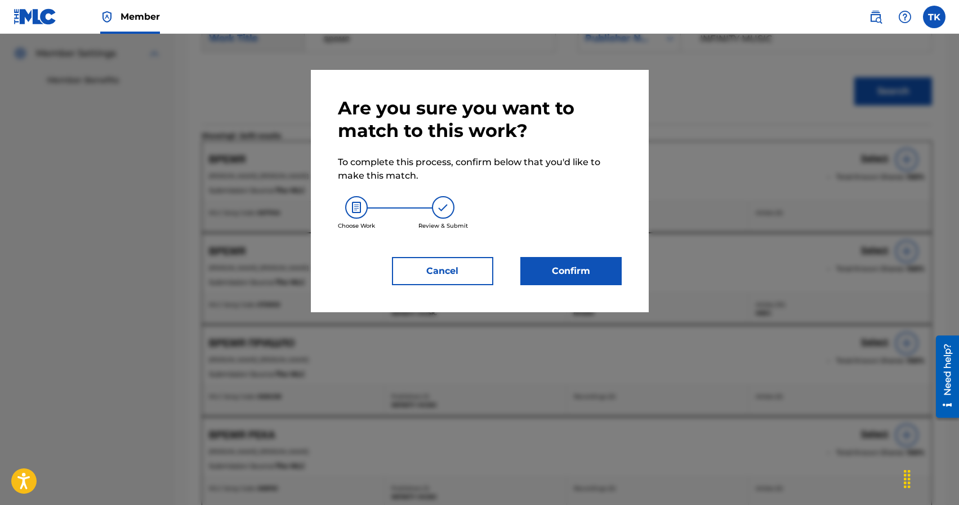
click at [576, 279] on button "Confirm" at bounding box center [570, 271] width 101 height 28
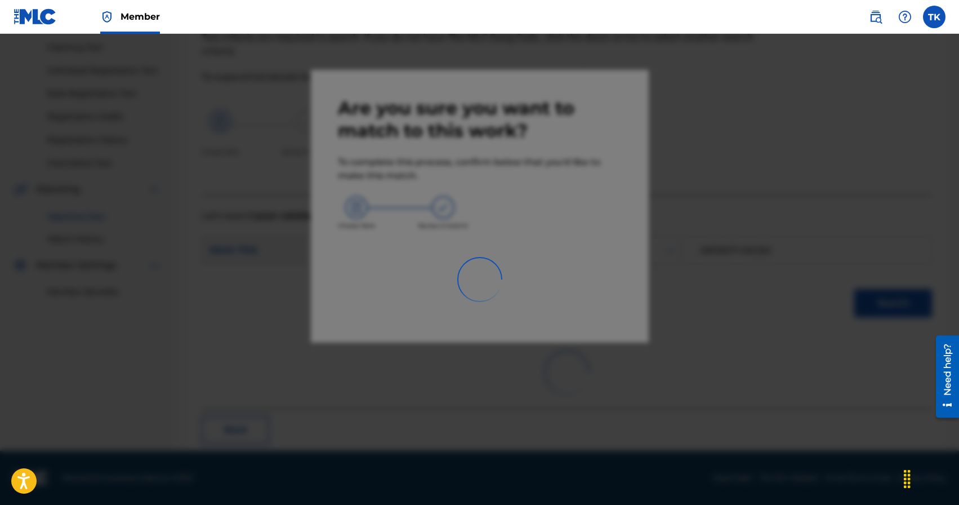
scroll to position [33, 0]
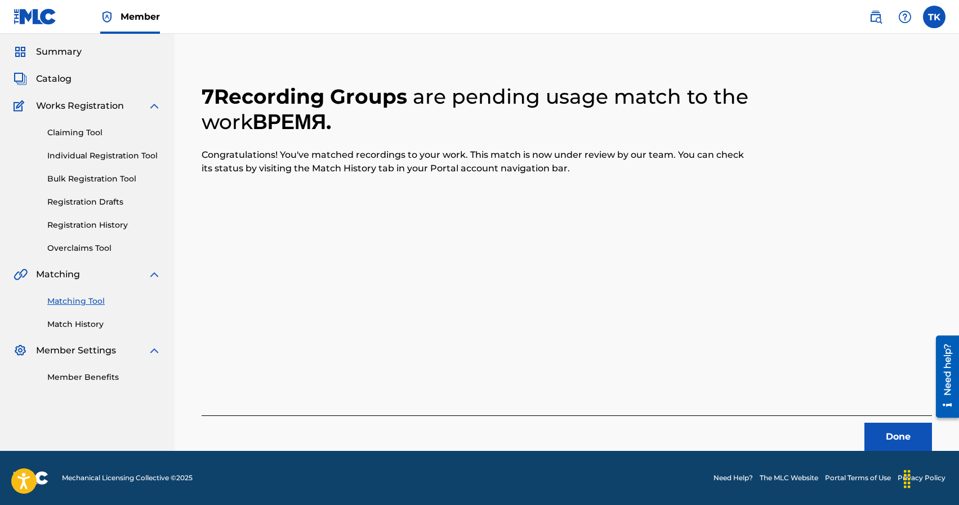
click at [891, 421] on div "Done" at bounding box center [567, 432] width 730 height 35
click at [891, 430] on button "Done" at bounding box center [899, 436] width 68 height 28
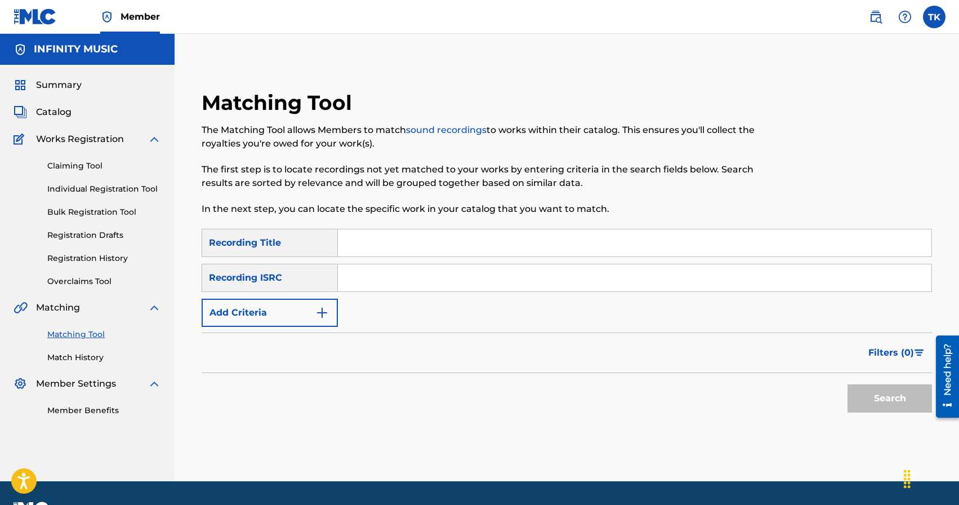
click at [431, 250] on input "Search Form" at bounding box center [635, 242] width 594 height 27
type input "мой город"
click at [314, 321] on button "Add Criteria" at bounding box center [270, 313] width 136 height 28
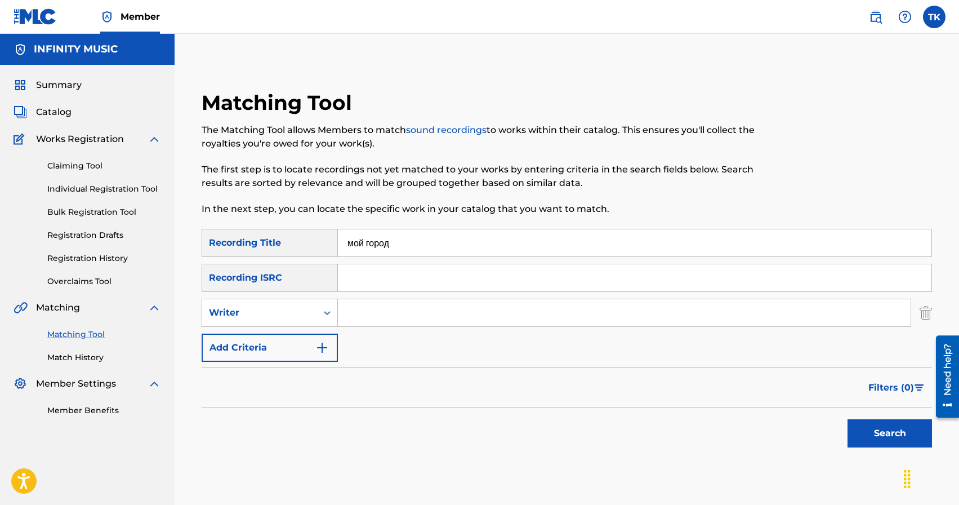
click at [314, 321] on div "Writer" at bounding box center [259, 312] width 115 height 21
click at [311, 344] on div "Recording Artist" at bounding box center [269, 341] width 135 height 28
click at [376, 309] on input "Search Form" at bounding box center [624, 312] width 573 height 27
type input "KREC"
click at [877, 430] on button "Search" at bounding box center [890, 433] width 84 height 28
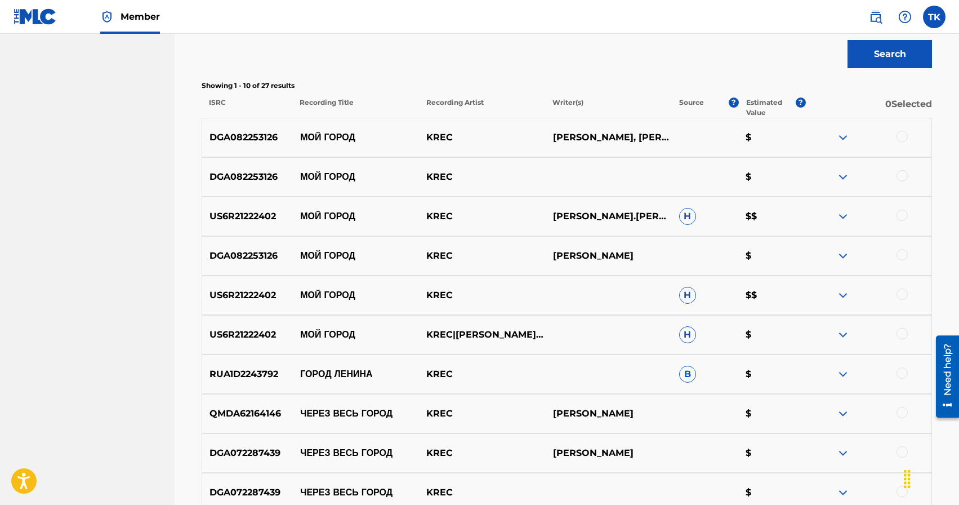
scroll to position [377, 0]
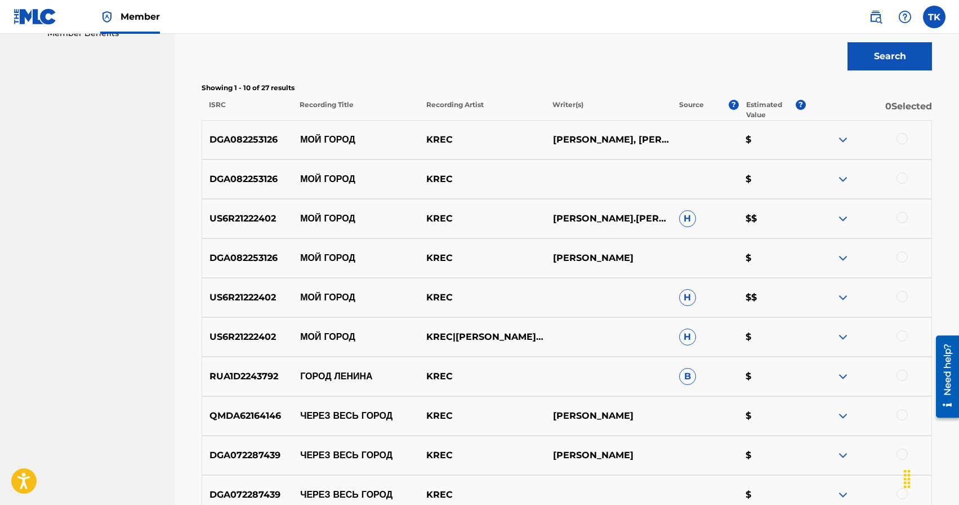
click at [900, 333] on div at bounding box center [902, 335] width 11 height 11
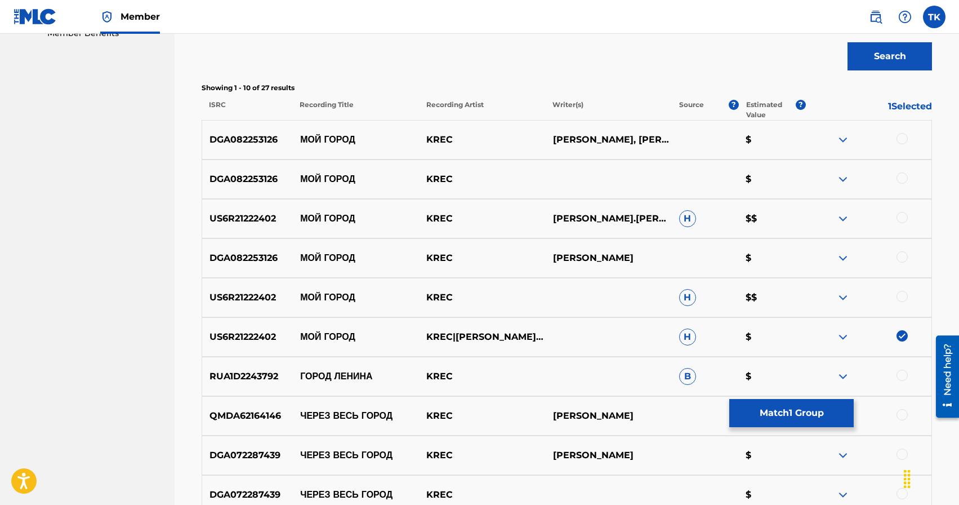
click at [902, 296] on div at bounding box center [902, 296] width 11 height 11
click at [904, 259] on div at bounding box center [902, 256] width 11 height 11
click at [905, 217] on div at bounding box center [902, 217] width 11 height 11
click at [905, 181] on div at bounding box center [902, 177] width 11 height 11
click at [900, 136] on div at bounding box center [902, 138] width 11 height 11
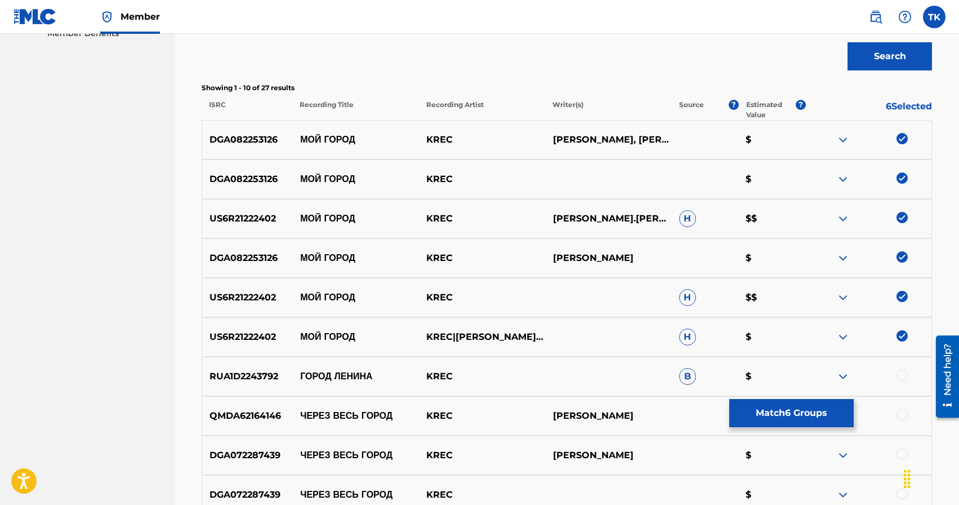
click at [809, 405] on button "Match 6 Groups" at bounding box center [791, 413] width 124 height 28
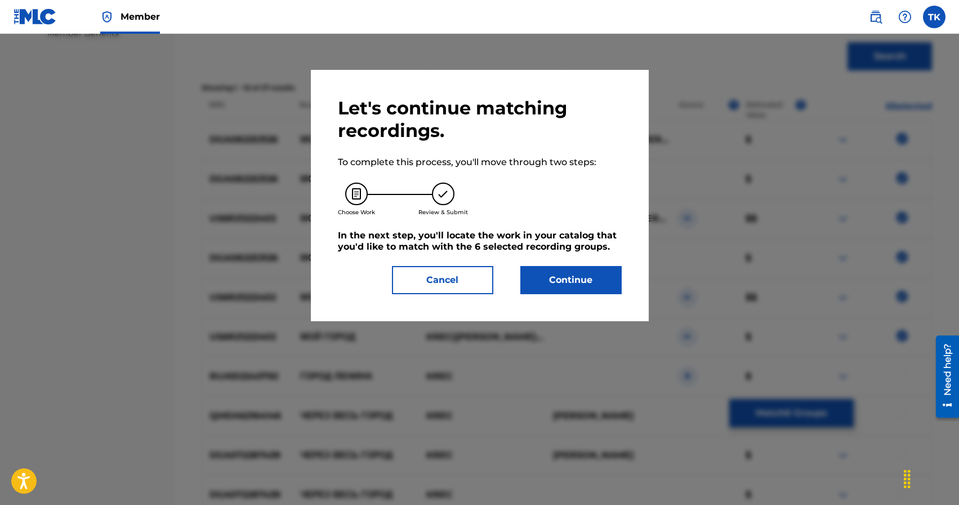
click at [583, 281] on button "Continue" at bounding box center [570, 280] width 101 height 28
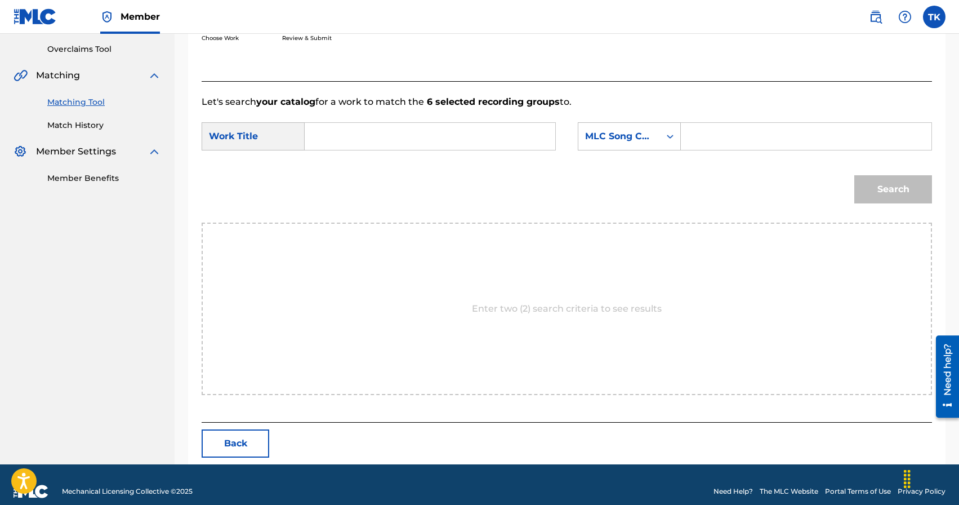
scroll to position [246, 0]
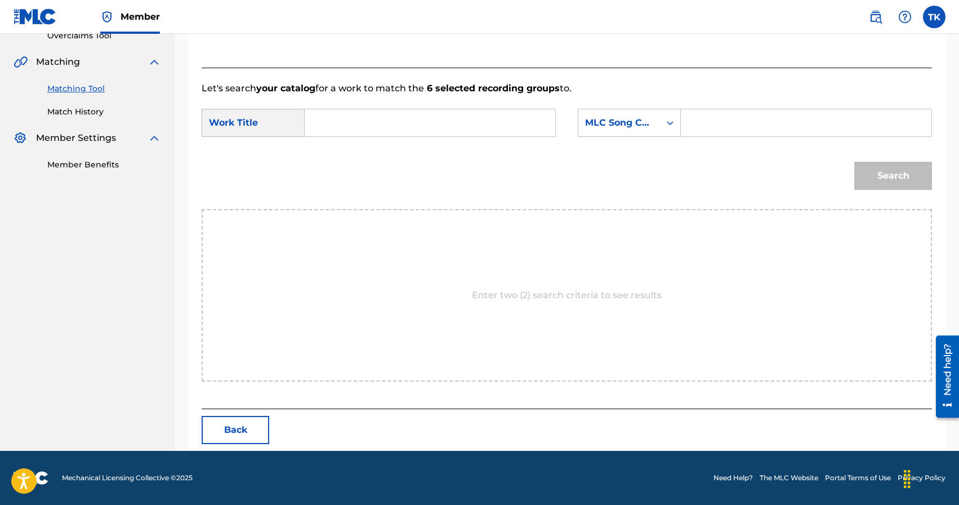
click at [442, 125] on input "Search Form" at bounding box center [429, 122] width 231 height 27
type input "мой город"
click at [394, 155] on div "мой город" at bounding box center [429, 148] width 230 height 20
click at [662, 132] on div "Search Form" at bounding box center [670, 123] width 20 height 20
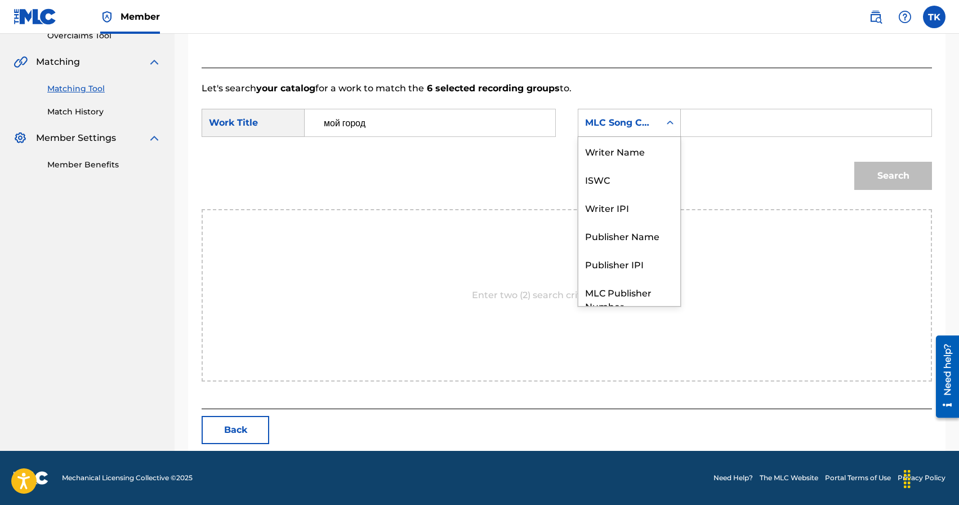
scroll to position [42, 0]
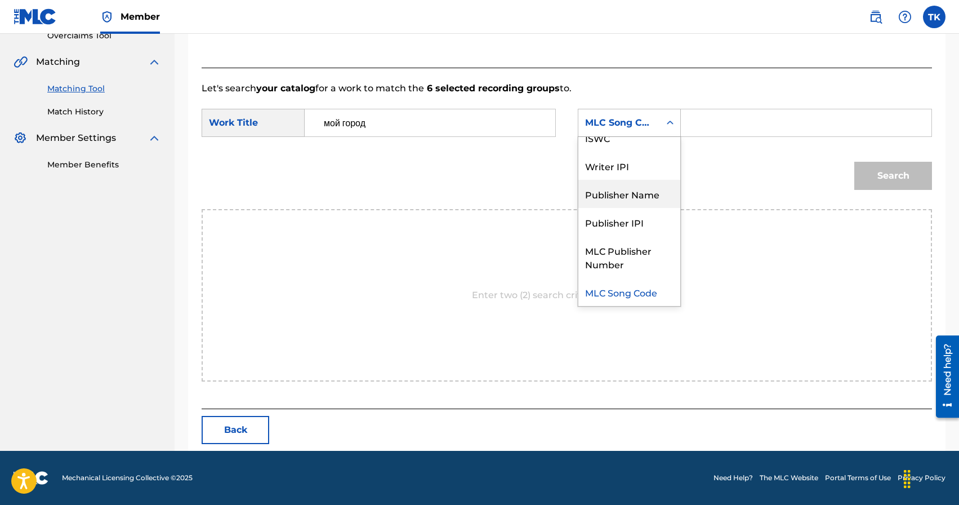
click at [643, 195] on div "Publisher Name" at bounding box center [629, 194] width 102 height 28
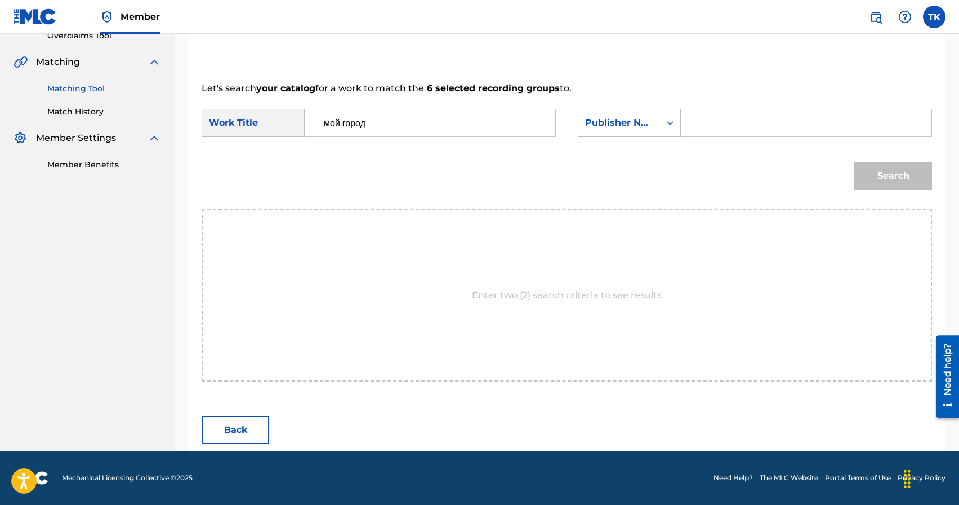
click at [711, 125] on input "Search Form" at bounding box center [805, 122] width 231 height 27
type input "INFINITY MUSIC"
click at [893, 180] on button "Search" at bounding box center [893, 176] width 78 height 28
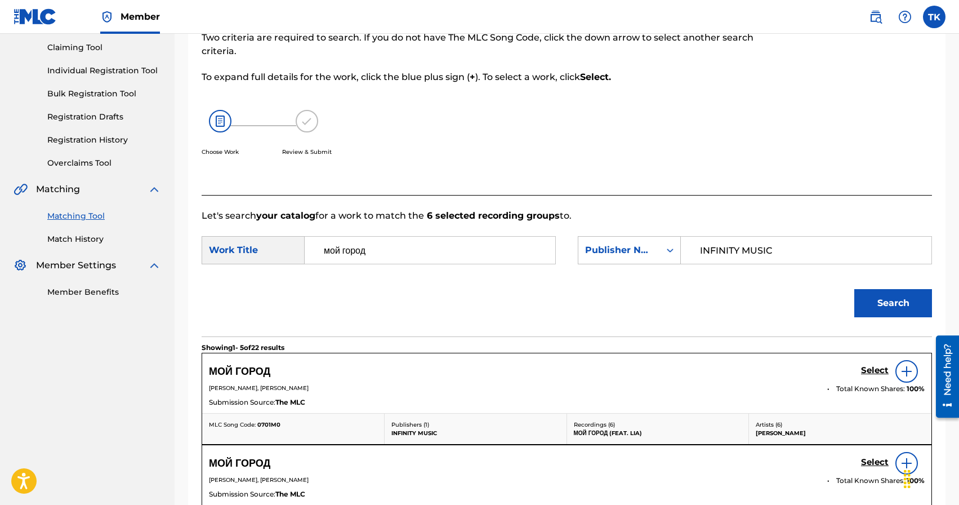
scroll to position [246, 0]
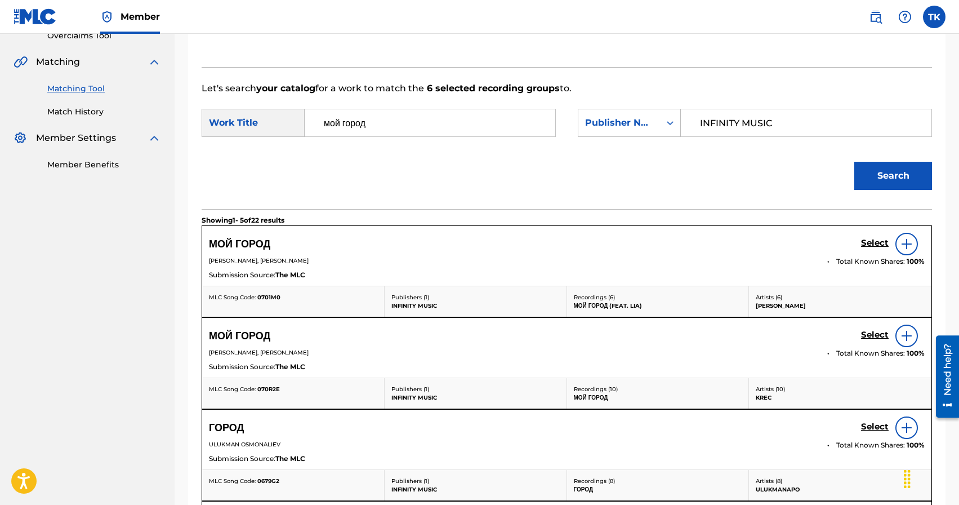
click at [869, 248] on h5 "Select" at bounding box center [875, 243] width 28 height 11
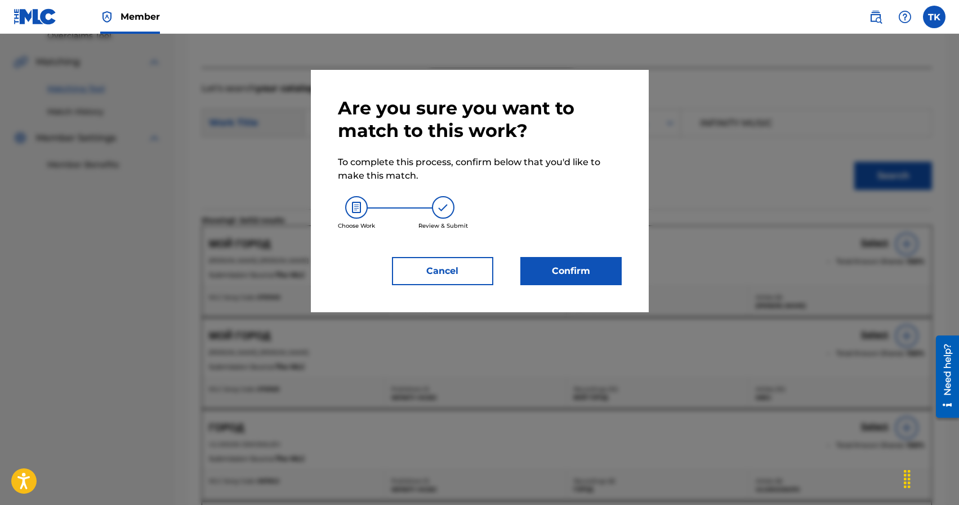
click at [609, 272] on button "Confirm" at bounding box center [570, 271] width 101 height 28
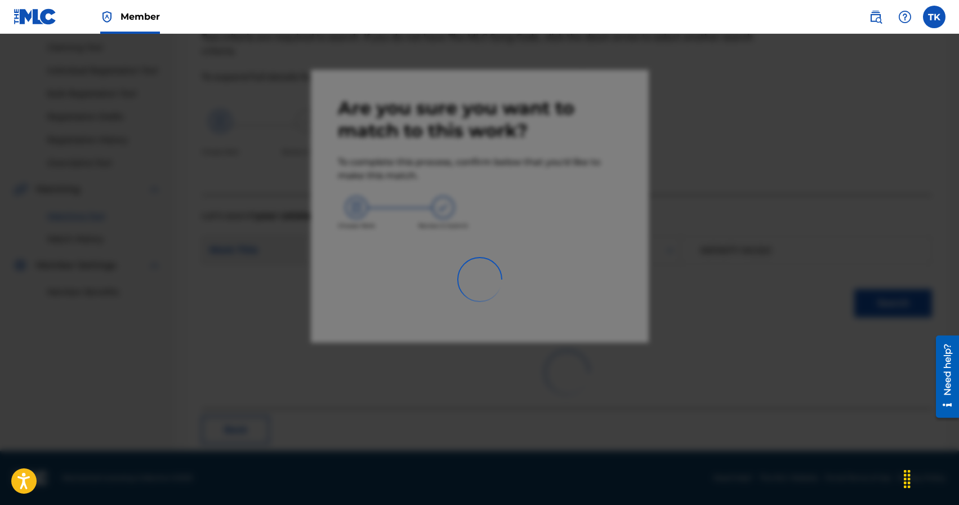
scroll to position [33, 0]
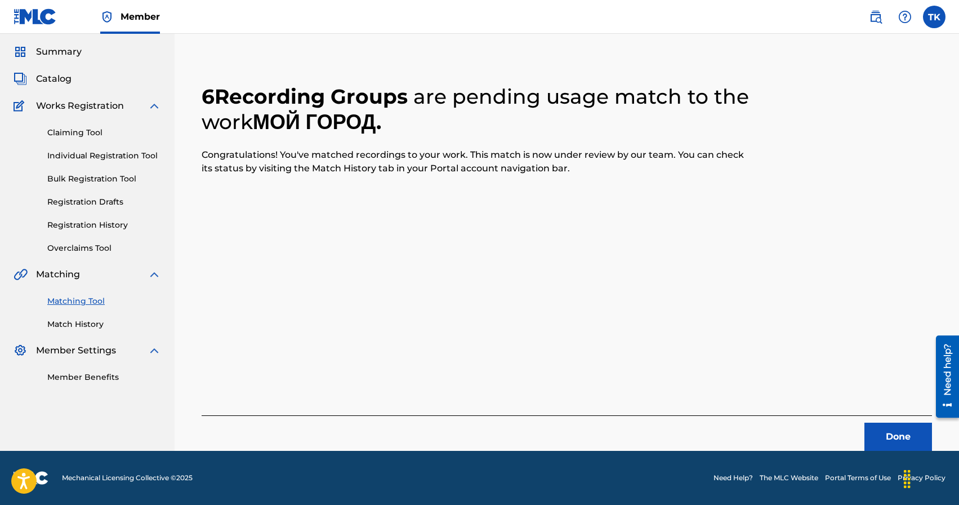
click at [878, 437] on button "Done" at bounding box center [899, 436] width 68 height 28
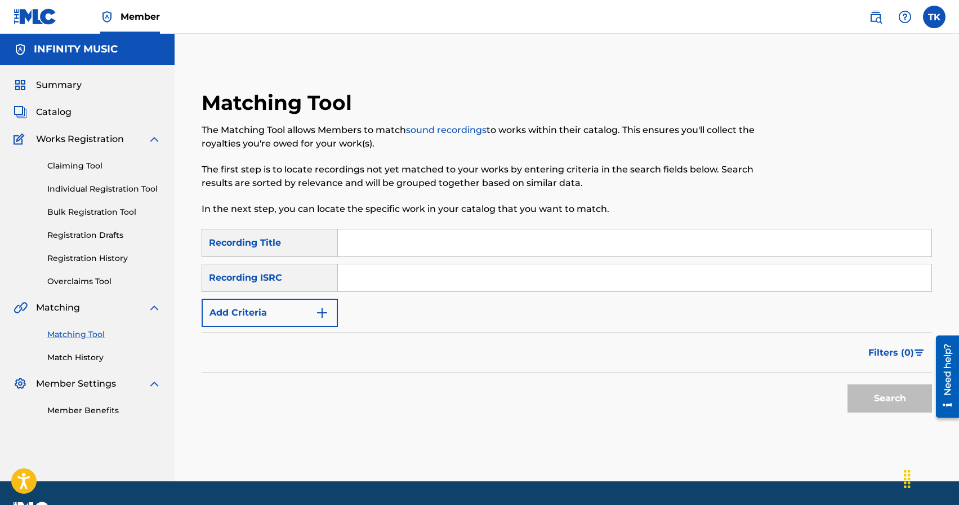
click at [489, 246] on input "Search Form" at bounding box center [635, 242] width 594 height 27
type input "навигатор"
click at [317, 318] on img "Search Form" at bounding box center [322, 313] width 14 height 14
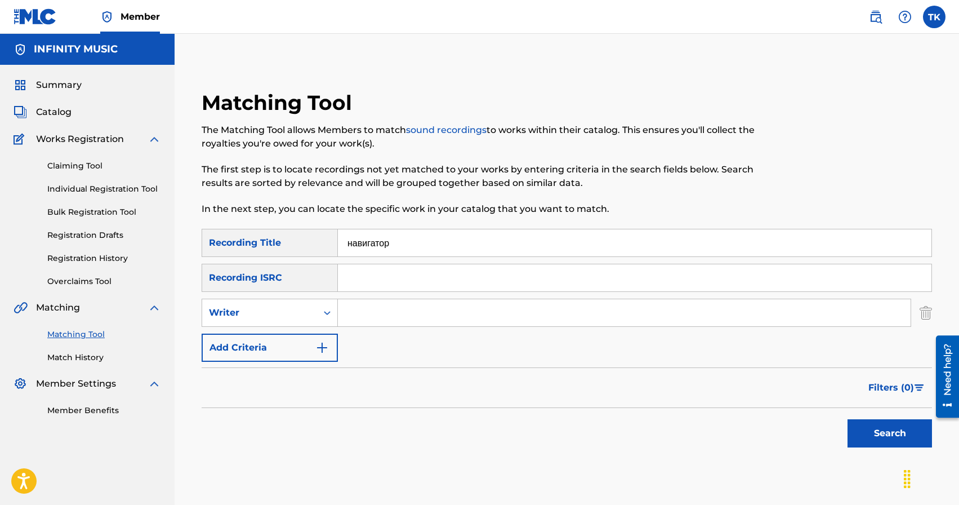
click at [317, 318] on div "Search Form" at bounding box center [327, 312] width 20 height 20
drag, startPoint x: 315, startPoint y: 339, endPoint x: 326, endPoint y: 338, distance: 10.7
click at [315, 339] on div "Recording Artist" at bounding box center [269, 341] width 135 height 28
click at [379, 321] on input "Search Form" at bounding box center [624, 312] width 573 height 27
type input "KREC"
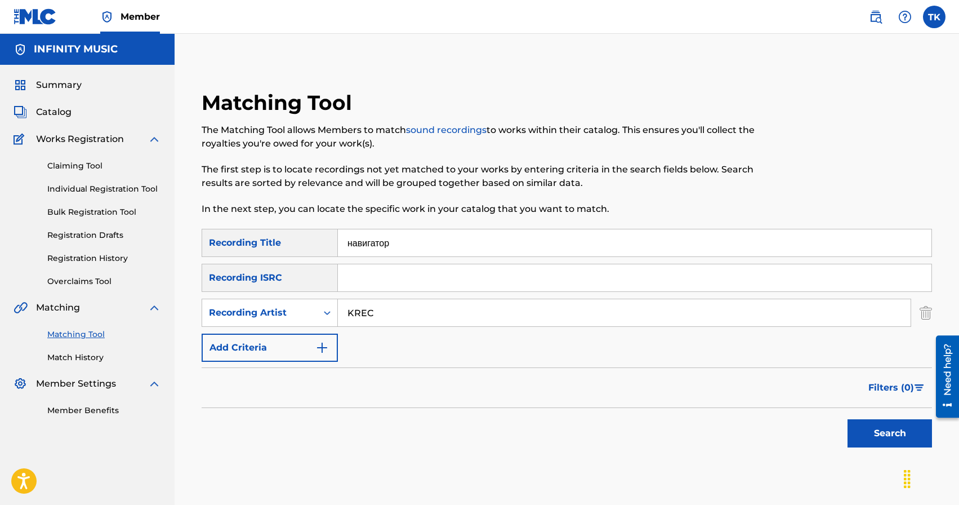
click at [854, 431] on button "Search" at bounding box center [890, 433] width 84 height 28
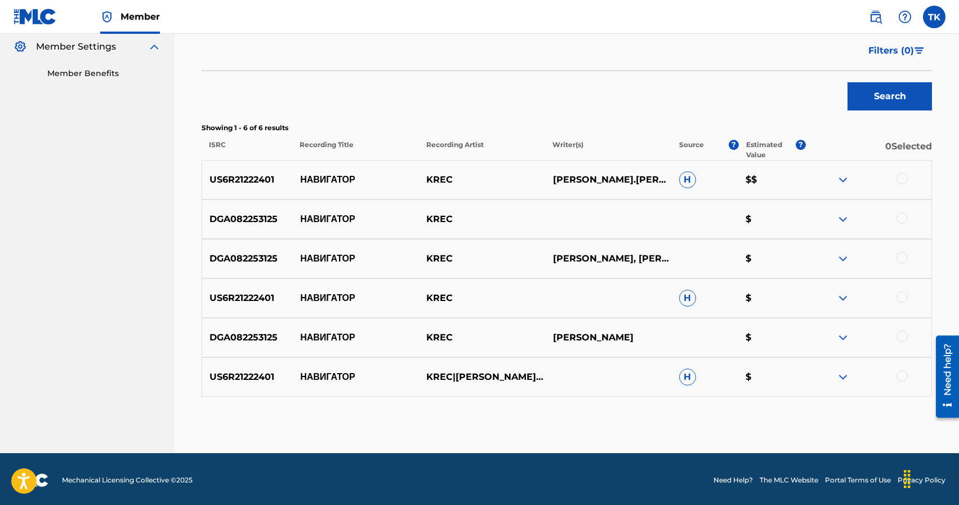
scroll to position [338, 0]
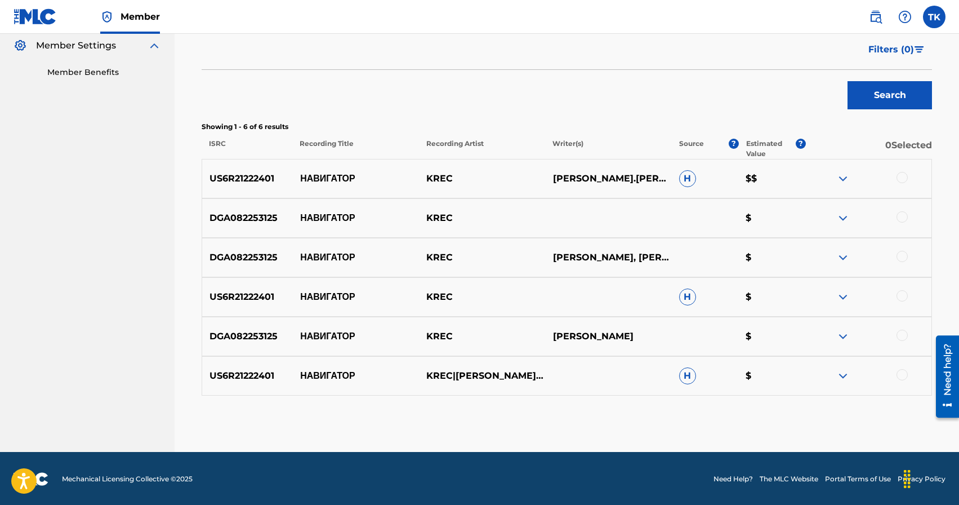
click at [902, 176] on div at bounding box center [902, 177] width 11 height 11
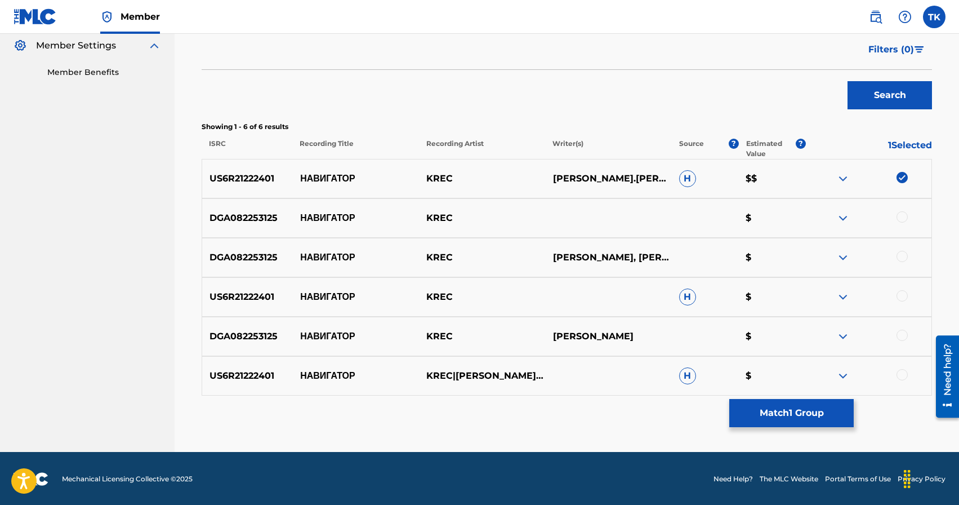
click at [902, 220] on div at bounding box center [902, 216] width 11 height 11
click at [902, 254] on div at bounding box center [902, 256] width 11 height 11
click at [902, 294] on div at bounding box center [902, 295] width 11 height 11
click at [906, 338] on div at bounding box center [902, 334] width 11 height 11
click at [905, 375] on div at bounding box center [902, 374] width 11 height 11
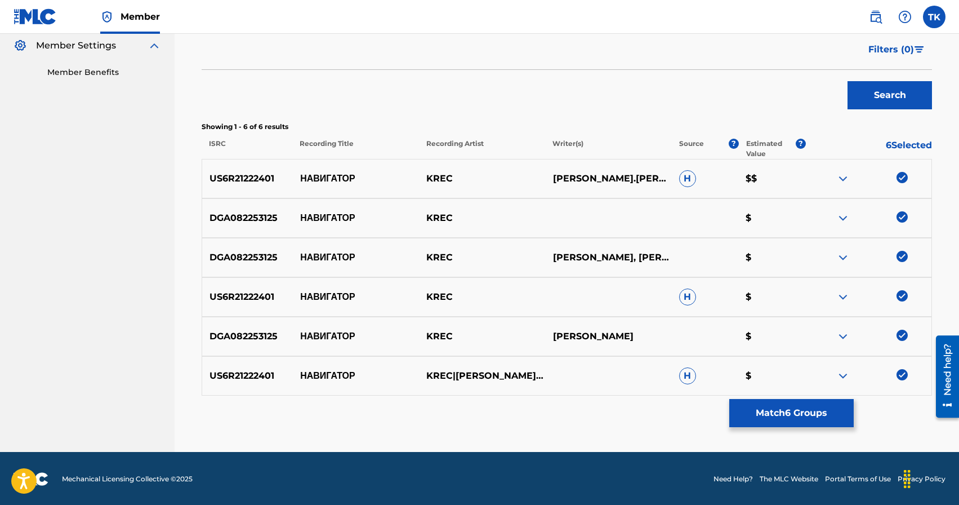
click at [798, 407] on button "Match 6 Groups" at bounding box center [791, 413] width 124 height 28
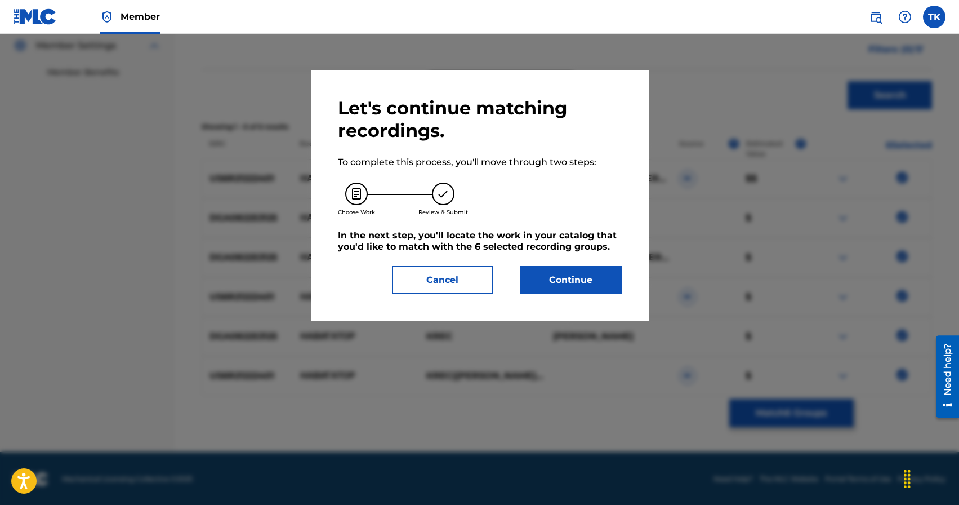
click at [592, 278] on button "Continue" at bounding box center [570, 280] width 101 height 28
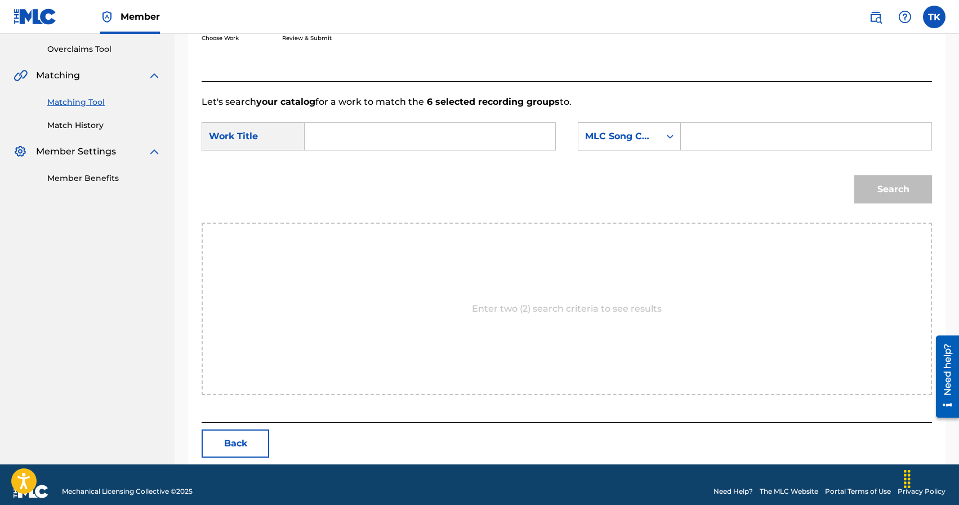
scroll to position [246, 0]
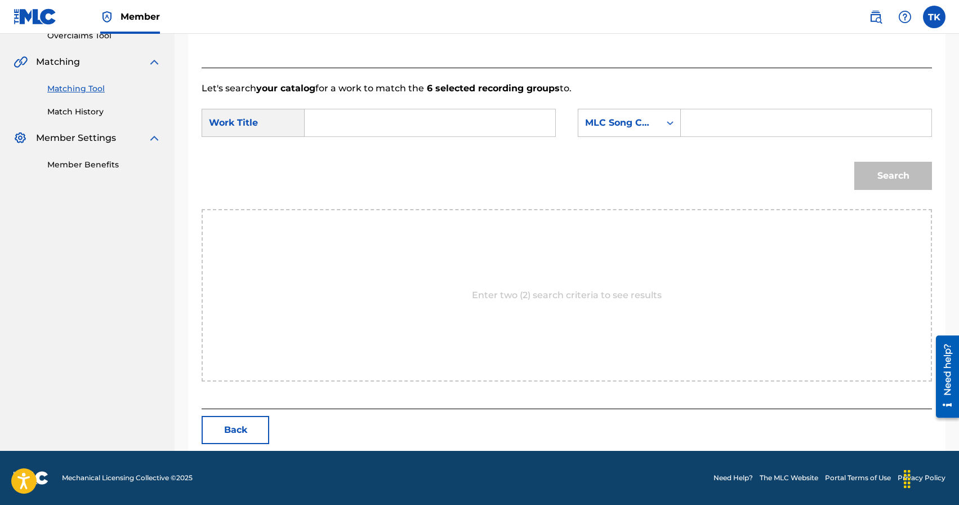
click at [409, 127] on input "Search Form" at bounding box center [429, 122] width 231 height 27
type input "навигатор"
click at [399, 157] on div "навигатор" at bounding box center [429, 148] width 230 height 20
click at [632, 133] on div "MLC Song Code" at bounding box center [629, 123] width 103 height 28
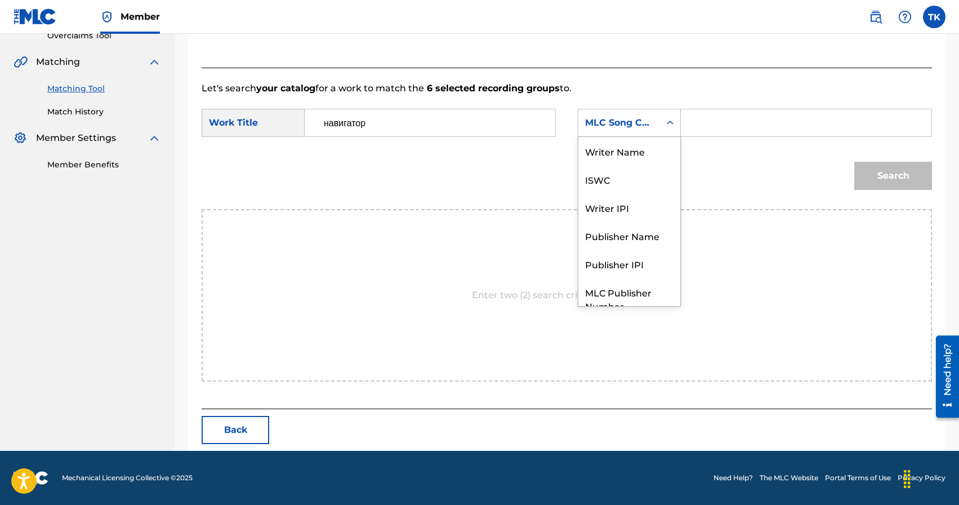
scroll to position [42, 0]
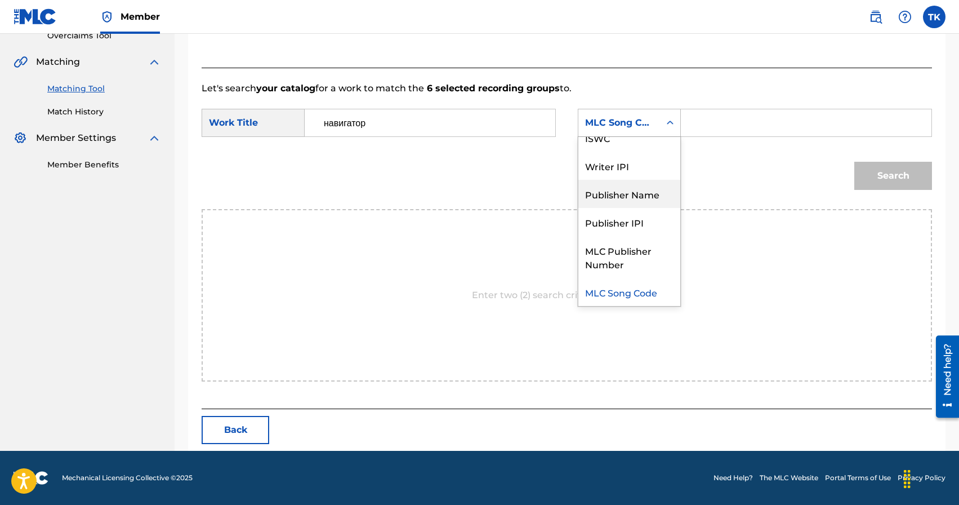
click at [629, 191] on div "Publisher Name" at bounding box center [629, 194] width 102 height 28
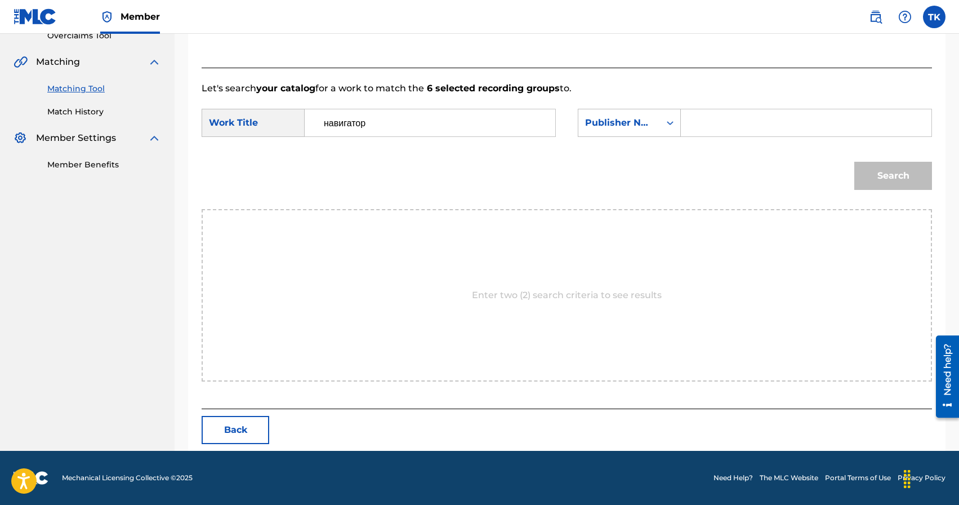
click at [710, 136] on input "Search Form" at bounding box center [805, 122] width 231 height 27
type input "INFINITY MUSIC"
click at [884, 187] on button "Search" at bounding box center [893, 176] width 78 height 28
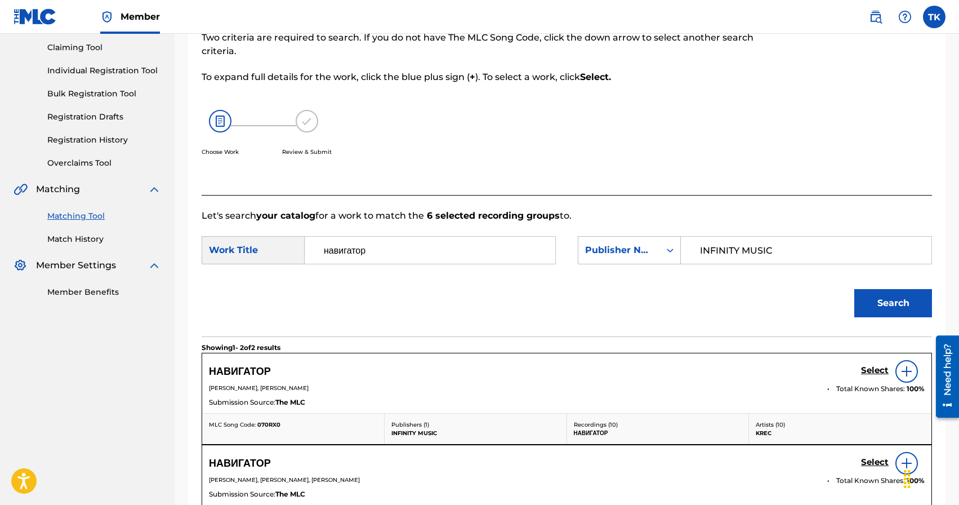
scroll to position [246, 0]
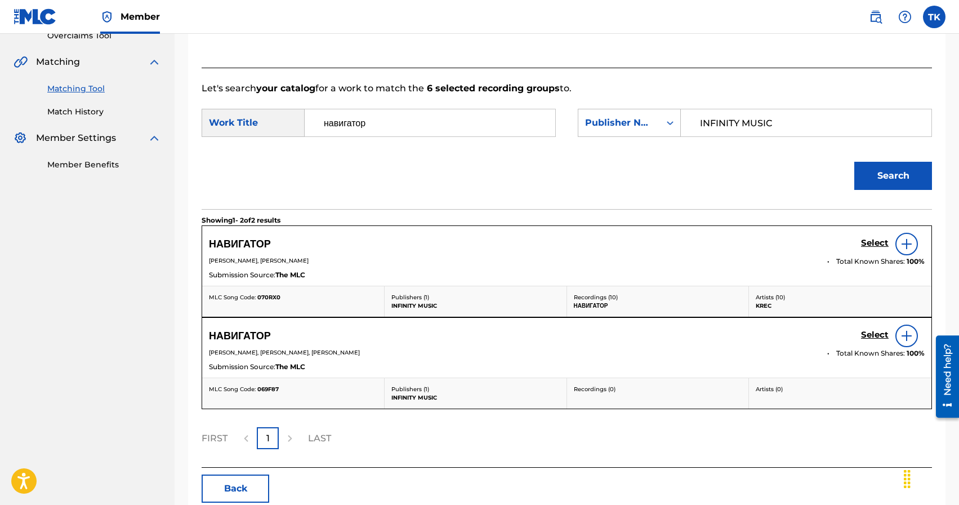
click at [868, 243] on h5 "Select" at bounding box center [875, 243] width 28 height 11
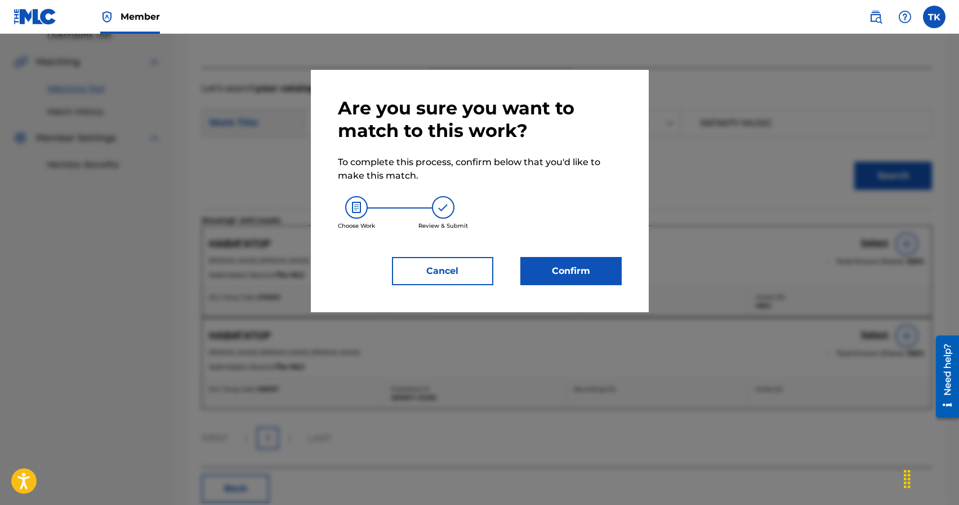
click at [573, 276] on button "Confirm" at bounding box center [570, 271] width 101 height 28
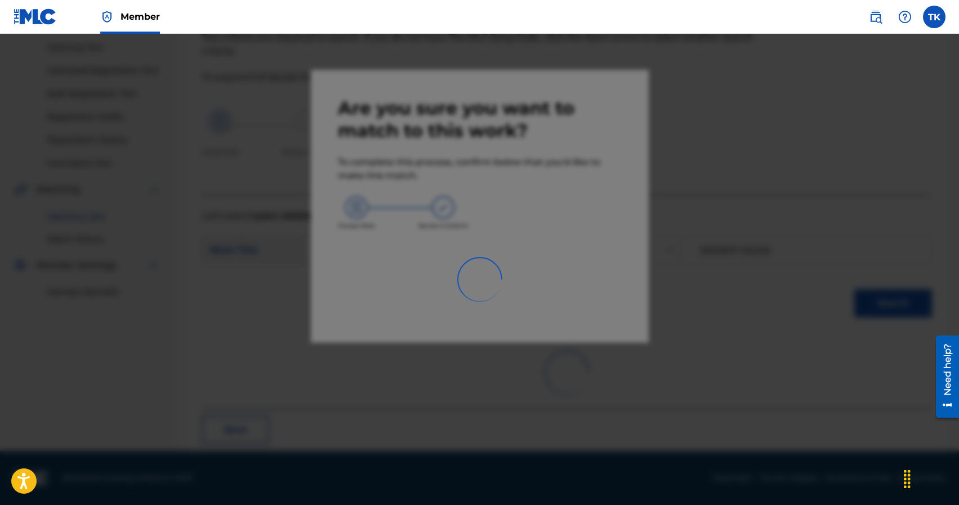
scroll to position [33, 0]
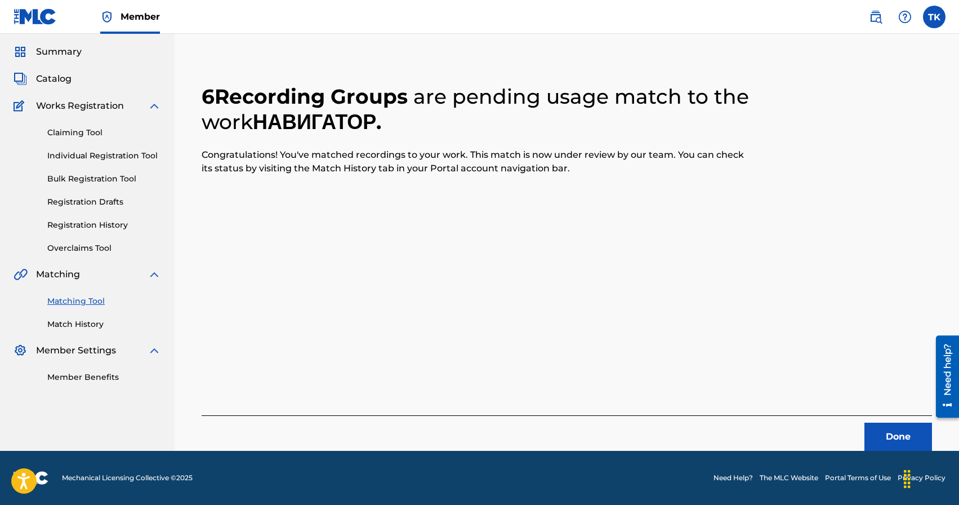
click at [890, 429] on button "Done" at bounding box center [899, 436] width 68 height 28
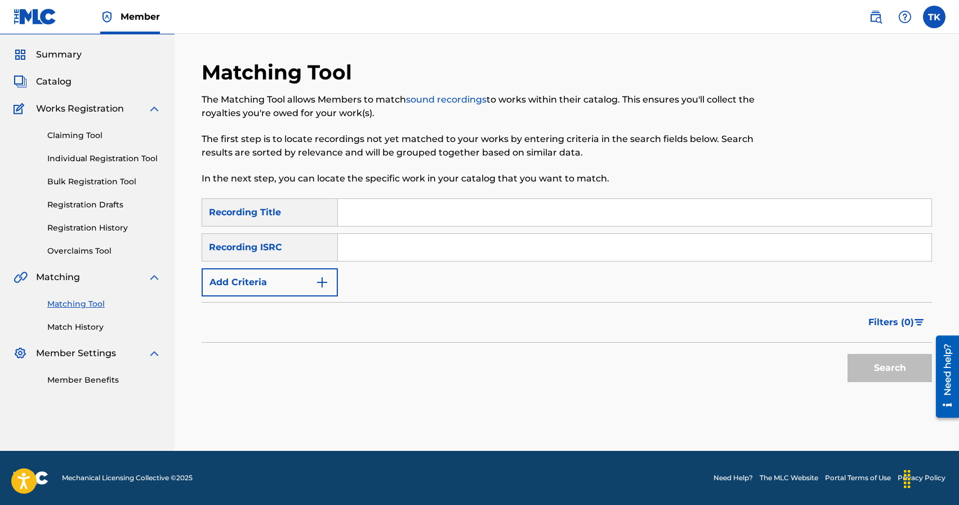
scroll to position [0, 0]
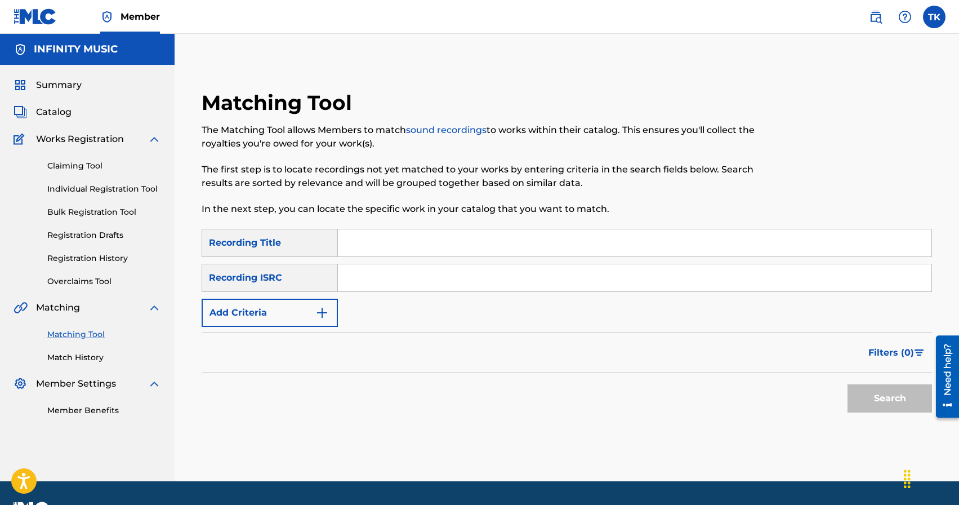
click at [410, 246] on input "Search Form" at bounding box center [635, 242] width 594 height 27
type input "в [GEOGRAPHIC_DATA]"
click at [306, 311] on button "Add Criteria" at bounding box center [270, 313] width 136 height 28
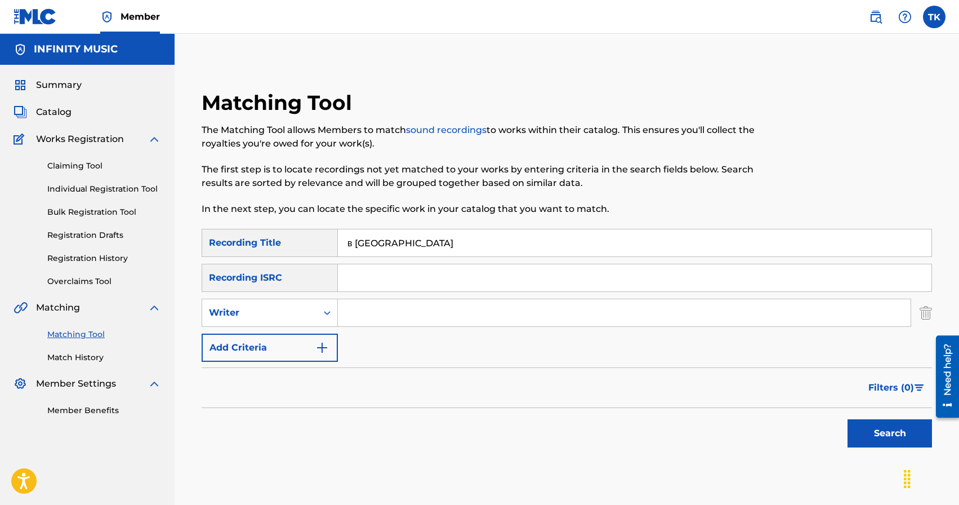
click at [306, 311] on div "Writer" at bounding box center [259, 313] width 101 height 14
click at [305, 335] on div "Recording Artist" at bounding box center [269, 341] width 135 height 28
click at [364, 315] on input "Search Form" at bounding box center [624, 312] width 573 height 27
type input "KREC"
click at [872, 433] on button "Search" at bounding box center [890, 433] width 84 height 28
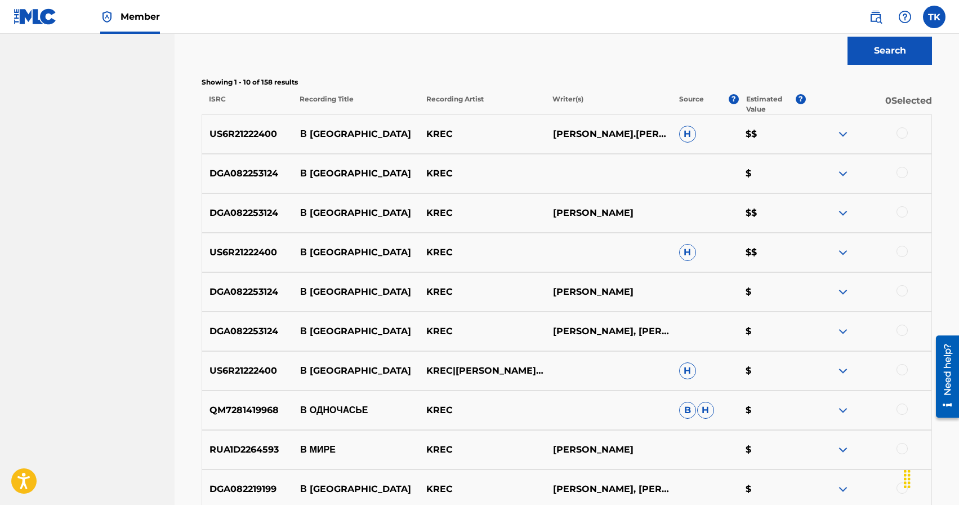
scroll to position [384, 0]
click at [901, 368] on div at bounding box center [902, 368] width 11 height 11
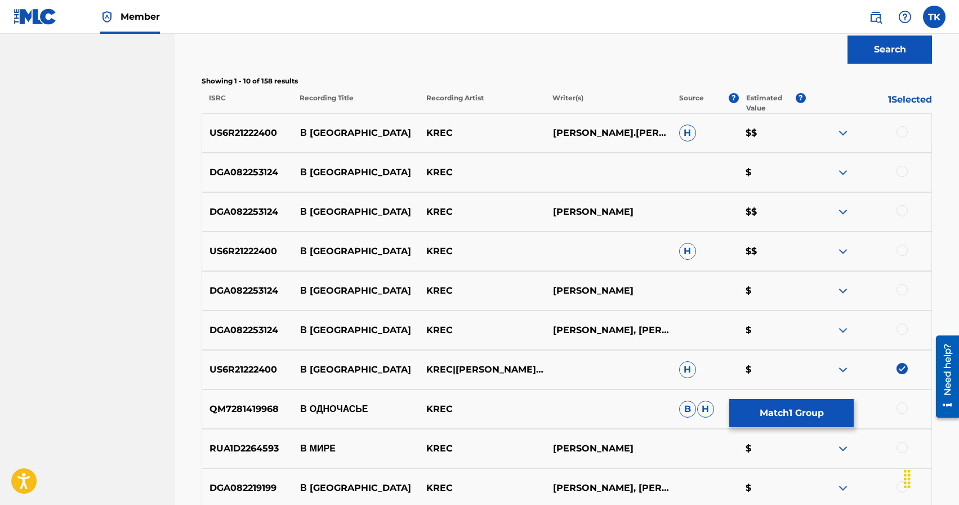
click at [903, 329] on div at bounding box center [902, 328] width 11 height 11
click at [901, 288] on div at bounding box center [902, 289] width 11 height 11
click at [897, 250] on div at bounding box center [902, 249] width 11 height 11
click at [899, 211] on div at bounding box center [902, 210] width 11 height 11
click at [898, 171] on div at bounding box center [902, 171] width 11 height 11
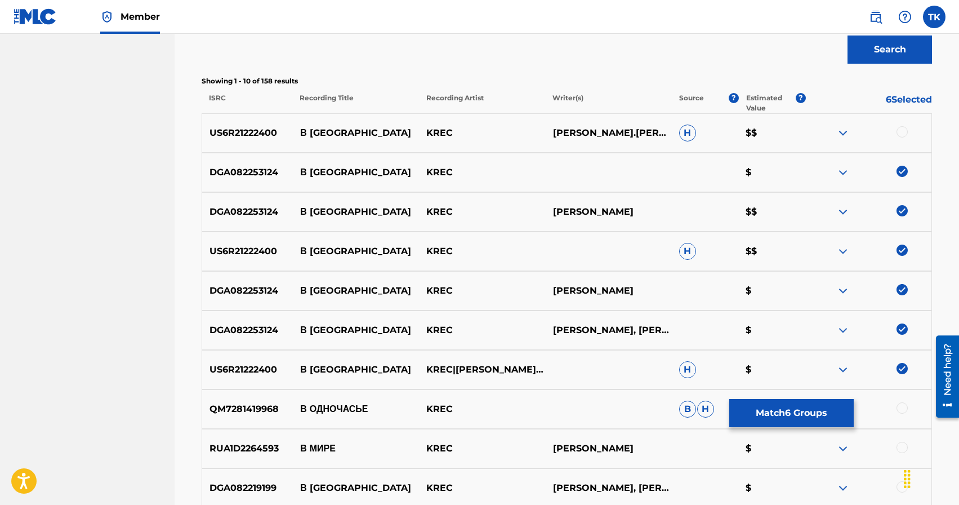
click at [901, 133] on div at bounding box center [902, 131] width 11 height 11
click at [807, 409] on button "Match 7 Groups" at bounding box center [791, 413] width 124 height 28
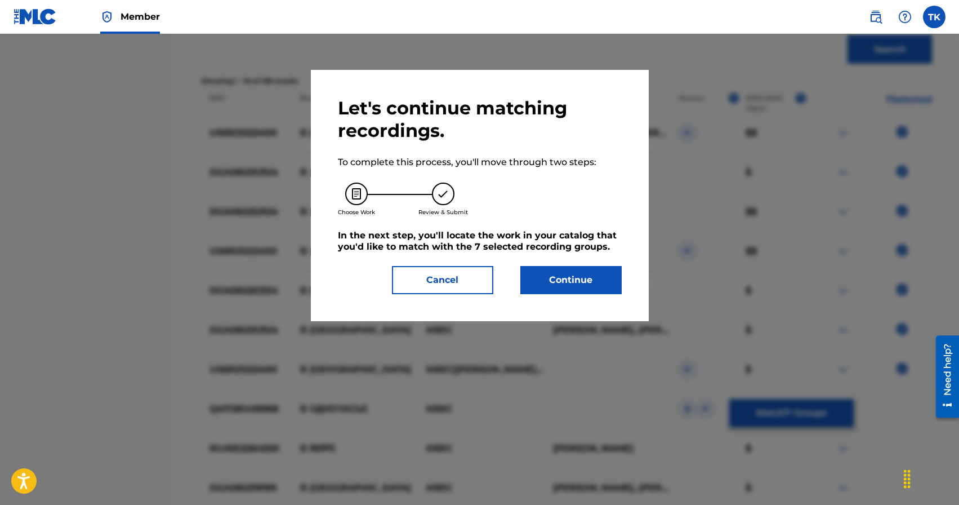
click at [574, 288] on button "Continue" at bounding box center [570, 280] width 101 height 28
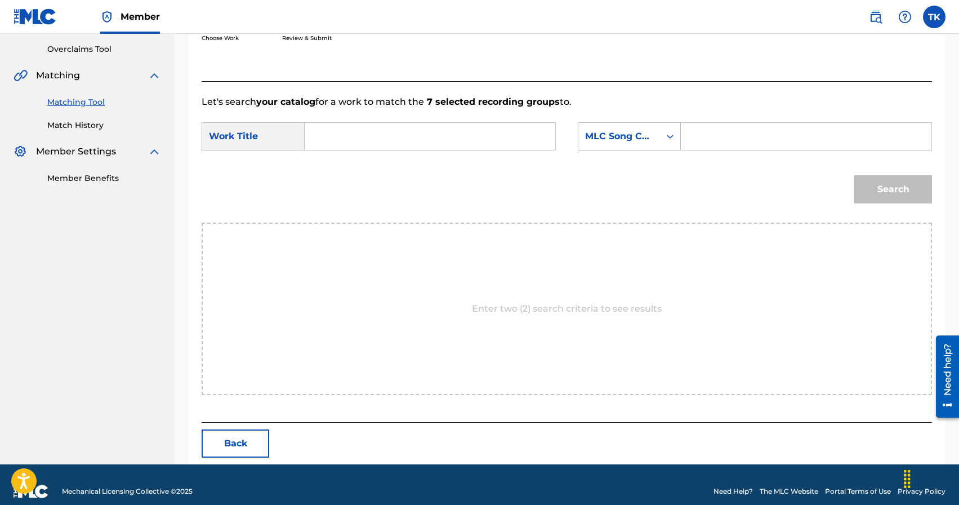
scroll to position [246, 0]
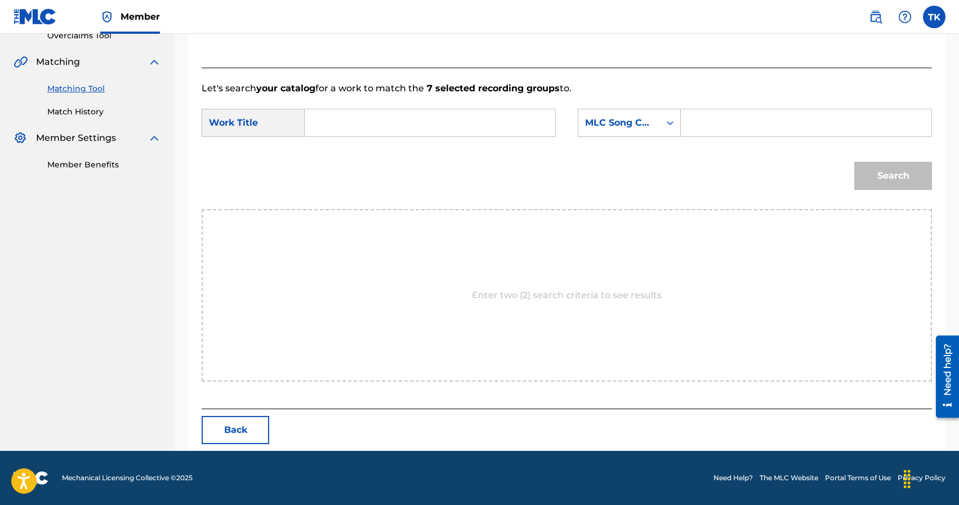
click at [459, 115] on input "Search Form" at bounding box center [429, 122] width 231 height 27
type input "в [GEOGRAPHIC_DATA]"
click at [450, 149] on div "в [GEOGRAPHIC_DATA]" at bounding box center [429, 148] width 230 height 20
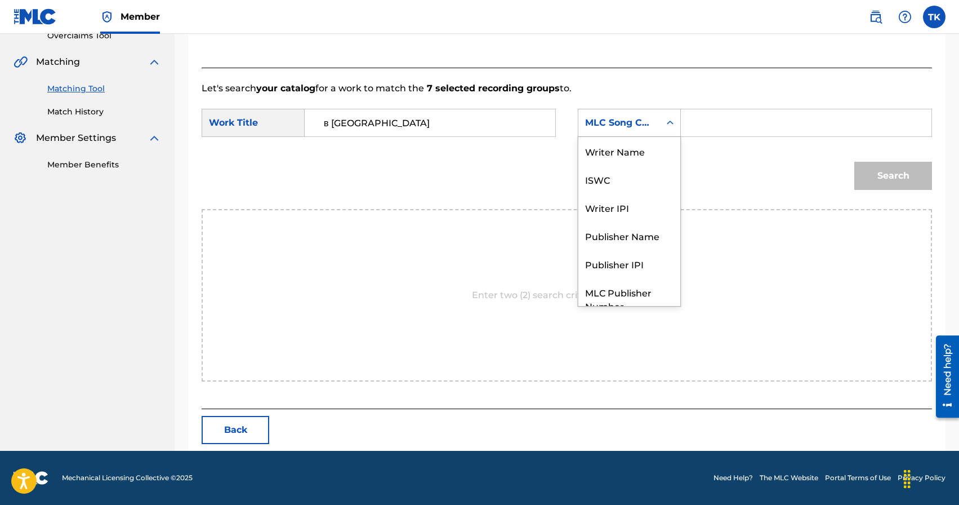
click at [667, 136] on div "Search Form" at bounding box center [670, 122] width 20 height 27
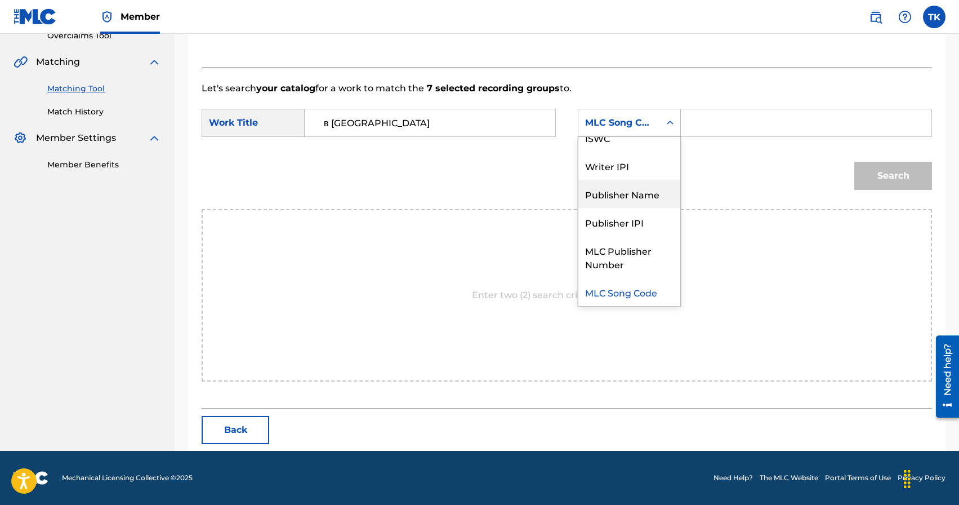
click at [643, 194] on div "Publisher Name" at bounding box center [629, 194] width 102 height 28
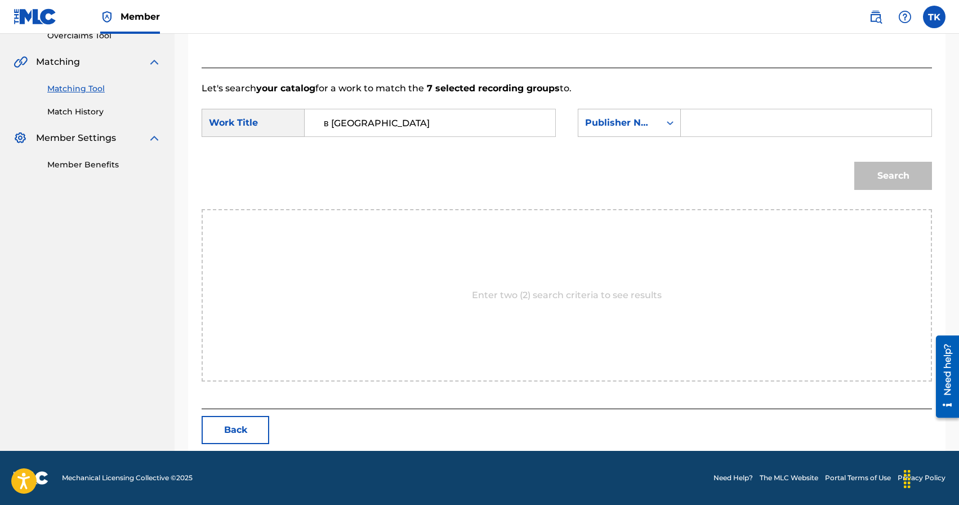
click at [730, 122] on input "Search Form" at bounding box center [805, 122] width 231 height 27
type input "INFINITY MUSIC"
click at [893, 178] on button "Search" at bounding box center [893, 176] width 78 height 28
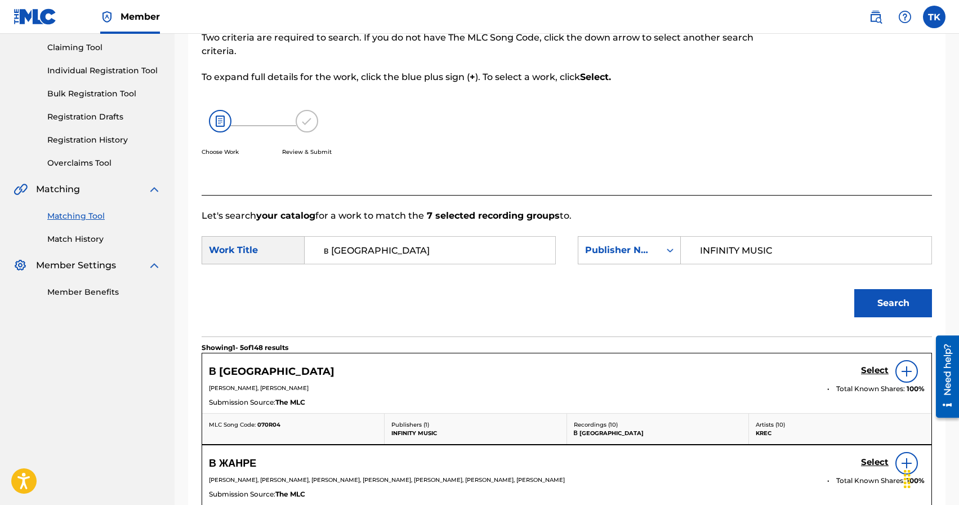
scroll to position [246, 0]
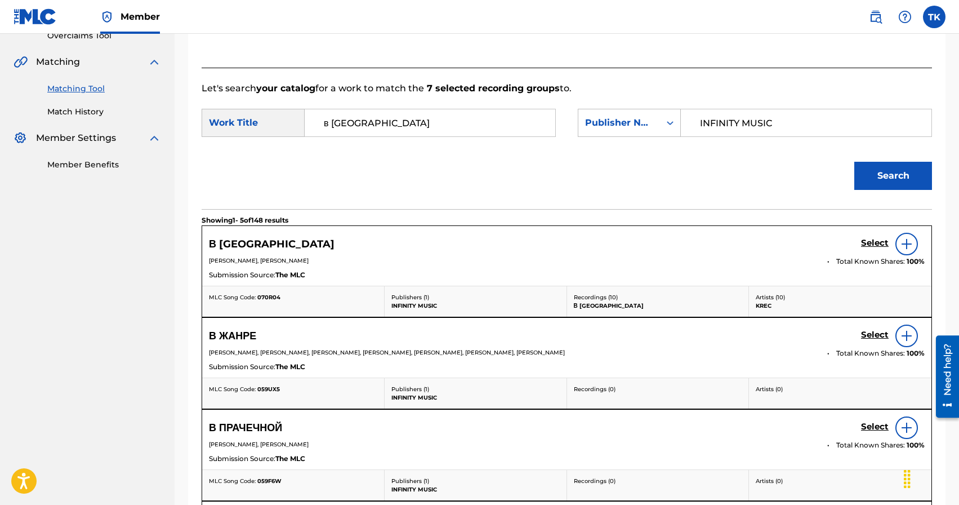
click at [872, 244] on h5 "Select" at bounding box center [875, 243] width 28 height 11
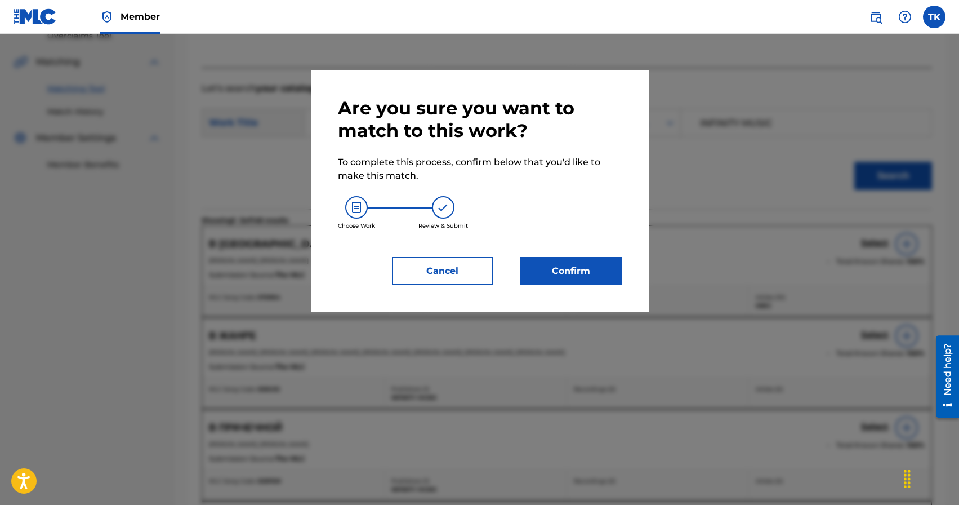
click at [594, 267] on button "Confirm" at bounding box center [570, 271] width 101 height 28
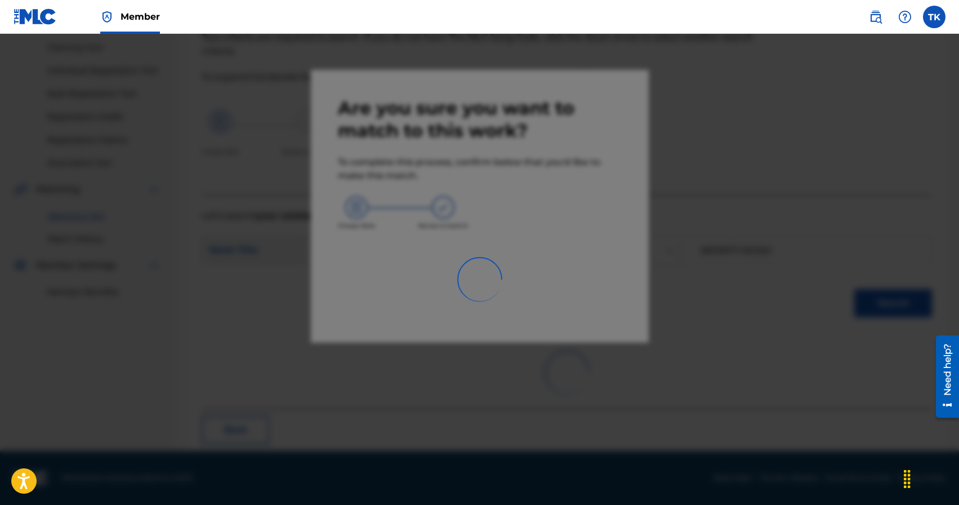
scroll to position [33, 0]
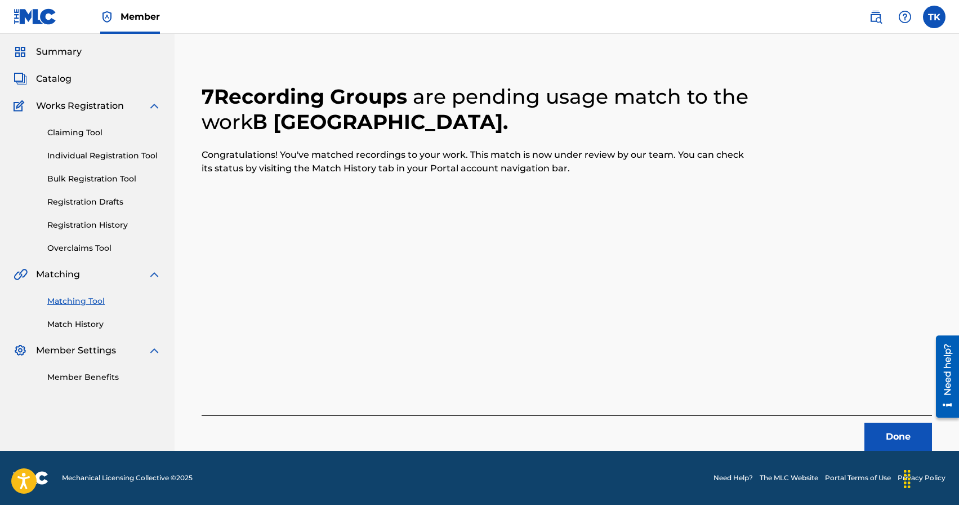
click at [870, 425] on button "Done" at bounding box center [899, 436] width 68 height 28
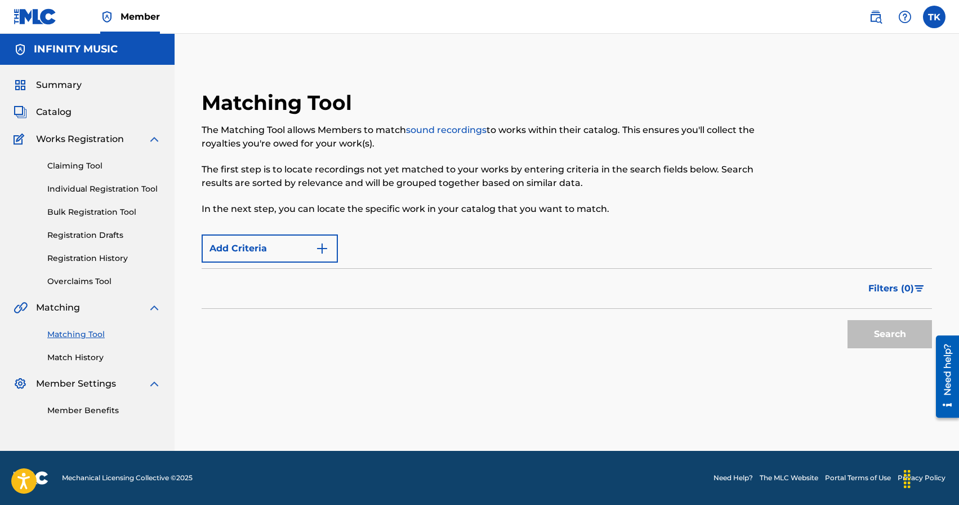
scroll to position [0, 0]
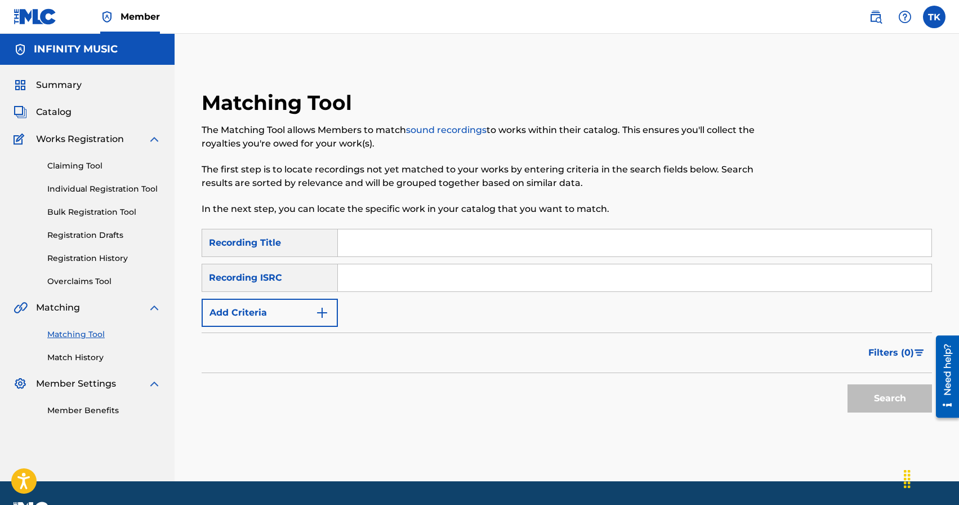
click at [393, 229] on input "Search Form" at bounding box center [635, 242] width 594 height 27
type input "молча проще"
click at [319, 306] on img "Search Form" at bounding box center [322, 313] width 14 height 14
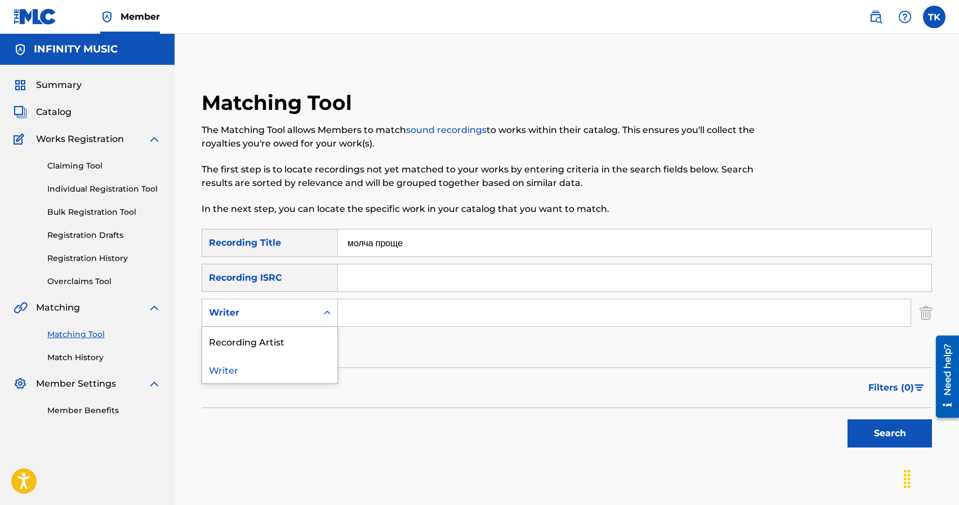
click at [319, 306] on div "Search Form" at bounding box center [327, 312] width 20 height 20
click at [318, 332] on div "Recording Artist" at bounding box center [269, 341] width 135 height 28
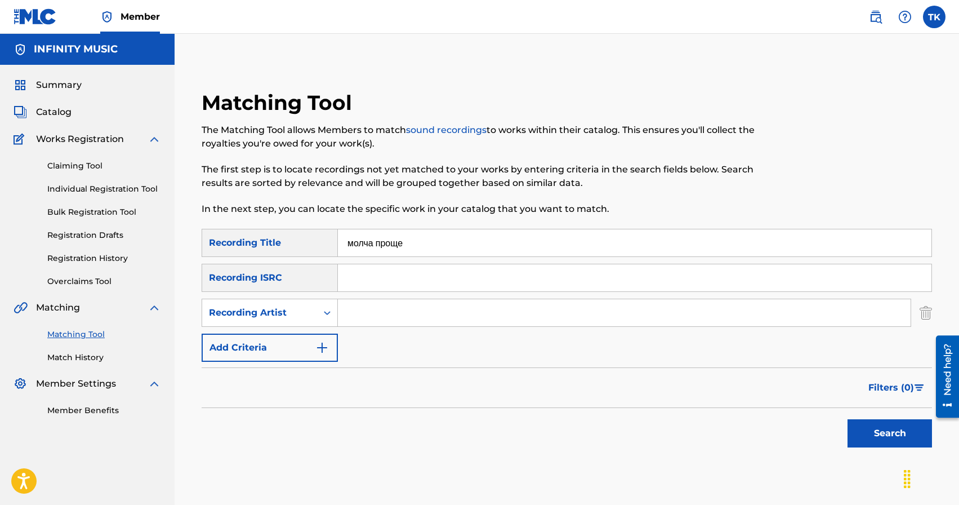
click at [442, 315] on input "Search Form" at bounding box center [624, 312] width 573 height 27
type input "KREC"
click at [864, 429] on button "Search" at bounding box center [890, 433] width 84 height 28
click at [868, 429] on button "Search" at bounding box center [890, 433] width 84 height 28
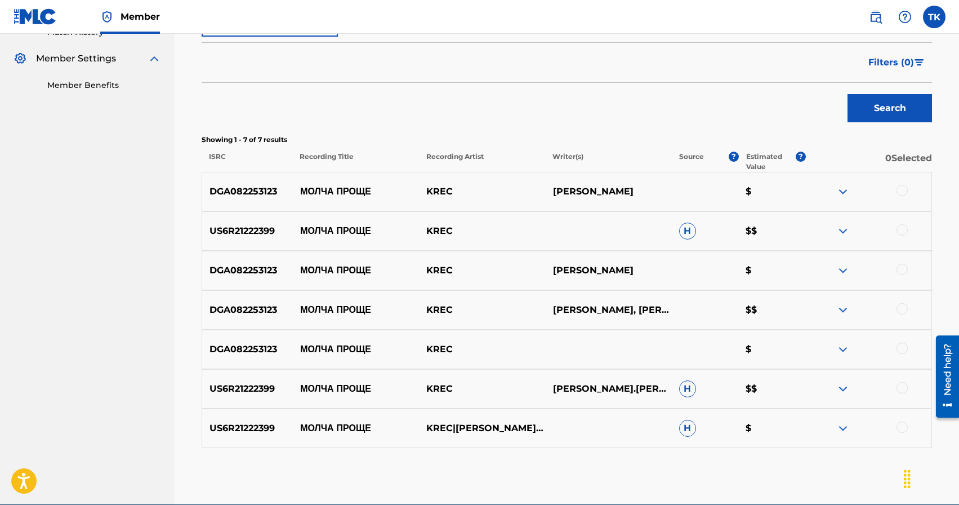
scroll to position [378, 0]
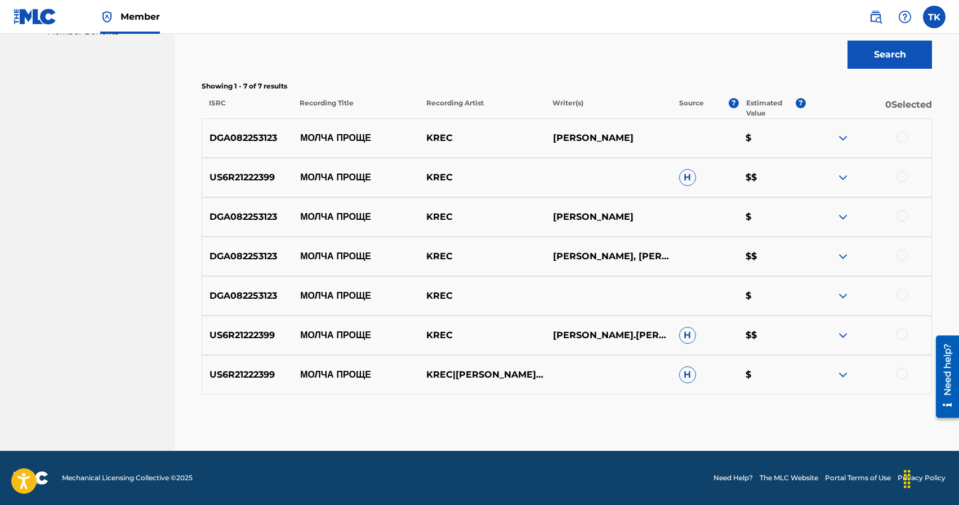
click at [899, 138] on div at bounding box center [902, 136] width 11 height 11
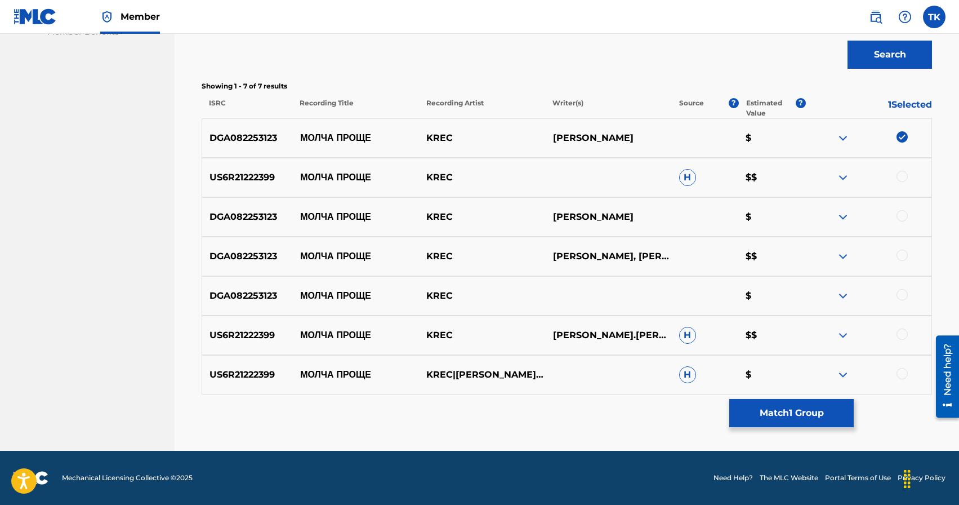
click at [900, 175] on div at bounding box center [902, 176] width 11 height 11
click at [900, 215] on div at bounding box center [902, 215] width 11 height 11
click at [905, 252] on div at bounding box center [902, 255] width 11 height 11
click at [905, 299] on div at bounding box center [902, 294] width 11 height 11
click at [900, 333] on div at bounding box center [902, 333] width 11 height 11
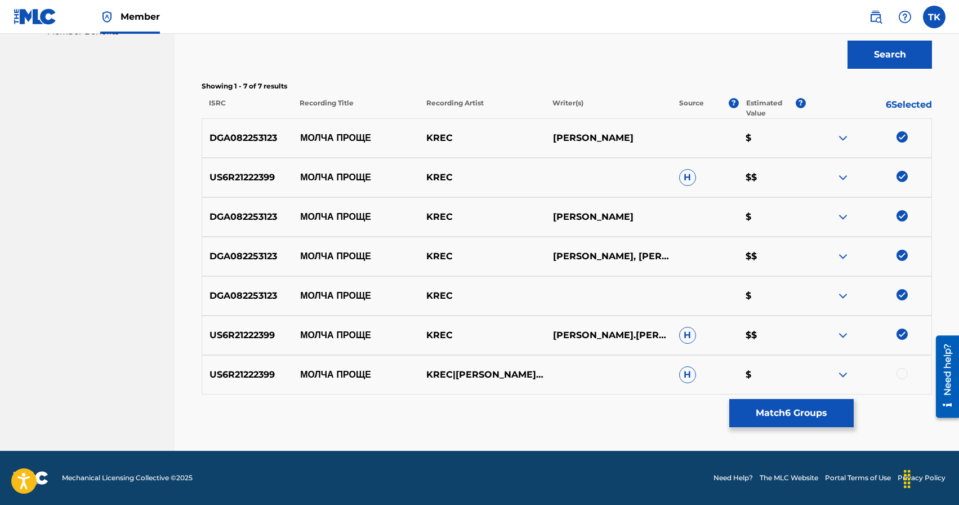
click at [901, 373] on div at bounding box center [902, 373] width 11 height 11
click at [815, 409] on button "Match 7 Groups" at bounding box center [791, 413] width 124 height 28
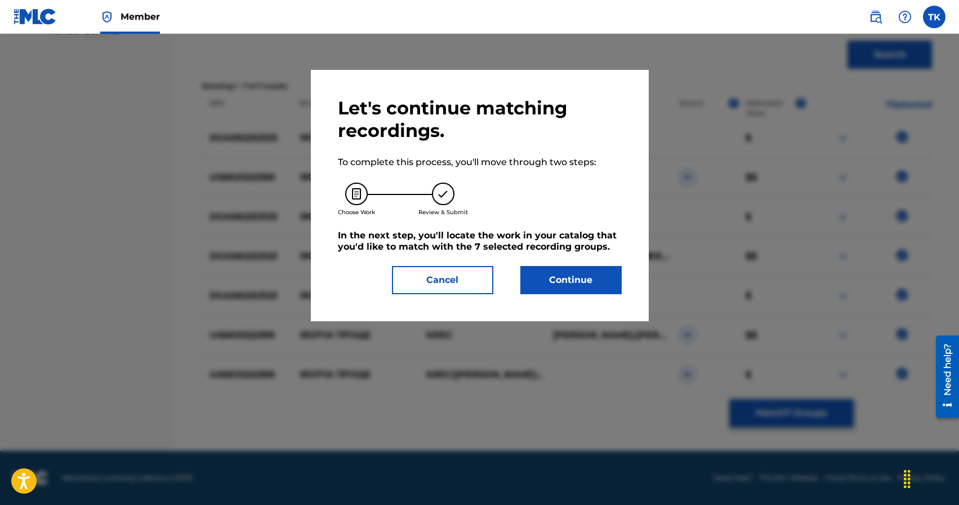
click at [583, 284] on button "Continue" at bounding box center [570, 280] width 101 height 28
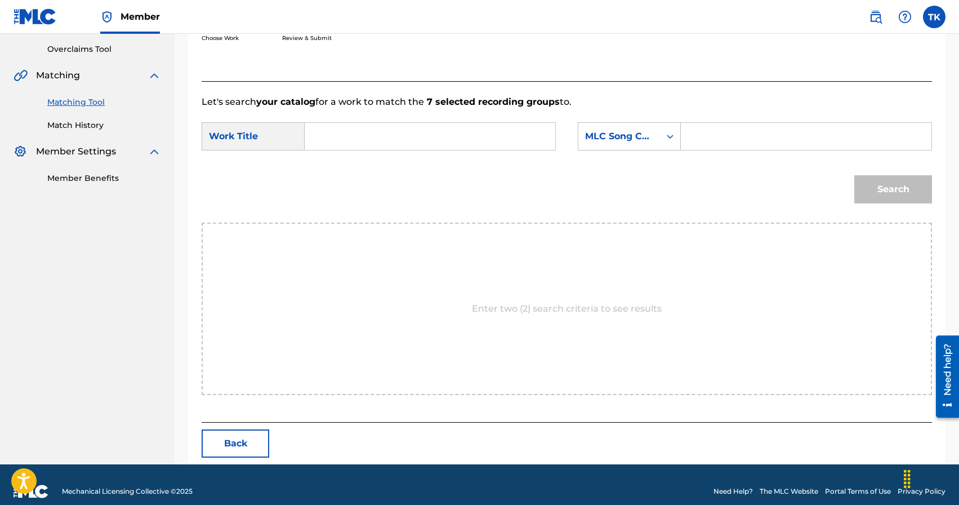
scroll to position [246, 0]
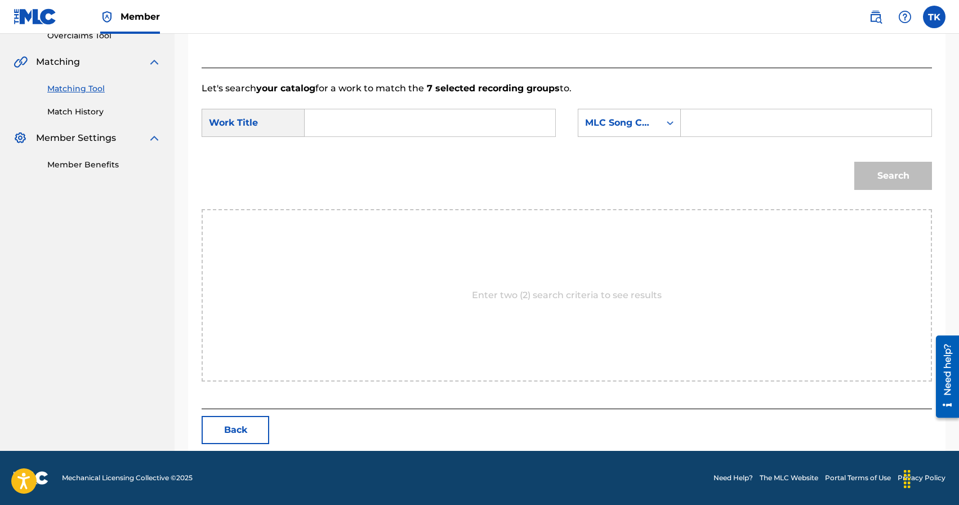
click at [426, 129] on input "Search Form" at bounding box center [429, 122] width 231 height 27
click at [398, 149] on div "молча проще" at bounding box center [429, 148] width 230 height 20
type input "молча проще"
click at [668, 136] on div "MLC Song Code" at bounding box center [629, 123] width 103 height 28
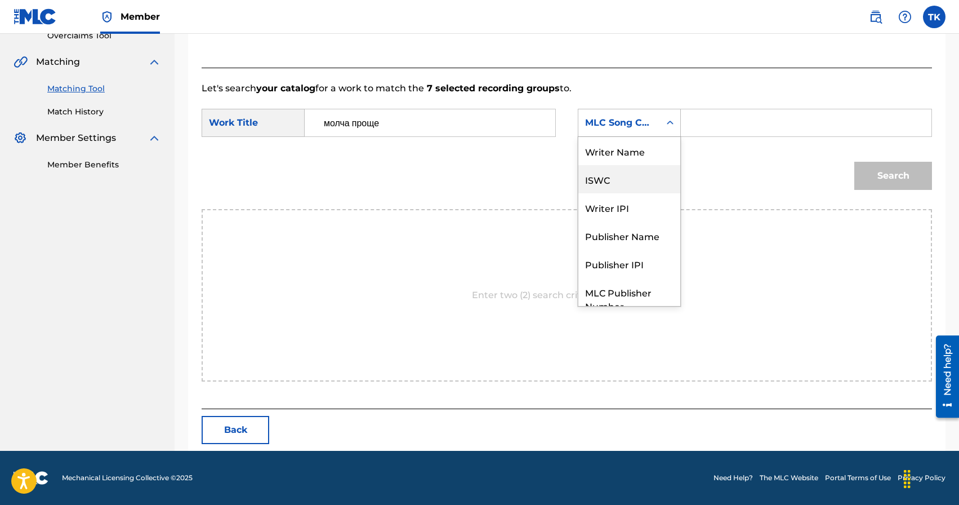
scroll to position [42, 0]
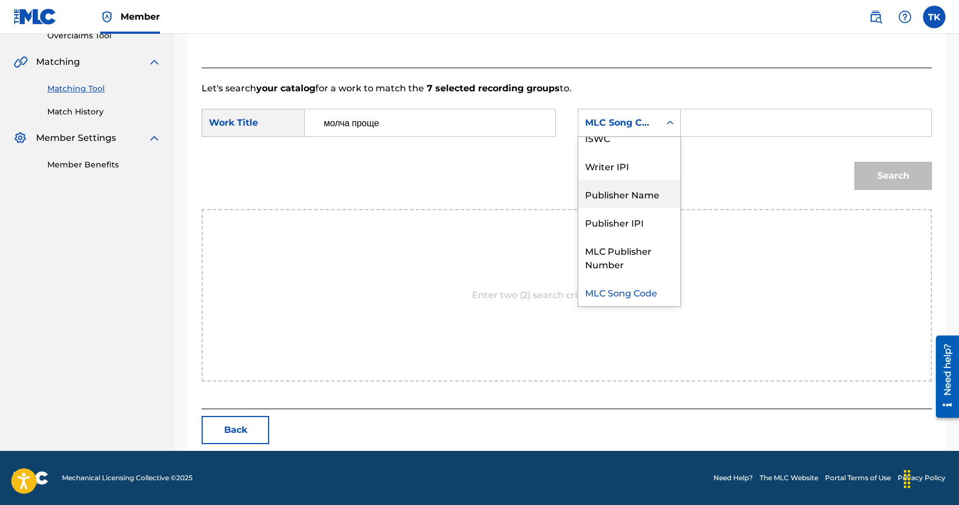
click at [639, 201] on div "Publisher Name" at bounding box center [629, 194] width 102 height 28
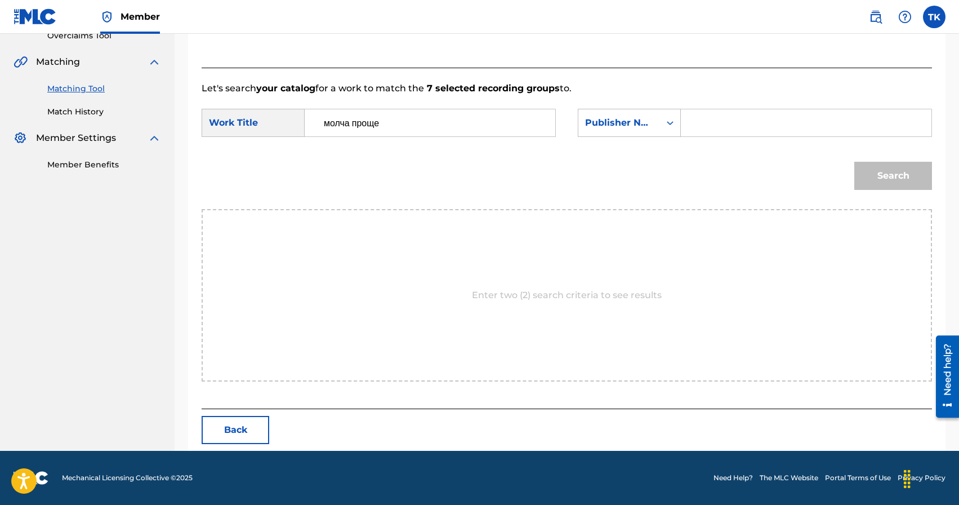
click at [713, 117] on input "Search Form" at bounding box center [805, 122] width 231 height 27
type input "INFINITY MUSIC"
click at [869, 167] on button "Search" at bounding box center [893, 176] width 78 height 28
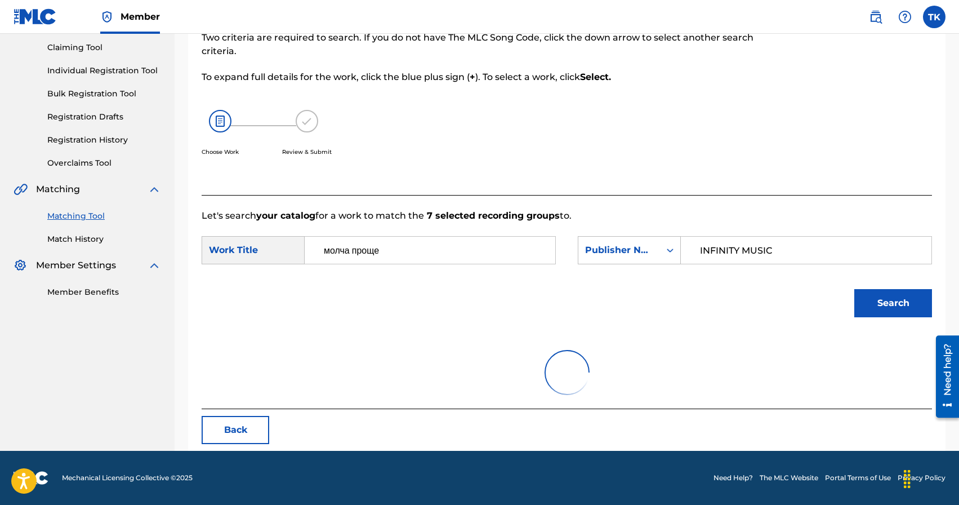
scroll to position [212, 0]
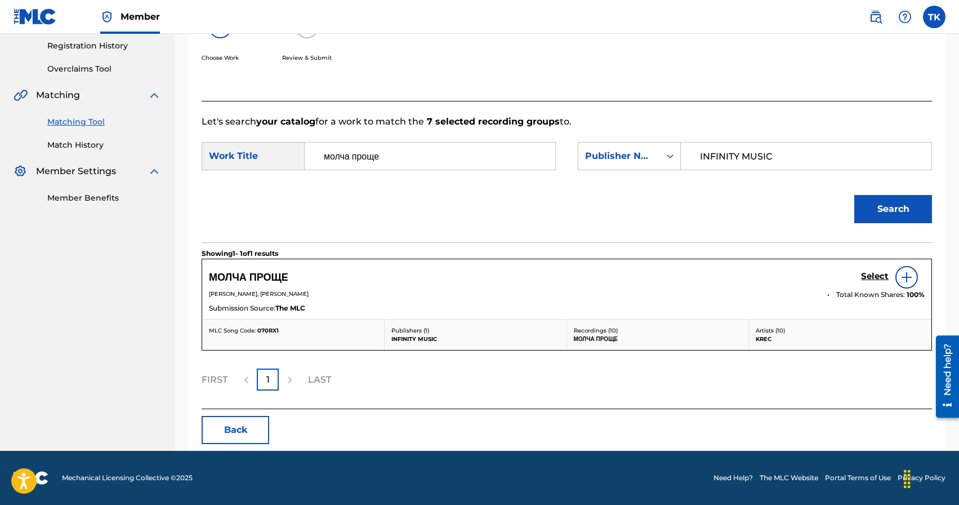
click at [870, 276] on h5 "Select" at bounding box center [875, 276] width 28 height 11
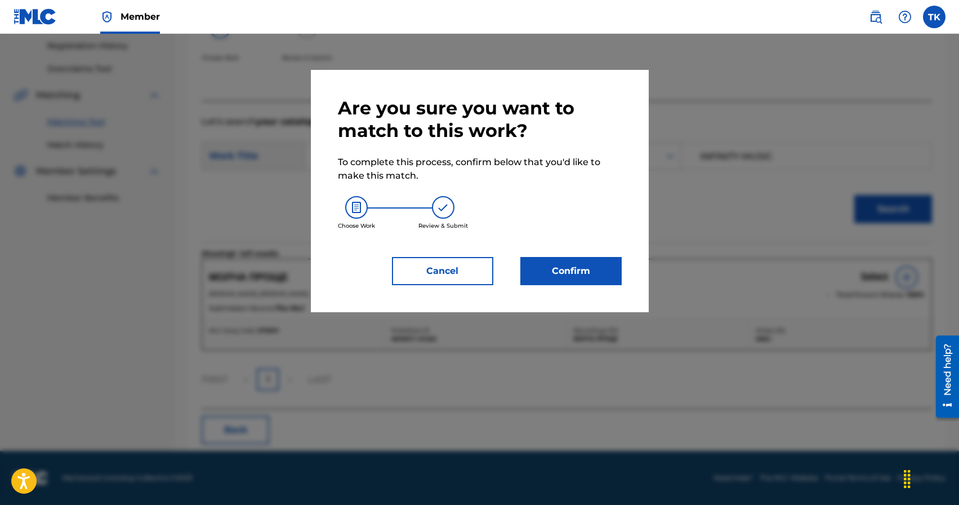
click at [607, 268] on button "Confirm" at bounding box center [570, 271] width 101 height 28
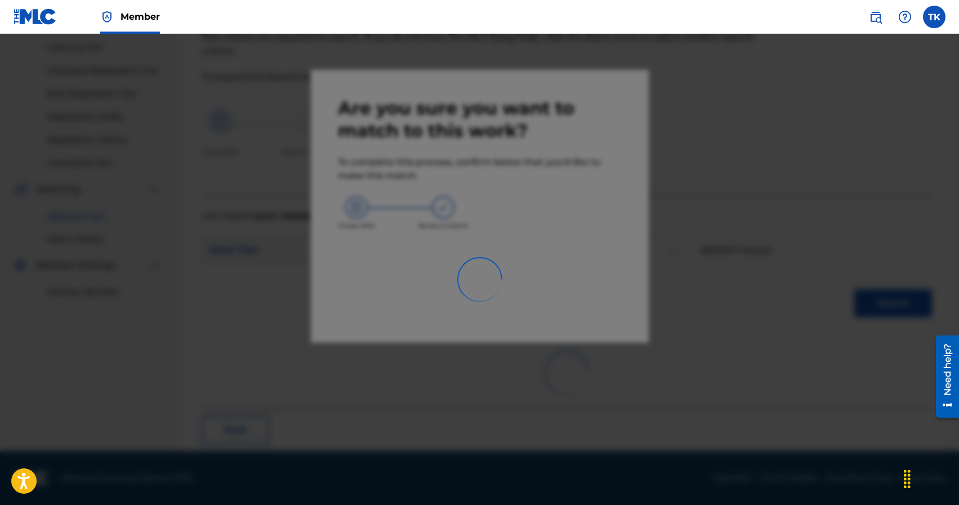
scroll to position [33, 0]
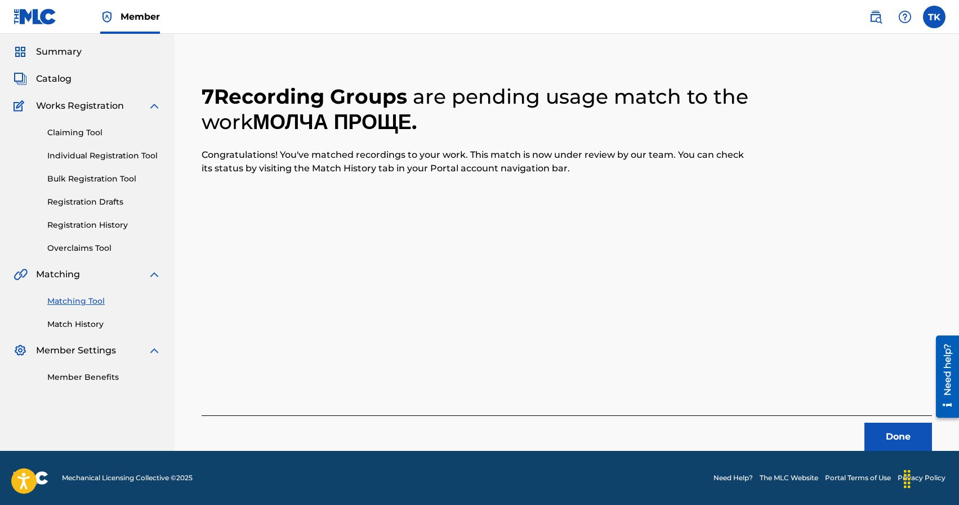
click at [880, 426] on button "Done" at bounding box center [899, 436] width 68 height 28
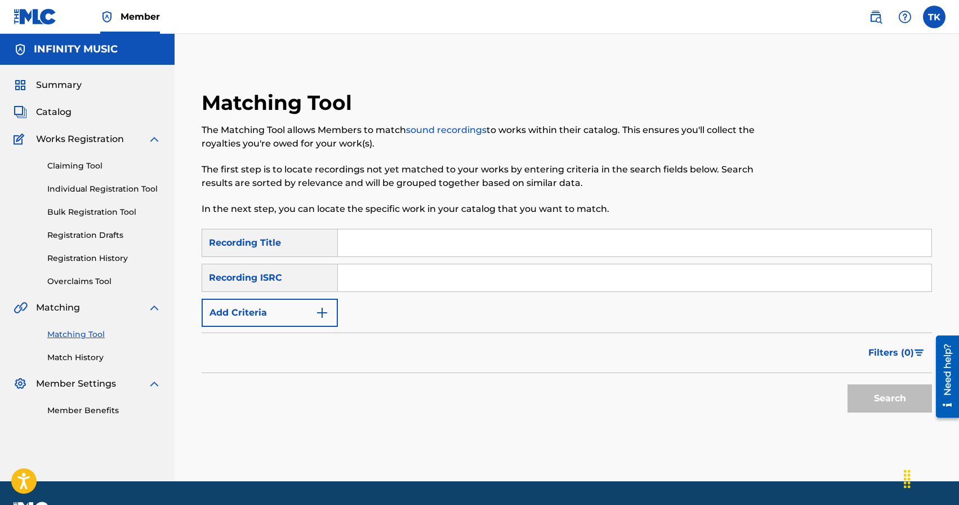
click at [435, 235] on input "Search Form" at bounding box center [635, 242] width 594 height 27
type input "лес"
click at [320, 310] on img "Search Form" at bounding box center [322, 313] width 14 height 14
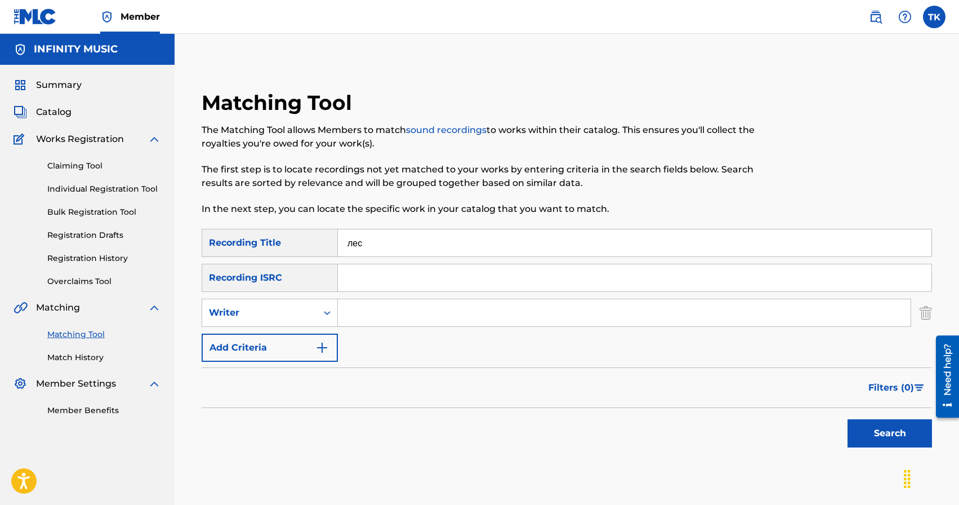
click at [320, 310] on div "Search Form" at bounding box center [327, 312] width 20 height 20
click at [316, 338] on div "Recording Artist" at bounding box center [269, 341] width 135 height 28
click at [367, 318] on input "Search Form" at bounding box center [624, 312] width 573 height 27
type input "KREC"
click at [877, 438] on button "Search" at bounding box center [890, 433] width 84 height 28
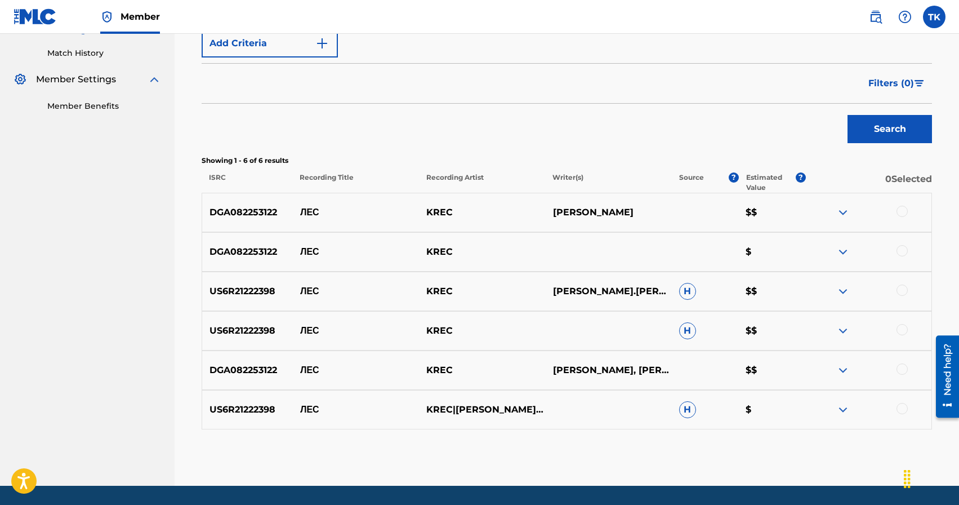
scroll to position [308, 0]
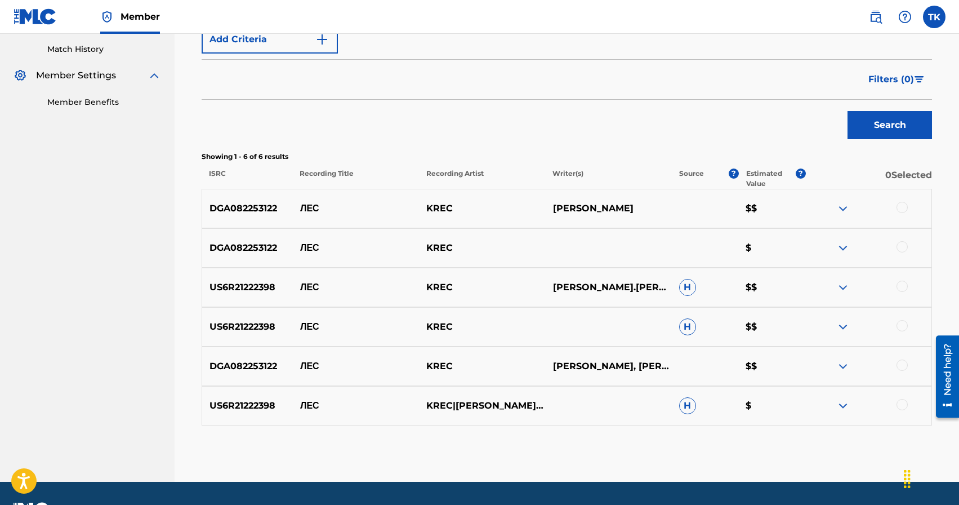
click at [903, 206] on div at bounding box center [902, 207] width 11 height 11
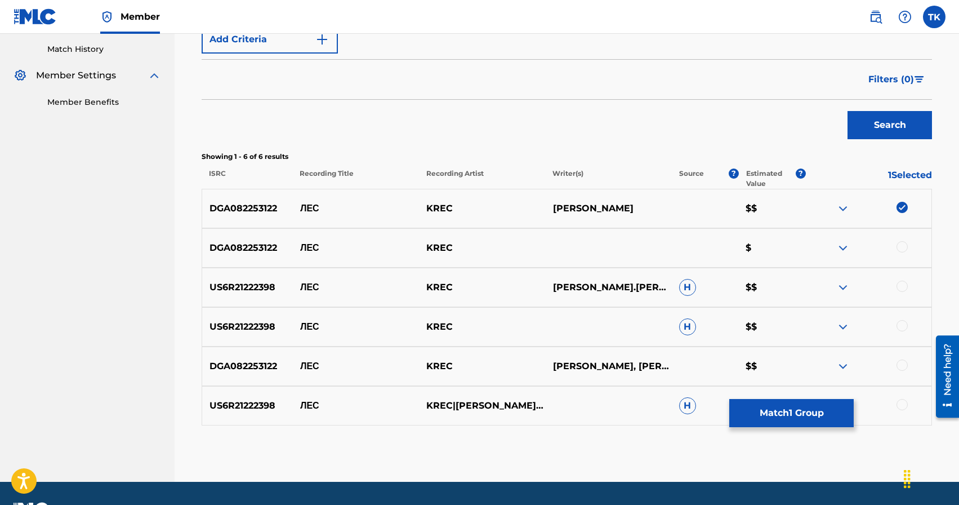
click at [903, 244] on div at bounding box center [902, 246] width 11 height 11
click at [902, 283] on div at bounding box center [902, 285] width 11 height 11
click at [906, 329] on div at bounding box center [902, 325] width 11 height 11
click at [903, 369] on div at bounding box center [902, 364] width 11 height 11
click at [905, 400] on div at bounding box center [902, 404] width 11 height 11
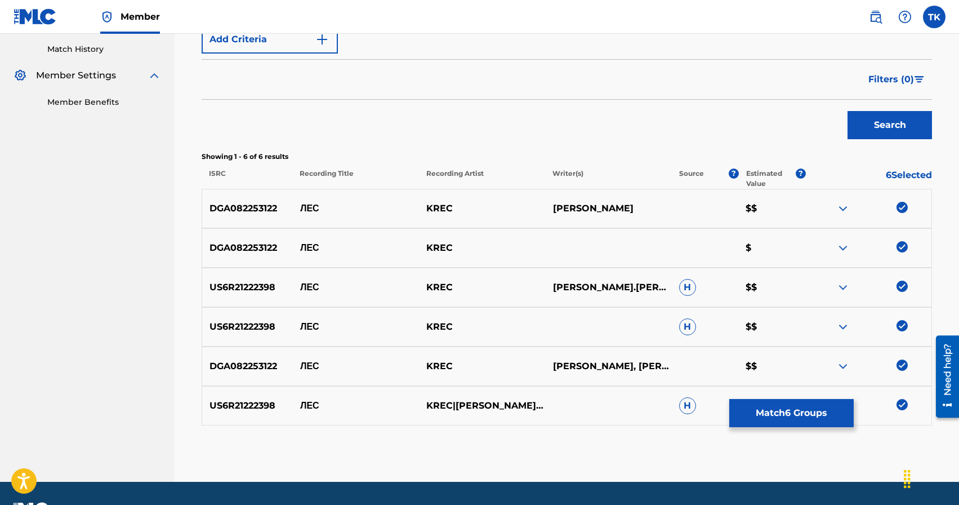
click at [826, 422] on button "Match 6 Groups" at bounding box center [791, 413] width 124 height 28
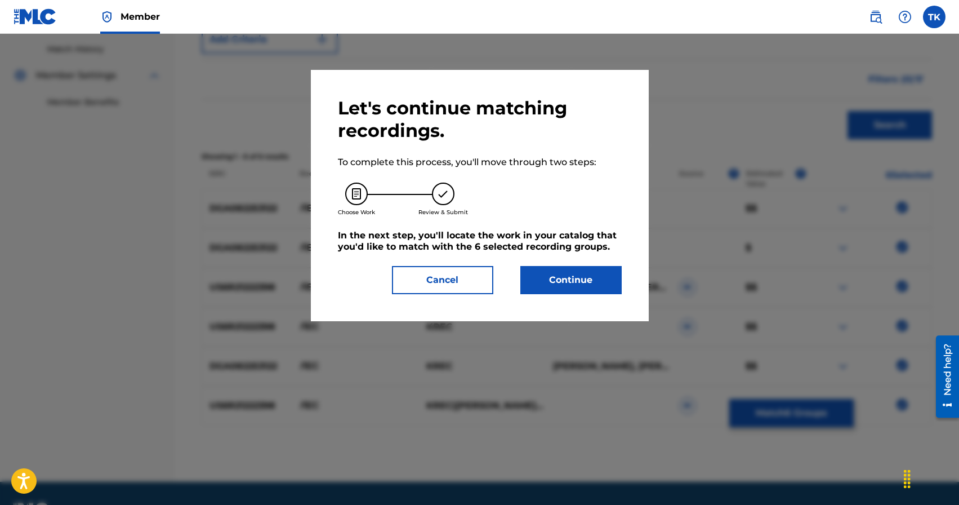
click at [611, 292] on button "Continue" at bounding box center [570, 280] width 101 height 28
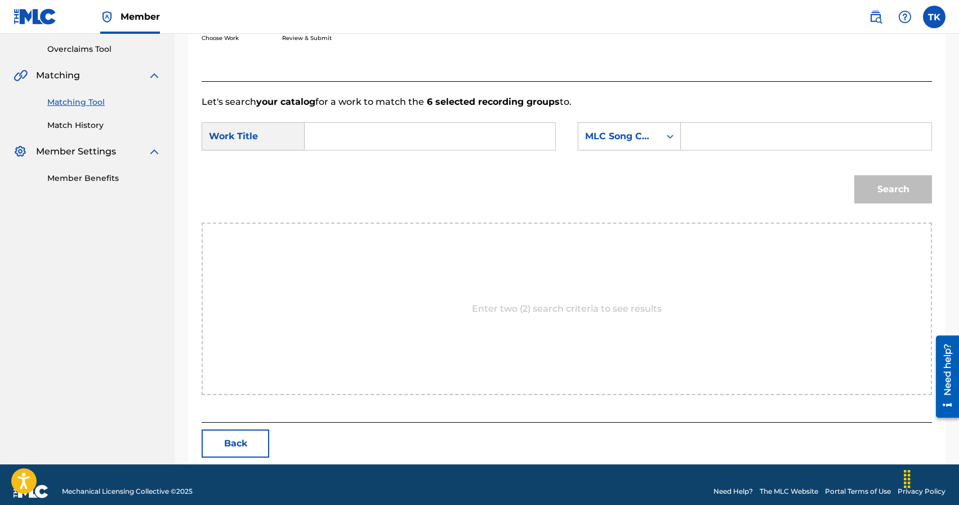
scroll to position [246, 0]
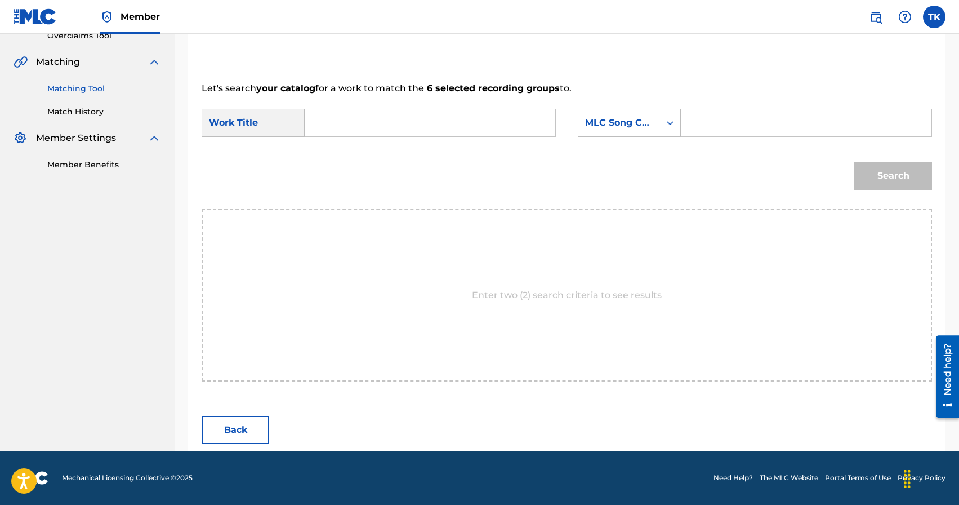
click at [442, 129] on input "Search Form" at bounding box center [429, 122] width 231 height 27
type input "лес"
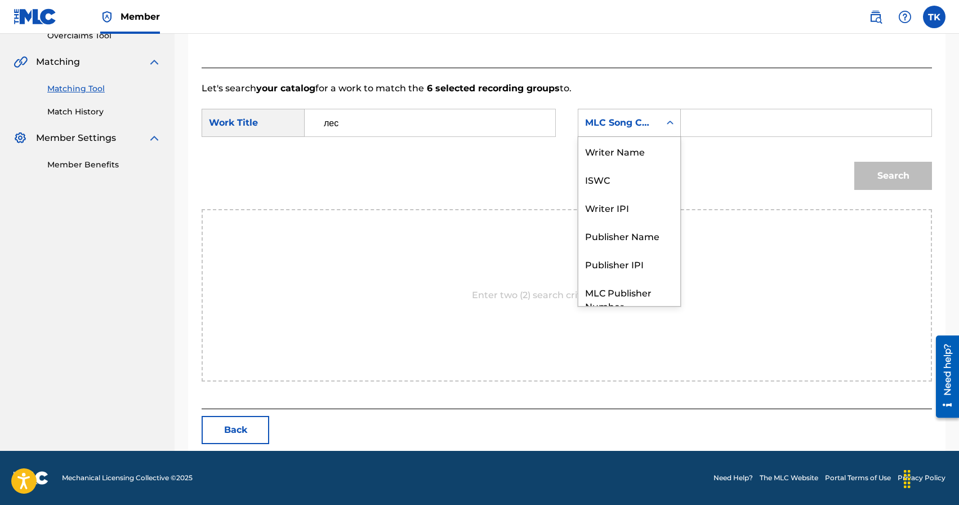
click at [640, 126] on div "MLC Song Code" at bounding box center [619, 123] width 68 height 14
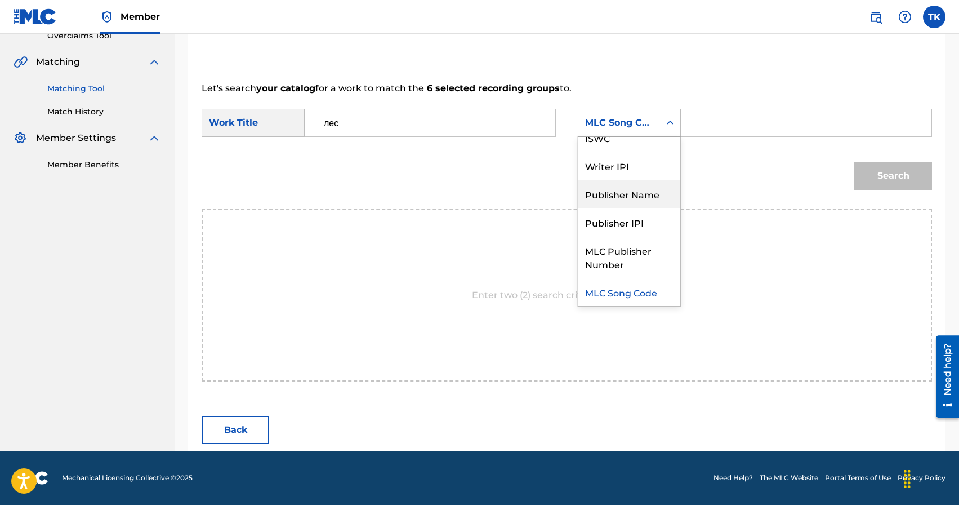
click at [630, 195] on div "Publisher Name" at bounding box center [629, 194] width 102 height 28
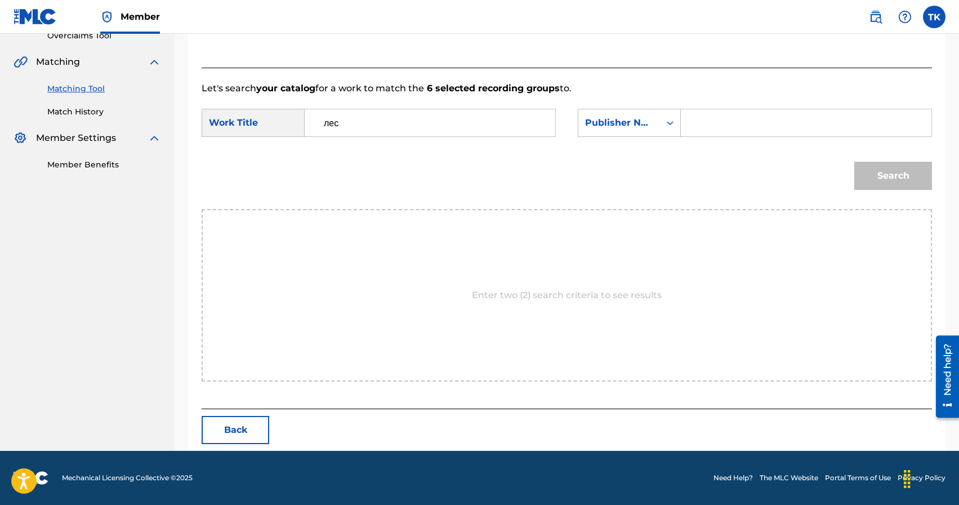
click at [721, 127] on input "Search Form" at bounding box center [805, 122] width 231 height 27
type input "INFINITY MUSIC"
click at [907, 188] on button "Search" at bounding box center [893, 176] width 78 height 28
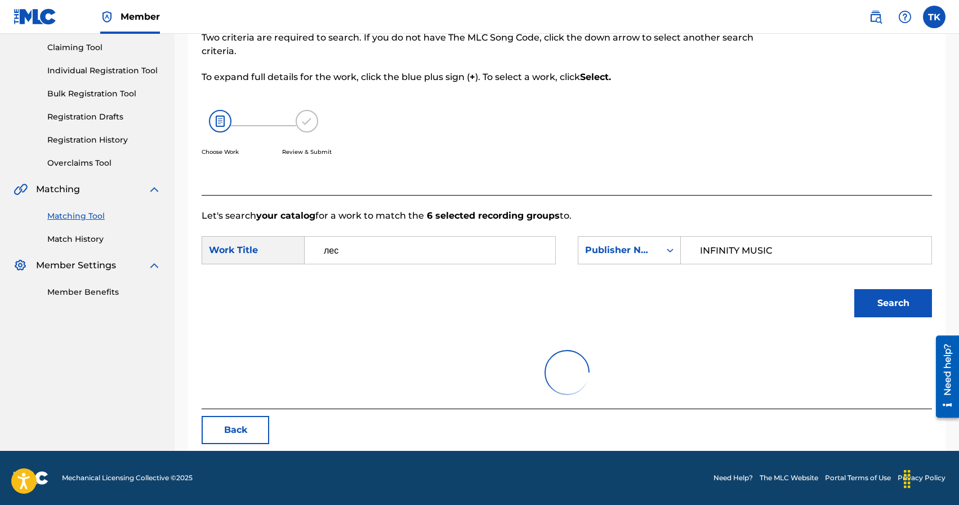
scroll to position [212, 0]
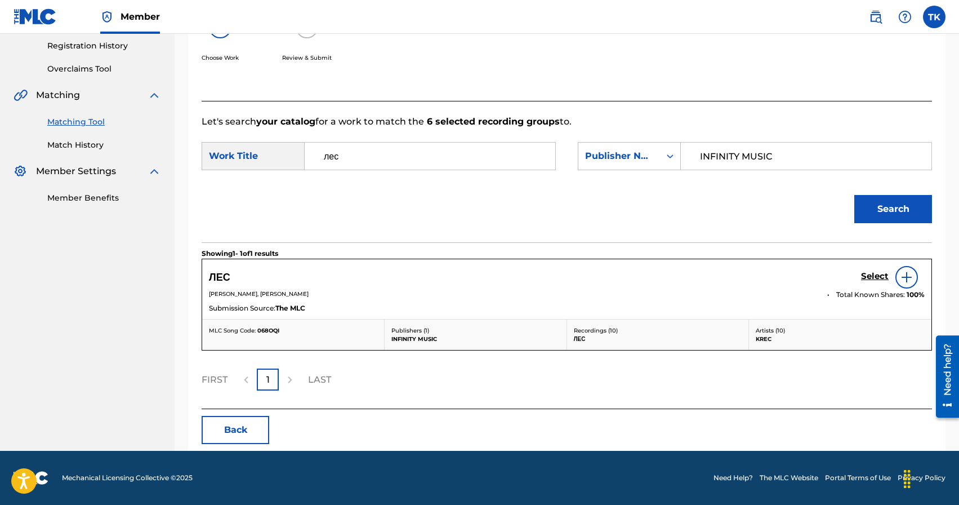
click at [868, 275] on h5 "Select" at bounding box center [875, 276] width 28 height 11
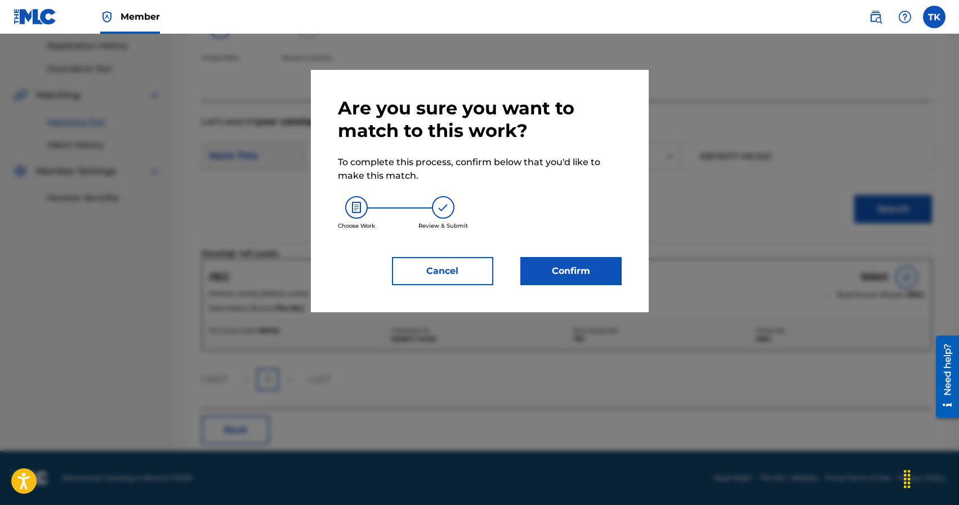
click at [605, 274] on button "Confirm" at bounding box center [570, 271] width 101 height 28
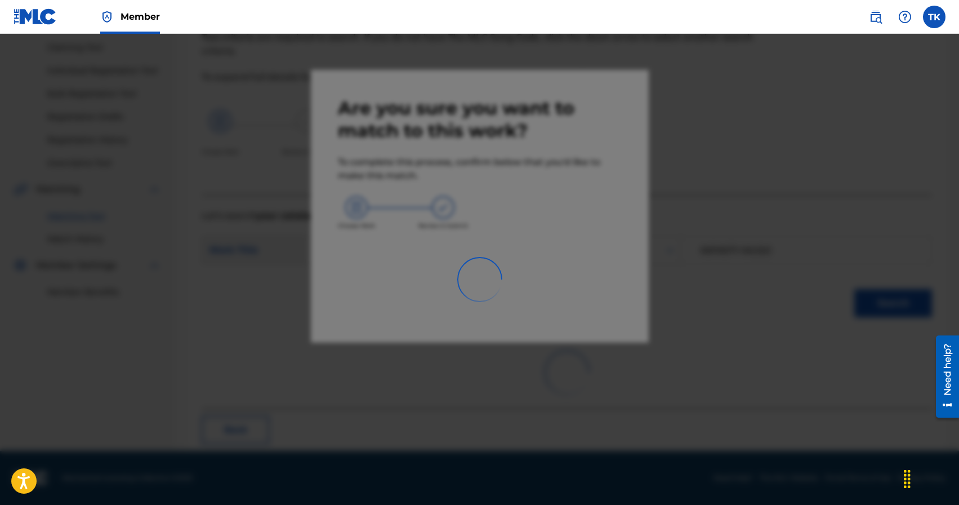
scroll to position [33, 0]
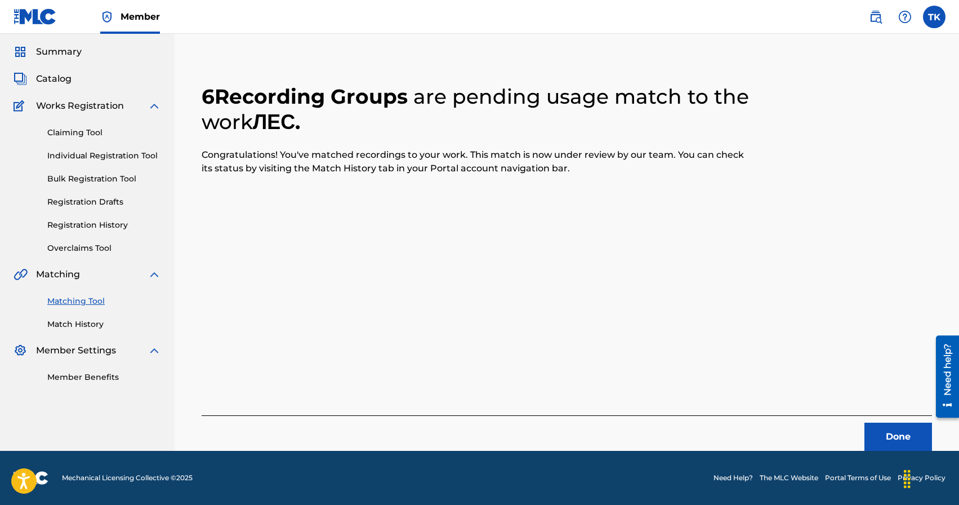
click at [889, 433] on button "Done" at bounding box center [899, 436] width 68 height 28
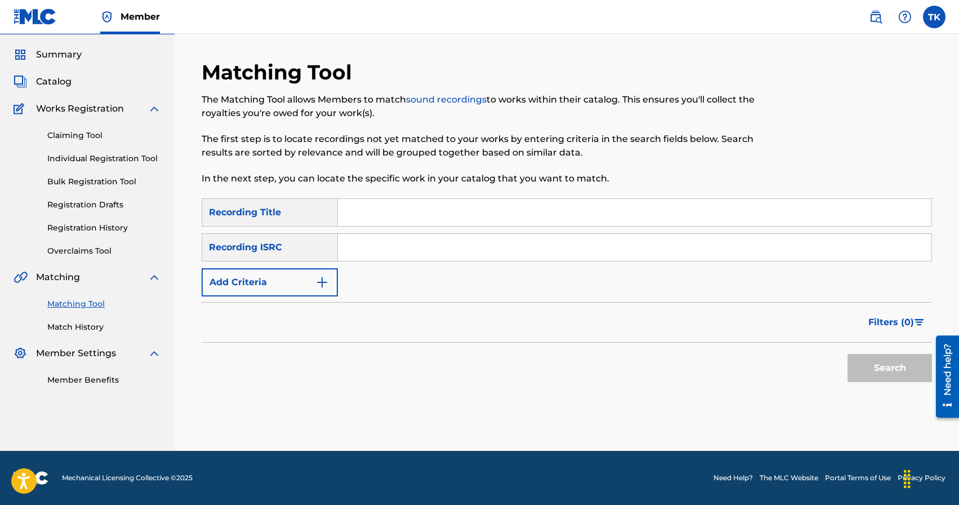
scroll to position [0, 0]
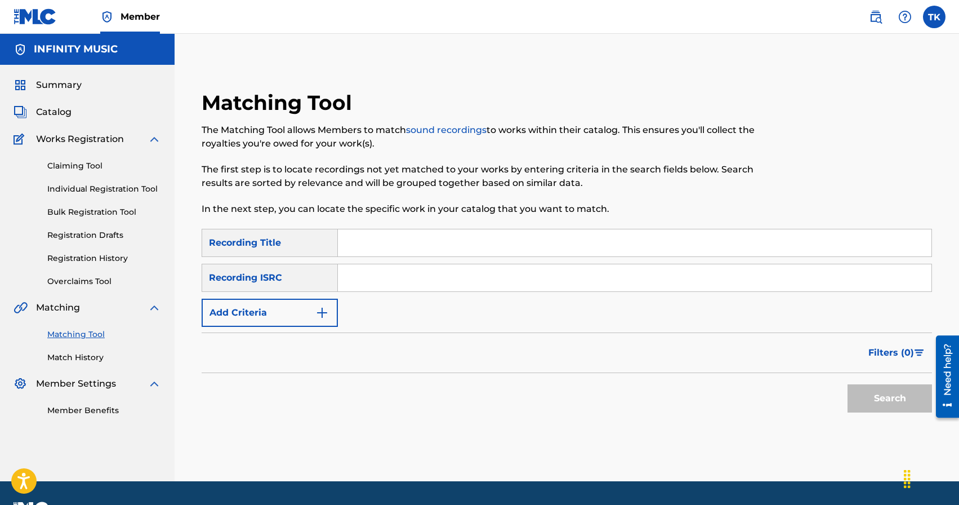
click at [458, 245] on input "Search Form" at bounding box center [635, 242] width 594 height 27
type input "в каждом из нас"
click at [318, 306] on img "Search Form" at bounding box center [322, 313] width 14 height 14
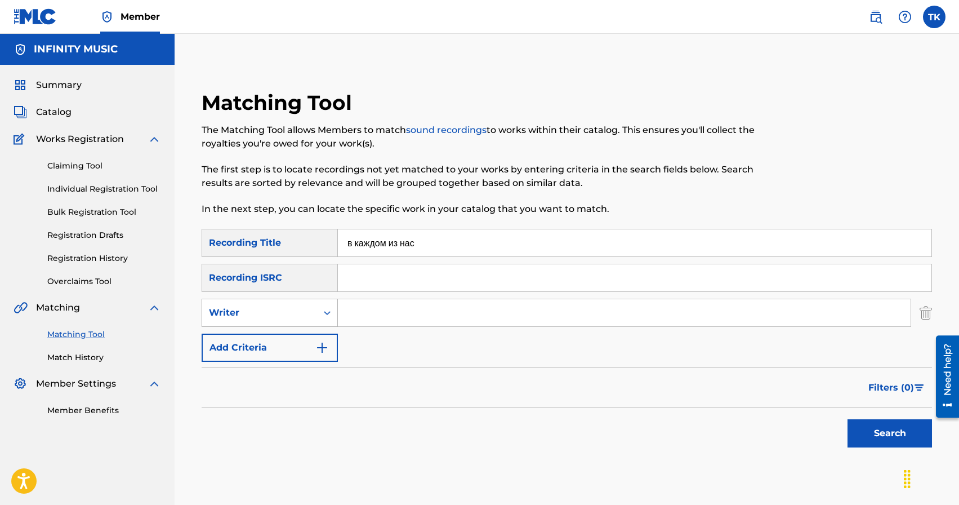
click at [318, 315] on div "Search Form" at bounding box center [327, 312] width 20 height 20
click at [318, 336] on div "Recording Artist" at bounding box center [269, 341] width 135 height 28
click at [399, 314] on input "Search Form" at bounding box center [624, 312] width 573 height 27
type input "KREC"
click at [885, 448] on div "Search" at bounding box center [887, 430] width 90 height 45
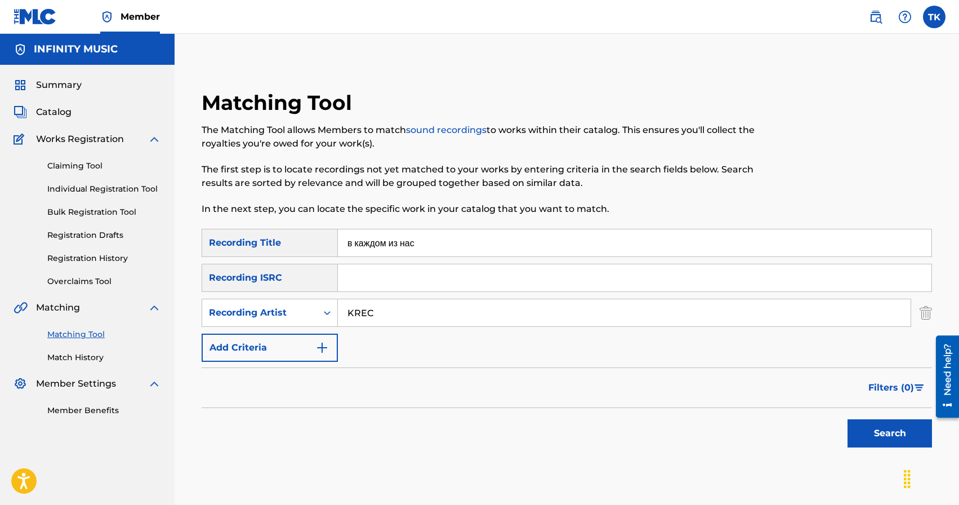
click at [885, 446] on button "Search" at bounding box center [890, 433] width 84 height 28
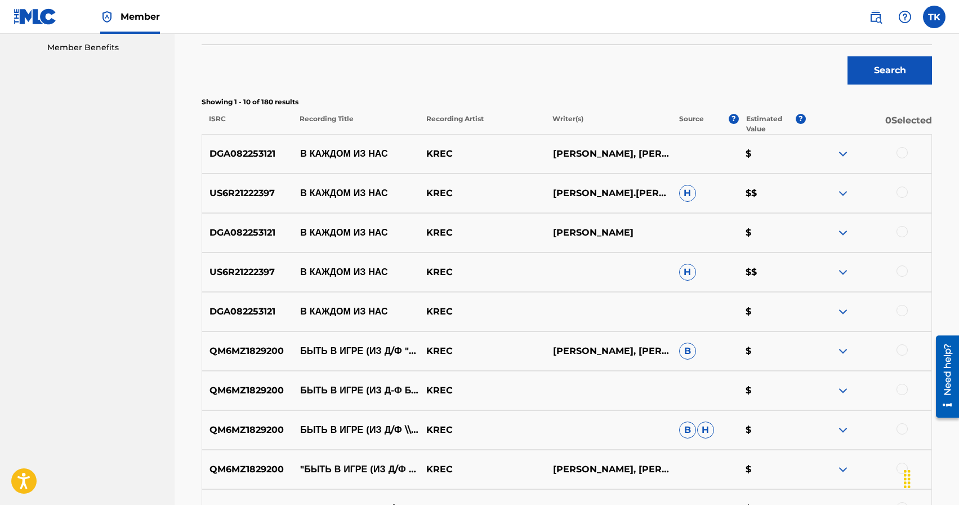
scroll to position [366, 0]
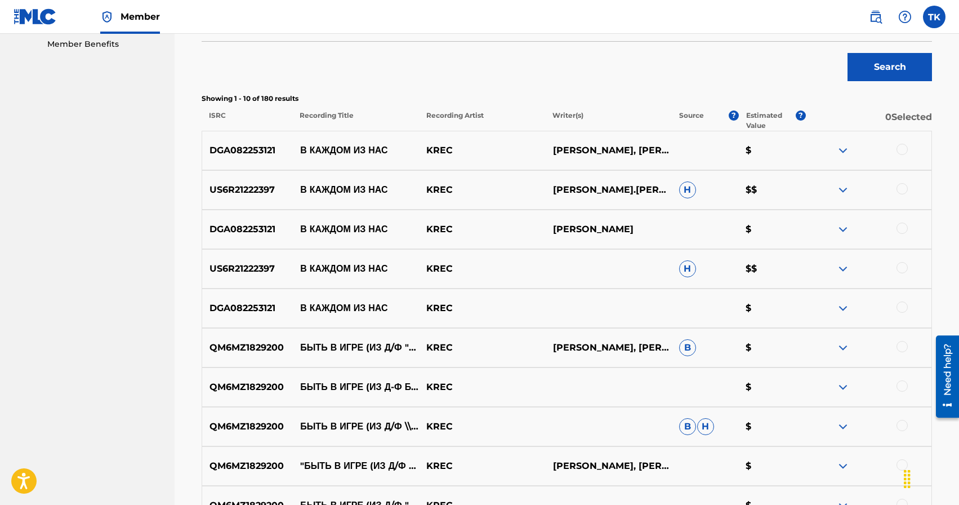
click at [902, 308] on div at bounding box center [902, 306] width 11 height 11
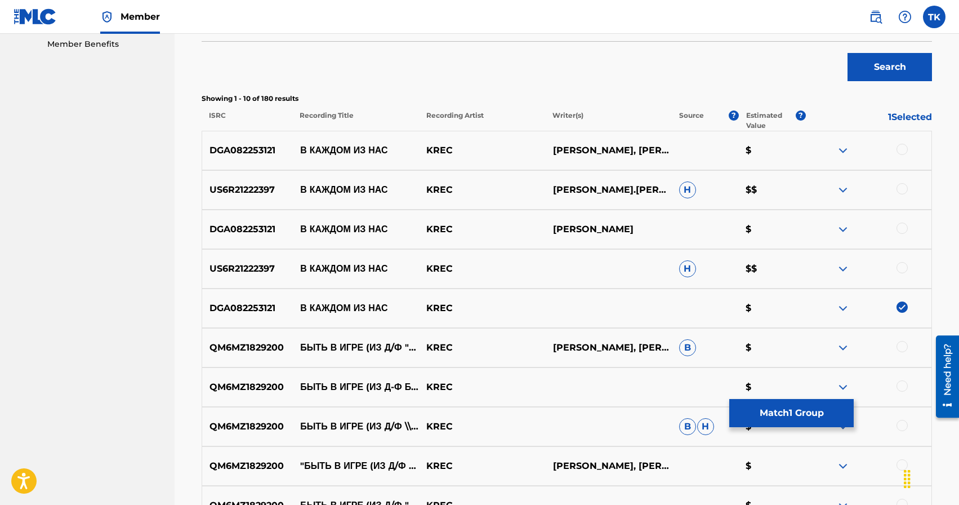
click at [904, 267] on div at bounding box center [902, 267] width 11 height 11
click at [904, 224] on div at bounding box center [902, 227] width 11 height 11
click at [904, 189] on div at bounding box center [902, 188] width 11 height 11
click at [903, 149] on div at bounding box center [902, 149] width 11 height 11
click at [800, 408] on button "Match 5 Groups" at bounding box center [791, 413] width 124 height 28
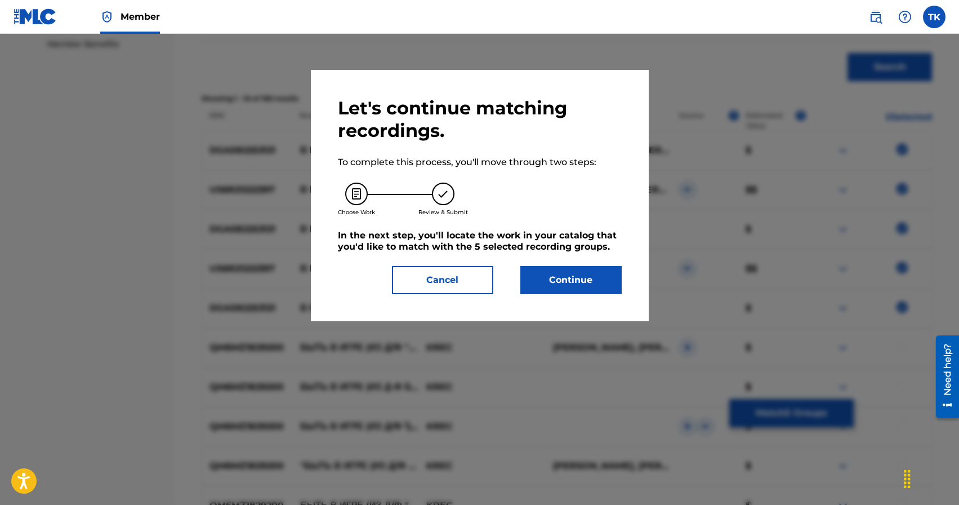
click at [582, 286] on button "Continue" at bounding box center [570, 280] width 101 height 28
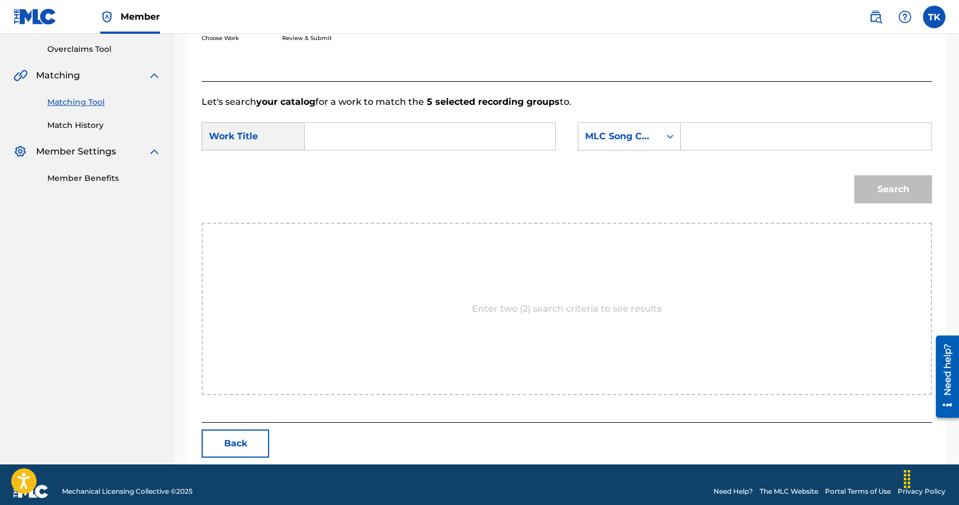
scroll to position [246, 0]
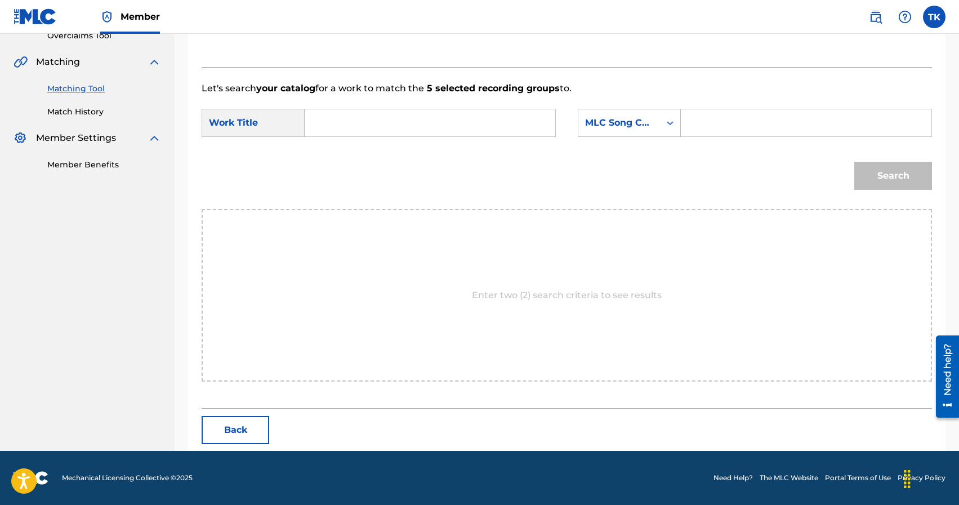
click at [413, 127] on input "Search Form" at bounding box center [429, 122] width 231 height 27
click at [391, 152] on span "из нас" at bounding box center [379, 147] width 26 height 11
type input "в каждом из нас"
click at [667, 133] on div "Search Form" at bounding box center [670, 122] width 20 height 27
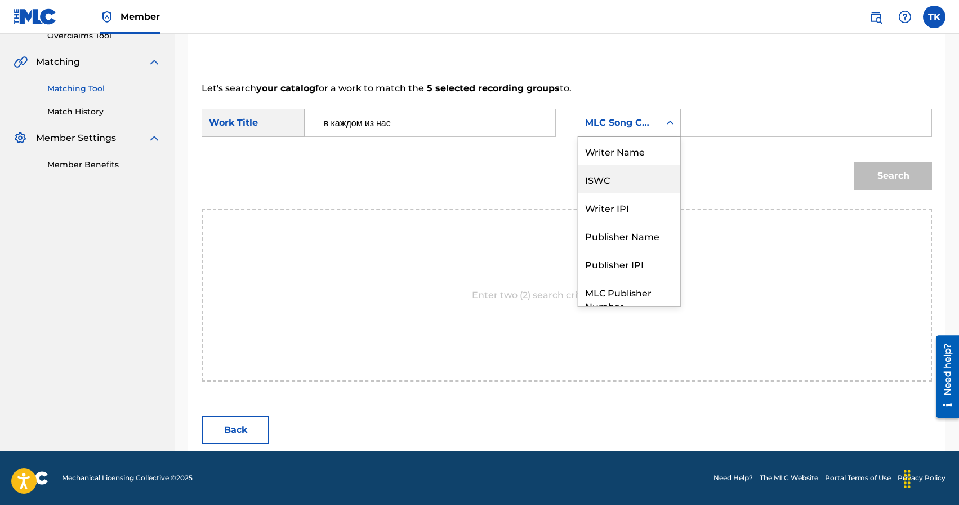
scroll to position [42, 0]
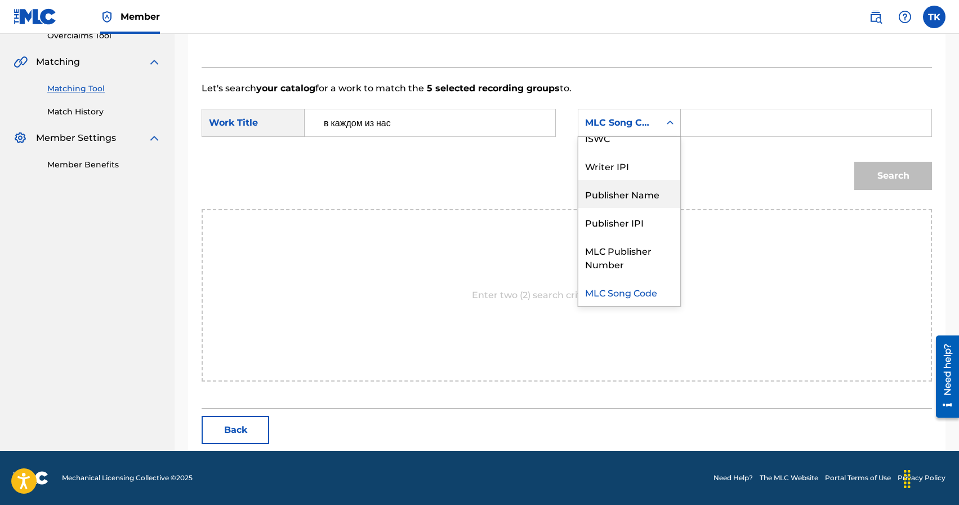
click at [635, 189] on div "Publisher Name" at bounding box center [629, 194] width 102 height 28
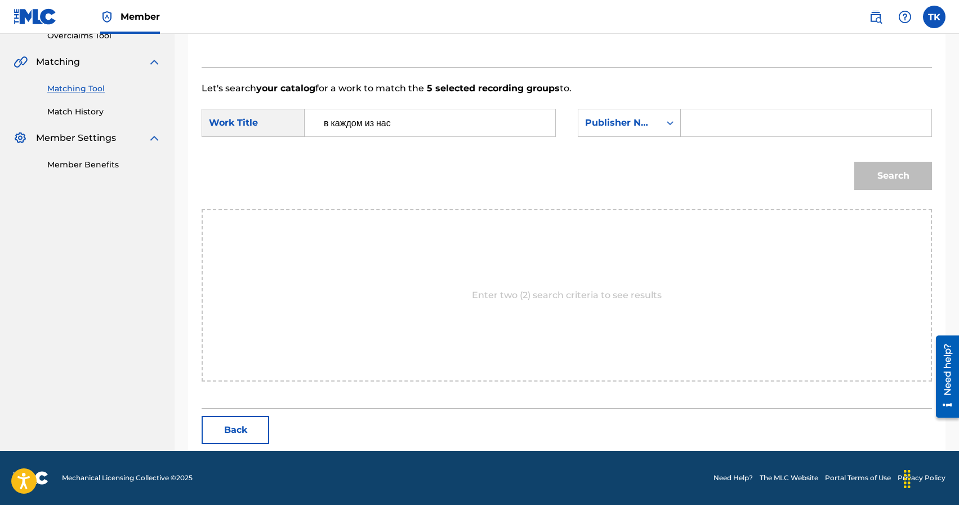
click at [746, 128] on input "Search Form" at bounding box center [805, 122] width 231 height 27
type input "INFINITY MUSIC"
click at [890, 174] on button "Search" at bounding box center [893, 176] width 78 height 28
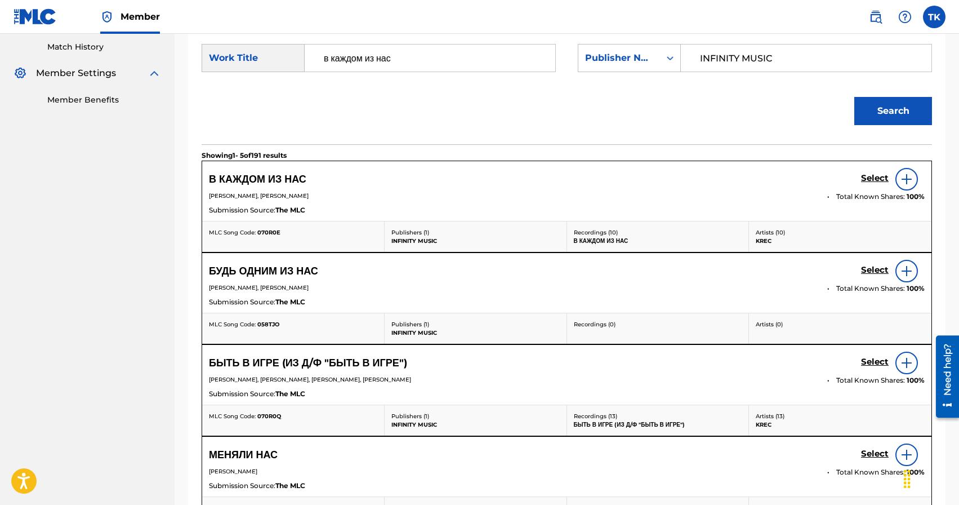
scroll to position [309, 0]
click at [874, 179] on h5 "Select" at bounding box center [875, 179] width 28 height 11
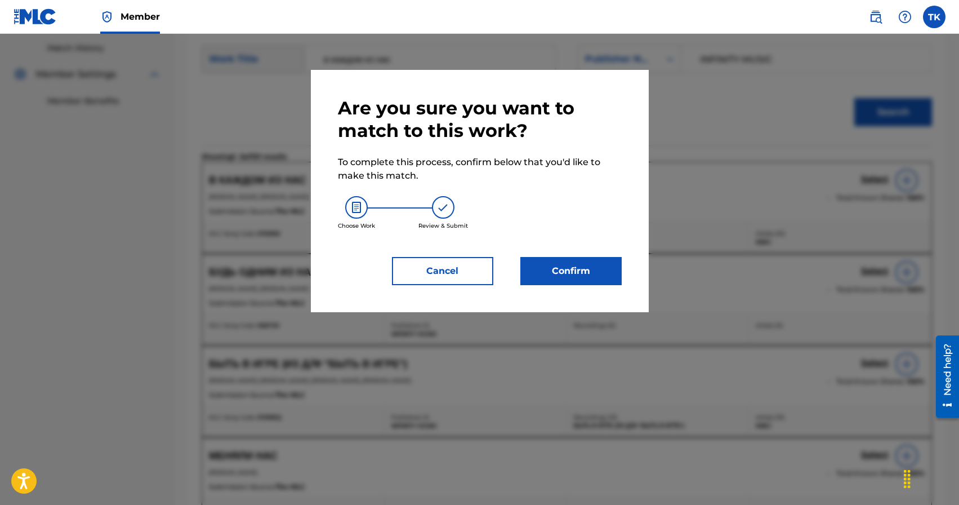
click at [591, 270] on button "Confirm" at bounding box center [570, 271] width 101 height 28
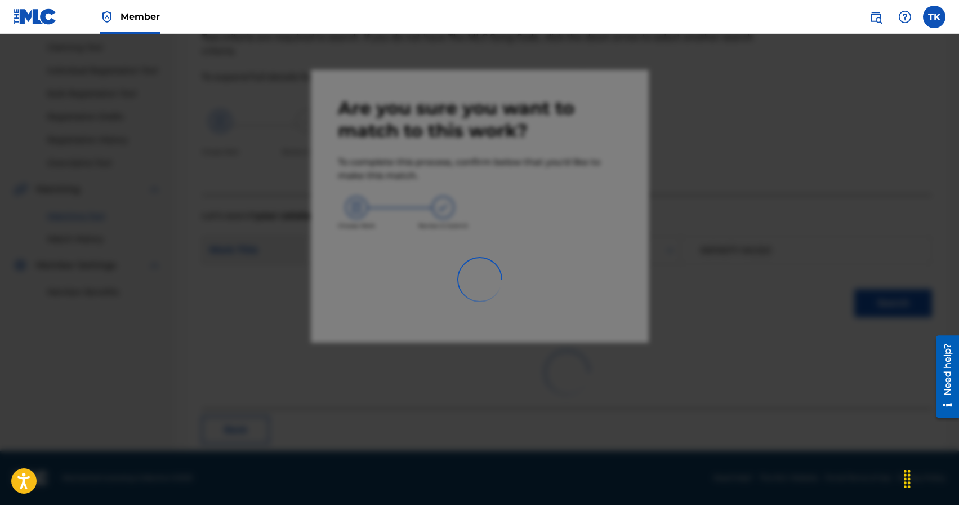
scroll to position [33, 0]
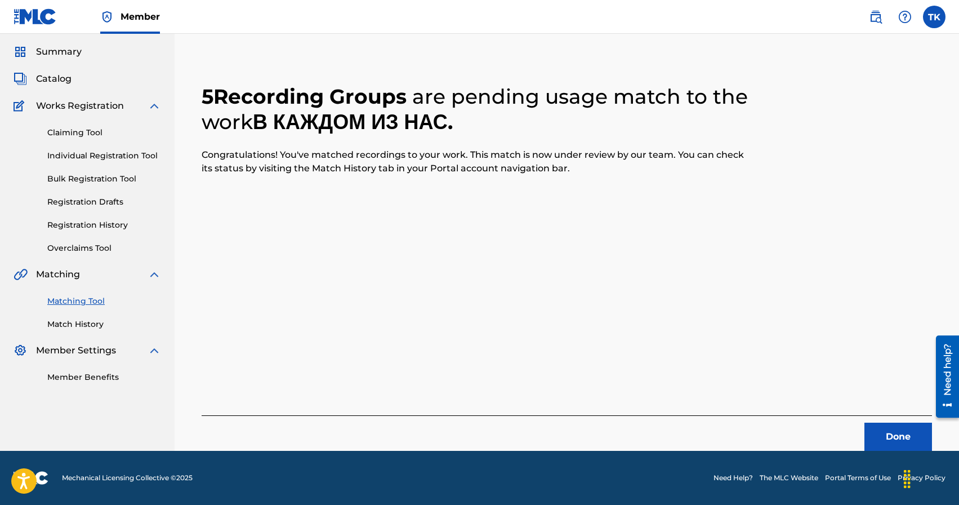
click at [873, 428] on button "Done" at bounding box center [899, 436] width 68 height 28
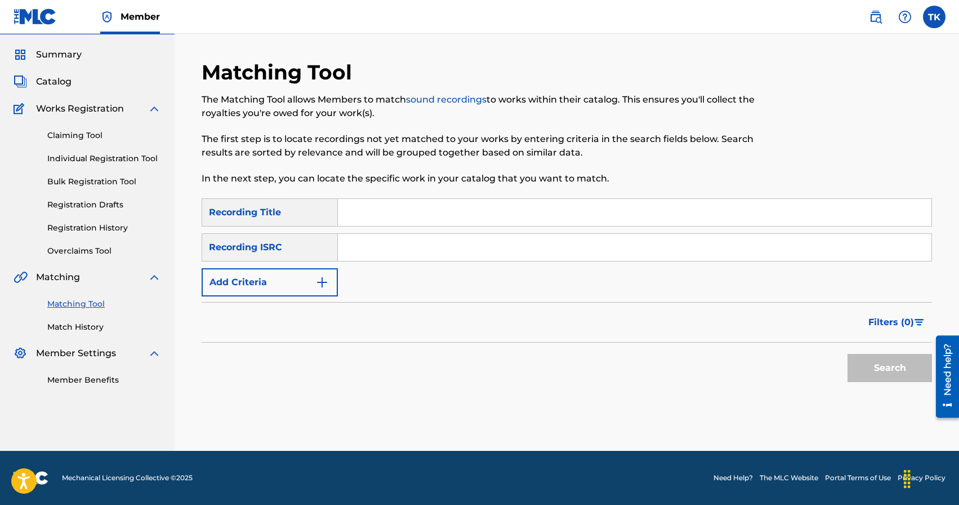
scroll to position [0, 0]
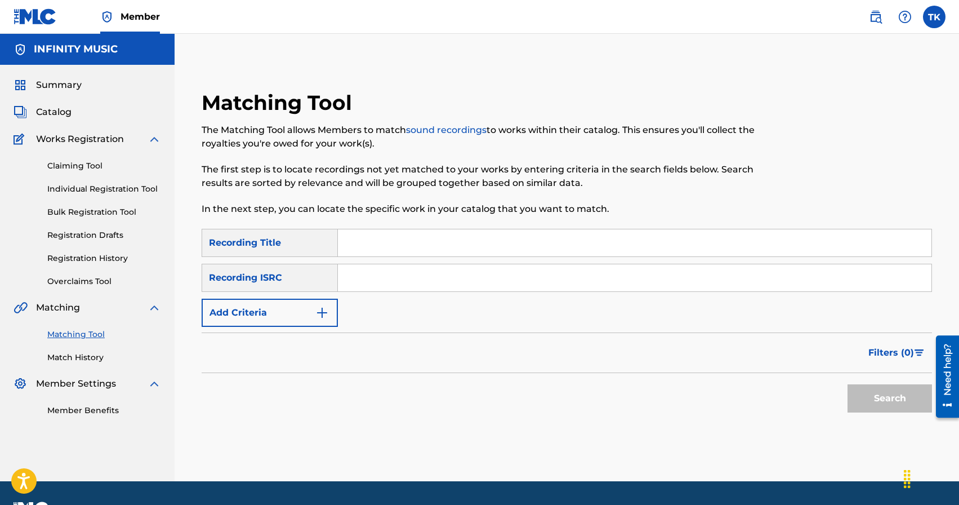
click at [416, 237] on input "Search Form" at bounding box center [635, 242] width 594 height 27
type input "новый порядок"
click at [308, 305] on button "Add Criteria" at bounding box center [270, 313] width 136 height 28
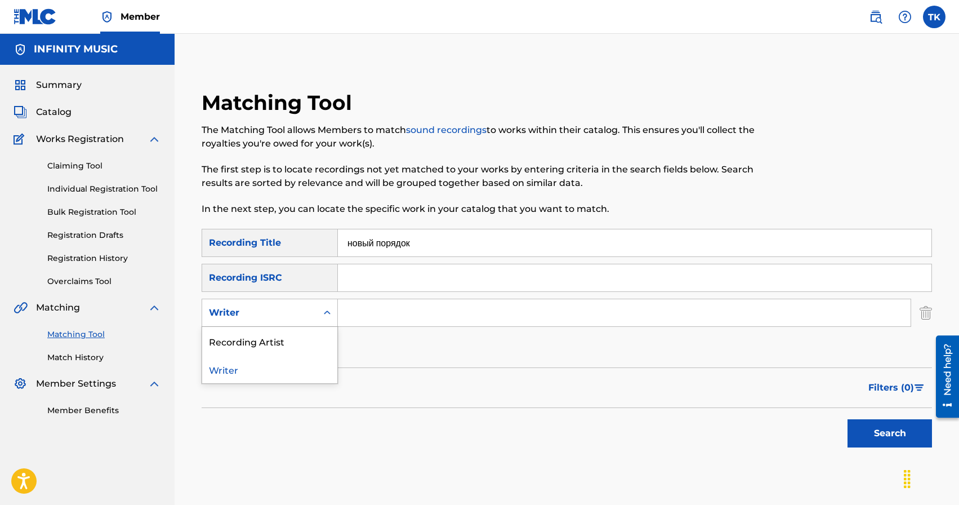
click at [308, 305] on div "Writer" at bounding box center [259, 312] width 115 height 21
click at [308, 327] on div "Recording Artist" at bounding box center [269, 341] width 135 height 28
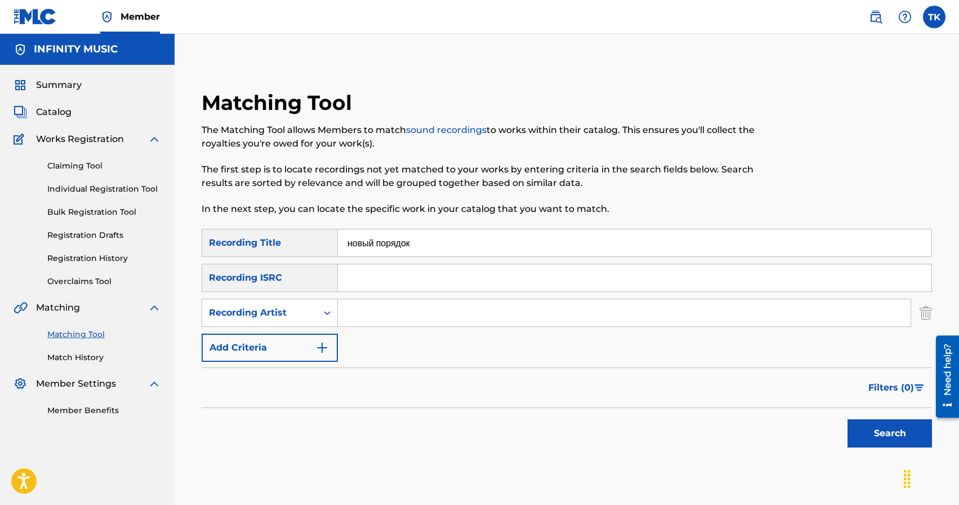
click at [373, 314] on input "Search Form" at bounding box center [624, 312] width 573 height 27
type input "KREC"
click at [865, 428] on button "Search" at bounding box center [890, 433] width 84 height 28
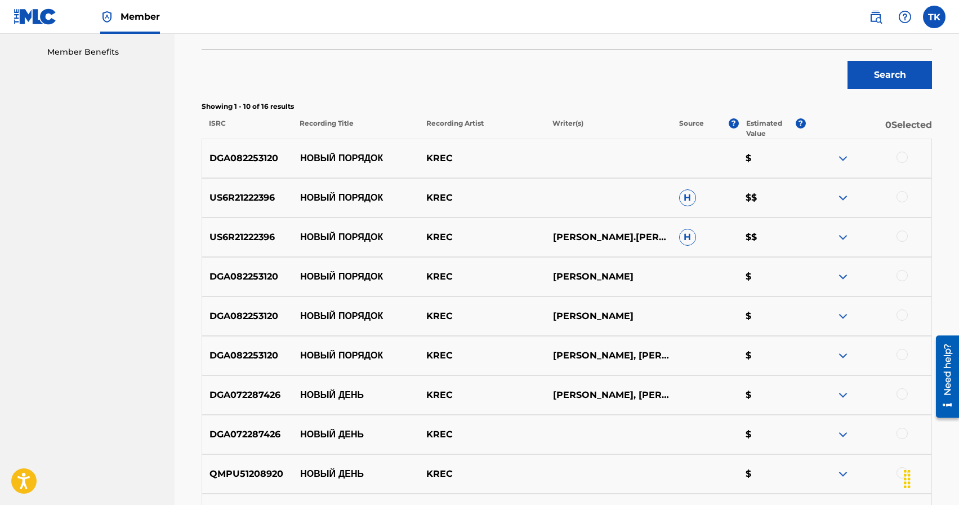
scroll to position [361, 0]
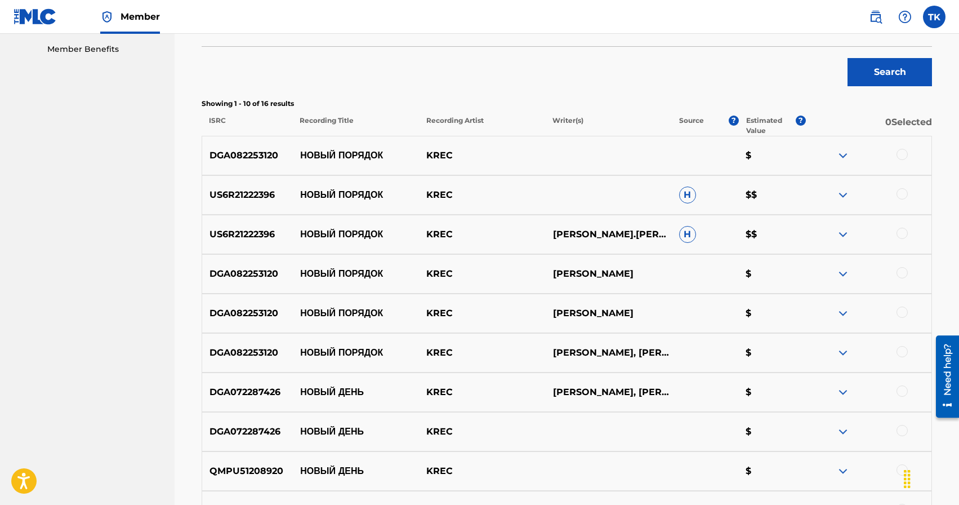
click at [905, 353] on div at bounding box center [902, 351] width 11 height 11
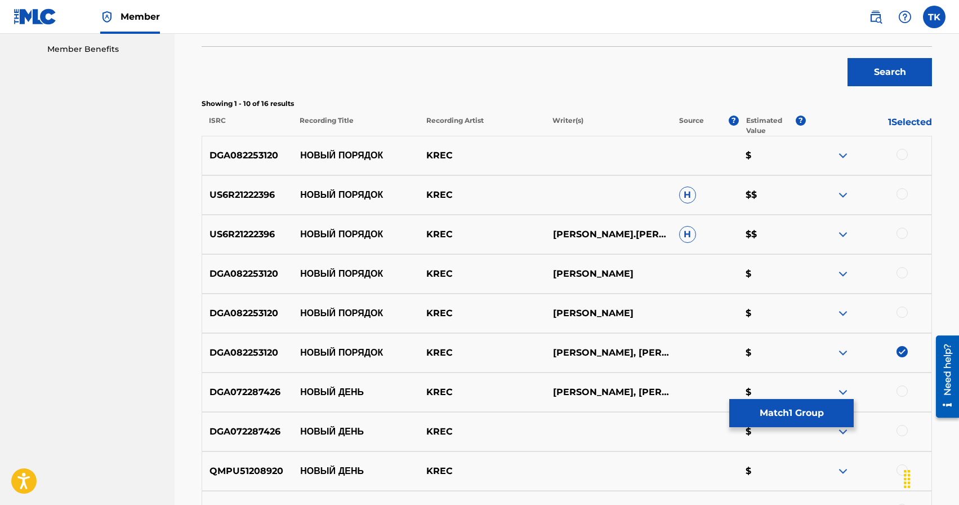
click at [905, 311] on div at bounding box center [902, 311] width 11 height 11
click at [904, 270] on div at bounding box center [902, 272] width 11 height 11
click at [901, 233] on div at bounding box center [902, 233] width 11 height 11
click at [899, 188] on div at bounding box center [868, 195] width 126 height 14
click at [899, 194] on div at bounding box center [902, 193] width 11 height 11
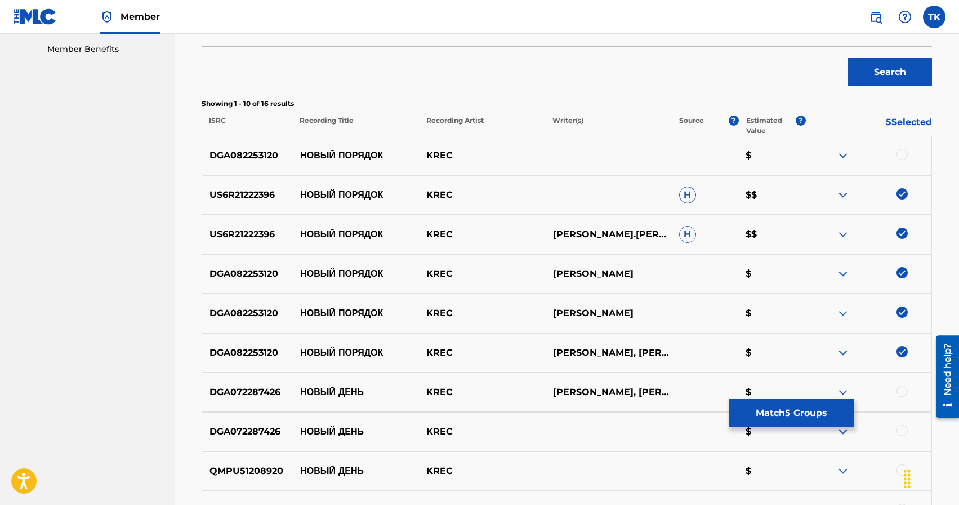
click at [901, 155] on div at bounding box center [902, 154] width 11 height 11
click at [774, 407] on button "Match 6 Groups" at bounding box center [791, 413] width 124 height 28
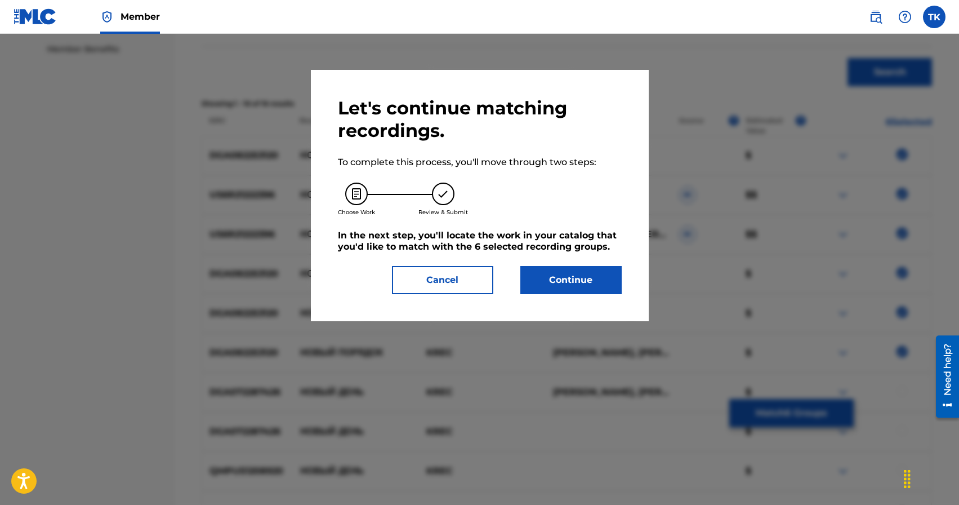
click at [562, 283] on button "Continue" at bounding box center [570, 280] width 101 height 28
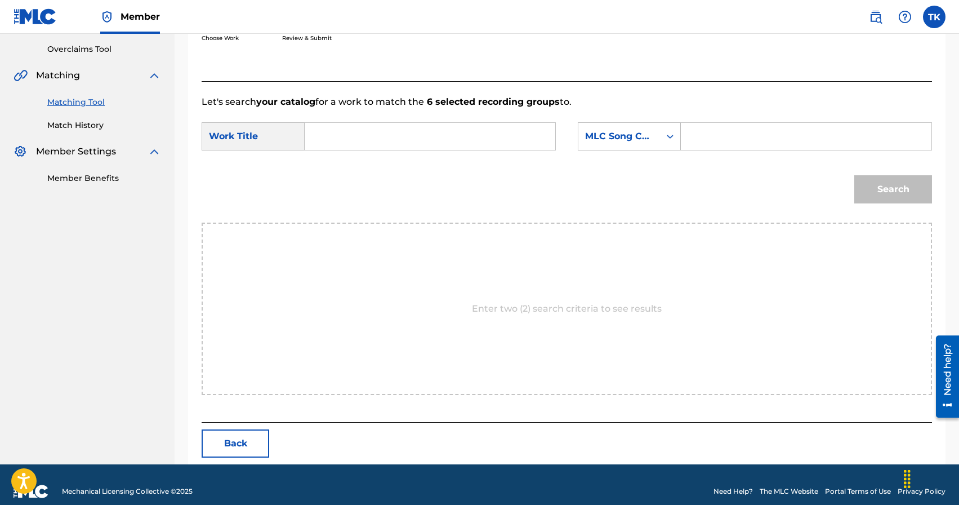
scroll to position [246, 0]
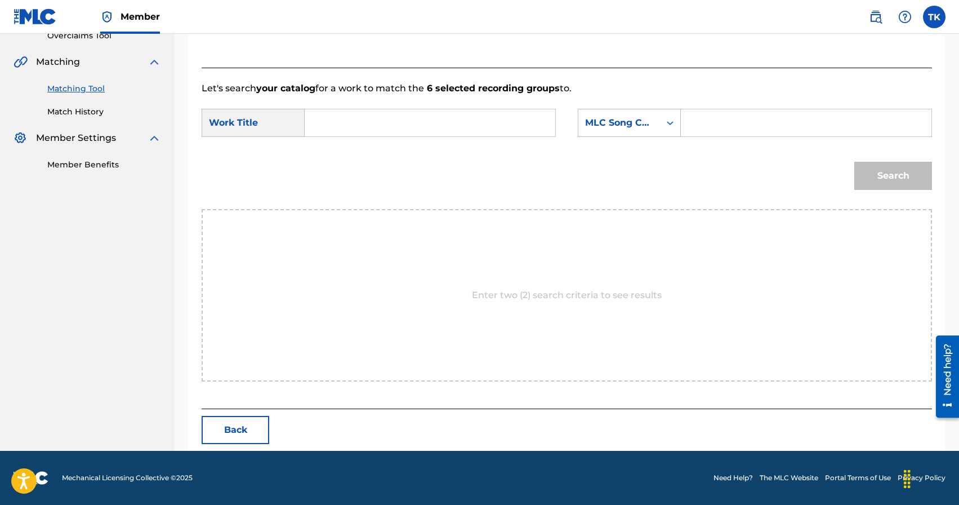
click at [377, 123] on input "Search Form" at bounding box center [429, 122] width 231 height 27
type input "новый порядок"
click at [369, 145] on strong "порядок" at bounding box center [374, 147] width 37 height 11
click at [627, 110] on div "MLC Song Code" at bounding box center [629, 123] width 103 height 28
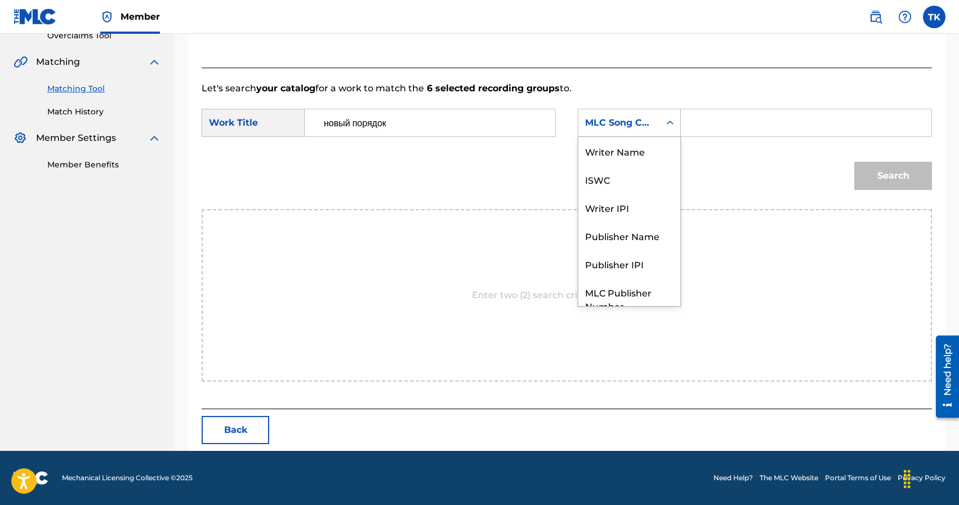
scroll to position [42, 0]
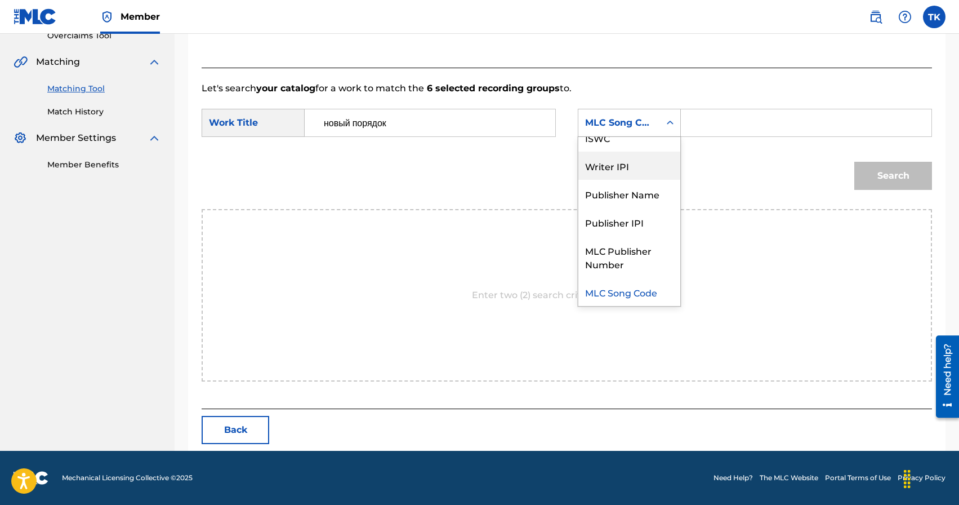
click at [626, 187] on div "Publisher Name" at bounding box center [629, 194] width 102 height 28
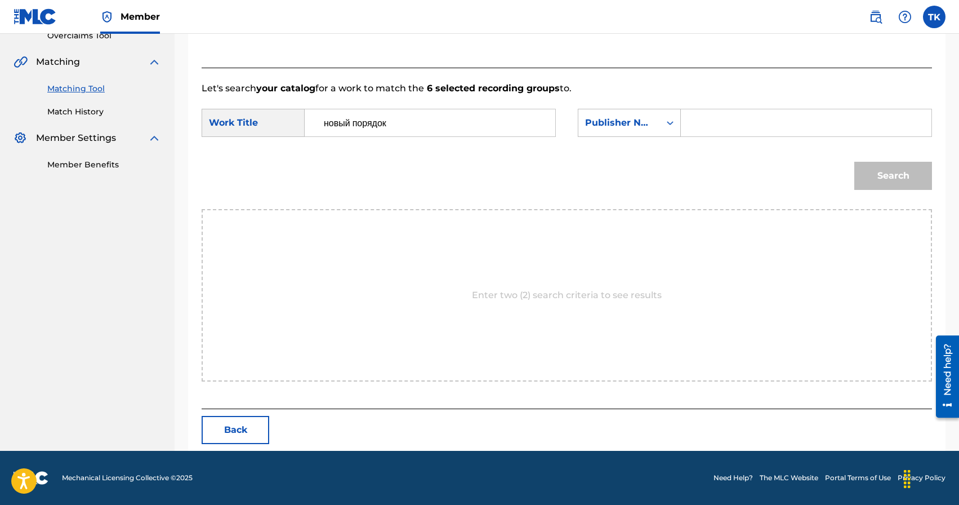
click at [718, 129] on input "Search Form" at bounding box center [805, 122] width 231 height 27
type input "INFINITY MUSIC"
click at [881, 173] on button "Search" at bounding box center [893, 176] width 78 height 28
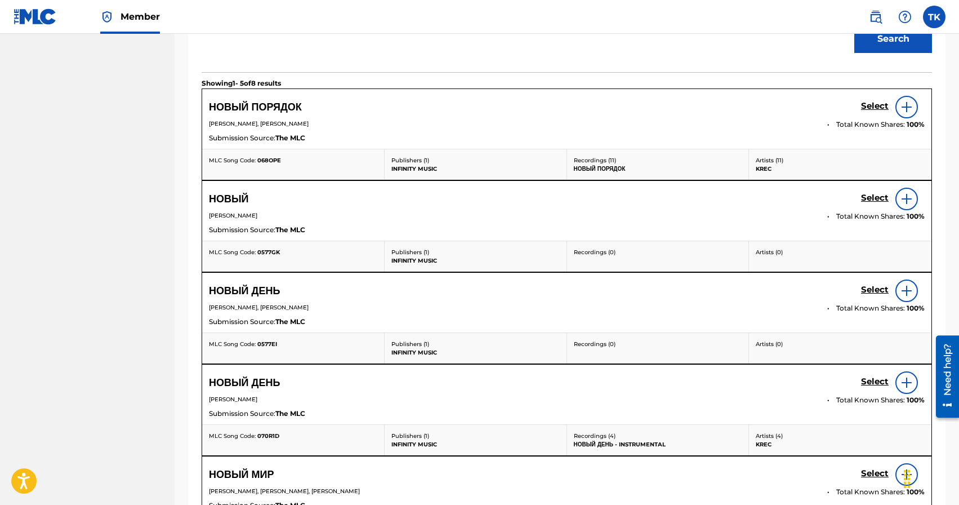
scroll to position [380, 0]
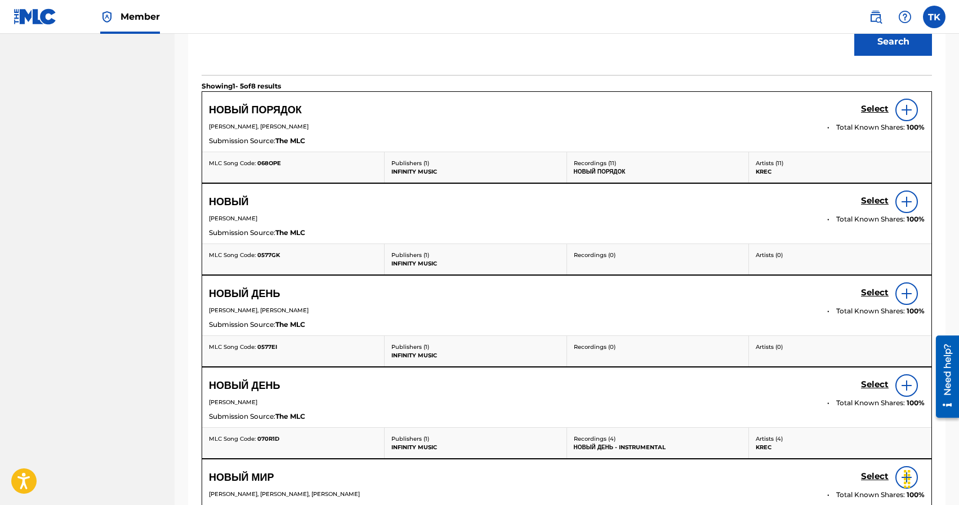
click at [872, 108] on h5 "Select" at bounding box center [875, 109] width 28 height 11
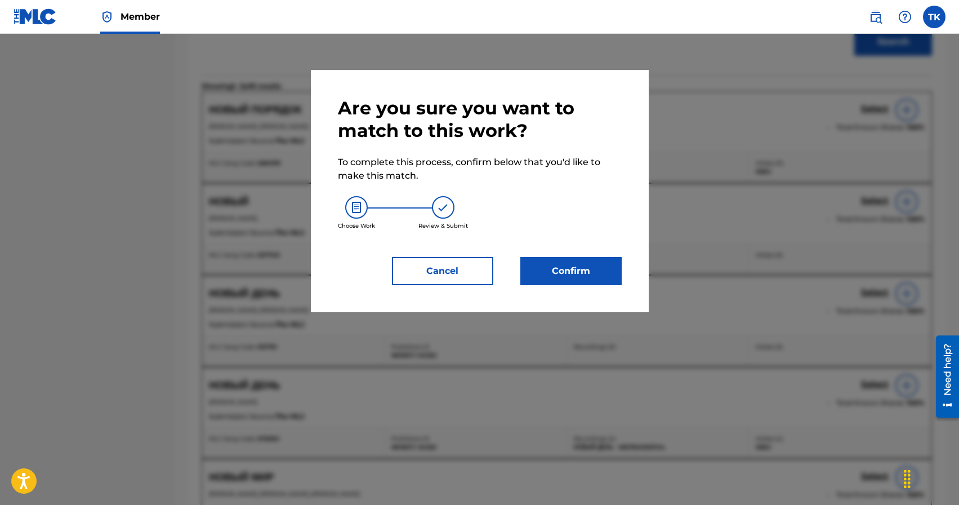
click at [605, 269] on button "Confirm" at bounding box center [570, 271] width 101 height 28
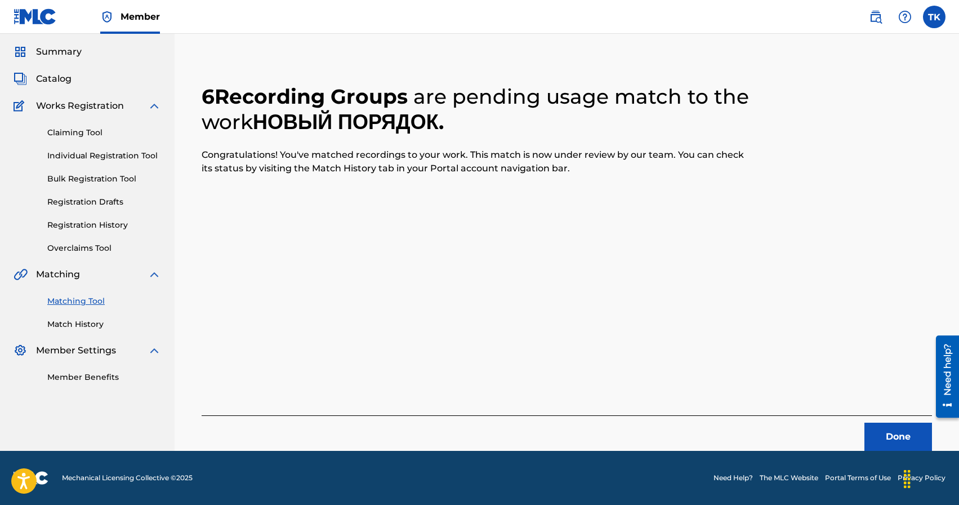
scroll to position [33, 0]
click at [877, 421] on div "Done" at bounding box center [567, 432] width 730 height 35
click at [877, 427] on button "Done" at bounding box center [899, 436] width 68 height 28
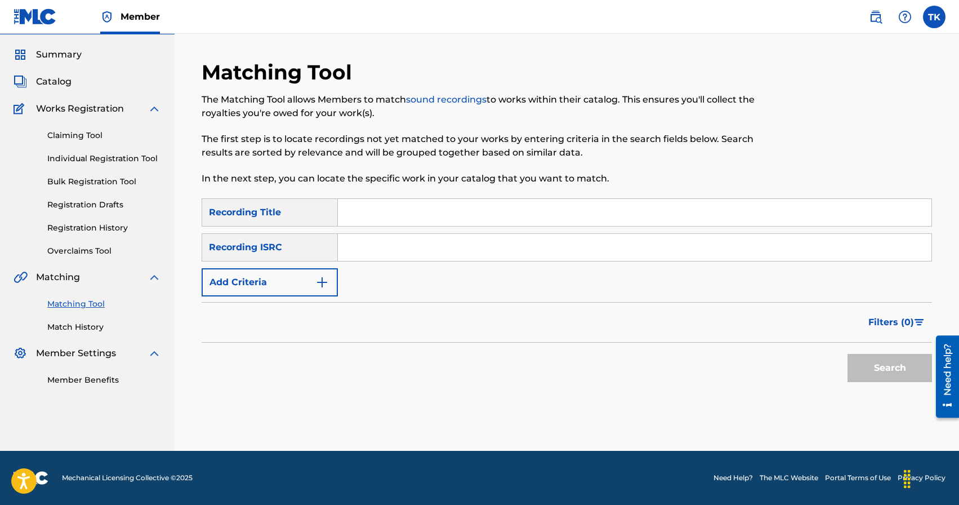
scroll to position [0, 0]
